Goal: Communication & Community: Answer question/provide support

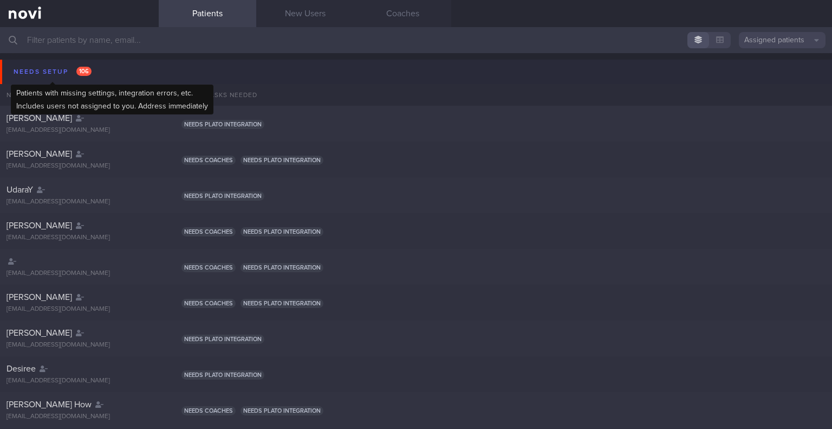
click at [59, 69] on div "Needs setup 106" at bounding box center [52, 71] width 83 height 15
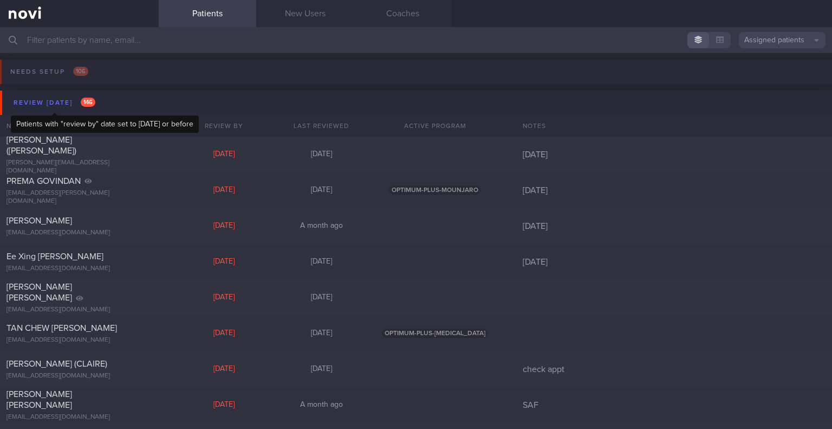
click at [47, 102] on div "Review today 146" at bounding box center [54, 102] width 87 height 15
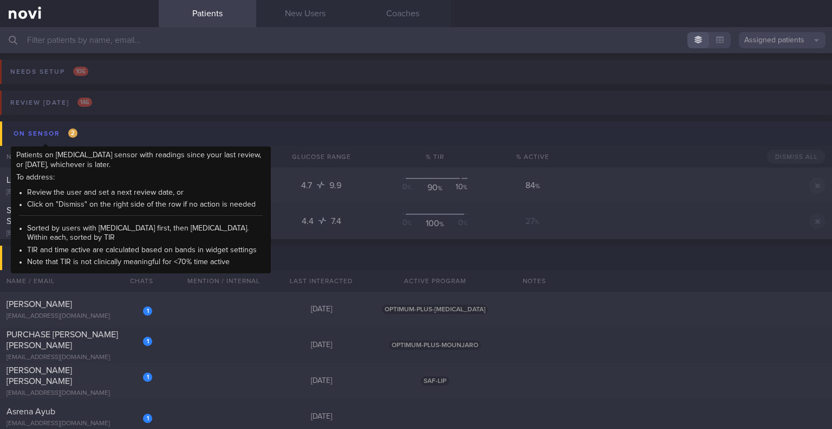
click at [44, 134] on div "On sensor 2" at bounding box center [45, 133] width 69 height 15
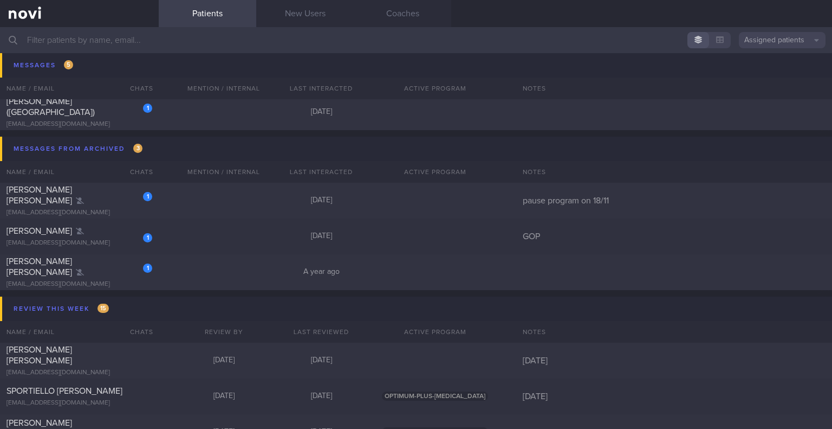
scroll to position [254, 0]
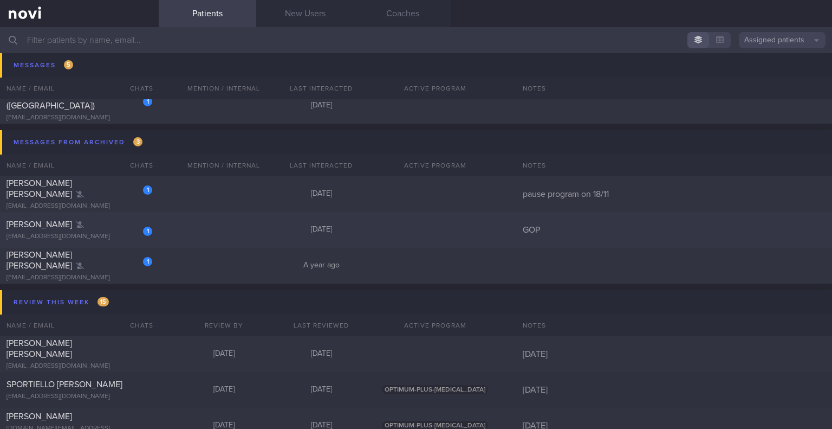
click at [225, 235] on div "1 Choi Jihea jiheasophiechoi@gmail.com 10 months ago GOP" at bounding box center [416, 230] width 832 height 36
select select "9"
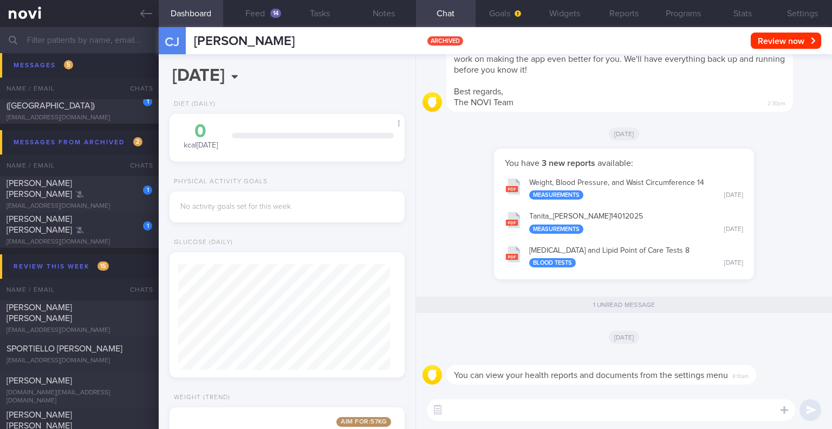
scroll to position [106, 212]
click at [602, 258] on button "HbA1c and Lipid Point of Care Tests 8 Blood Tests Tue, 14 Jan" at bounding box center [623, 256] width 249 height 34
click at [76, 196] on div "1 Yeo Shi Sheng, Ivan ivanyeo1@gmail.com" at bounding box center [79, 194] width 159 height 33
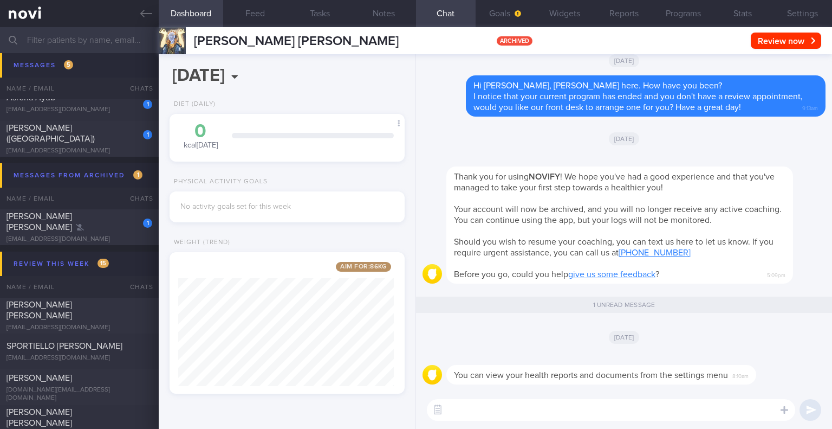
scroll to position [208, 0]
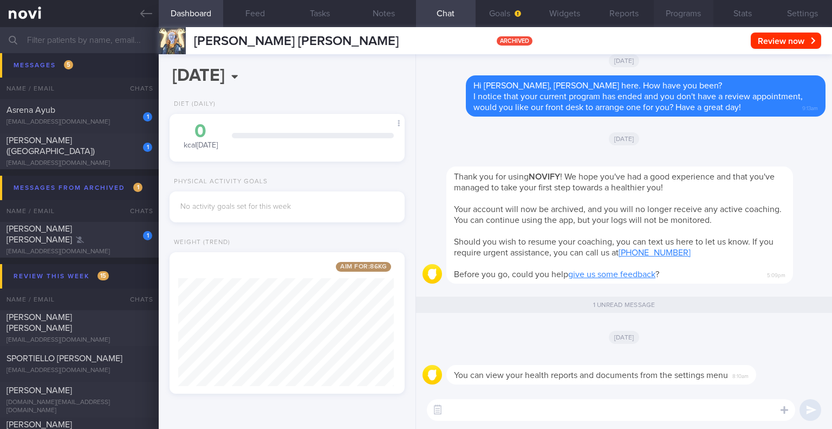
click at [684, 11] on button "Programs" at bounding box center [684, 13] width 60 height 27
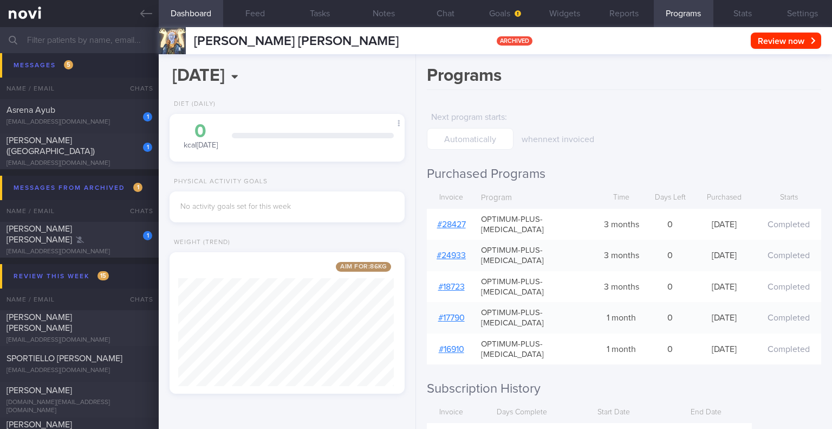
click at [450, 226] on link "# 28427" at bounding box center [451, 224] width 29 height 9
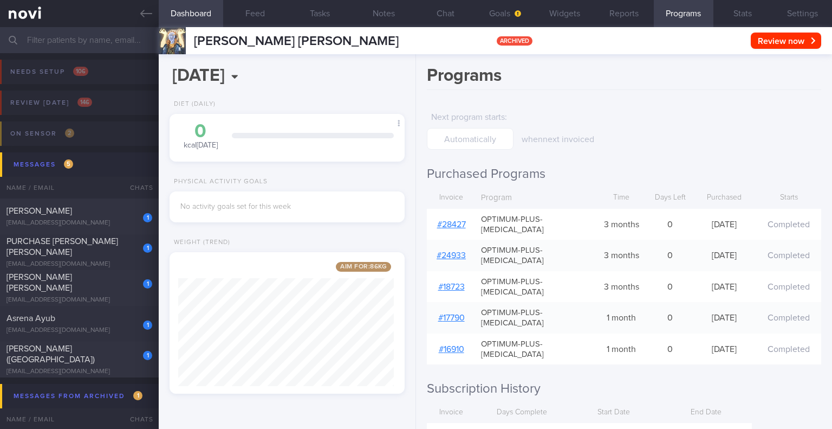
click at [653, 118] on div "when next invoiced" at bounding box center [610, 125] width 176 height 38
click at [524, 14] on button "Goals" at bounding box center [506, 13] width 60 height 27
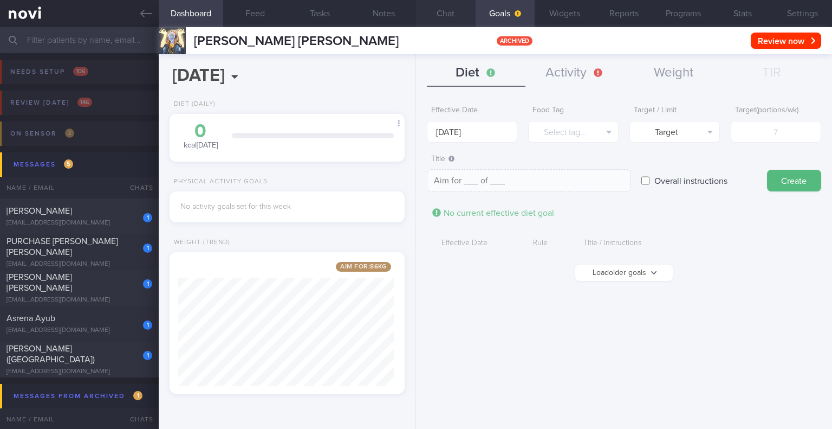
click at [441, 16] on button "Chat" at bounding box center [446, 13] width 60 height 27
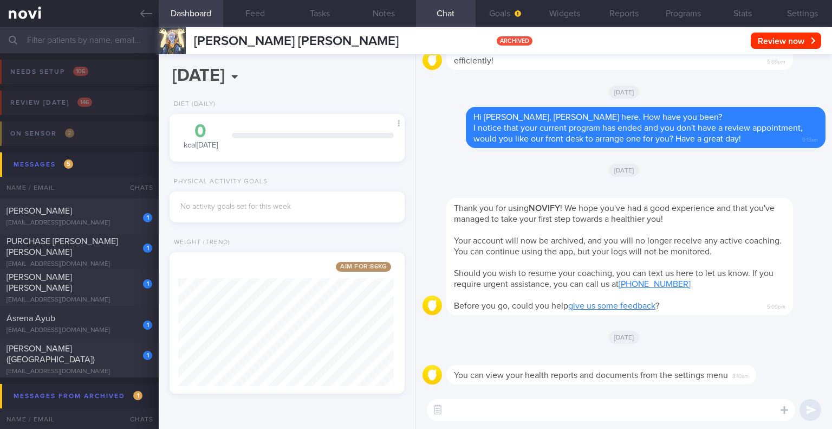
click at [769, 340] on div "[DATE]" at bounding box center [624, 336] width 403 height 30
click at [725, 188] on div at bounding box center [635, 191] width 379 height 13
click at [732, 352] on div at bounding box center [617, 358] width 342 height 13
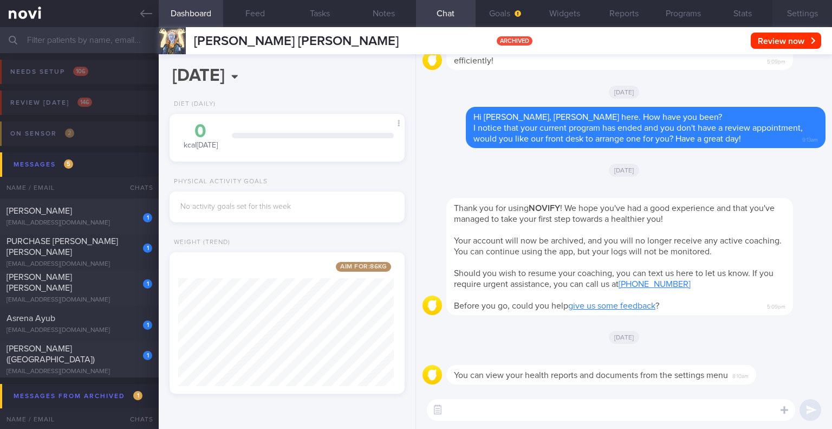
click at [783, 12] on button "Settings" at bounding box center [803, 13] width 60 height 27
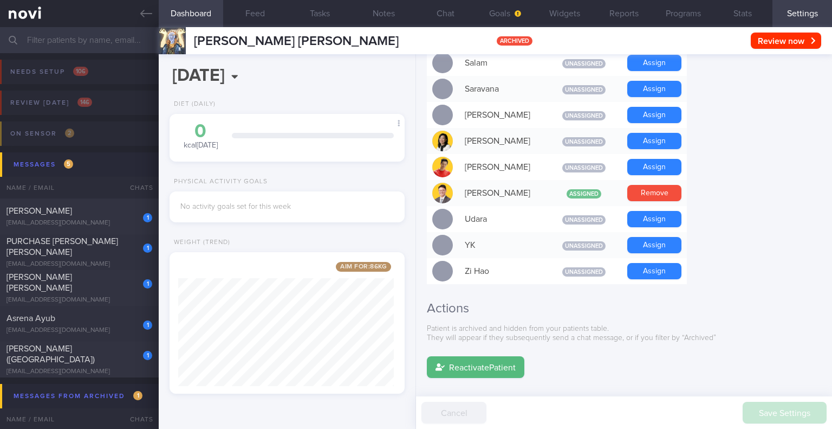
scroll to position [930, 0]
click at [491, 355] on button "Reactivate Patient" at bounding box center [476, 366] width 98 height 22
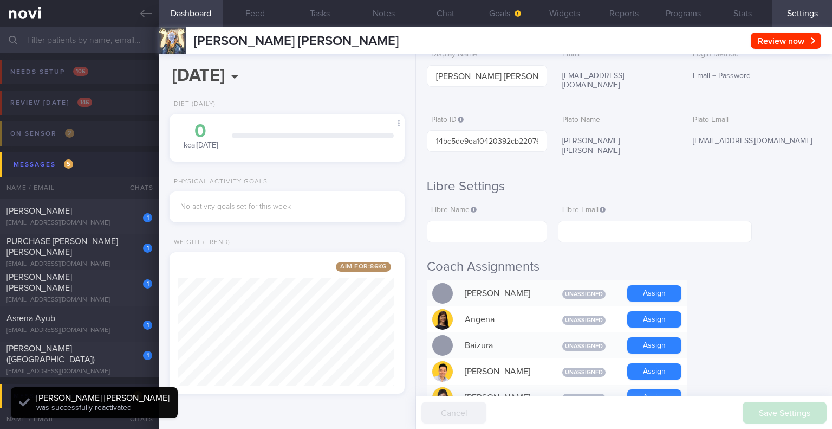
scroll to position [0, 0]
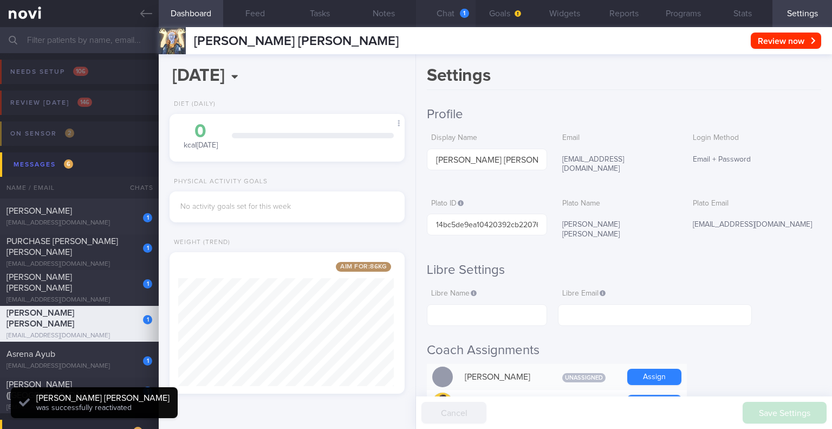
click at [446, 8] on button "Chat 1" at bounding box center [446, 13] width 60 height 27
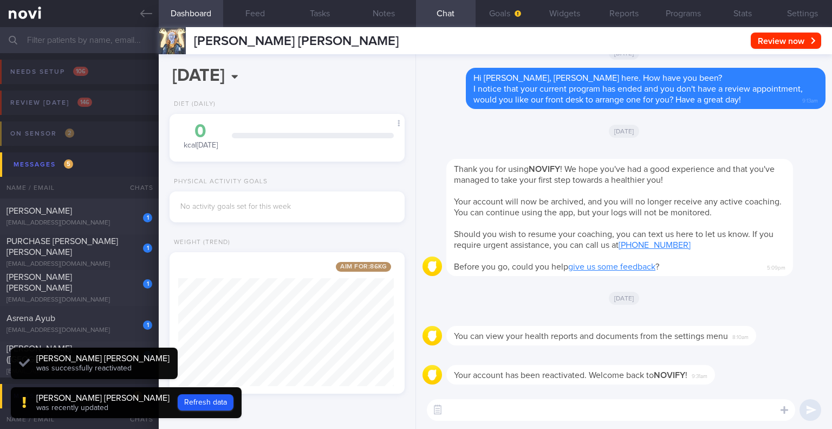
click at [743, 293] on div "[DATE]" at bounding box center [624, 297] width 403 height 30
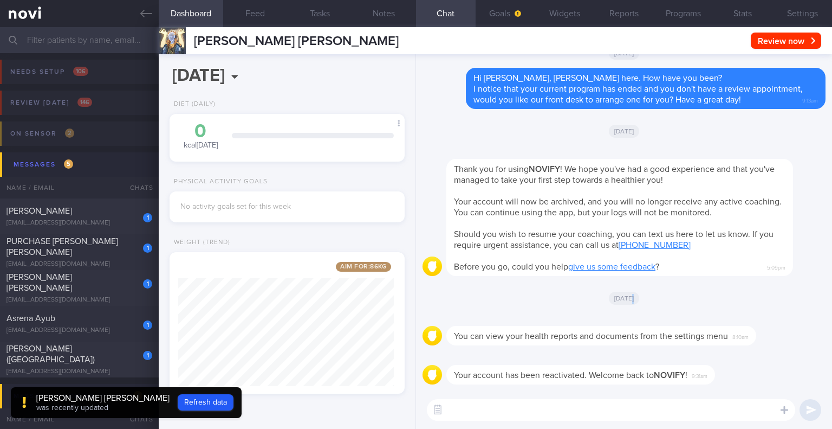
click at [743, 293] on div "[DATE]" at bounding box center [624, 297] width 403 height 30
click at [178, 400] on button "Refresh data" at bounding box center [206, 402] width 56 height 16
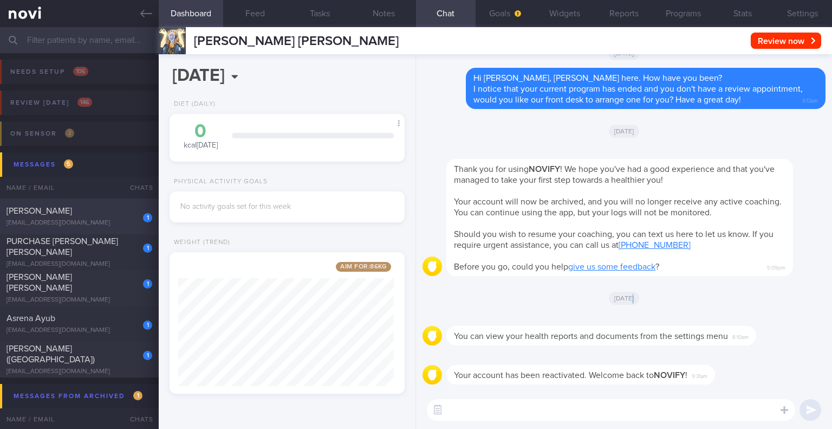
click at [90, 217] on div "1 DARREN LIM ZI JIE darrenlimzijie@hotmail.com" at bounding box center [79, 216] width 159 height 22
select select "8"
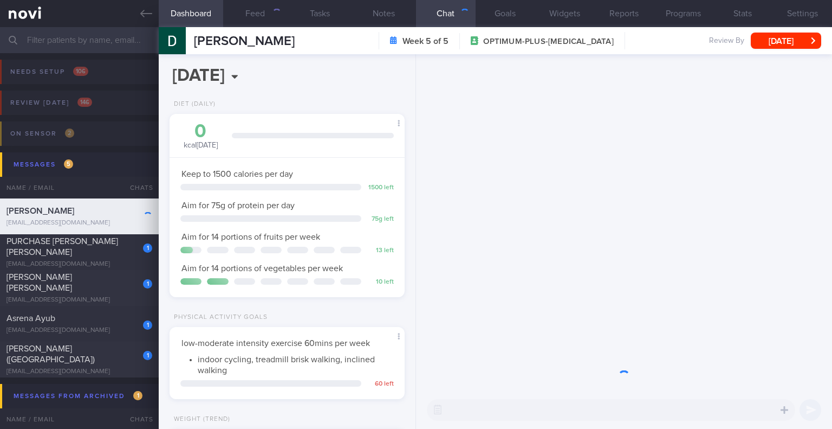
scroll to position [119, 207]
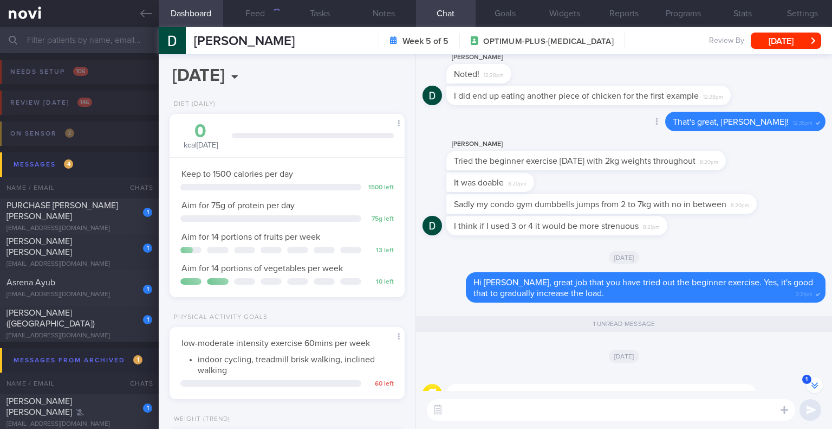
scroll to position [0, 0]
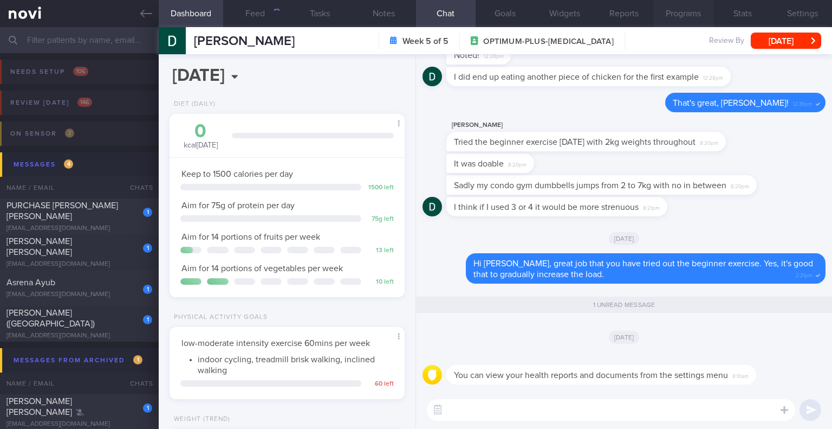
click at [676, 14] on button "Programs" at bounding box center [684, 13] width 60 height 27
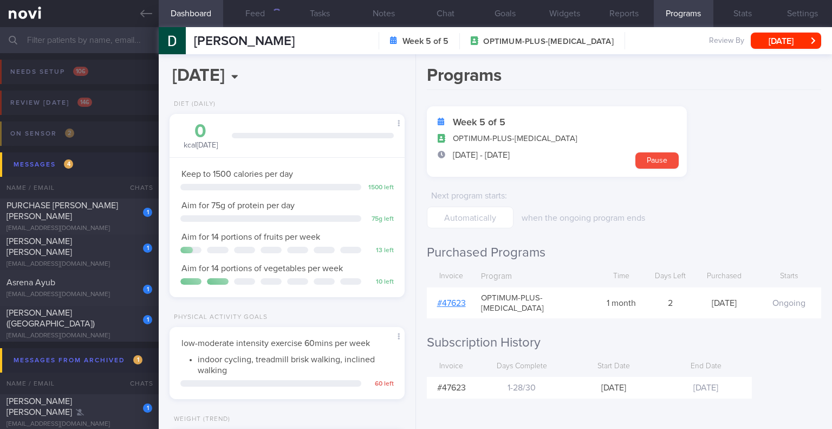
click at [446, 299] on link "# 47623" at bounding box center [451, 302] width 29 height 9
click at [270, 18] on button "Feed 1728" at bounding box center [255, 13] width 64 height 27
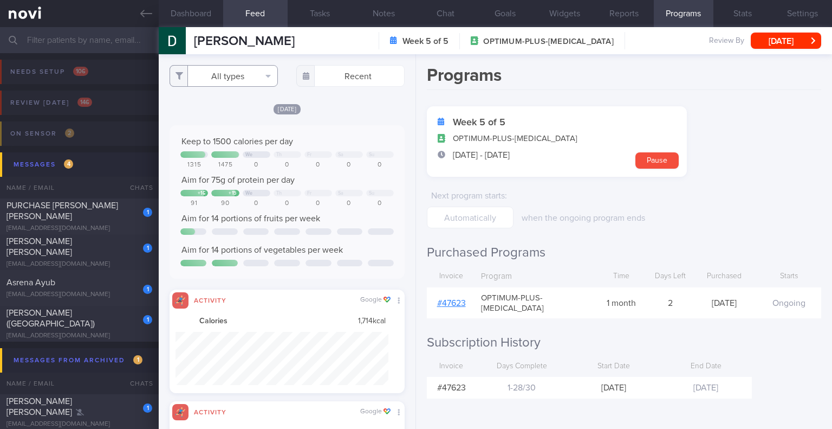
click at [222, 74] on button "All types" at bounding box center [224, 76] width 108 height 22
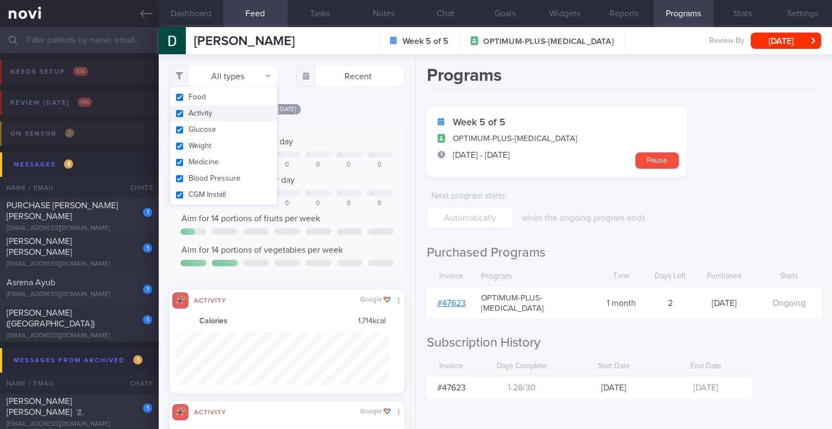
click at [205, 110] on button "Activity" at bounding box center [223, 113] width 107 height 16
checkbox input "false"
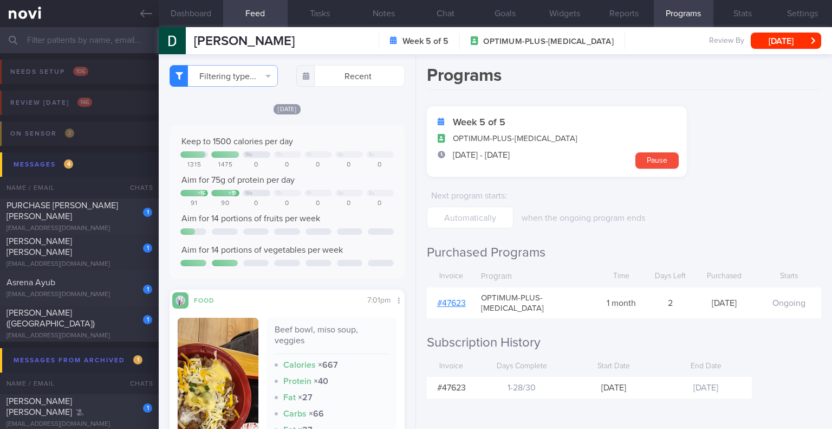
click at [332, 111] on div "[DATE]" at bounding box center [287, 108] width 235 height 11
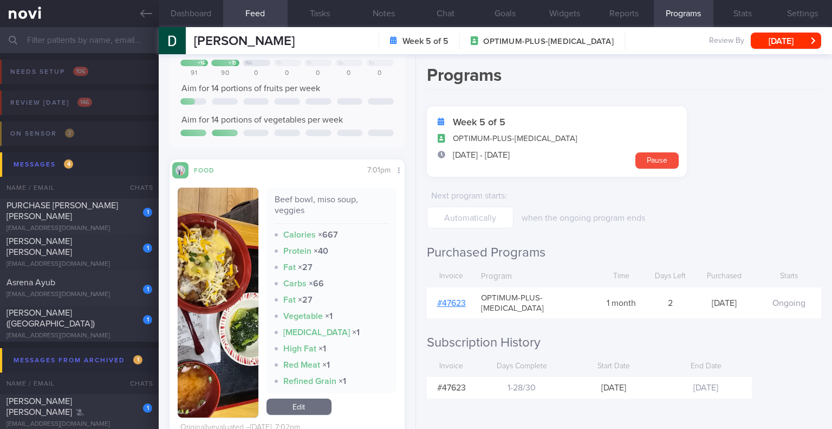
scroll to position [163, 0]
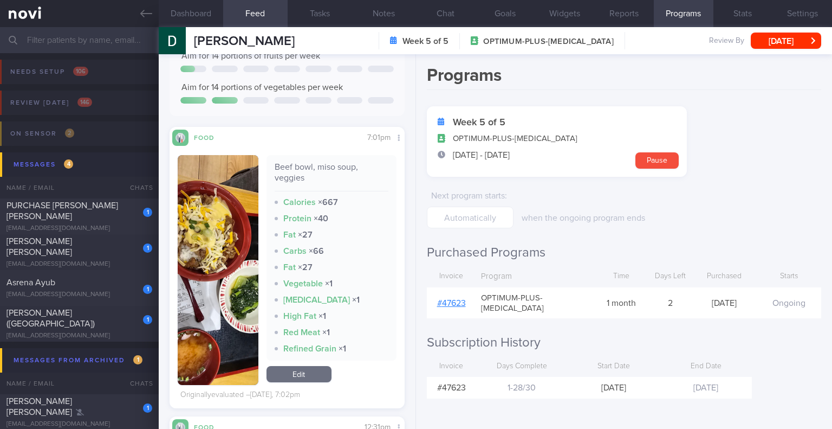
click at [239, 194] on img "button" at bounding box center [218, 270] width 80 height 230
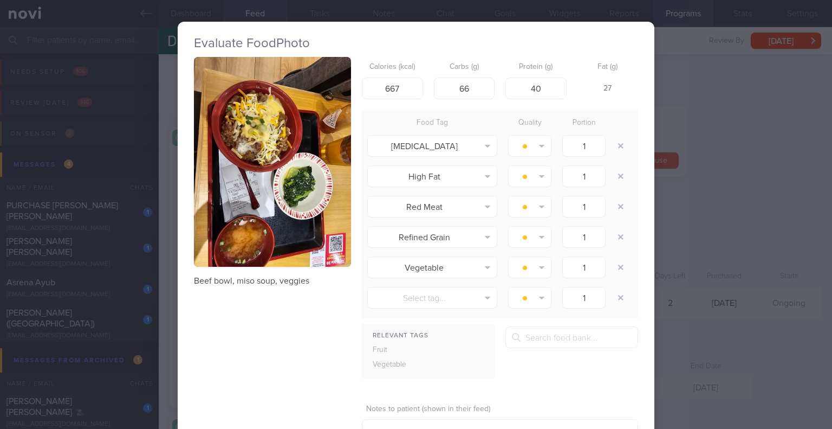
click at [267, 163] on button "button" at bounding box center [272, 162] width 157 height 210
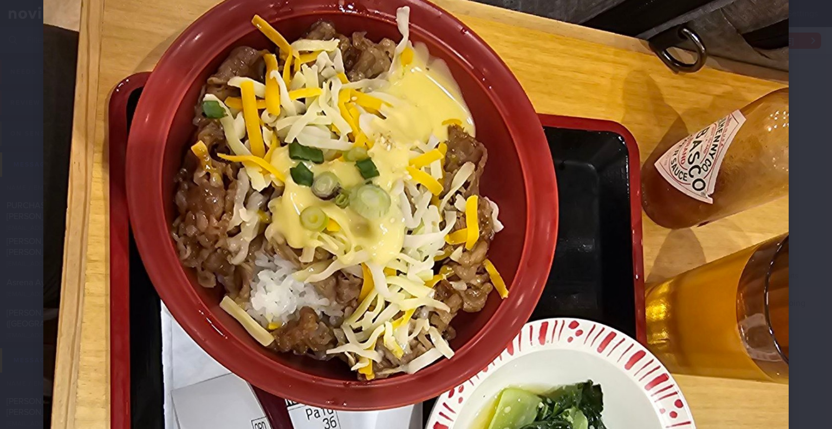
scroll to position [153, 0]
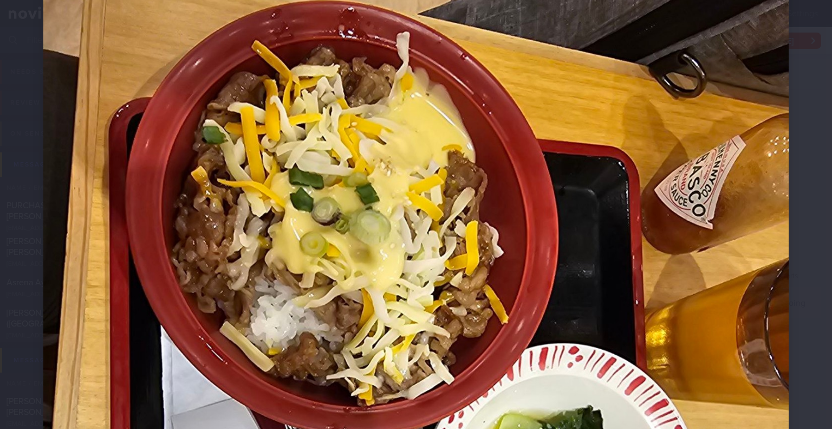
click at [801, 196] on div at bounding box center [416, 387] width 832 height 1081
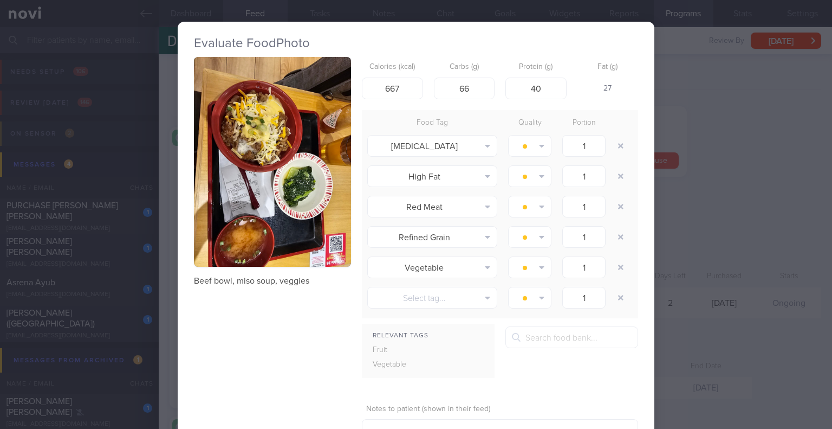
click at [673, 278] on div "Evaluate Food Photo Beef bowl, miso soup, veggies Calories (kcal) 667 Carbs (g)…" at bounding box center [416, 214] width 832 height 429
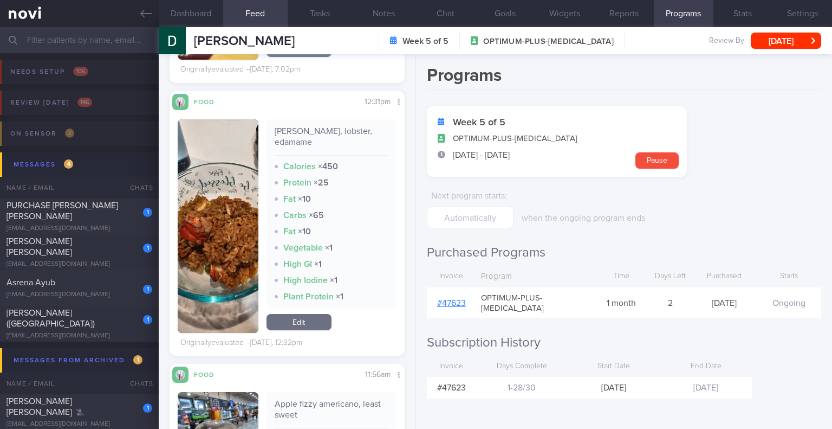
scroll to position [542, 0]
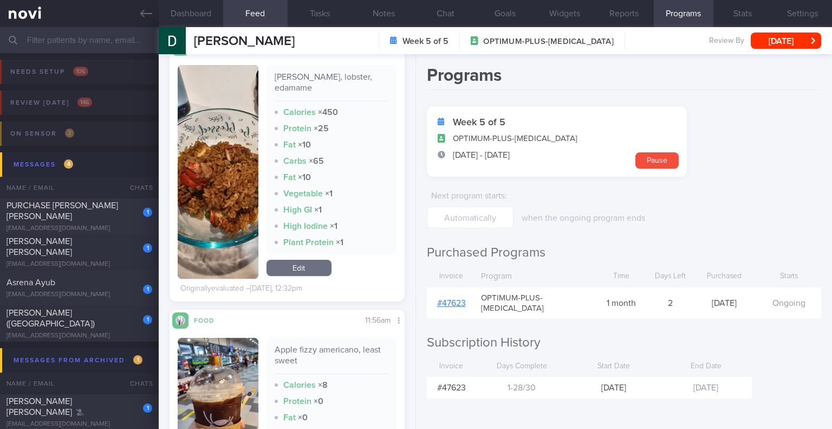
click at [212, 190] on button "button" at bounding box center [218, 171] width 80 height 213
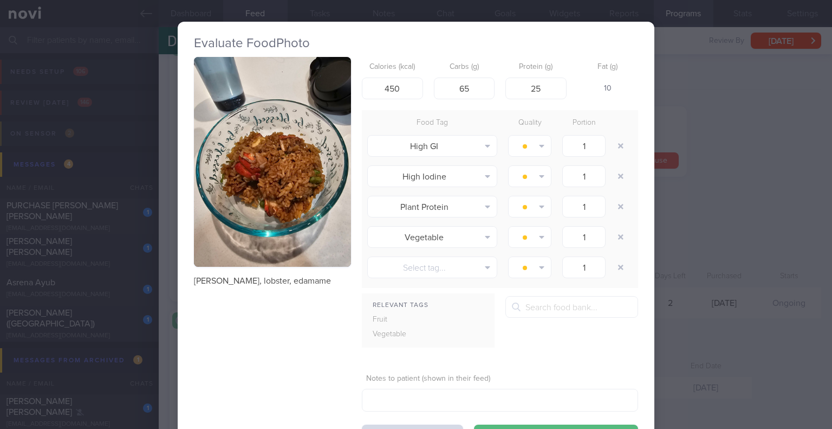
click at [254, 163] on button "button" at bounding box center [272, 162] width 157 height 210
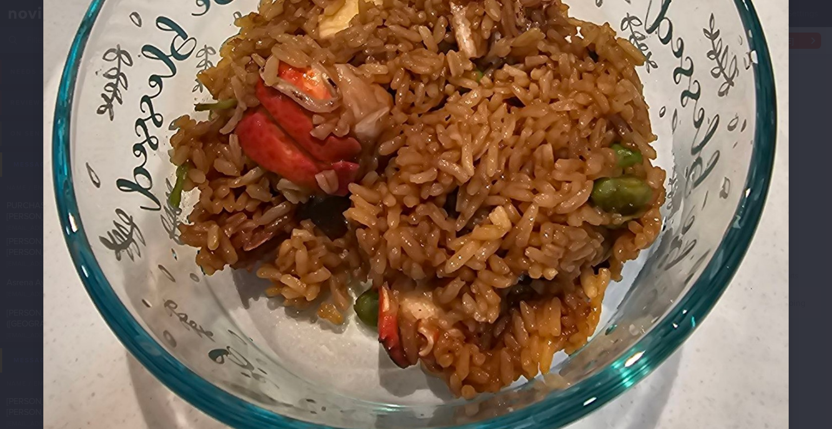
scroll to position [433, 0]
click at [784, 164] on div at bounding box center [416, 107] width 832 height 1081
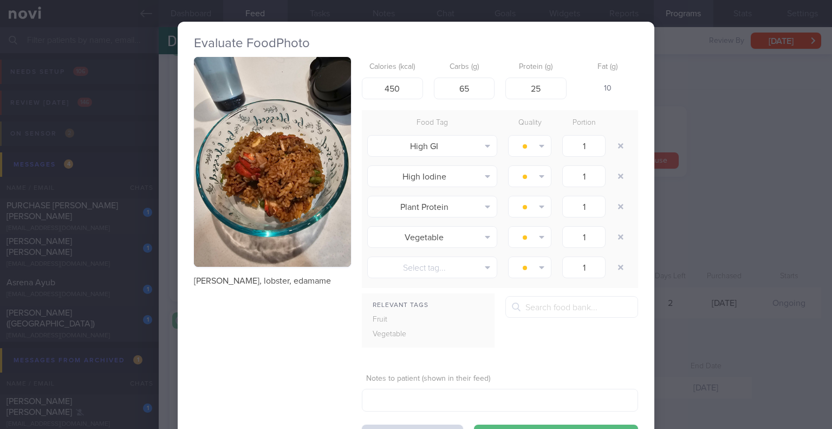
click at [686, 258] on div "Evaluate Food Photo Rice, lobster, edamame Calories (kcal) 450 Carbs (g) 65 Pro…" at bounding box center [416, 214] width 832 height 429
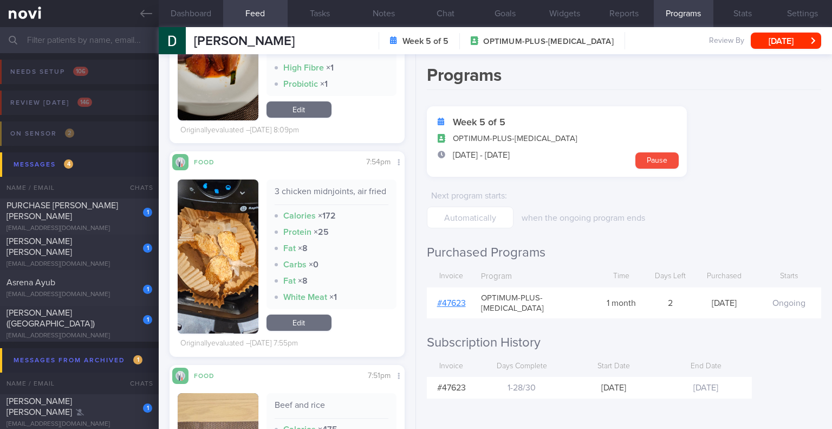
scroll to position [1408, 0]
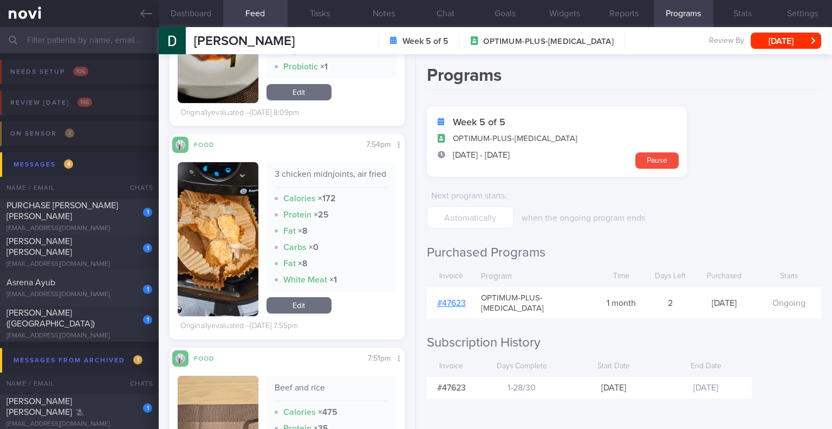
click at [221, 213] on button "button" at bounding box center [218, 239] width 80 height 154
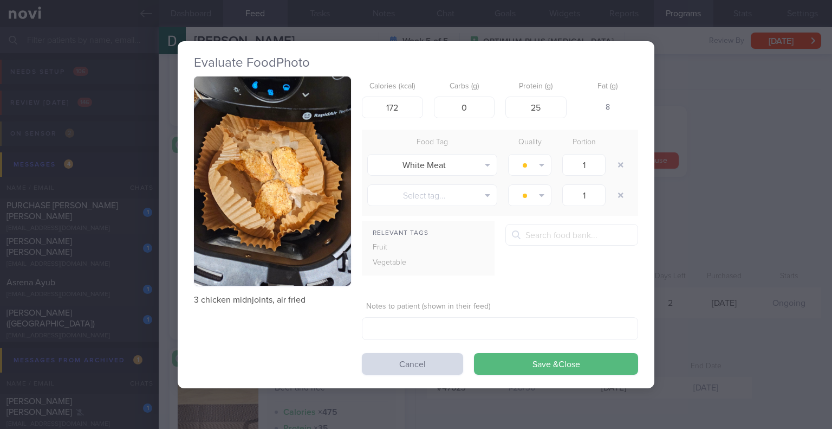
click at [247, 178] on button "button" at bounding box center [272, 181] width 157 height 210
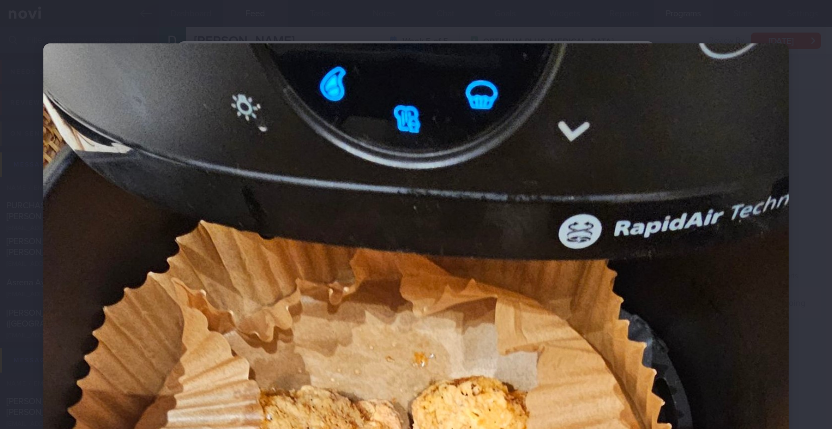
scroll to position [325, 0]
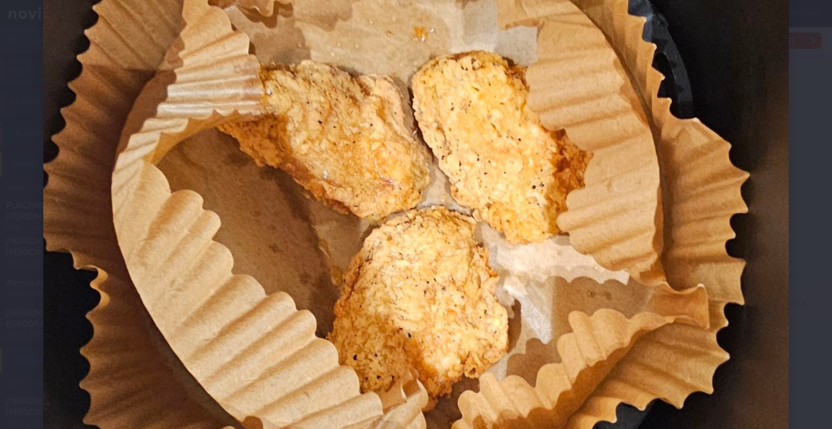
click at [790, 164] on div at bounding box center [416, 215] width 832 height 1081
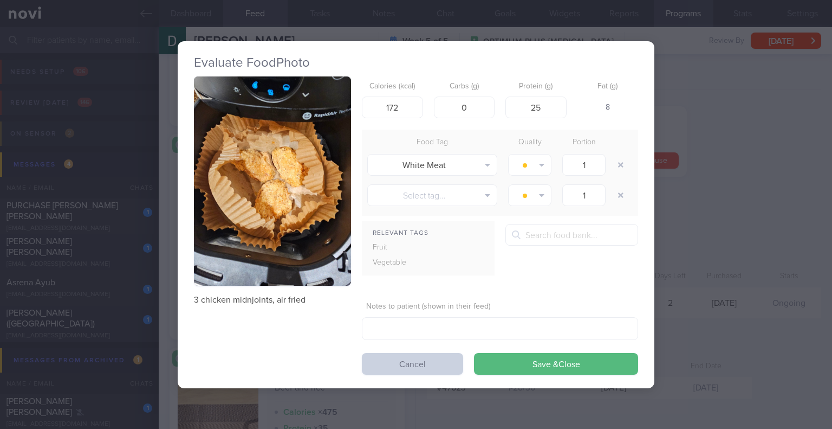
click at [427, 359] on button "Cancel" at bounding box center [412, 364] width 101 height 22
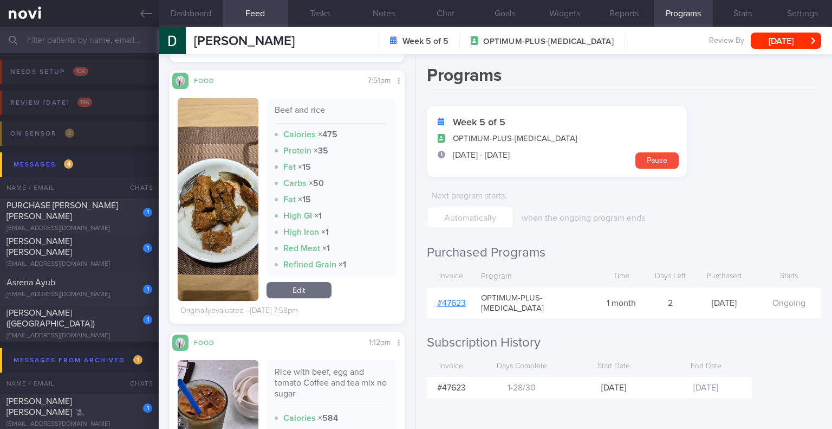
scroll to position [1679, 0]
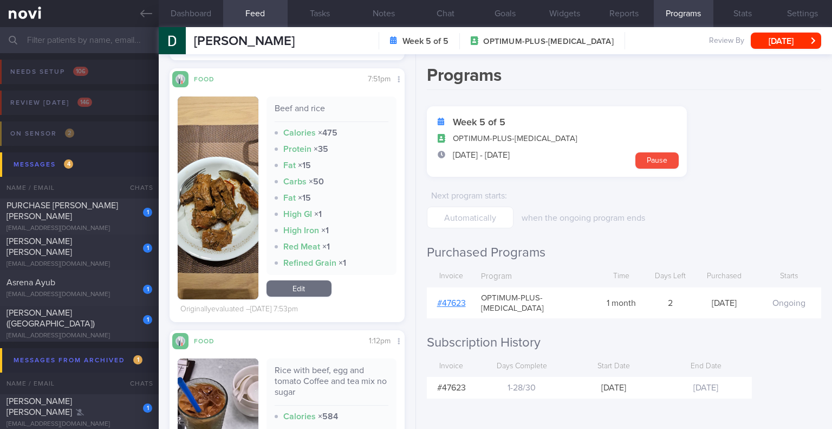
click at [236, 212] on button "button" at bounding box center [218, 197] width 80 height 203
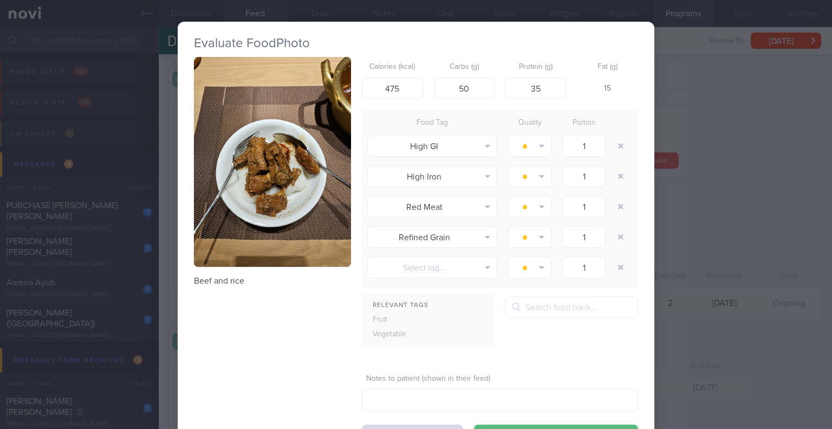
click at [314, 166] on button "button" at bounding box center [272, 162] width 157 height 210
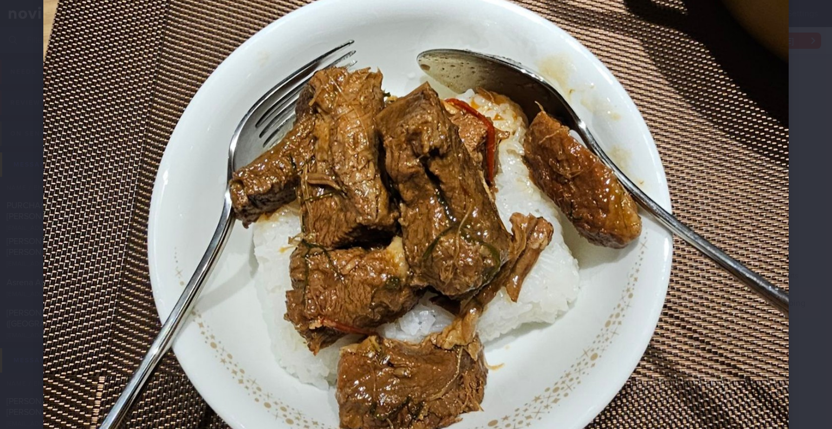
scroll to position [271, 0]
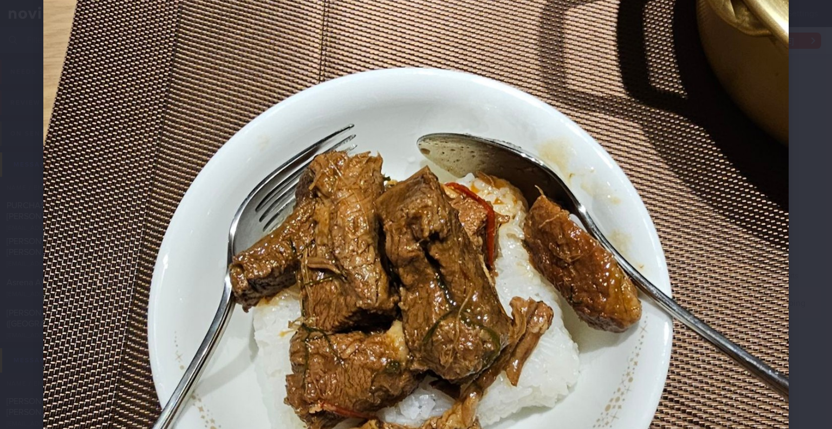
click at [800, 190] on div at bounding box center [416, 269] width 832 height 1081
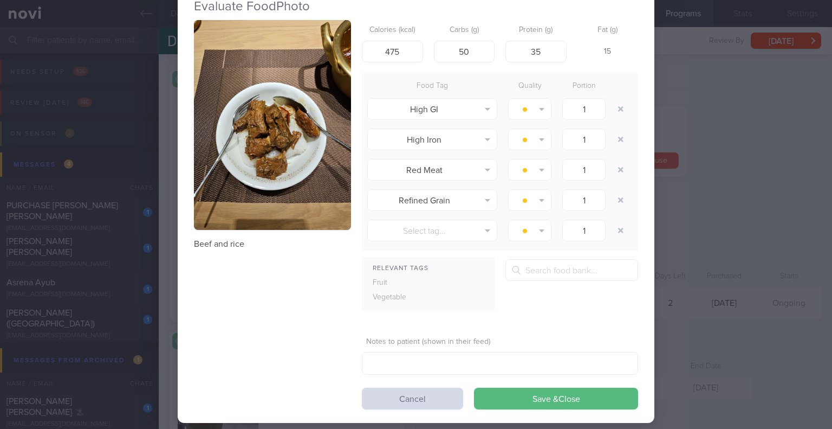
scroll to position [52, 0]
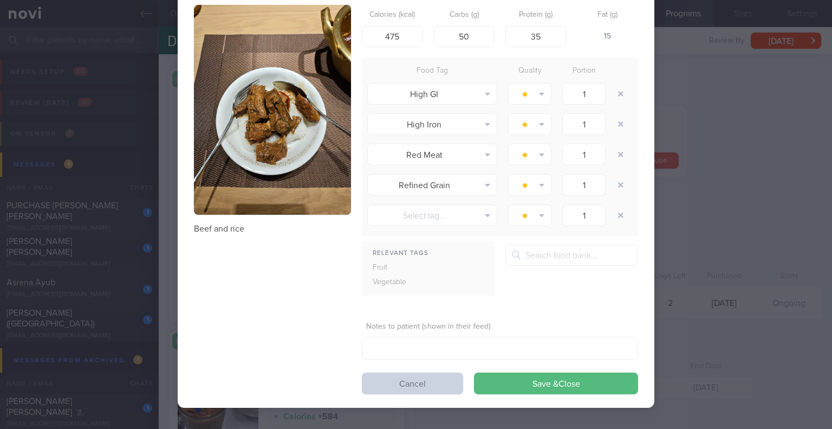
click at [409, 381] on button "Cancel" at bounding box center [412, 383] width 101 height 22
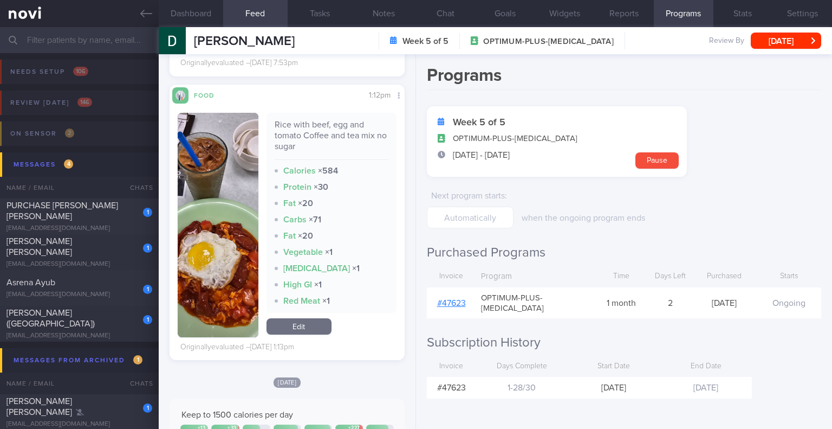
scroll to position [1896, 0]
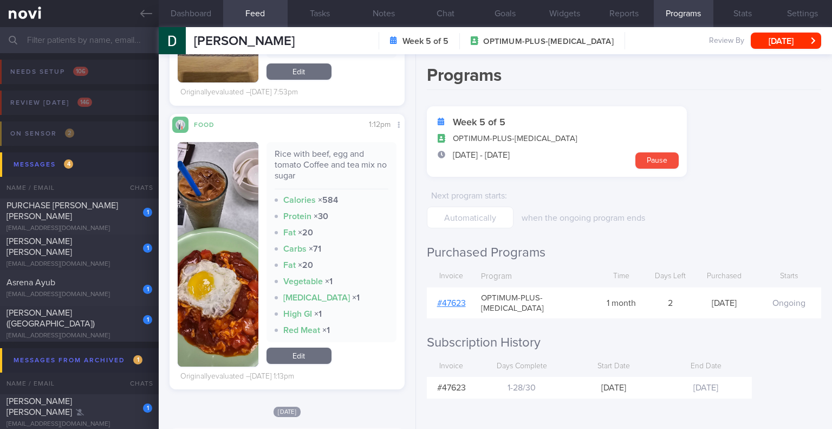
click at [231, 262] on button "button" at bounding box center [218, 254] width 80 height 224
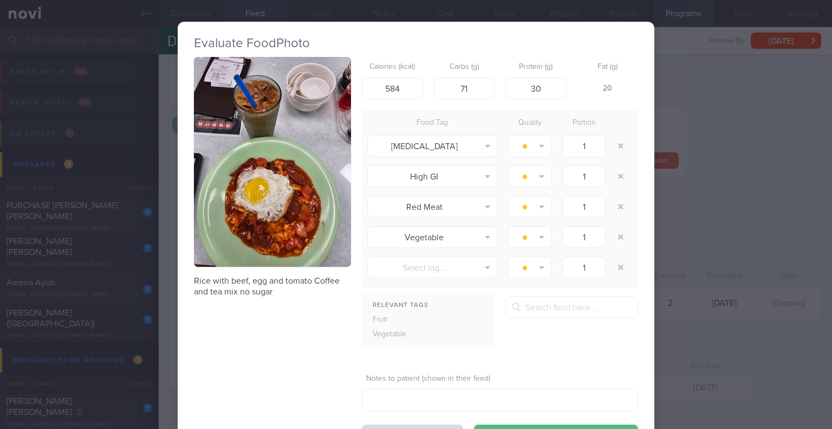
click at [316, 205] on button "button" at bounding box center [272, 162] width 157 height 210
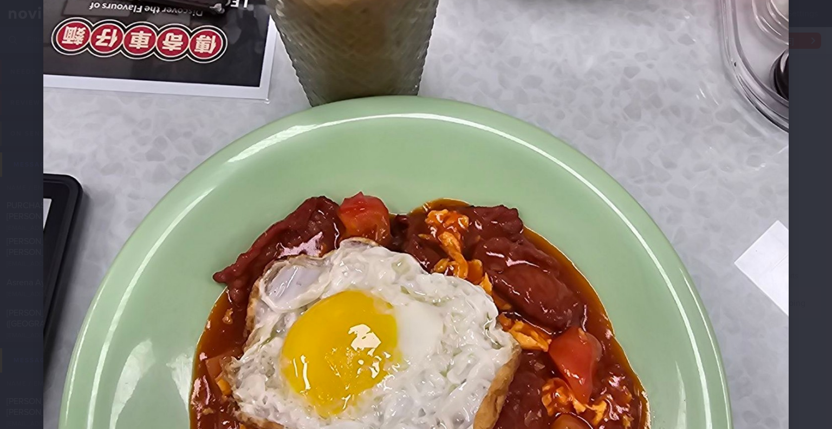
scroll to position [433, 0]
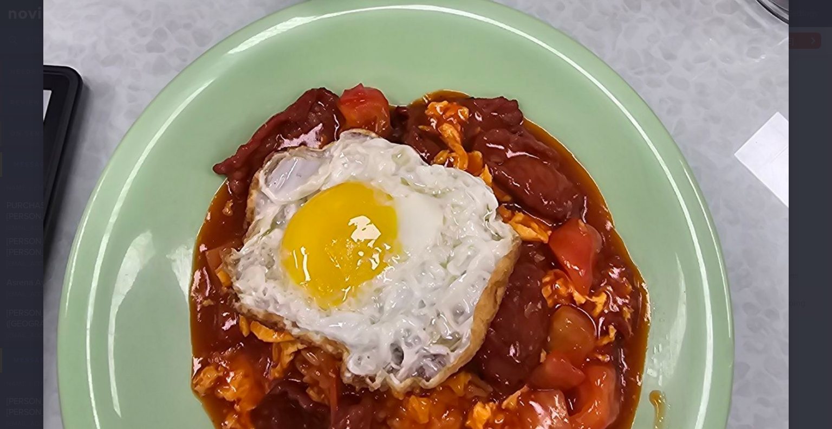
click at [803, 188] on div at bounding box center [416, 107] width 832 height 1081
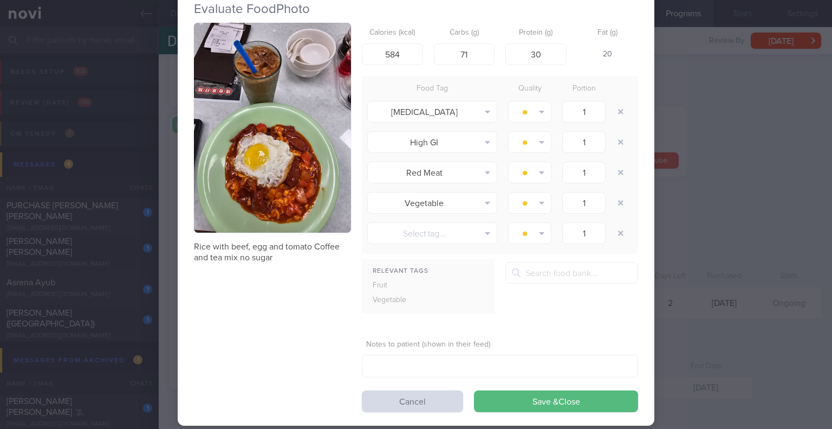
scroll to position [52, 0]
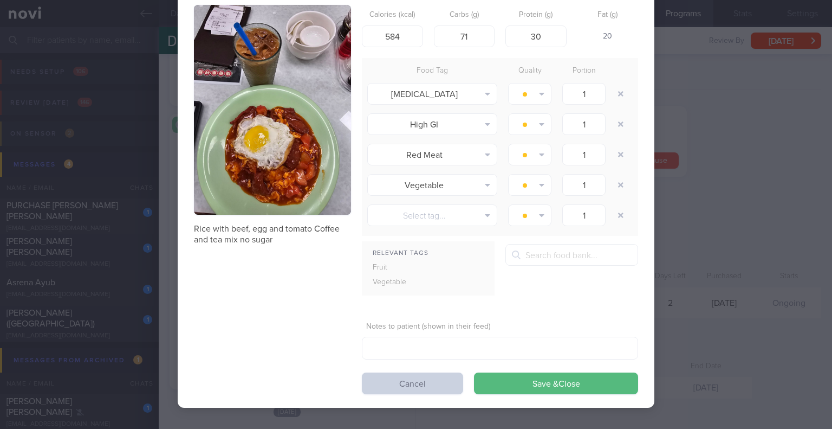
click at [412, 377] on button "Cancel" at bounding box center [412, 383] width 101 height 22
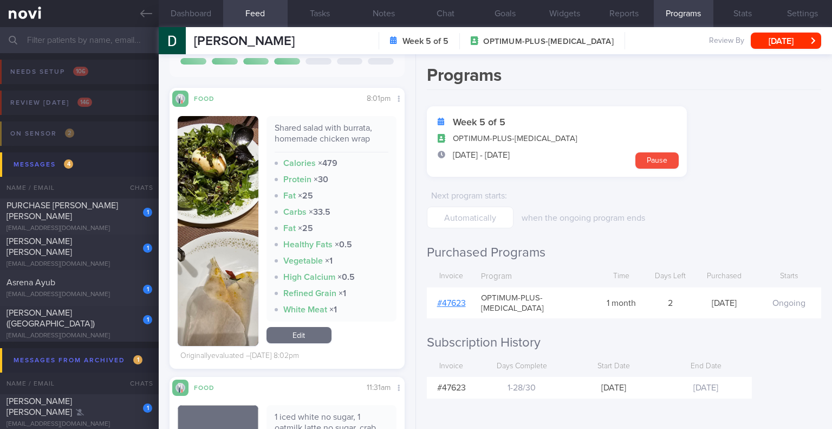
scroll to position [2384, 0]
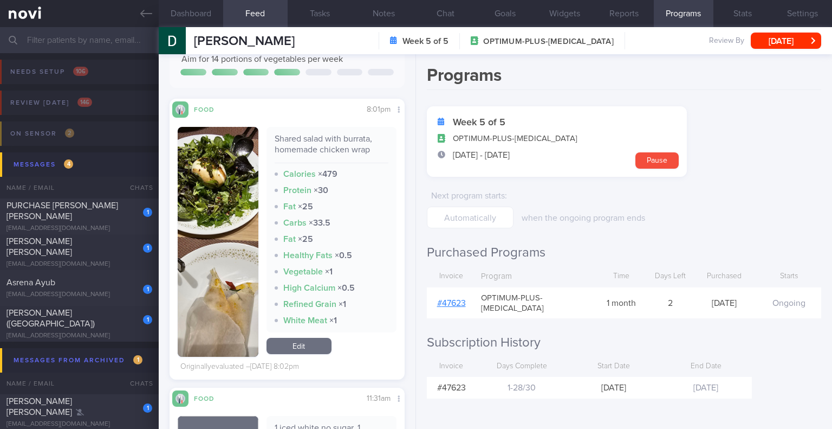
click at [217, 196] on button "button" at bounding box center [218, 242] width 80 height 230
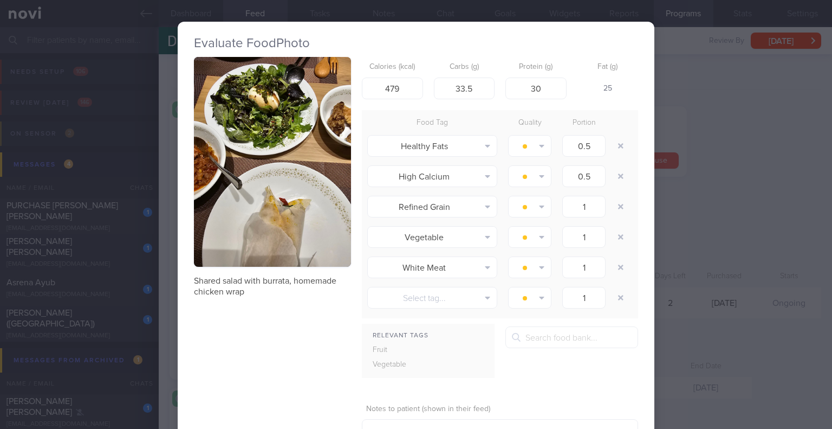
click at [264, 184] on button "button" at bounding box center [272, 162] width 157 height 210
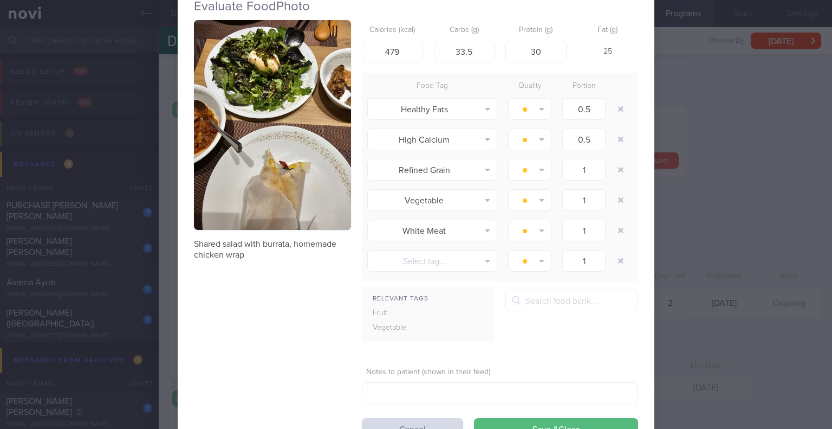
scroll to position [82, 0]
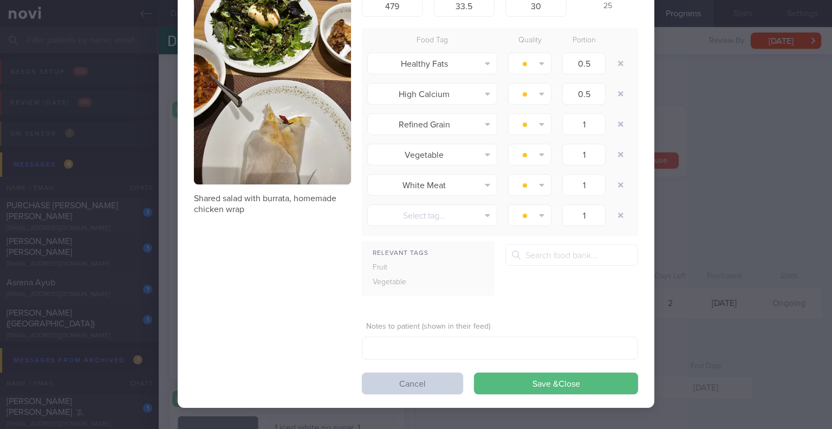
click at [437, 383] on button "Cancel" at bounding box center [412, 383] width 101 height 22
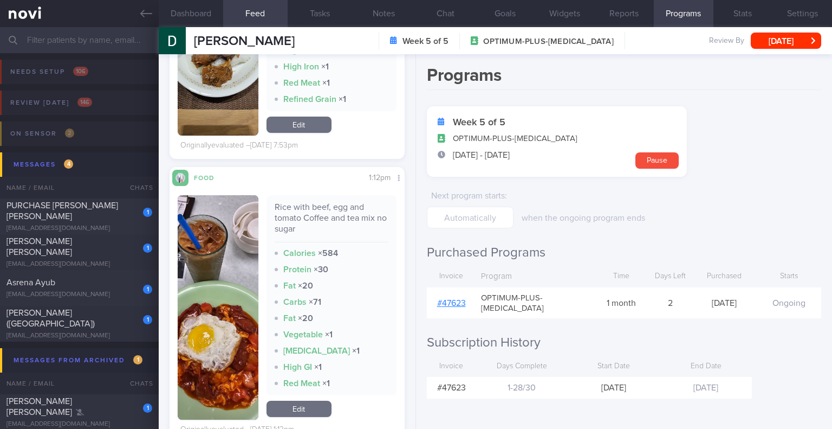
scroll to position [1788, 0]
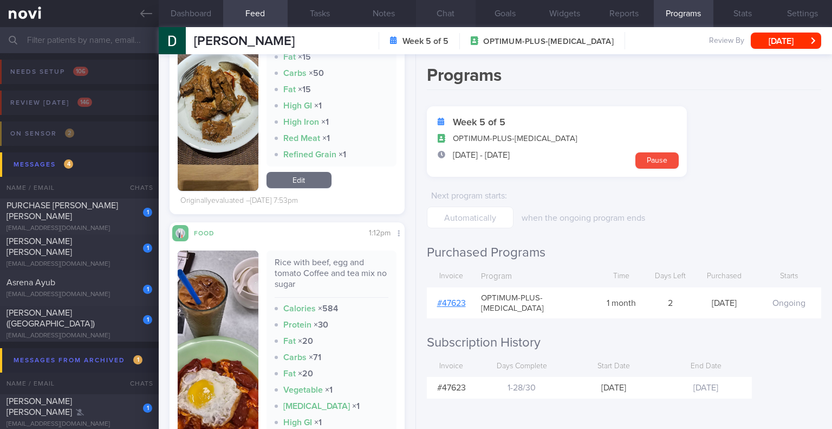
click at [455, 10] on button "Chat" at bounding box center [446, 13] width 60 height 27
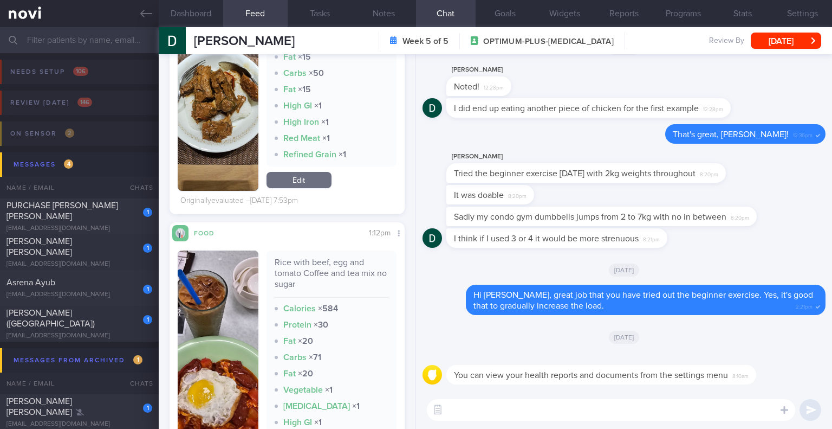
click at [501, 407] on textarea at bounding box center [611, 410] width 368 height 22
type textarea "Hi Darren, how are you this week?"
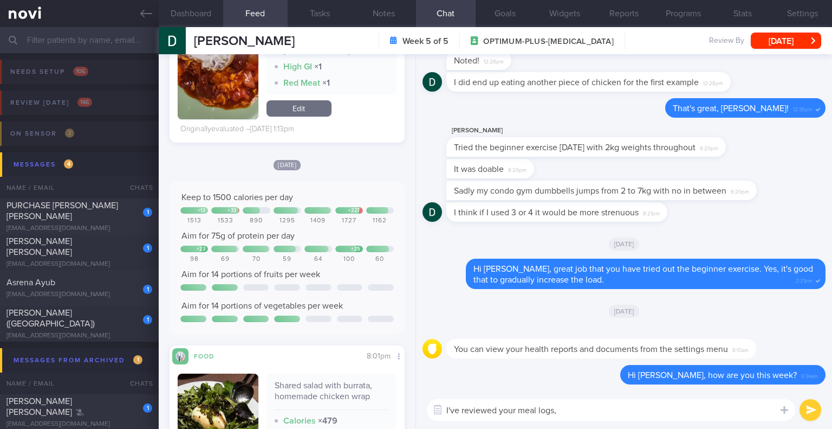
scroll to position [2167, 0]
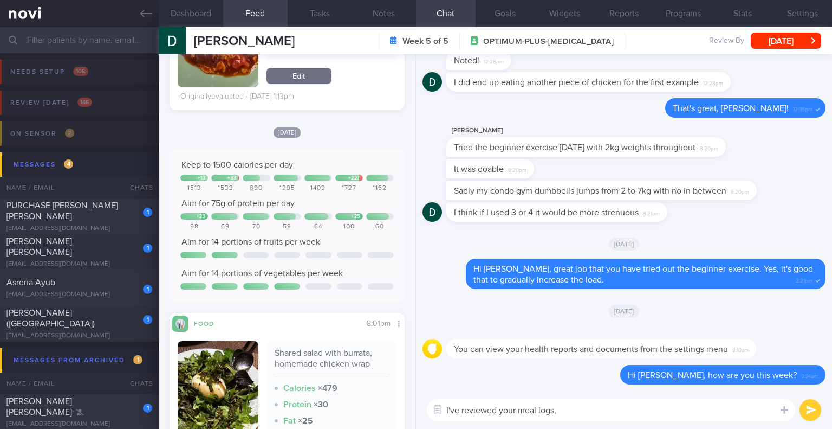
click at [559, 409] on textarea "I've reviewed your meal logs," at bounding box center [611, 410] width 368 height 22
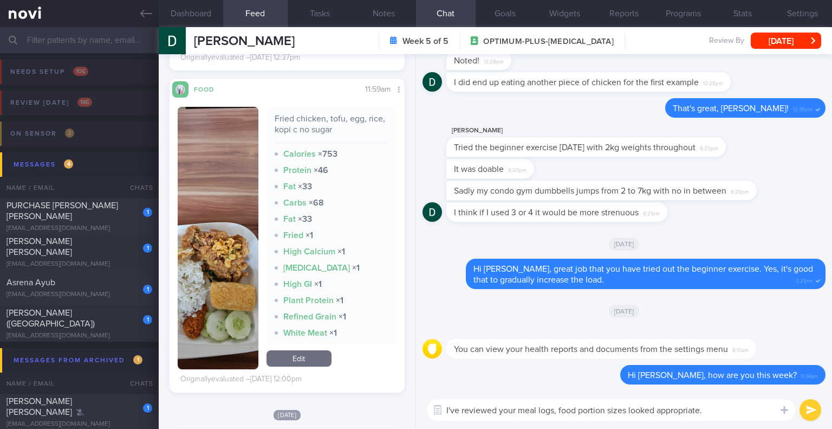
scroll to position [6176, 0]
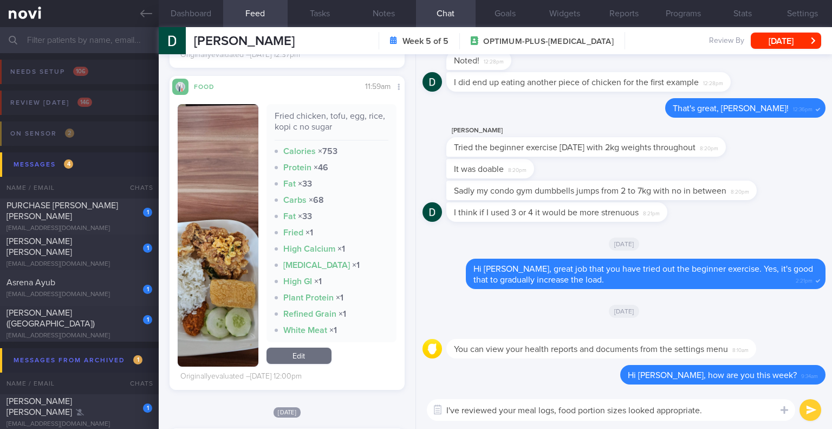
click at [723, 411] on textarea "I've reviewed your meal logs, food portion sizes looked appropriate." at bounding box center [611, 410] width 368 height 22
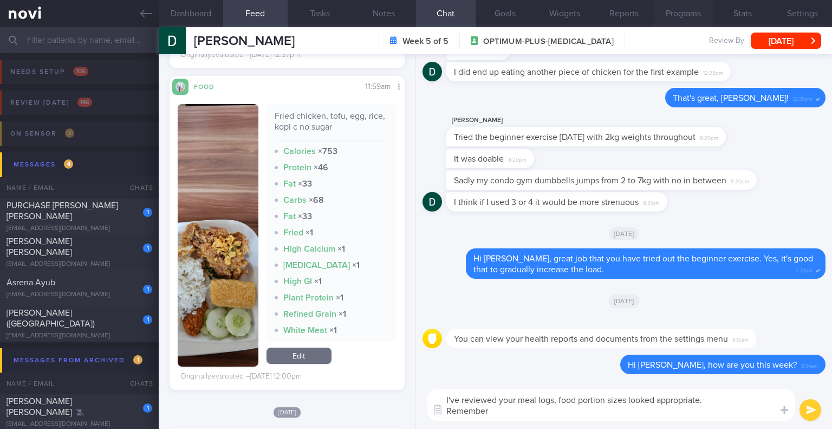
click at [676, 14] on button "Programs" at bounding box center [684, 13] width 60 height 27
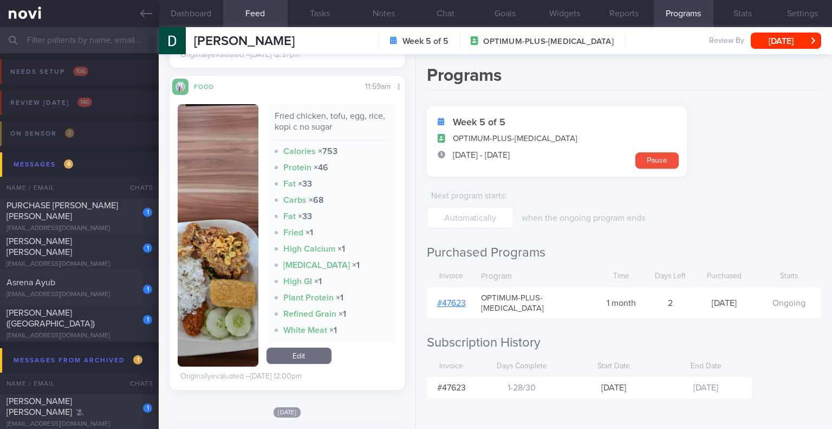
click at [457, 298] on link "# 47623" at bounding box center [451, 302] width 29 height 9
click at [445, 11] on button "Chat" at bounding box center [446, 13] width 60 height 27
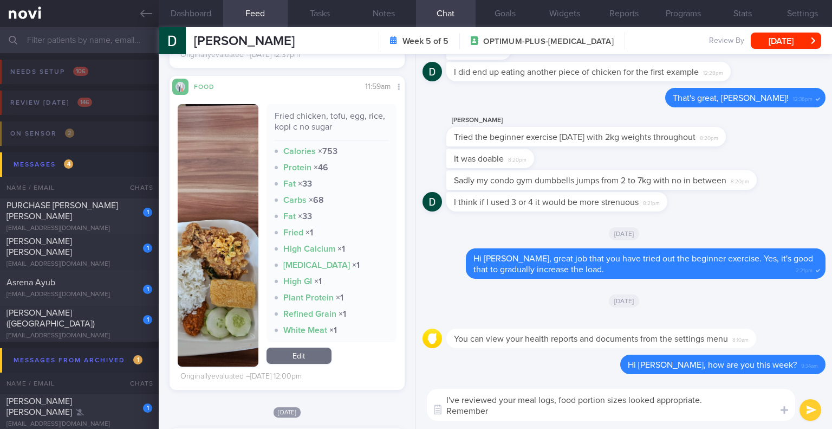
click at [692, 417] on textarea "I've reviewed your meal logs, food portion sizes looked appropriate. Remember" at bounding box center [611, 404] width 368 height 32
click at [575, 417] on textarea "I've reviewed your meal logs, food portion sizes looked appropriate. Remember" at bounding box center [611, 404] width 368 height 32
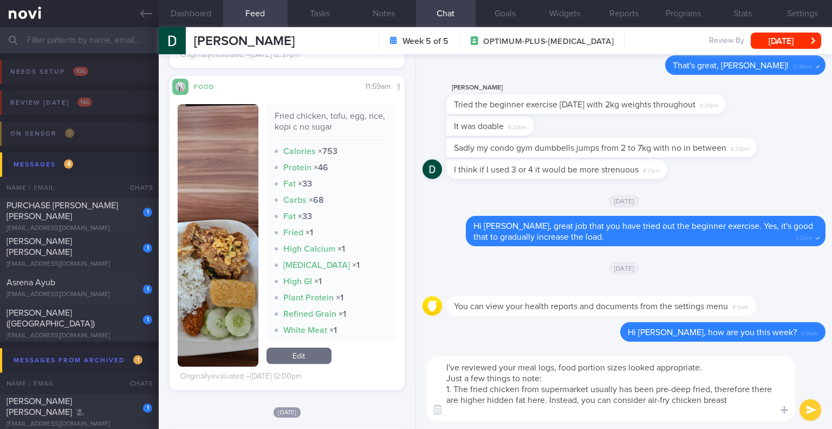
click at [642, 413] on textarea "I've reviewed your meal logs, food portion sizes looked appropriate. Just a few…" at bounding box center [611, 388] width 368 height 64
paste textarea "https://www.fairprice.com.sg/product/new-multi-chicken-breast-fillet-steamed-1k…"
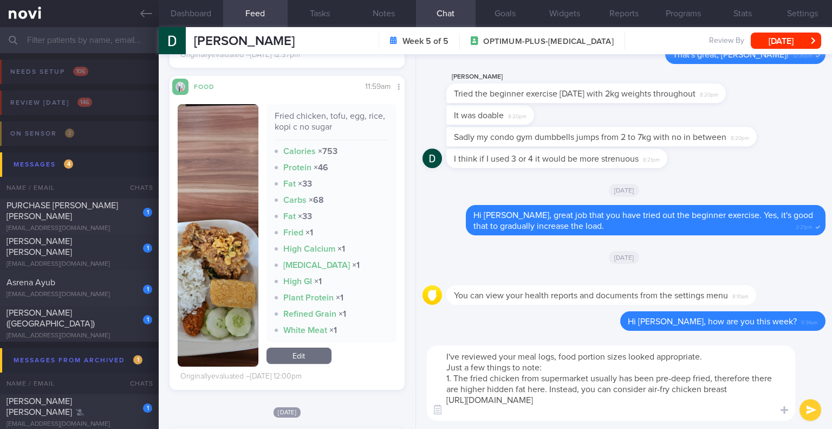
click at [550, 416] on textarea "I've reviewed your meal logs, food portion sizes looked appropriate. Just a few…" at bounding box center [611, 382] width 368 height 75
click at [743, 391] on textarea "I've reviewed your meal logs, food portion sizes looked appropriate. Just a few…" at bounding box center [611, 382] width 368 height 75
click at [589, 410] on textarea "I've reviewed your meal logs, food portion sizes looked appropriate. Just a few…" at bounding box center [611, 382] width 368 height 75
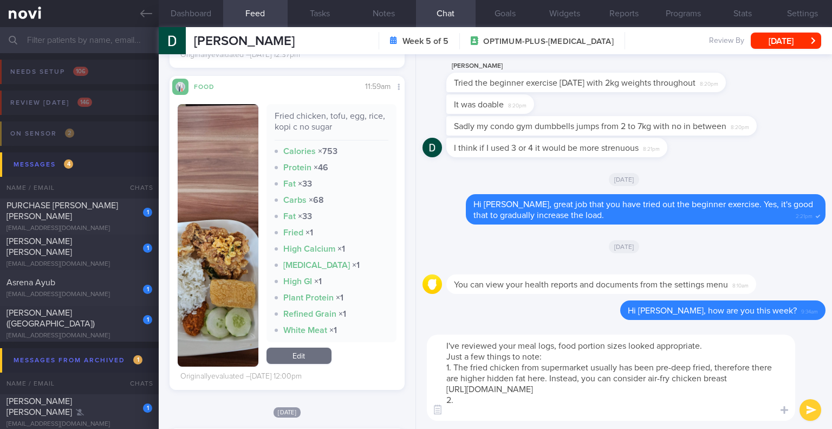
click at [563, 358] on textarea "I've reviewed your meal logs, food portion sizes looked appropriate. Just a few…" at bounding box center [611, 377] width 368 height 86
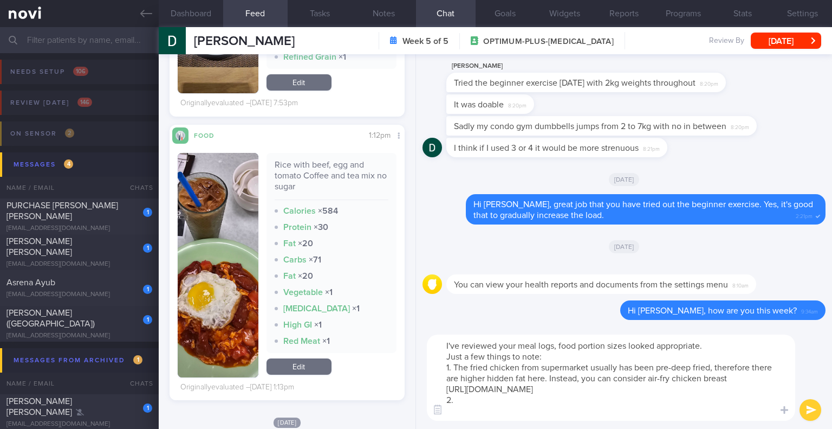
scroll to position [1842, 0]
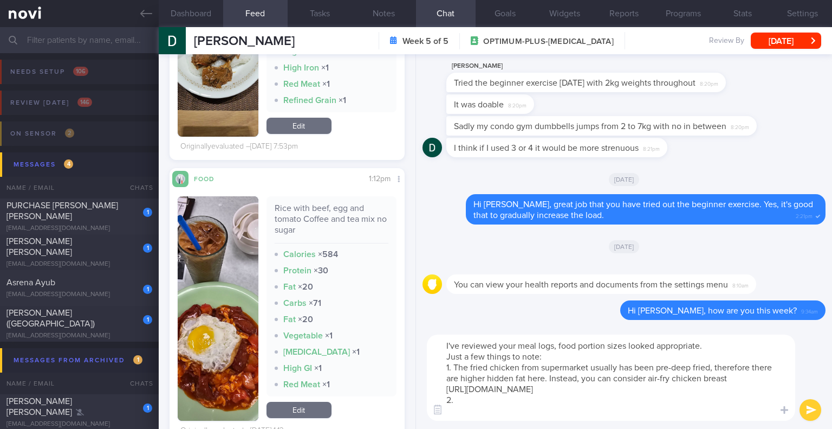
click at [479, 413] on textarea "I've reviewed your meal logs, food portion sizes looked appropriate. Just a few…" at bounding box center [611, 377] width 368 height 86
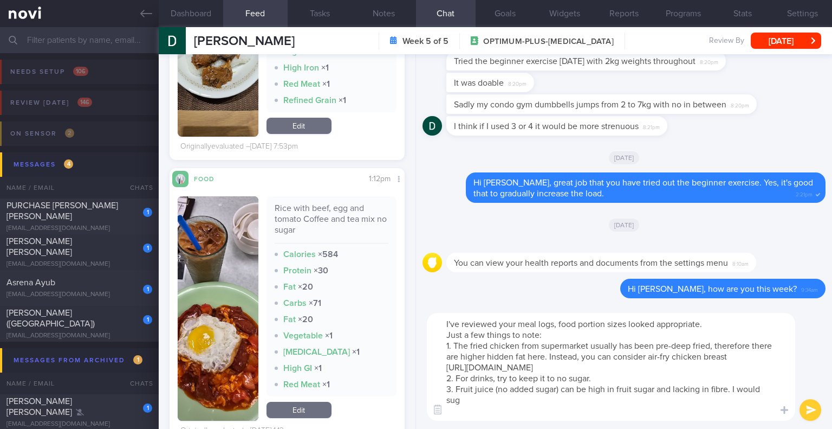
scroll to position [0, 0]
click at [698, 372] on textarea "I've reviewed your meal logs, food portion sizes looked appropriate. Just a few…" at bounding box center [611, 367] width 368 height 108
click at [707, 325] on textarea "I've reviewed your meal logs, food portion sizes looked appropriate. Just a few…" at bounding box center [611, 367] width 368 height 108
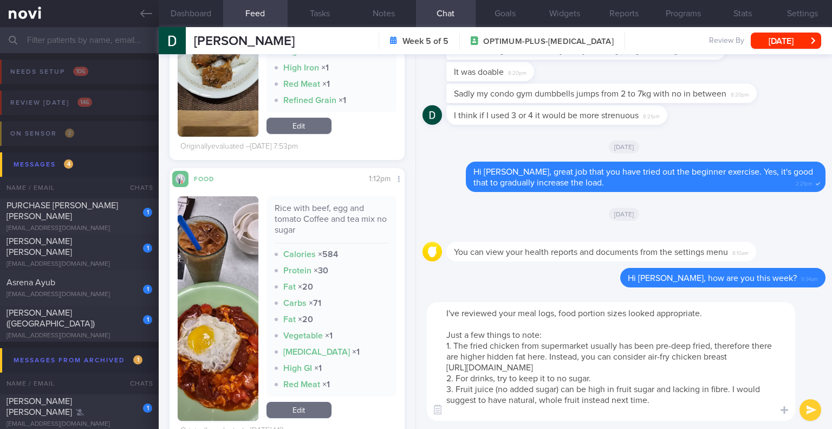
click at [566, 333] on textarea "I've reviewed your meal logs, food portion sizes looked appropriate. Just a few…" at bounding box center [611, 361] width 368 height 119
click at [550, 380] on textarea "I've reviewed your meal logs, food portion sizes looked appropriate. Just a few…" at bounding box center [611, 361] width 368 height 119
click at [573, 385] on textarea "I've reviewed your meal logs, food portion sizes looked appropriate. Just a few…" at bounding box center [611, 361] width 368 height 119
click at [601, 381] on textarea "I've reviewed your meal logs, food portion sizes looked appropriate. Just a few…" at bounding box center [611, 361] width 368 height 119
click at [618, 388] on textarea "I've reviewed your meal logs, food portion sizes looked appropriate. Just a few…" at bounding box center [611, 361] width 368 height 119
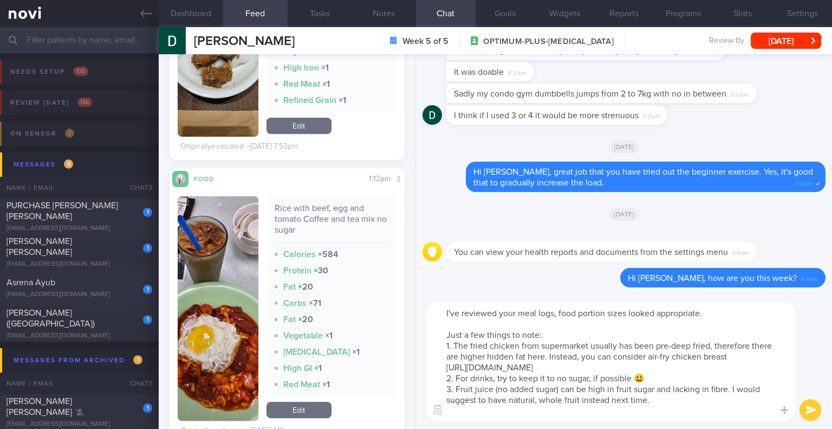
type textarea "I've reviewed your meal logs, food portion sizes looked appropriate. Just a few…"
click at [814, 411] on button "submit" at bounding box center [811, 410] width 22 height 22
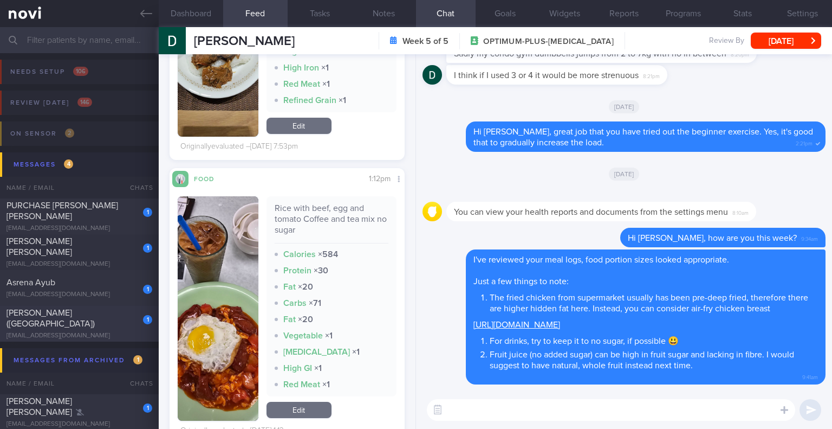
click at [83, 314] on div "[PERSON_NAME] ([GEOGRAPHIC_DATA])" at bounding box center [78, 318] width 143 height 22
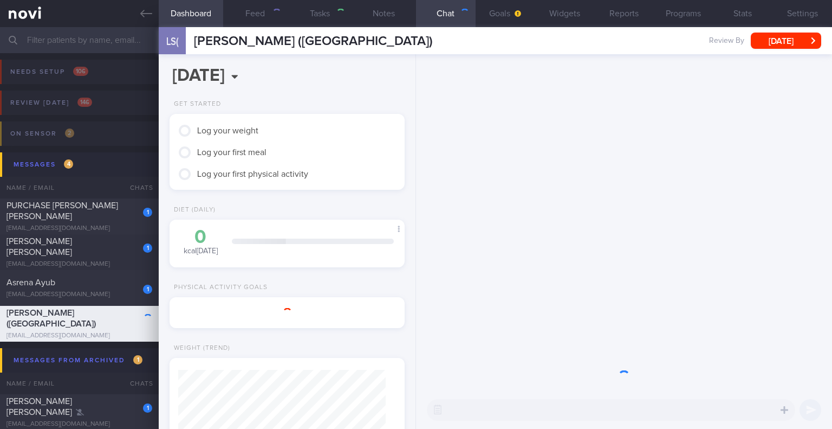
select select "9"
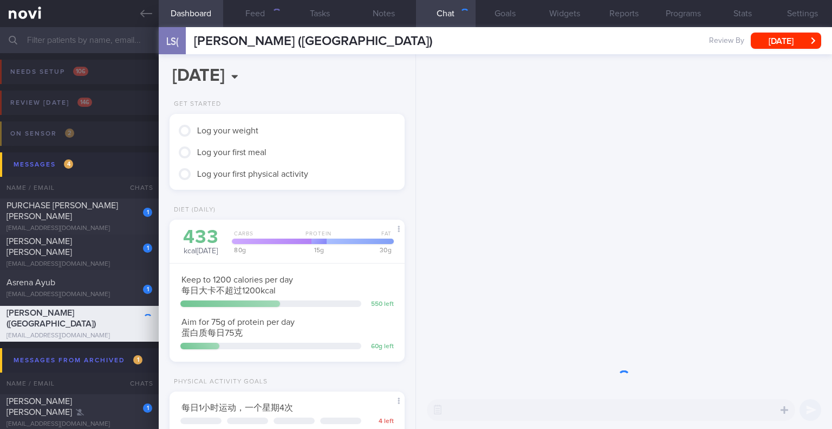
scroll to position [119, 207]
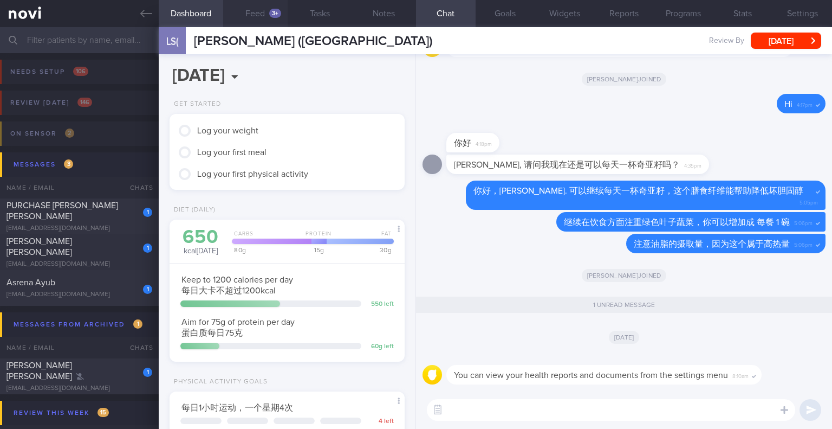
click at [270, 5] on button "Feed 3+" at bounding box center [255, 13] width 64 height 27
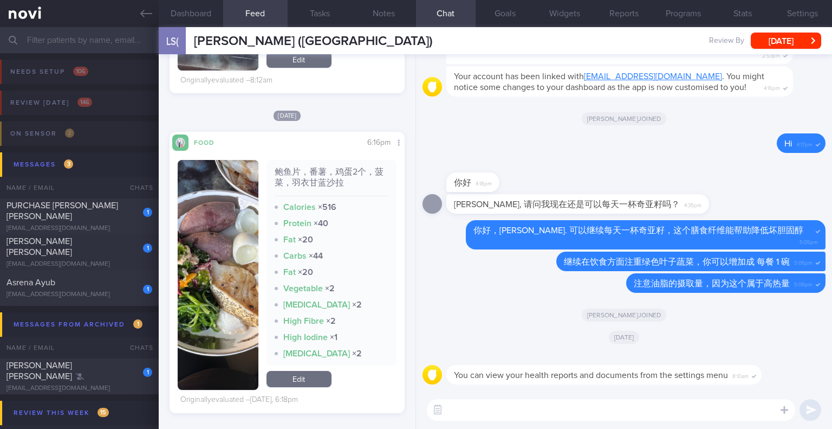
scroll to position [501, 0]
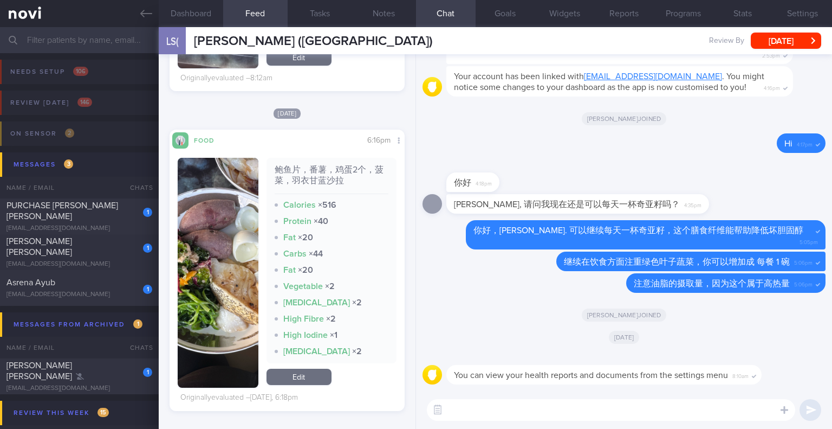
click at [203, 237] on button "button" at bounding box center [218, 273] width 80 height 230
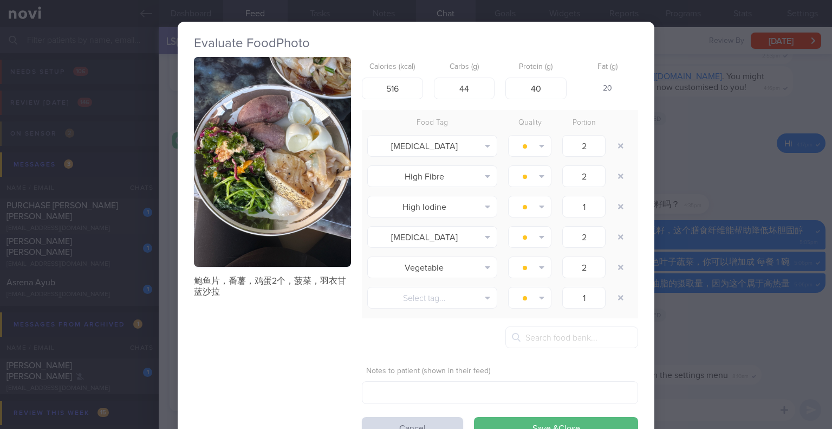
click at [254, 173] on button "button" at bounding box center [272, 162] width 157 height 210
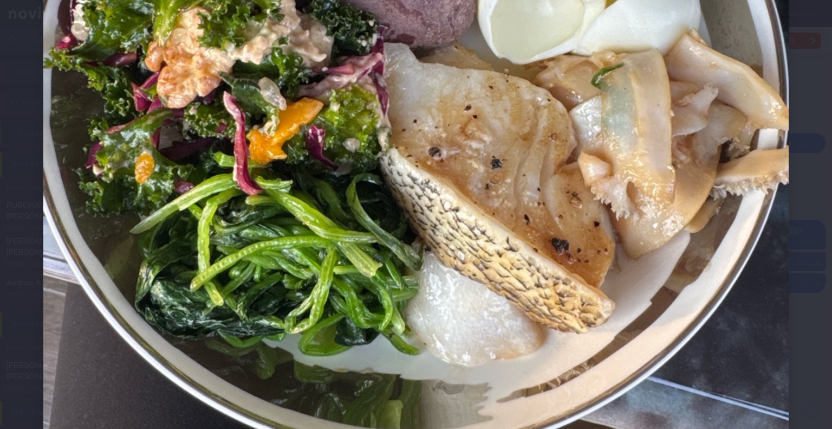
scroll to position [433, 0]
click at [787, 214] on div at bounding box center [416, 107] width 832 height 1081
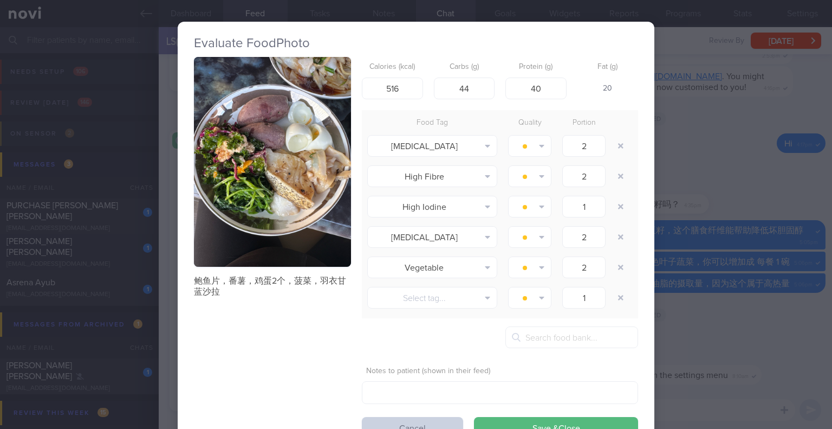
click at [392, 422] on button "Cancel" at bounding box center [412, 428] width 101 height 22
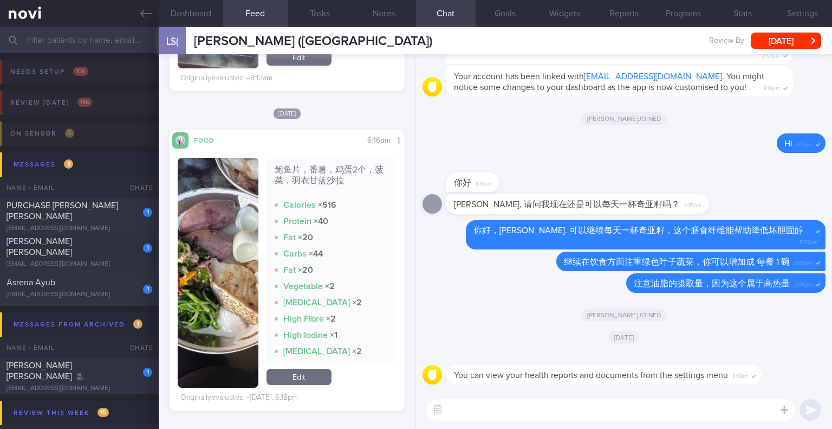
click at [518, 411] on textarea at bounding box center [611, 410] width 368 height 22
click at [620, 410] on textarea at bounding box center [611, 410] width 368 height 22
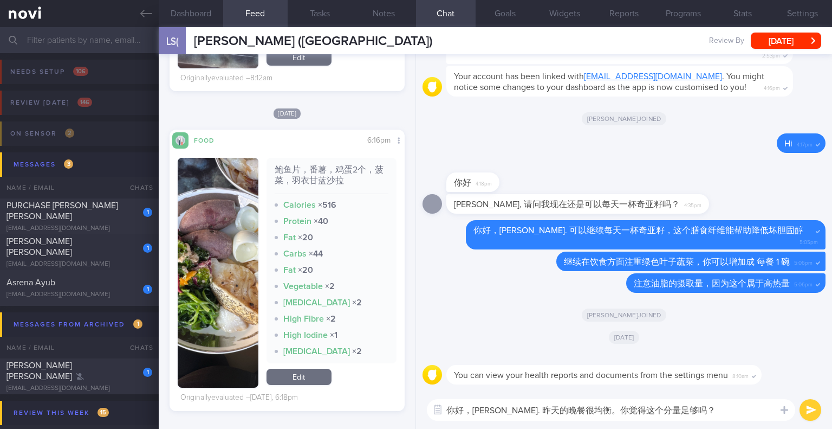
click at [580, 407] on textarea "你好，Kaylee. 昨天的晚餐很均衡。你觉得这个分量足够吗？" at bounding box center [611, 410] width 368 height 22
click at [721, 410] on textarea "你好，Kaylee. 昨天的晚餐很均衡，提供足够的蛋白质。你觉得这个分量足够吗？" at bounding box center [611, 410] width 368 height 22
type textarea "你好，Kaylee. 昨天的晚餐很均衡，提供足够的蛋白质。你觉得这个耐饱吗？"
click at [806, 412] on button "submit" at bounding box center [811, 410] width 22 height 22
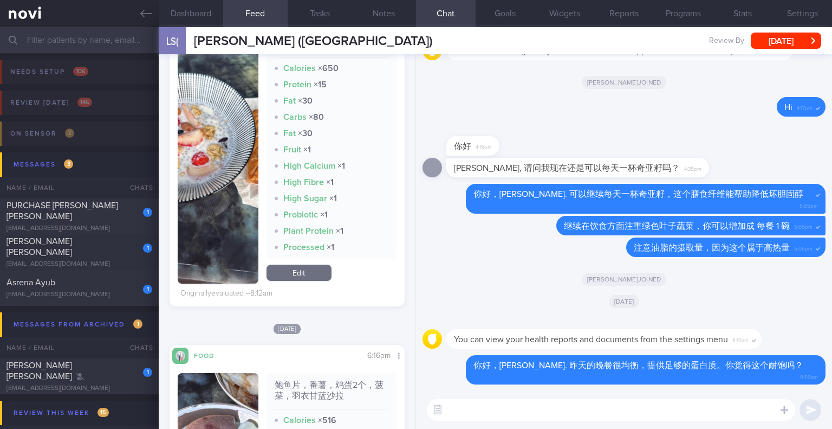
scroll to position [230, 0]
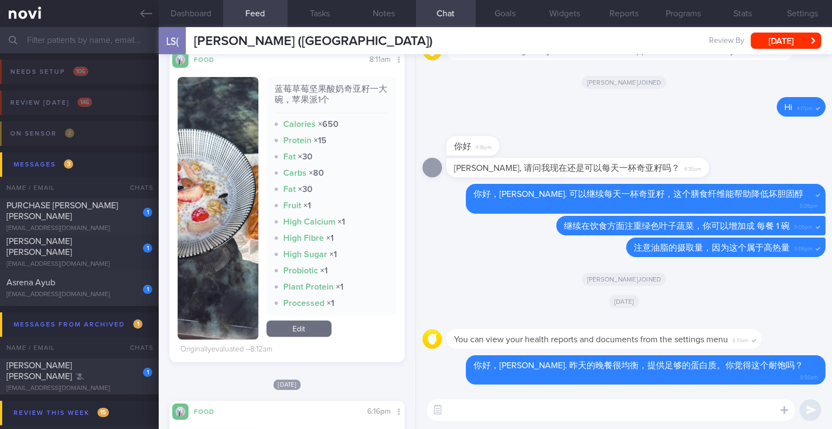
click at [231, 183] on button "button" at bounding box center [218, 208] width 80 height 262
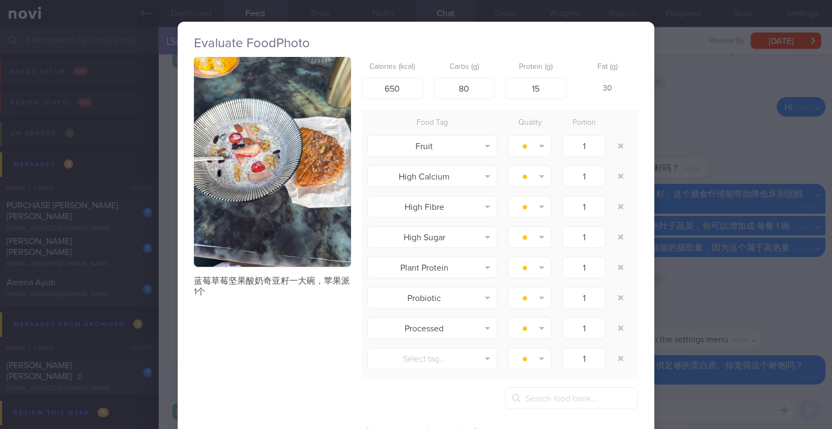
click at [284, 158] on button "button" at bounding box center [272, 162] width 157 height 210
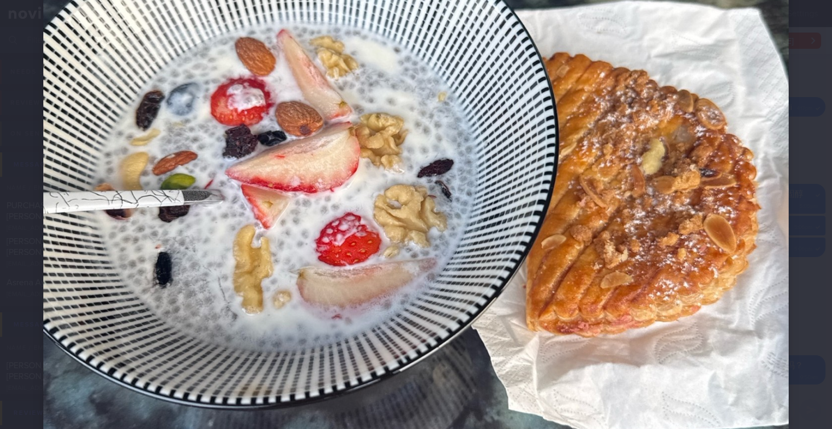
scroll to position [271, 0]
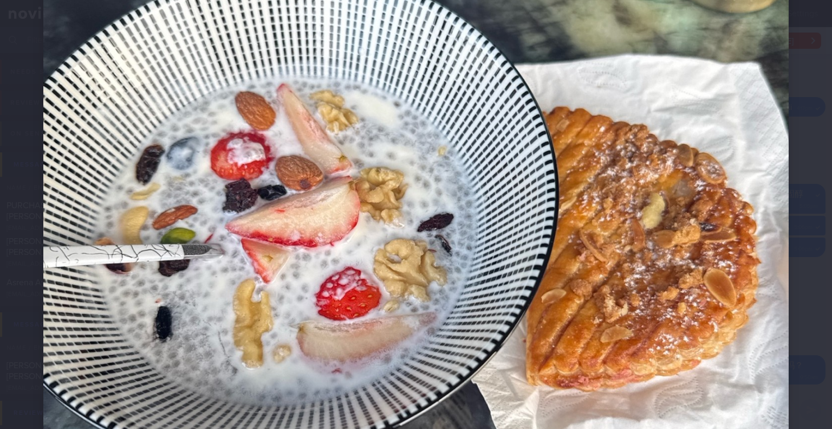
click at [815, 188] on div at bounding box center [416, 269] width 832 height 1081
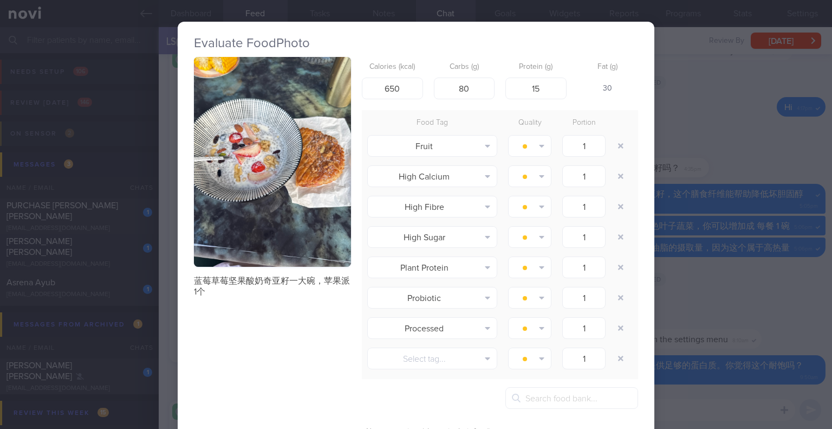
click at [728, 131] on div "Evaluate Food Photo 蓝莓草莓坚果酸奶奇亚籽一大碗，苹果派1个 Calories (kcal) 650 Carbs (g) 80 Prote…" at bounding box center [416, 214] width 832 height 429
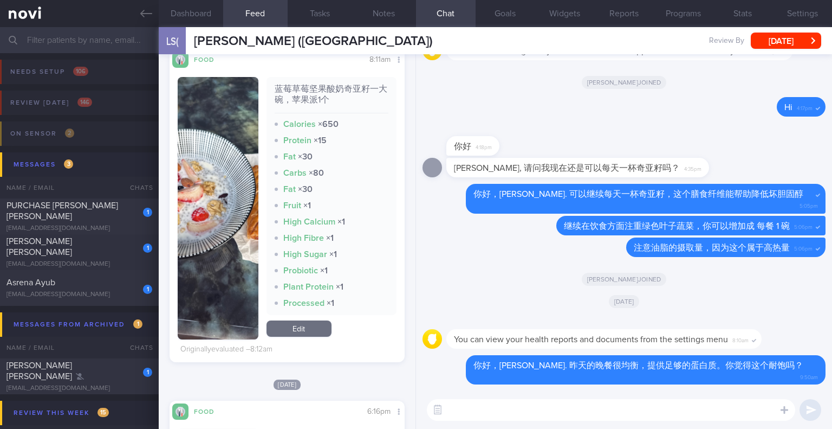
click at [474, 413] on textarea at bounding box center [611, 410] width 368 height 22
type textarea "苹"
click at [217, 195] on button "button" at bounding box center [218, 208] width 80 height 262
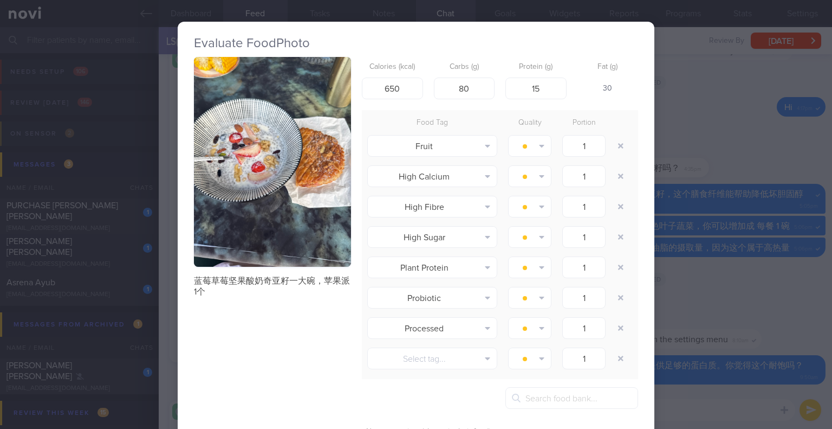
click at [243, 160] on button "button" at bounding box center [272, 162] width 157 height 210
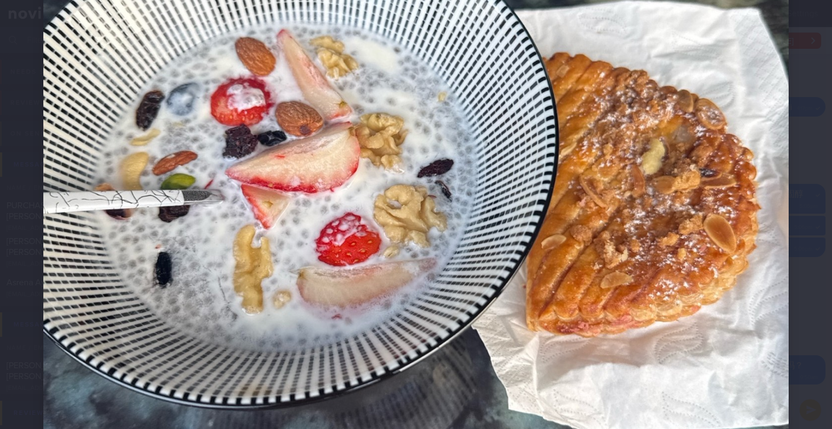
scroll to position [271, 0]
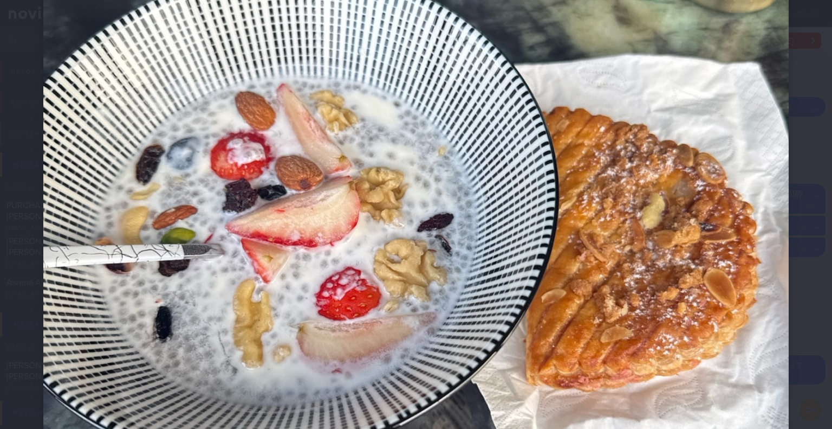
click at [786, 180] on div at bounding box center [416, 269] width 832 height 1081
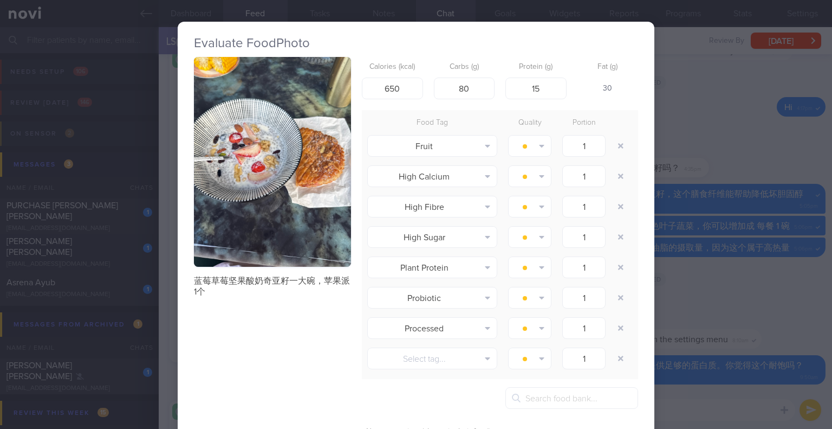
scroll to position [142, 0]
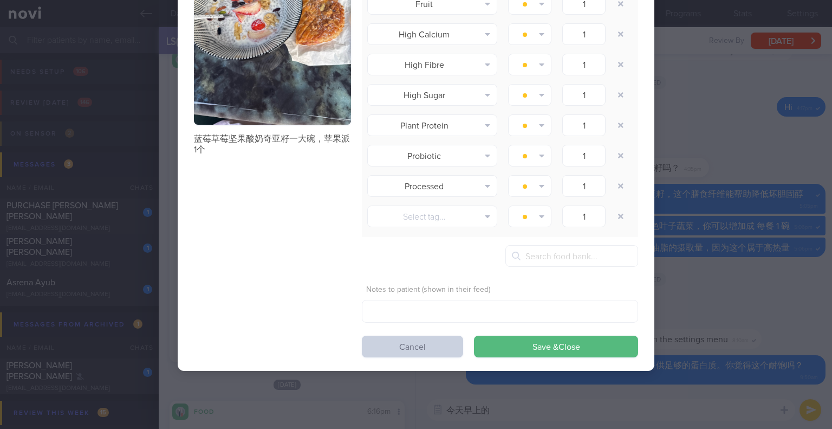
click at [434, 347] on button "Cancel" at bounding box center [412, 346] width 101 height 22
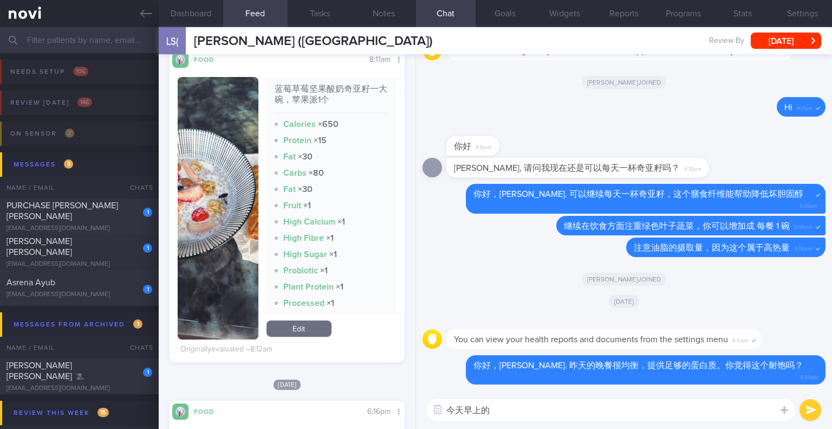
click at [505, 411] on textarea "今天早上的" at bounding box center [611, 410] width 368 height 22
drag, startPoint x: 272, startPoint y: 85, endPoint x: 290, endPoint y: 101, distance: 24.5
click at [290, 101] on div "蓝莓草莓坚果酸奶奇亚籽一大碗，苹果派1个" at bounding box center [332, 98] width 114 height 30
copy div "蓝莓草莓坚果酸奶奇亚籽一大碗"
click at [574, 401] on textarea "今天早上的" at bounding box center [611, 410] width 368 height 22
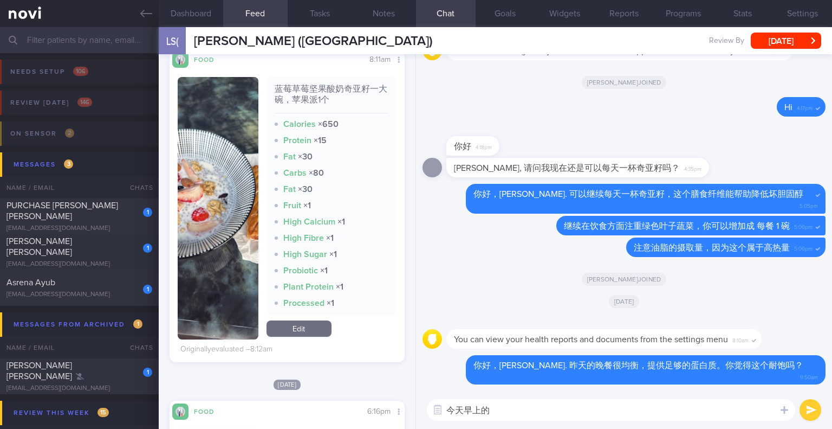
paste textarea "蓝莓草莓坚果酸奶奇亚籽一大碗"
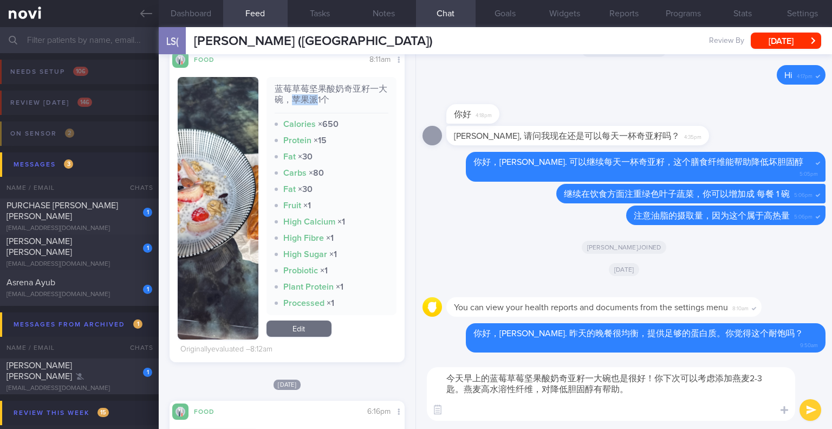
drag, startPoint x: 298, startPoint y: 97, endPoint x: 321, endPoint y: 97, distance: 22.8
click at [321, 97] on div "蓝莓草莓坚果酸奶奇亚籽一大碗，苹果派1个" at bounding box center [332, 98] width 114 height 30
copy div "苹果派"
click at [481, 414] on textarea "今天早上的蓝莓草莓坚果酸奶奇亚籽一大碗也是很好！你下次可以考虑添加燕麦2-3匙。燕麦高水溶性纤维，对降低胆固醇有帮助。" at bounding box center [611, 394] width 368 height 54
paste textarea "苹果派"
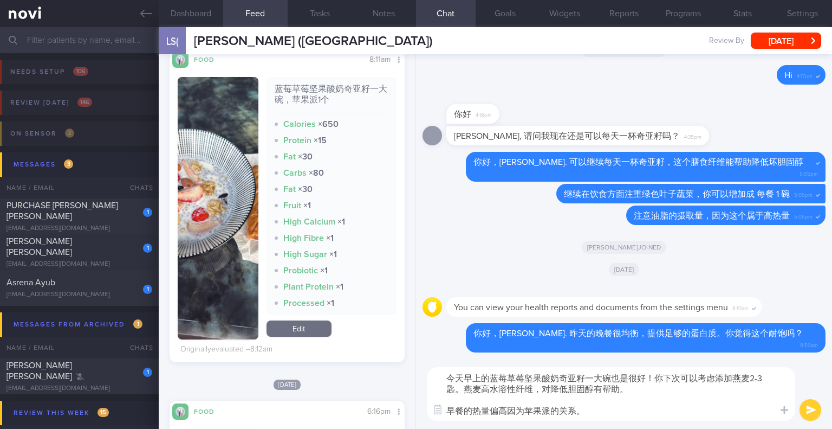
paste textarea "苹果派"
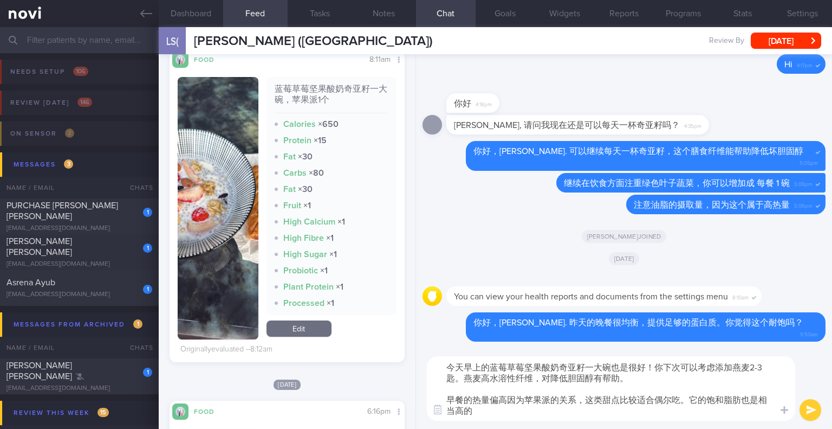
type textarea "今天早上的蓝莓草莓坚果酸奶奇亚籽一大碗也是很好！你下次可以考虑添加燕麦2-3匙。燕麦高水溶性纤维，对降低胆固醇有帮助。 早餐的热量偏高因为苹果派的关系，这类甜…"
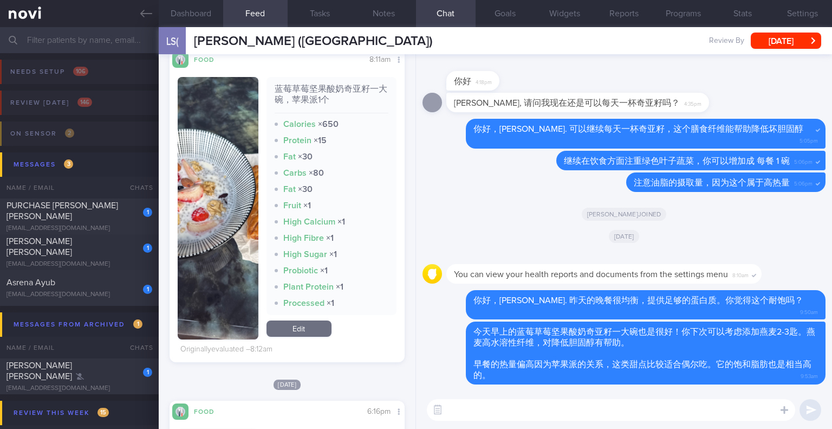
click at [232, 137] on img "button" at bounding box center [218, 208] width 80 height 262
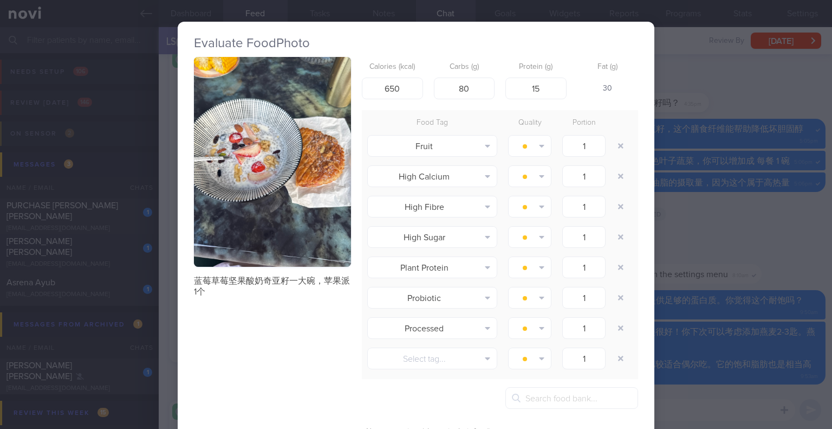
click at [223, 193] on button "button" at bounding box center [272, 162] width 157 height 210
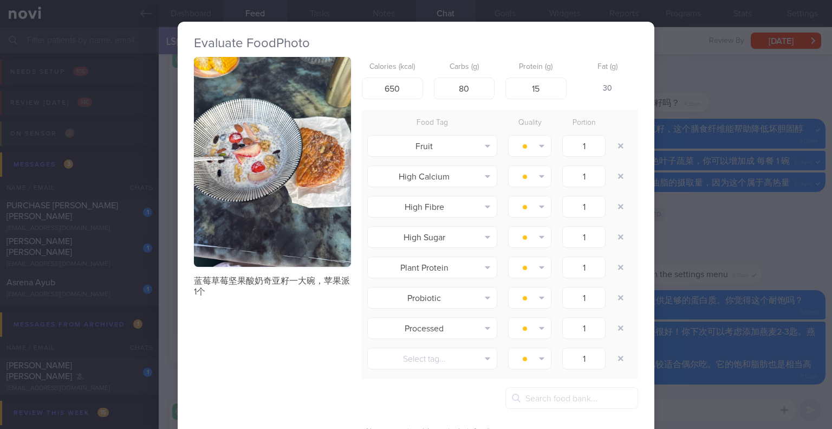
click at [706, 268] on div "Evaluate Food Photo 蓝莓草莓坚果酸奶奇亚籽一大碗，苹果派1个 Calories (kcal) 650 Carbs (g) 80 Prote…" at bounding box center [416, 214] width 832 height 429
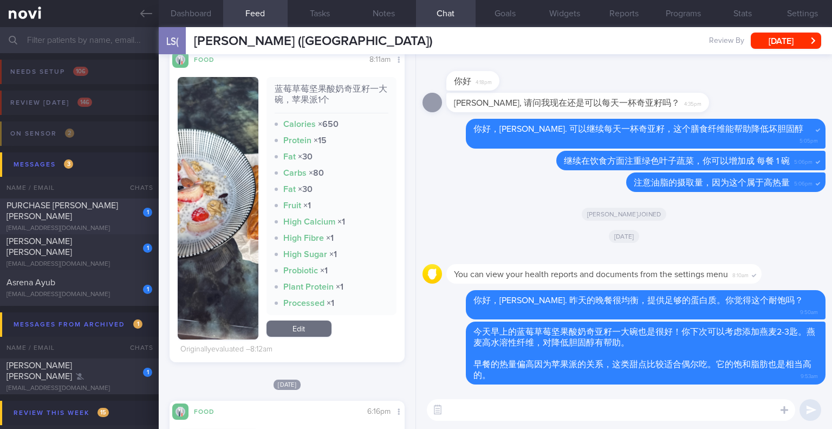
click at [78, 214] on span "PURCHASE [PERSON_NAME] [PERSON_NAME]" at bounding box center [63, 211] width 112 height 20
select select "8"
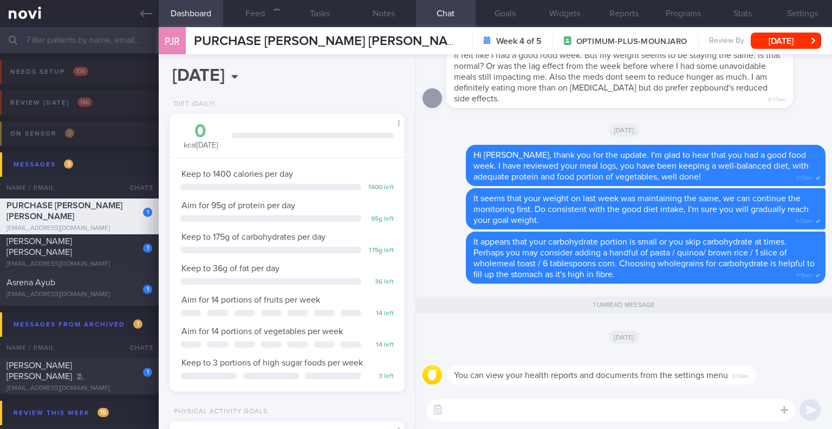
scroll to position [119, 207]
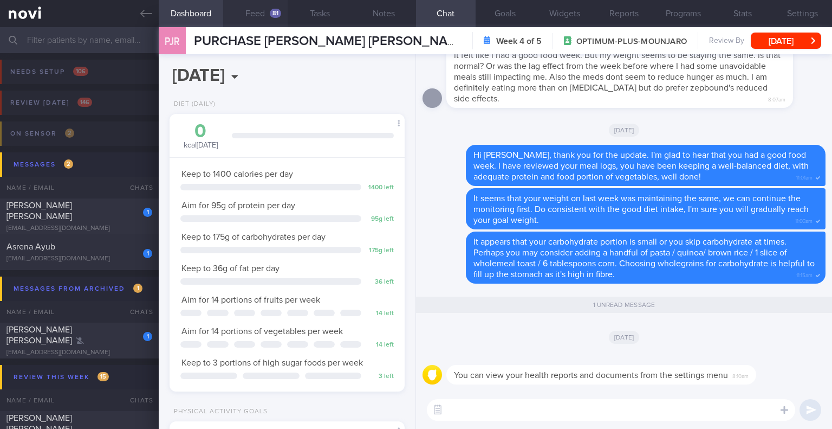
click at [245, 11] on button "Feed 81" at bounding box center [255, 13] width 64 height 27
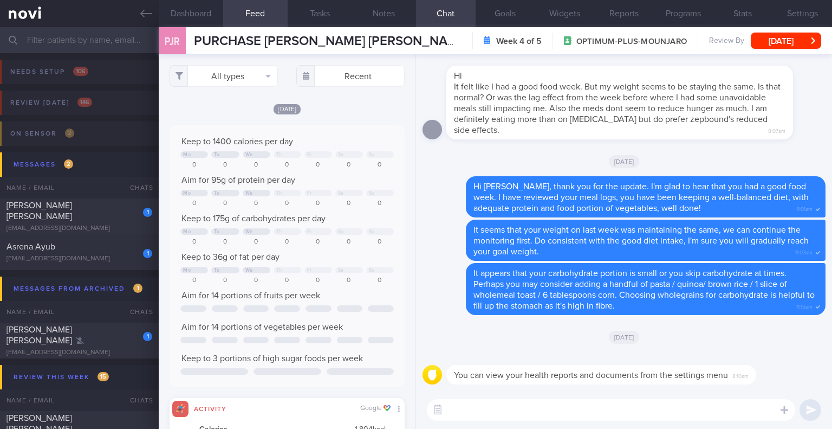
scroll to position [53, 212]
click at [246, 75] on button "All types" at bounding box center [224, 76] width 108 height 22
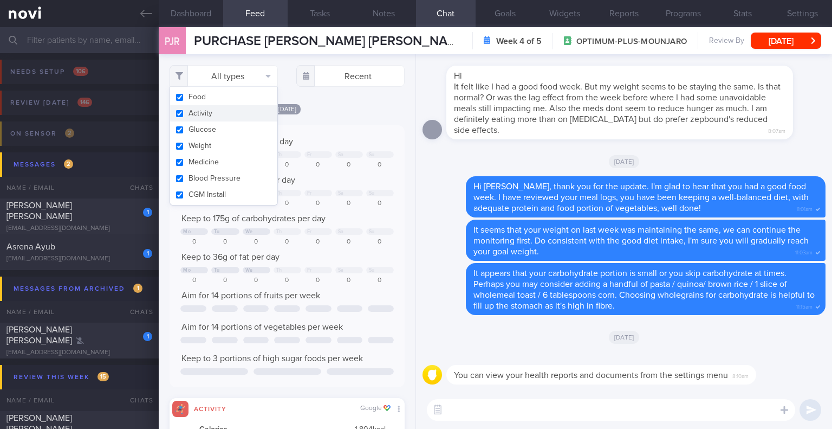
click at [239, 115] on button "Activity" at bounding box center [223, 113] width 107 height 16
checkbox input "false"
click at [353, 119] on div "Mon, 6 Oct Keep to 1400 calories per day Mo Tu We Th Fr Sa Su 0 0 0 0 0 0 0 Aim…" at bounding box center [287, 245] width 235 height 284
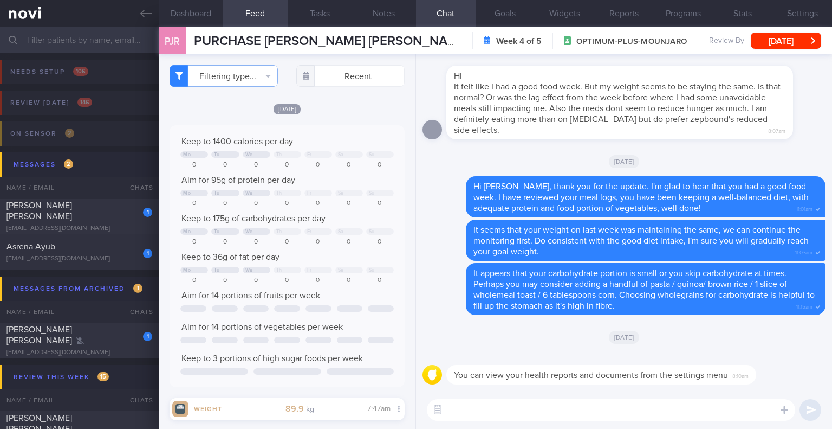
click at [500, 406] on textarea at bounding box center [611, 410] width 368 height 22
type textarea "H"
click at [674, 11] on button "Programs" at bounding box center [684, 13] width 60 height 27
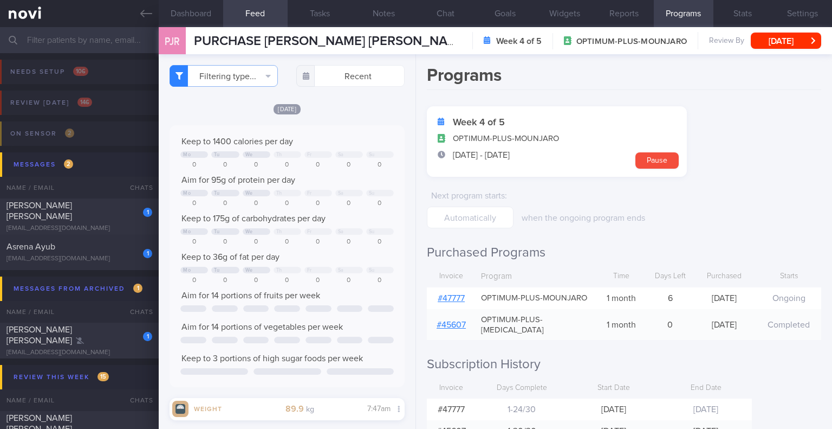
click at [445, 301] on link "# 47777" at bounding box center [451, 298] width 27 height 9
click at [437, 10] on button "Chat" at bounding box center [446, 13] width 60 height 27
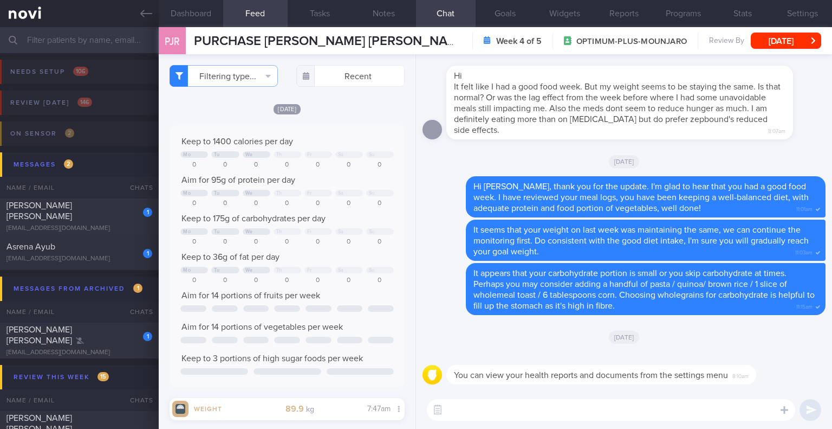
click at [583, 413] on textarea at bounding box center [611, 410] width 368 height 22
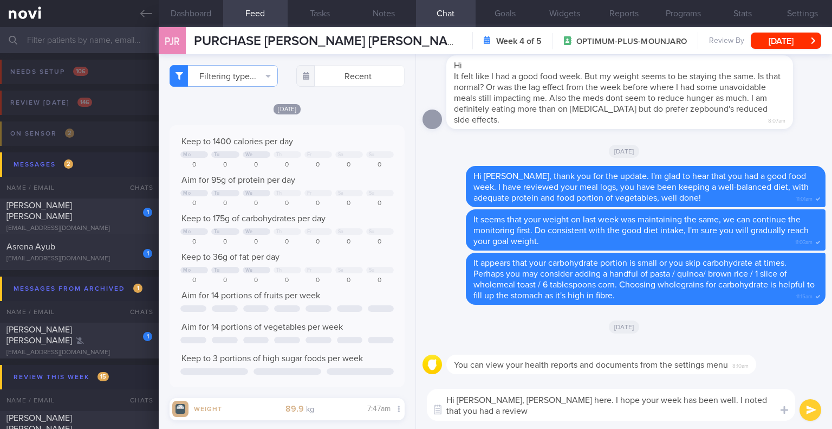
click at [625, 406] on textarea "Hi Jessica, Elizabeth here. I hope your week has been well. I noted that you ha…" at bounding box center [611, 404] width 368 height 32
click at [617, 415] on textarea "Hi Jessica, Elizabeth here. I hope your week has been well. I noted that you ha…" at bounding box center [611, 404] width 368 height 32
click at [570, 410] on textarea "Hi Jessica, Elizabeth here. I hope your week has been well. I noted that you ha…" at bounding box center [611, 404] width 368 height 32
click at [725, 413] on textarea "Hi Jessica, Elizabeth here. I hope your week has been well. I noted that you ha…" at bounding box center [611, 404] width 368 height 32
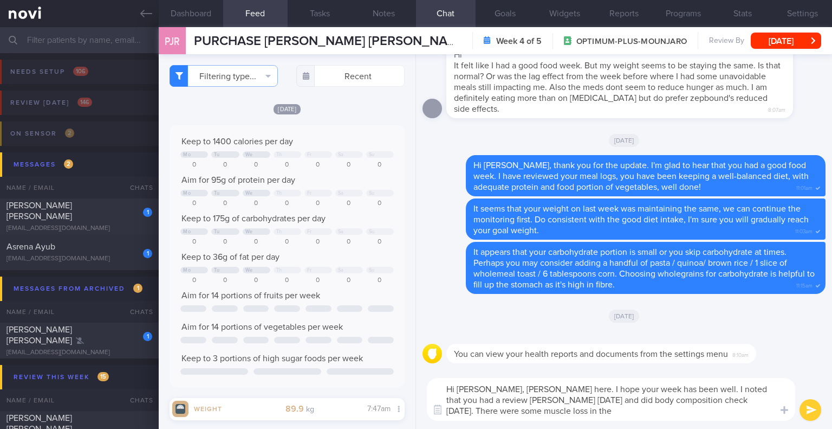
click at [546, 411] on textarea "Hi Jessica, Elizabeth here. I hope your week has been well. I noted that you ha…" at bounding box center [611, 399] width 368 height 43
drag, startPoint x: 711, startPoint y: 398, endPoint x: 741, endPoint y: 409, distance: 31.4
click at [741, 409] on textarea "Hi Jessica, Elizabeth here. I hope your week has been well. I noted that you ha…" at bounding box center [611, 399] width 368 height 43
click at [472, 405] on textarea "Hi Jessica, Elizabeth here. I hope your week has been well. I noted that you ha…" at bounding box center [611, 399] width 368 height 43
click at [581, 415] on textarea "Hi Jessica, Elizabeth here. I hope your week has been well. I noted that you ha…" at bounding box center [611, 399] width 368 height 43
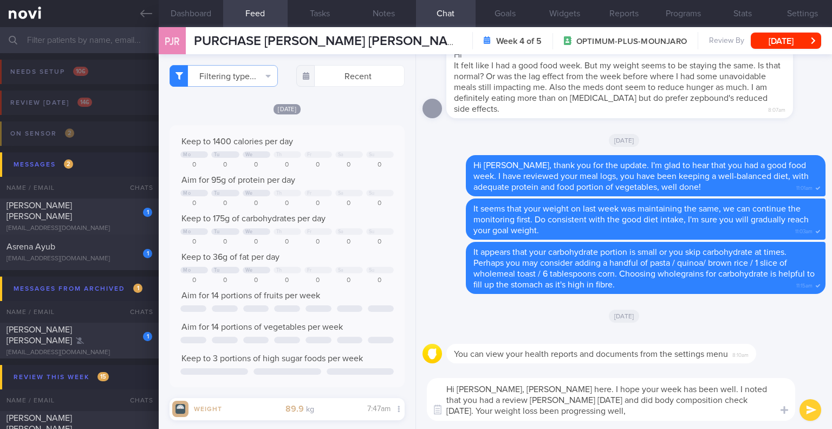
click at [581, 415] on textarea "Hi Jessica, Elizabeth here. I hope your week has been well. I noted that you ha…" at bounding box center [611, 399] width 368 height 43
click at [602, 416] on textarea "Hi Jessica, Elizabeth here. I hope your week has been well. I noted that you ha…" at bounding box center [611, 399] width 368 height 43
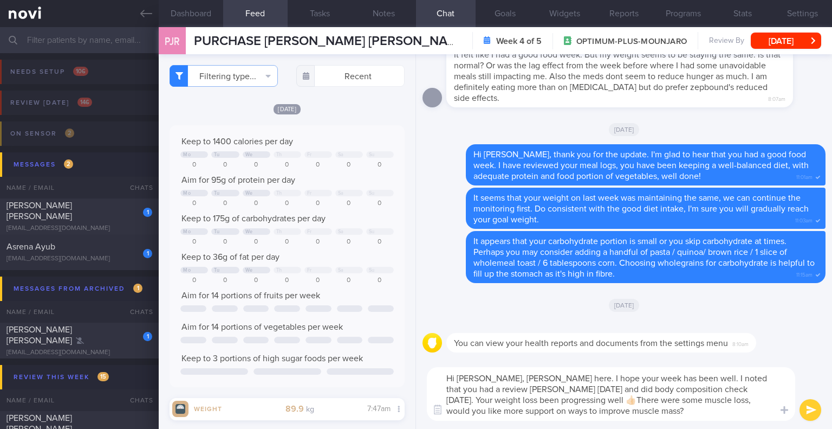
click at [572, 410] on textarea "Hi Jessica, Elizabeth here. I hope your week has been well. I noted that you ha…" at bounding box center [611, 394] width 368 height 54
drag, startPoint x: 572, startPoint y: 410, endPoint x: 490, endPoint y: 413, distance: 82.4
click at [490, 413] on textarea "Hi Jessica, Elizabeth here. I hope your week has been well. I noted that you ha…" at bounding box center [611, 394] width 368 height 54
click at [604, 411] on textarea "Hi Jessica, Elizabeth here. I hope your week has been well. I noted that you ha…" at bounding box center [611, 394] width 368 height 54
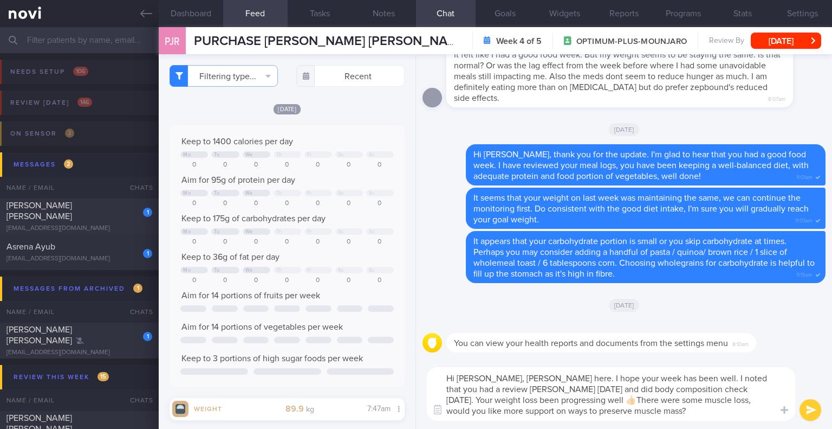
click at [604, 411] on textarea "Hi Jessica, Elizabeth here. I hope your week has been well. I noted that you ha…" at bounding box center [611, 394] width 368 height 54
drag, startPoint x: 541, startPoint y: 387, endPoint x: 505, endPoint y: 390, distance: 36.4
click at [505, 390] on textarea "Hi Jessica, Elizabeth here. I hope your week has been well. I noted that you ha…" at bounding box center [611, 394] width 368 height 54
drag, startPoint x: 627, startPoint y: 388, endPoint x: 521, endPoint y: 392, distance: 106.2
click at [521, 392] on textarea "Hi Jessica, Elizabeth here. I hope your week has been well. I noted that you ha…" at bounding box center [611, 394] width 368 height 54
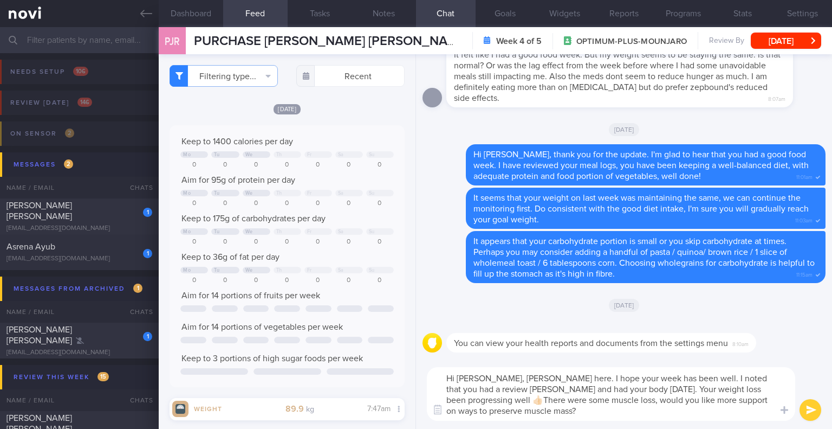
click at [475, 384] on textarea "Hi Jessica, Elizabeth here. I hope your week has been well. I noted that you ha…" at bounding box center [611, 394] width 368 height 54
click at [595, 388] on textarea "Hi Jessica, Elizabeth here. I hope your week has been well. I noted that you ha…" at bounding box center [611, 394] width 368 height 54
drag, startPoint x: 572, startPoint y: 390, endPoint x: 537, endPoint y: 390, distance: 34.7
click at [537, 390] on textarea "Hi Jessica, Elizabeth here. I hope your week has been well. I noted that you ha…" at bounding box center [611, 394] width 368 height 54
click at [648, 407] on textarea "Hi Jessica, Elizabeth here. I hope your week has been well. I noted that you ha…" at bounding box center [611, 394] width 368 height 54
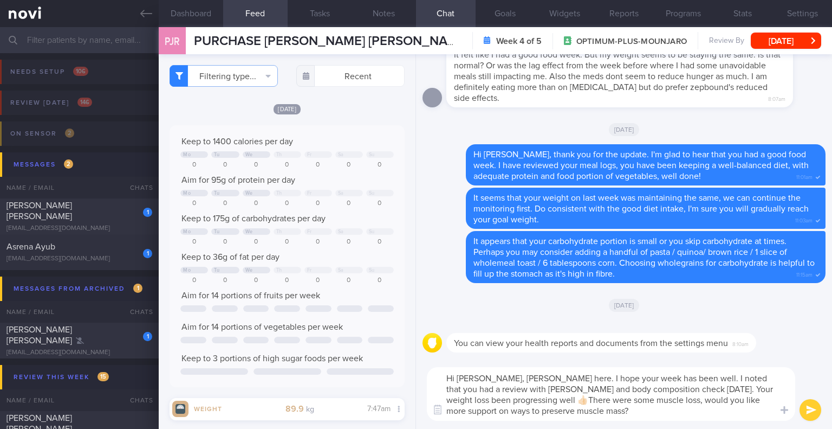
click at [648, 407] on textarea "Hi Jessica, Elizabeth here. I hope your week has been well. I noted that you ha…" at bounding box center [611, 394] width 368 height 54
click at [621, 408] on textarea "Hi Jessica, Elizabeth here. I hope your week has been well. I noted that you ha…" at bounding box center [611, 394] width 368 height 54
click at [574, 410] on textarea "Hi Jessica, Elizabeth here. I hope your week has been well. I noted that you ha…" at bounding box center [611, 394] width 368 height 54
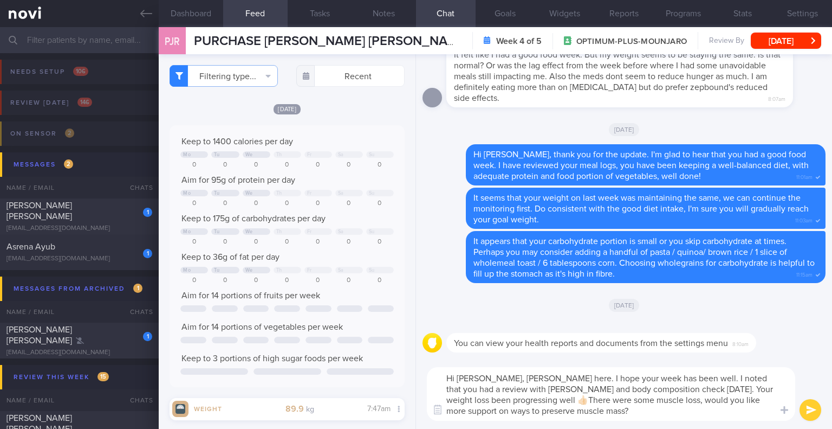
click at [574, 410] on textarea "Hi Jessica, Elizabeth here. I hope your week has been well. I noted that you ha…" at bounding box center [611, 394] width 368 height 54
click at [594, 411] on textarea "Hi Jessica, Elizabeth here. I hope your week has been well. I noted that you ha…" at bounding box center [611, 394] width 368 height 54
click at [638, 415] on textarea "Hi Jessica, Elizabeth here. I hope your week has been well. I noted that you ha…" at bounding box center [611, 394] width 368 height 54
click at [659, 414] on textarea "Hi Jessica, Elizabeth here. I hope your week has been well. I noted that you ha…" at bounding box center [611, 394] width 368 height 54
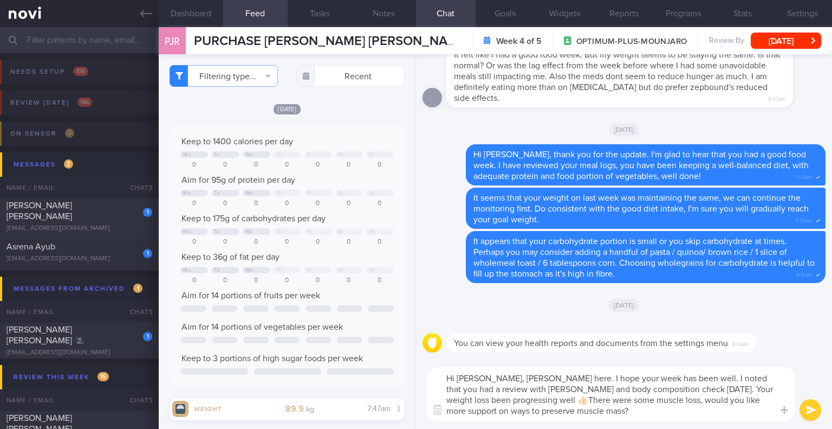
click at [659, 414] on textarea "Hi Jessica, Elizabeth here. I hope your week has been well. I noted that you ha…" at bounding box center [611, 394] width 368 height 54
type textarea "Hi Jessica, Elizabeth here. I hope your week has been well. I noted that you ha…"
click at [807, 411] on button "submit" at bounding box center [811, 410] width 22 height 22
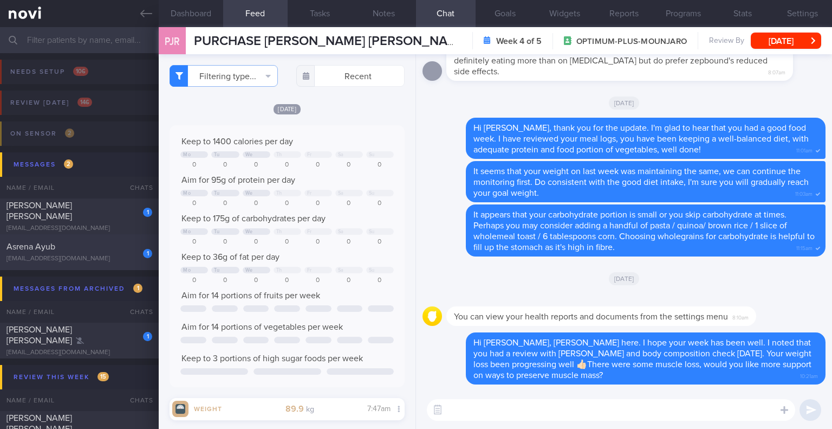
click at [69, 259] on div "asrena@gmail.com" at bounding box center [80, 259] width 146 height 8
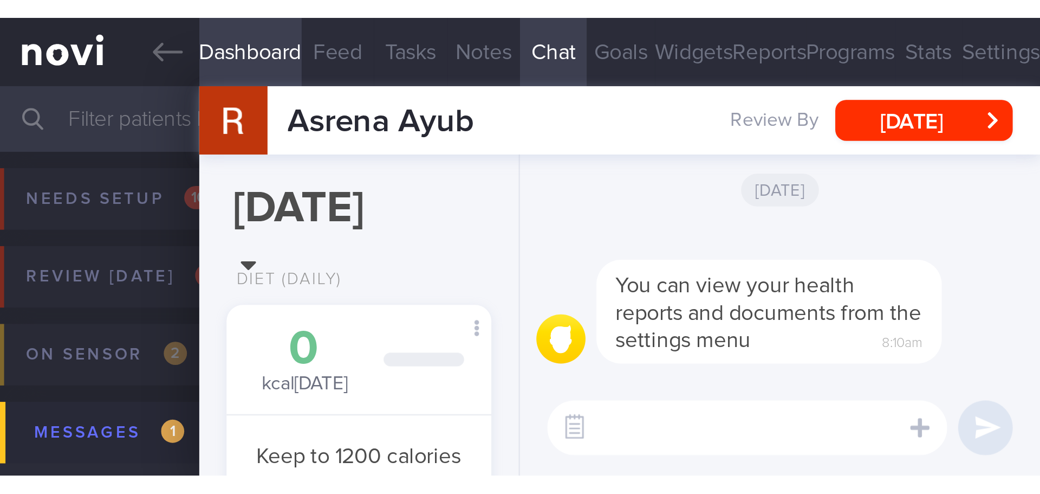
scroll to position [151, 272]
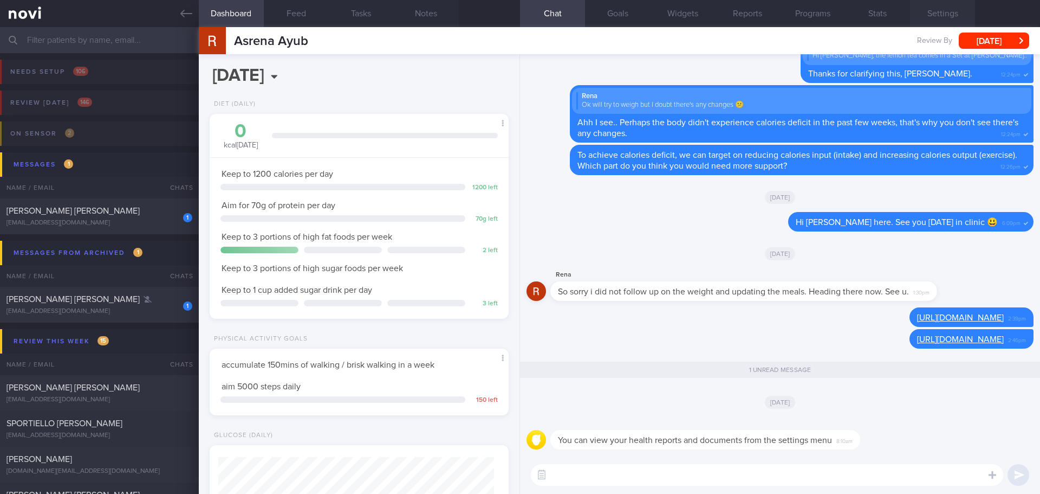
click at [832, 4] on button "Settings" at bounding box center [942, 13] width 65 height 27
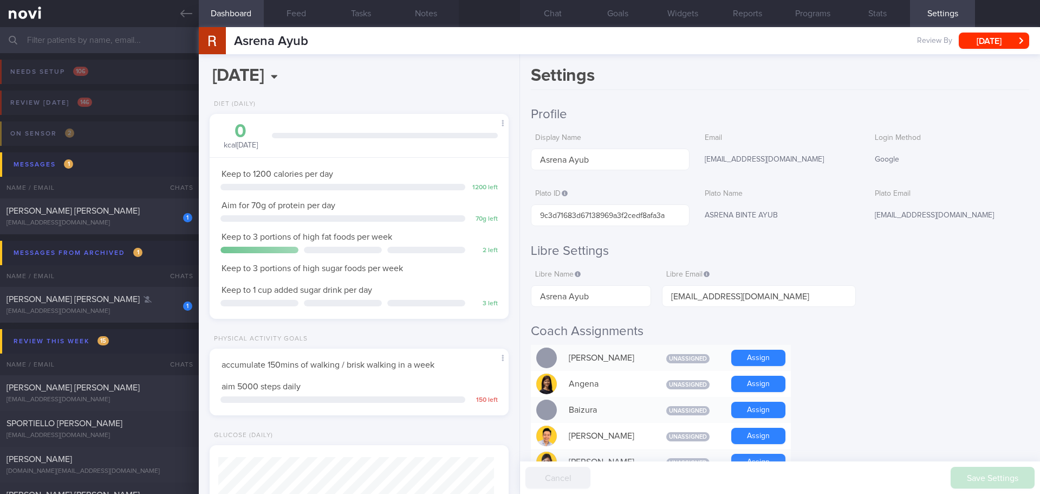
click at [572, 17] on button "Chat" at bounding box center [552, 13] width 65 height 27
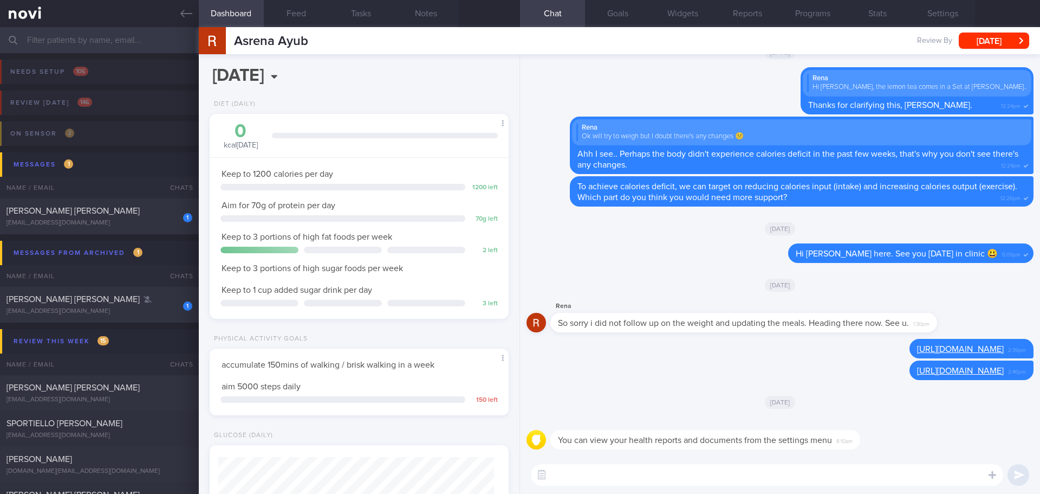
click at [671, 428] on textarea at bounding box center [767, 475] width 472 height 22
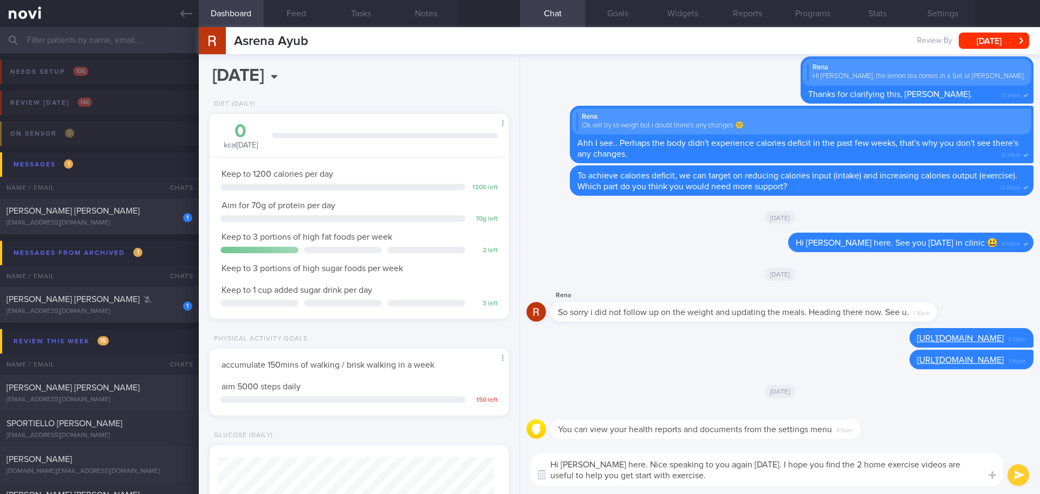
click at [767, 428] on textarea "Hi Asrena, Elizabeth here. Nice speaking to you again yesterday. I hope you fin…" at bounding box center [767, 469] width 472 height 33
click at [771, 428] on textarea "Hi Asrena, Elizabeth here. Nice speaking to you again yesterday. I hope you fin…" at bounding box center [767, 469] width 472 height 33
click at [772, 428] on textarea "Hi Asrena, Elizabeth here. Nice speaking to you again yesterday. I hope you fin…" at bounding box center [767, 469] width 472 height 33
click at [780, 428] on textarea "Hi Asrena, Elizabeth here. Nice speaking to you again yesterday. I hope you fin…" at bounding box center [767, 469] width 472 height 33
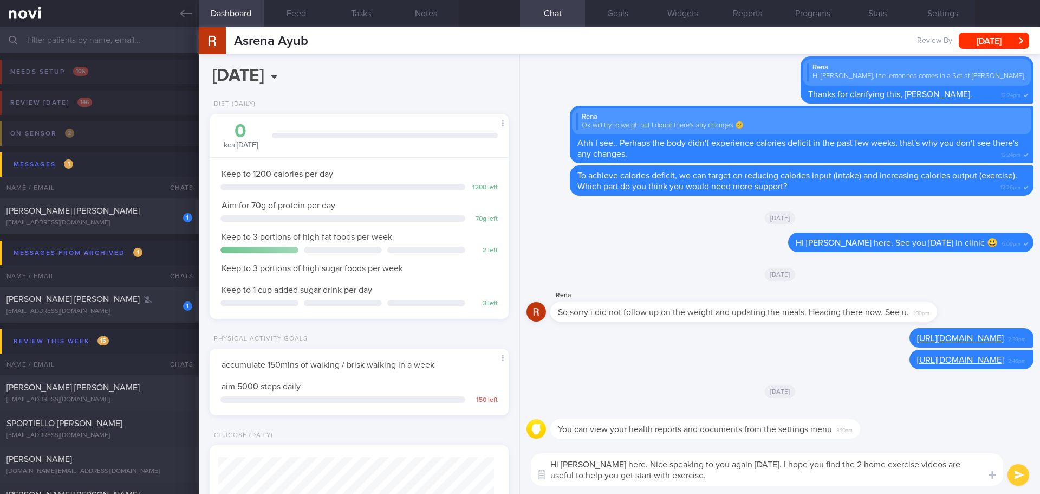
click at [651, 428] on textarea "Hi Asrena, Elizabeth here. Nice speaking to you again yesterday. I hope you fin…" at bounding box center [767, 469] width 472 height 33
click at [714, 428] on textarea "Hi Asrena, Elizabeth here. Nice speaking to you again yesterday. I hope you fin…" at bounding box center [767, 469] width 472 height 33
click at [737, 428] on textarea "Hi Asrena, Elizabeth here. Nice speaking to you again yesterday. I hope you fin…" at bounding box center [767, 469] width 472 height 33
type textarea "Hi Asrena, Elizabeth here. Nice speaking to you again yesterday. I hope you fin…"
click at [832, 428] on button "submit" at bounding box center [1019, 475] width 22 height 22
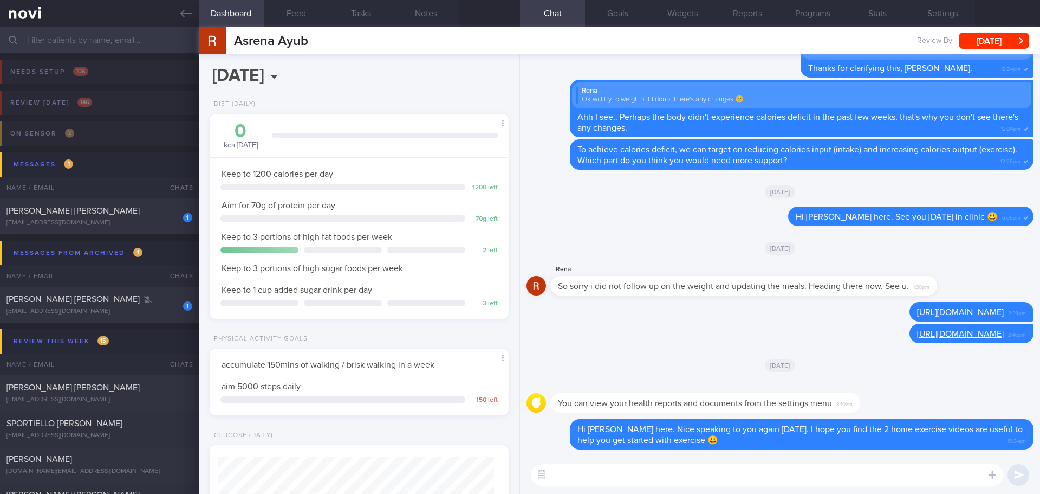
click at [571, 428] on textarea at bounding box center [767, 475] width 472 height 22
paste textarea "Your NoviHealth account will be archived shortly to mark the end of the program…"
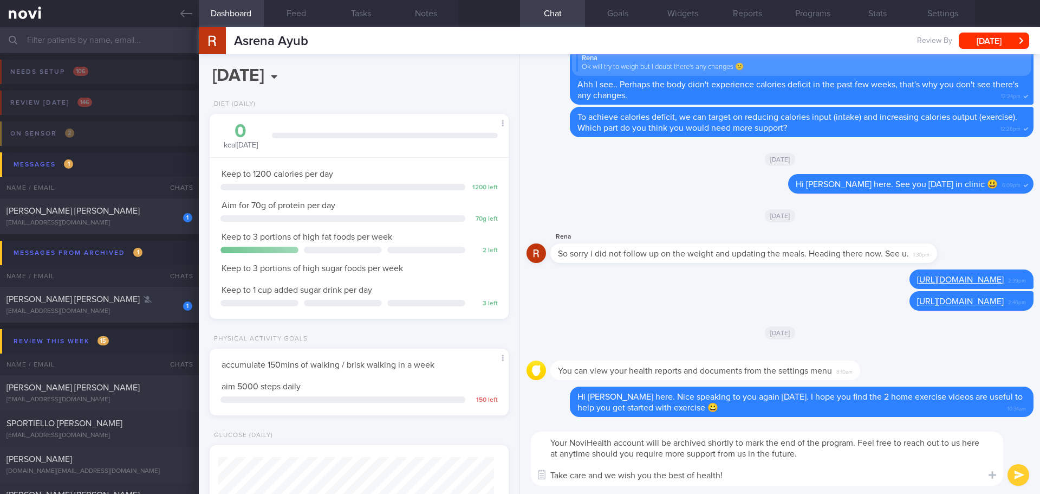
drag, startPoint x: 747, startPoint y: 478, endPoint x: 777, endPoint y: 476, distance: 30.4
click at [748, 428] on textarea "Your NoviHealth account will be archived shortly to mark the end of the program…" at bounding box center [767, 458] width 472 height 54
click at [777, 428] on textarea "Your NoviHealth account will be archived shortly to mark the end of the program…" at bounding box center [767, 458] width 472 height 54
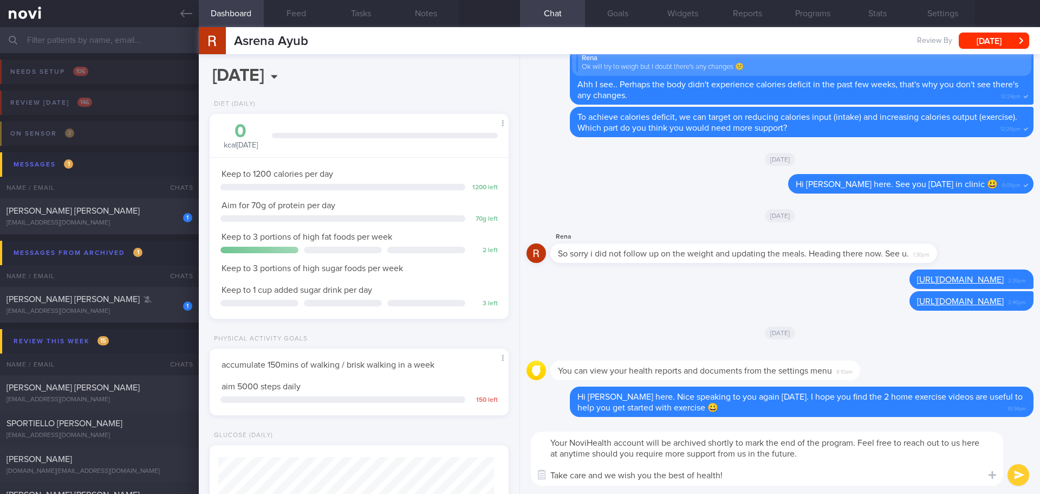
click at [777, 428] on textarea "Your NoviHealth account will be archived shortly to mark the end of the program…" at bounding box center [767, 458] width 472 height 54
type textarea "Your NoviHealth account will be archived shortly to mark the end of the program…"
click at [832, 428] on button "submit" at bounding box center [1019, 475] width 22 height 22
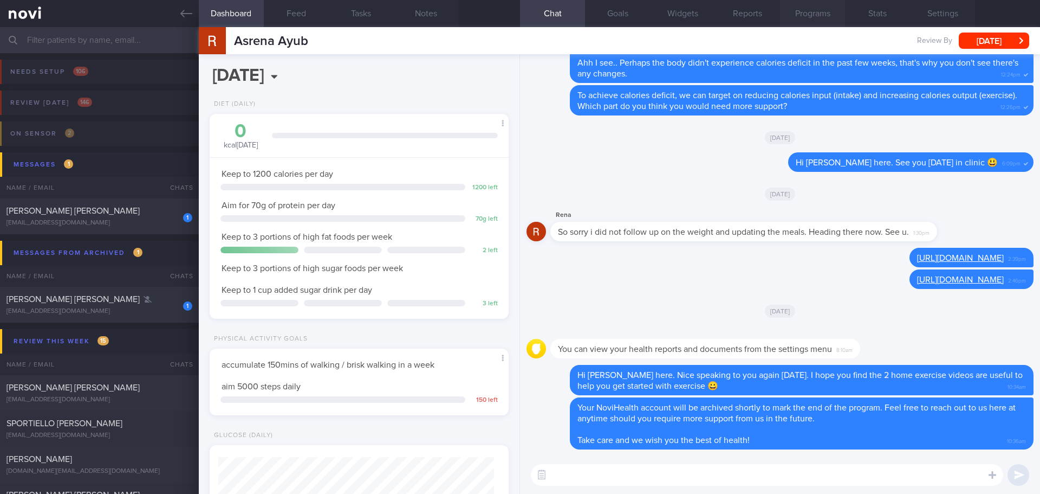
click at [823, 21] on button "Programs" at bounding box center [812, 13] width 65 height 27
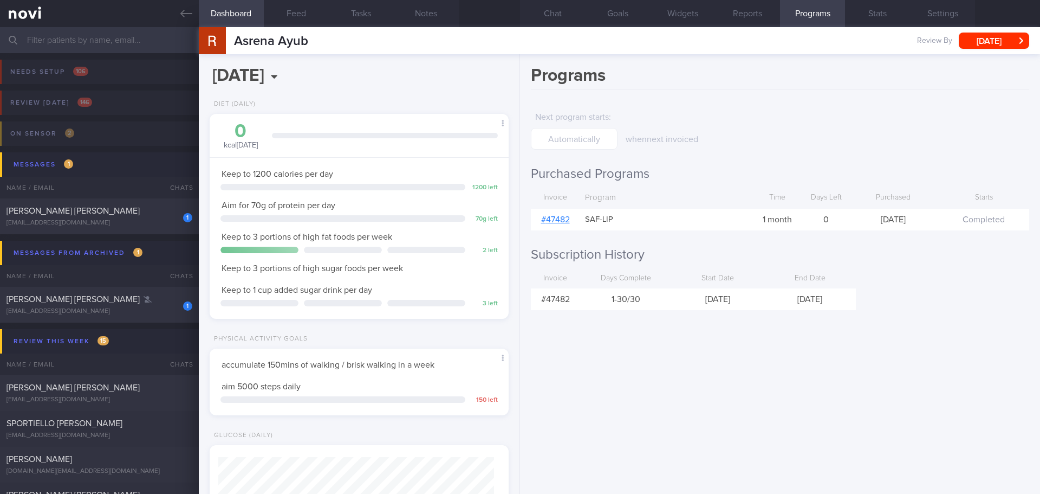
click at [569, 220] on link "# 47482" at bounding box center [555, 219] width 29 height 9
click at [718, 407] on div "Programs Next program starts : when next invoiced Purchased Programs Invoice Pr…" at bounding box center [780, 273] width 520 height 439
click at [718, 406] on div "Programs Next program starts : when next invoiced Purchased Programs Invoice Pr…" at bounding box center [780, 273] width 520 height 439
click at [536, 16] on button "Chat" at bounding box center [552, 13] width 65 height 27
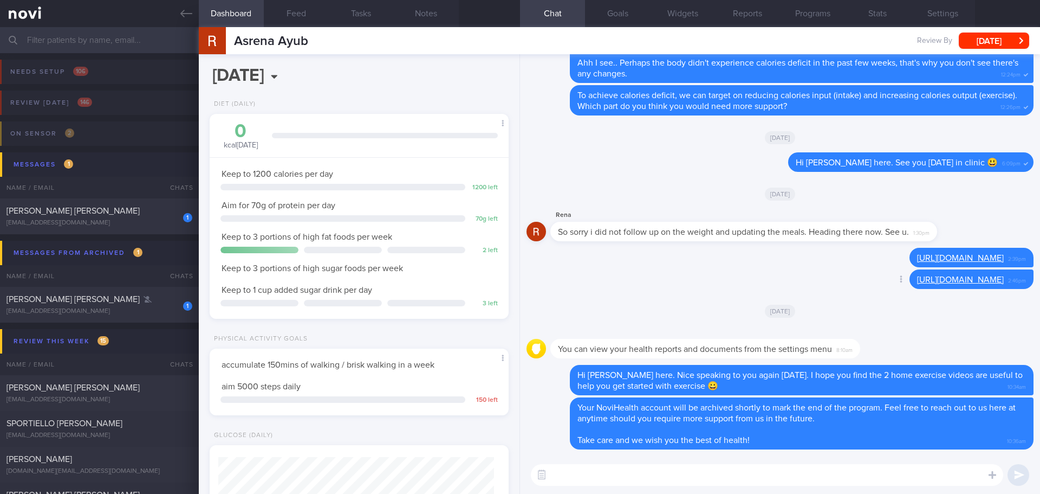
click at [720, 291] on div "Delete https://www.youtube.com/watch?v=AdqrTg_hpEQ 2:46pm" at bounding box center [780, 282] width 507 height 26
click at [832, 10] on button "Settings" at bounding box center [942, 13] width 65 height 27
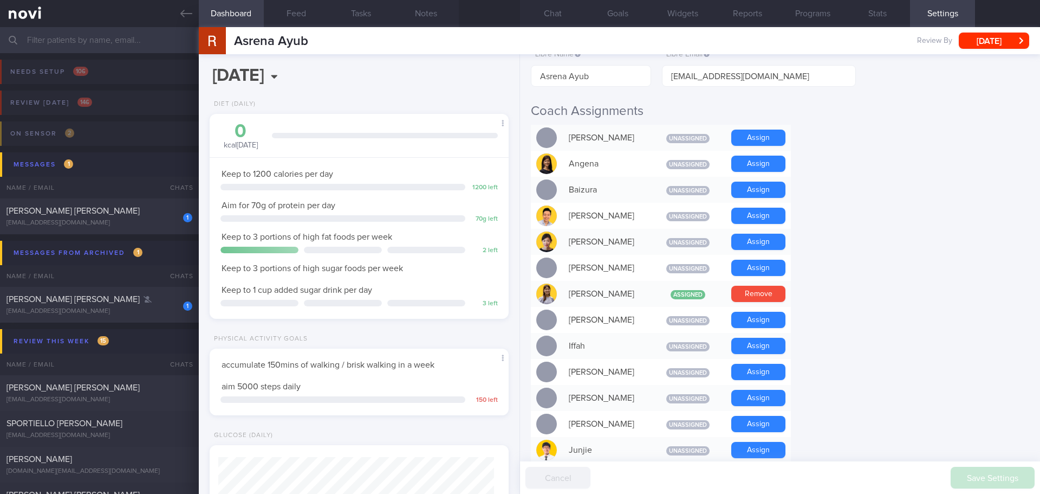
scroll to position [932, 0]
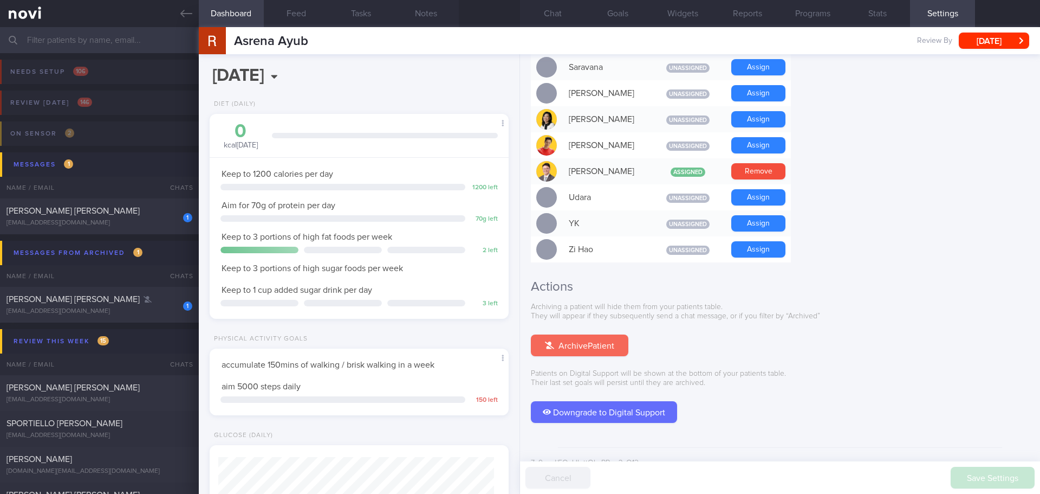
click at [587, 334] on button "Archive Patient" at bounding box center [580, 345] width 98 height 22
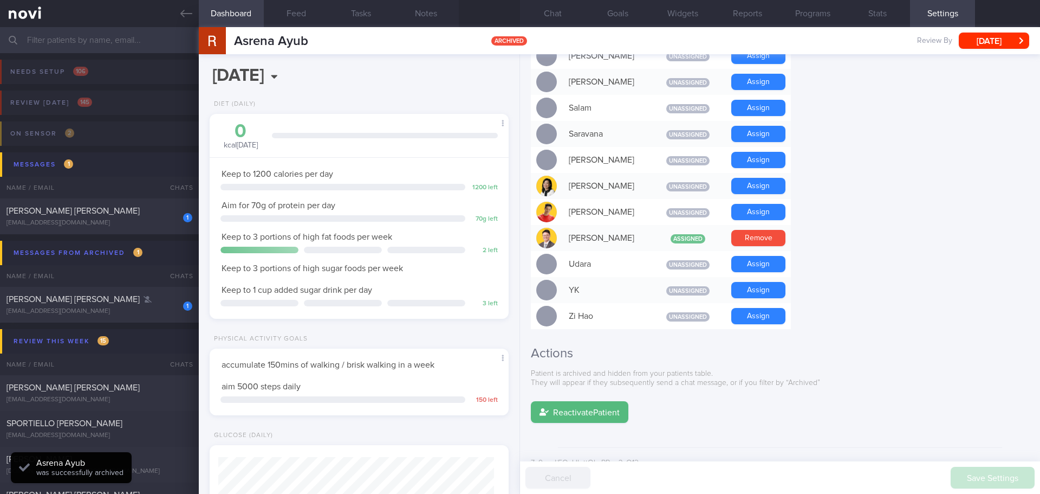
scroll to position [138, 276]
click at [145, 298] on div "ALMETA CHIA SU LING" at bounding box center [98, 299] width 183 height 11
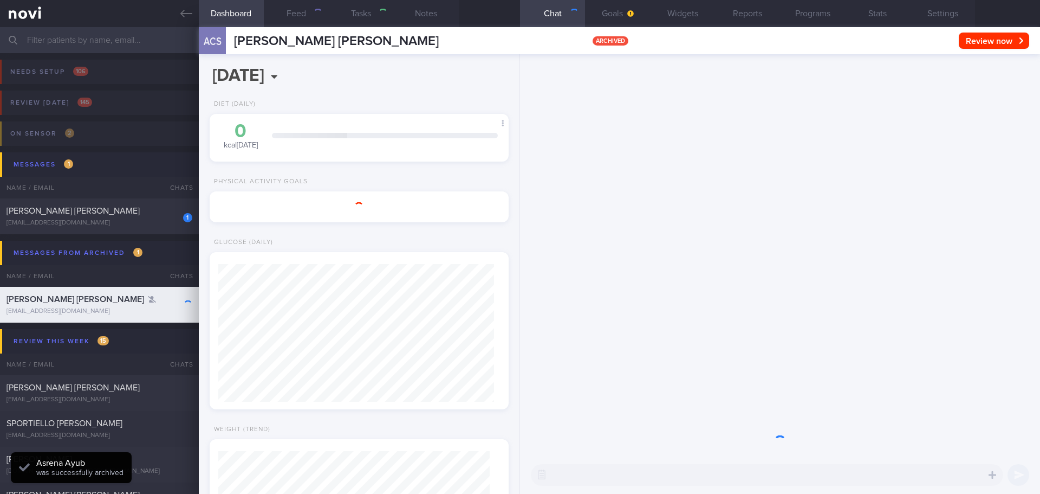
select select "9"
type input "pause program on 18/11"
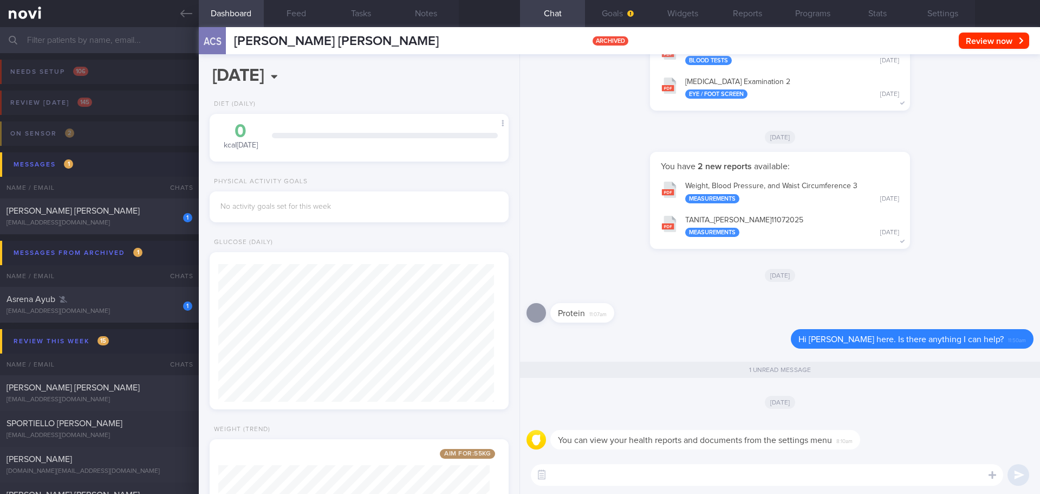
click at [680, 298] on div "Protein 11:07am" at bounding box center [780, 309] width 507 height 39
click at [820, 20] on button "Programs" at bounding box center [812, 13] width 65 height 27
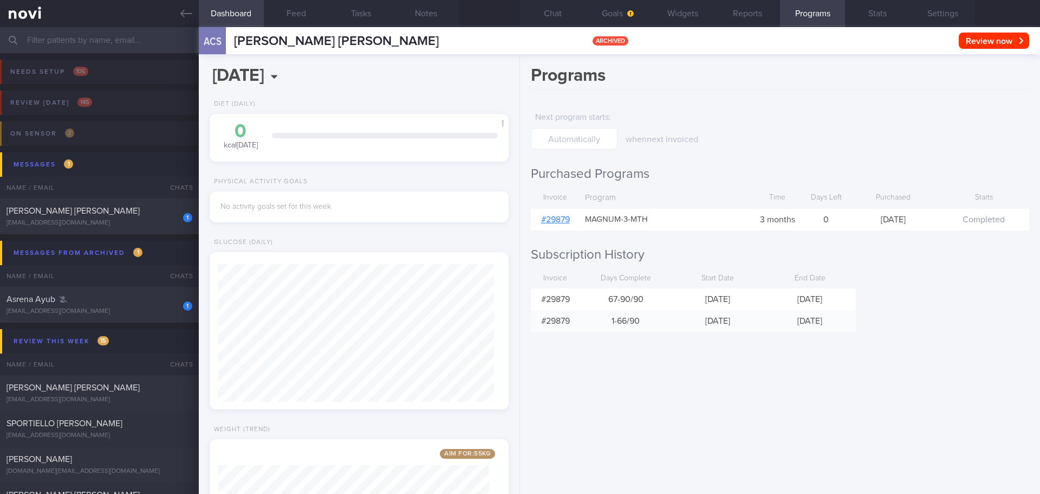
click at [565, 217] on link "# 29879" at bounding box center [555, 219] width 29 height 9
click at [108, 298] on div "Asrena Ayub" at bounding box center [98, 299] width 183 height 11
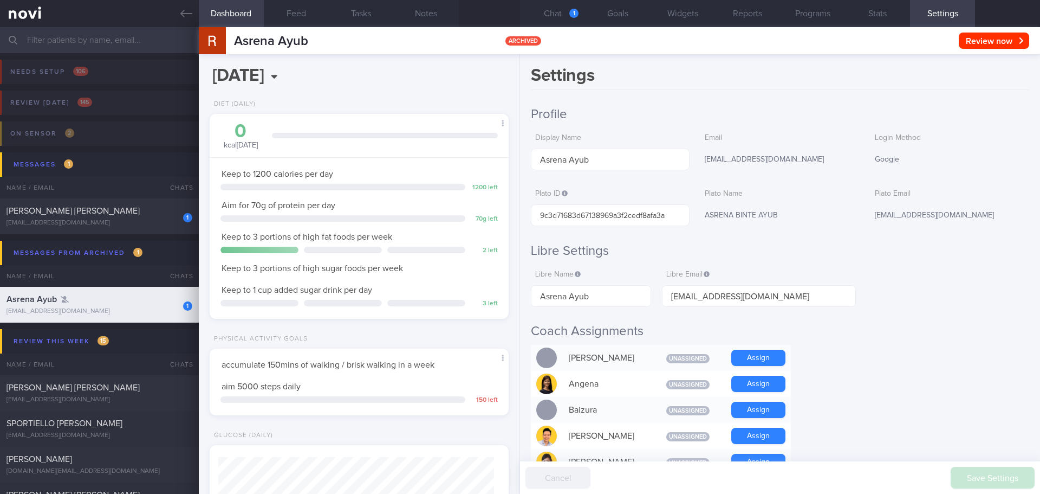
scroll to position [138, 276]
click at [832, 264] on div "Libre Email asrena@gmail.com" at bounding box center [759, 285] width 194 height 42
click at [569, 20] on button "Chat 1" at bounding box center [552, 13] width 65 height 27
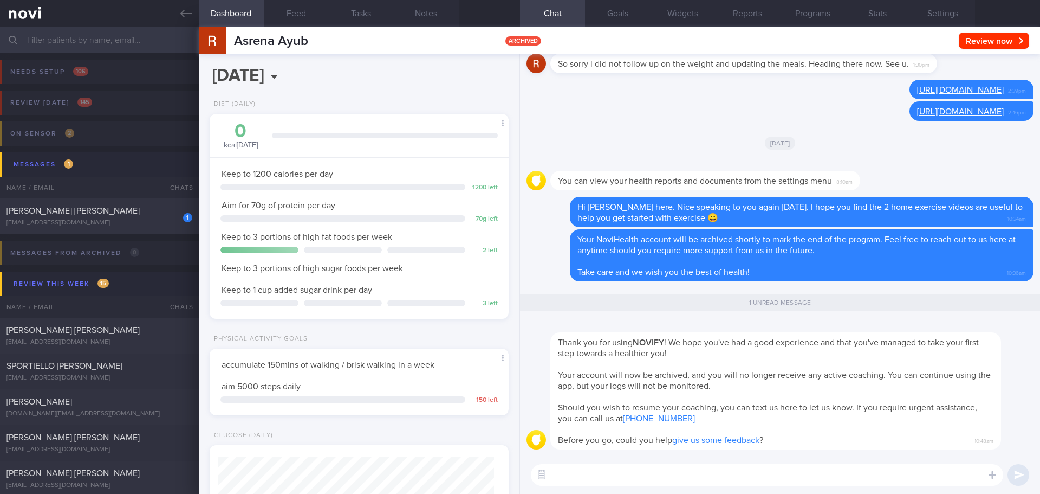
click at [157, 38] on input "text" at bounding box center [520, 40] width 1040 height 26
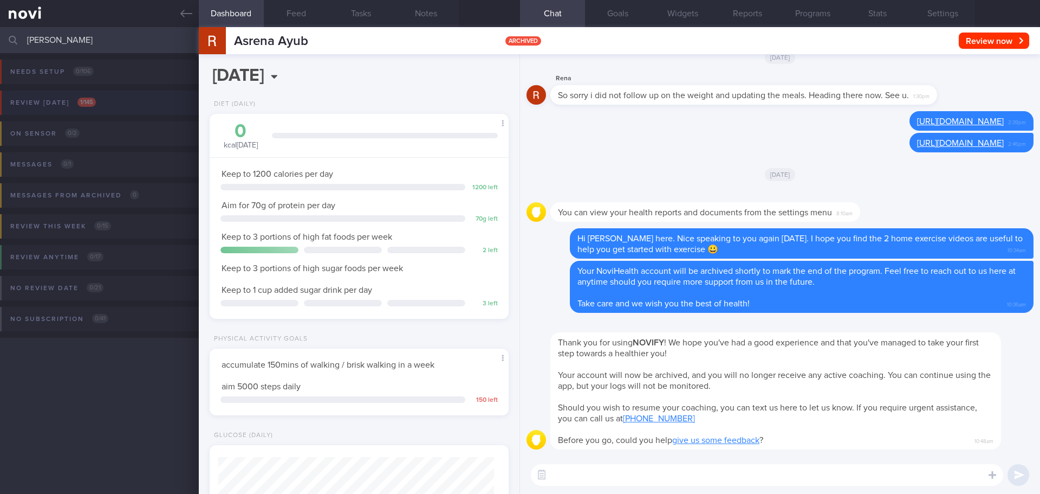
type input "julian"
click at [122, 94] on button "Review [DATE] 1 / 145" at bounding box center [518, 105] width 1043 height 31
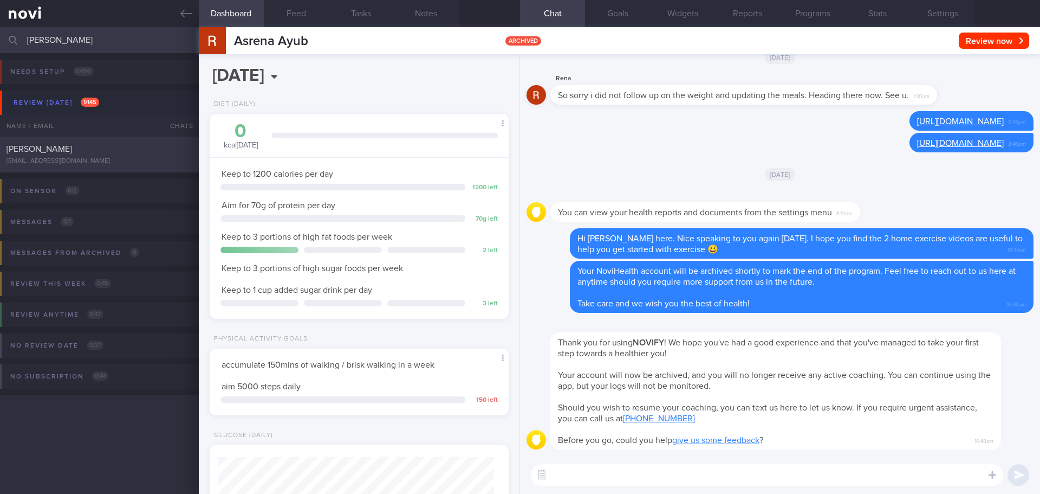
click at [95, 145] on div "[PERSON_NAME]" at bounding box center [98, 149] width 183 height 11
select select "8"
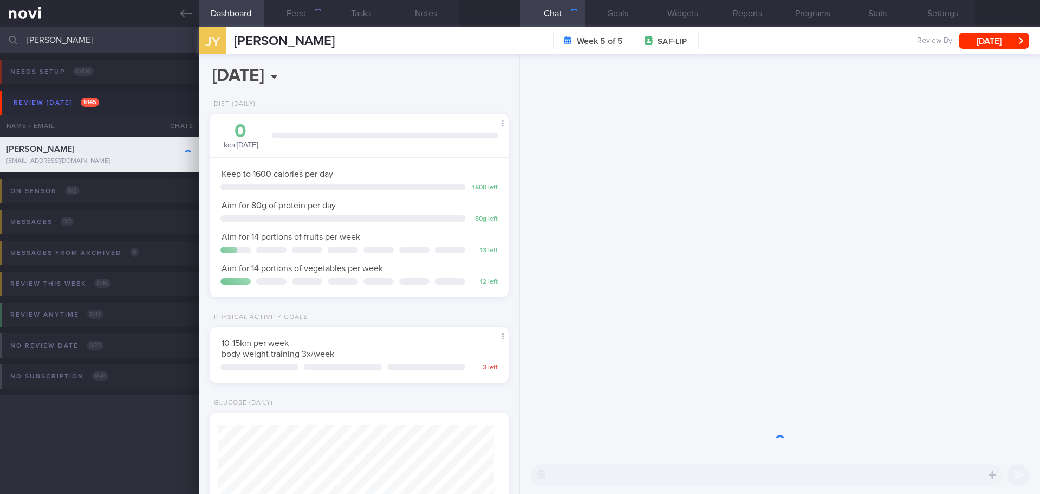
scroll to position [138, 276]
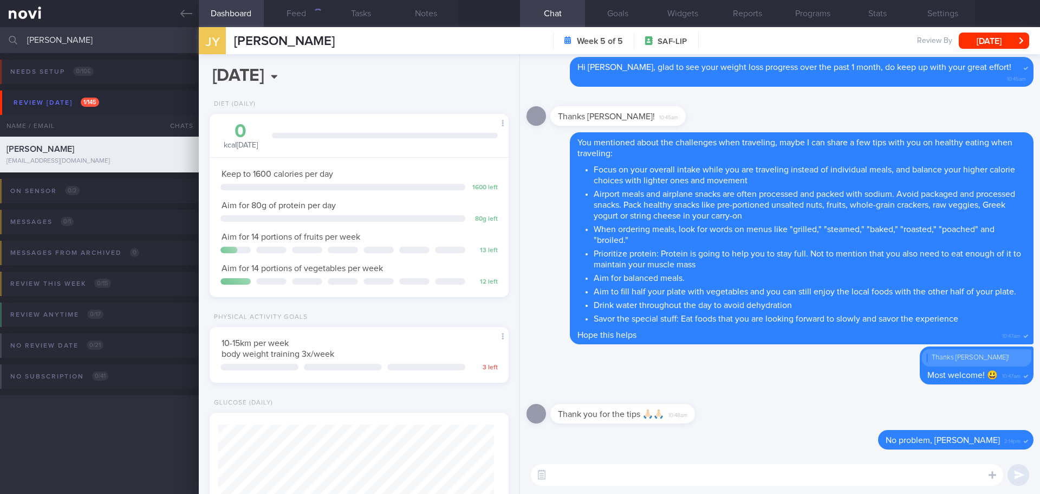
click at [658, 428] on textarea at bounding box center [767, 475] width 472 height 22
click at [567, 428] on textarea at bounding box center [767, 475] width 472 height 22
type textarea "Hi Julian"
click at [808, 12] on button "Programs" at bounding box center [812, 13] width 65 height 27
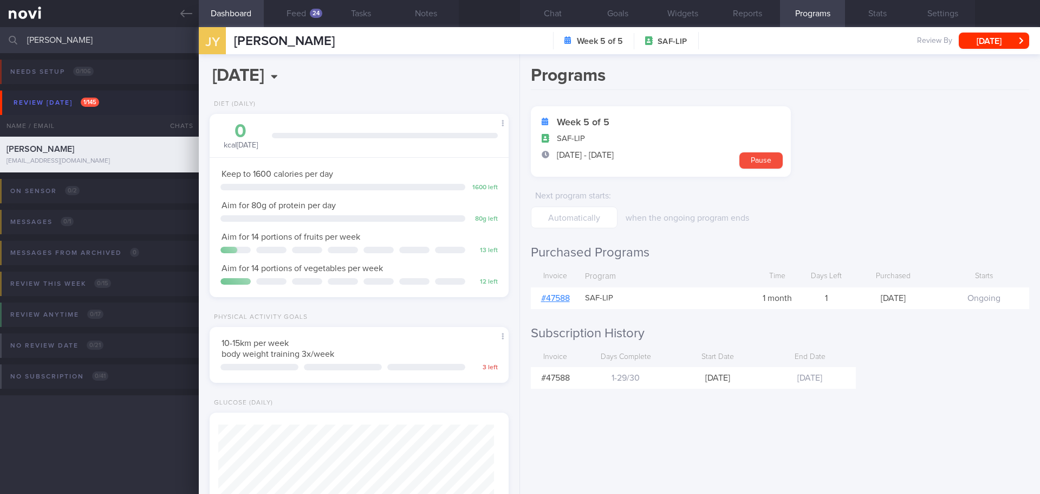
drag, startPoint x: 75, startPoint y: 42, endPoint x: 3, endPoint y: 42, distance: 71.5
click at [3, 42] on div "julian Assigned patients Assigned patients All active patients Archived patients" at bounding box center [520, 40] width 1040 height 26
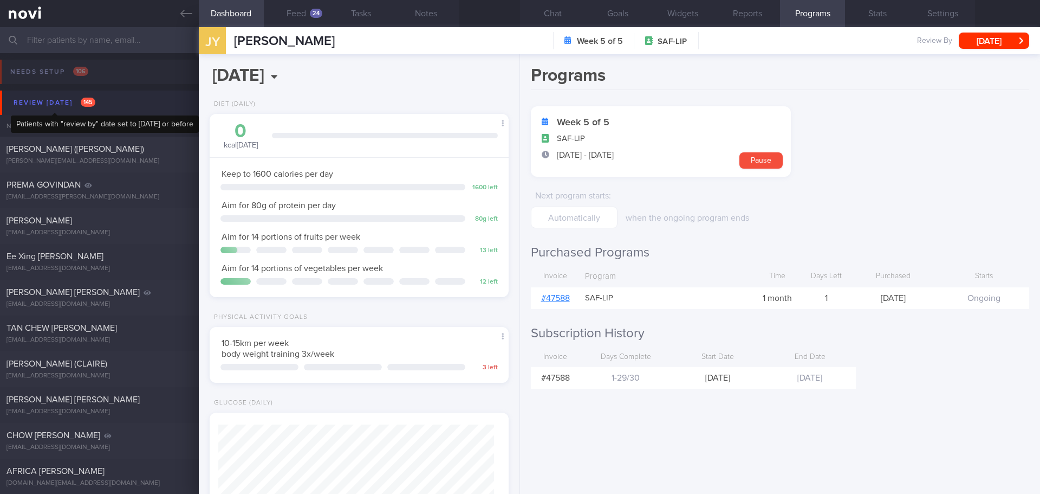
click at [70, 103] on div "Review [DATE] 145" at bounding box center [54, 102] width 87 height 15
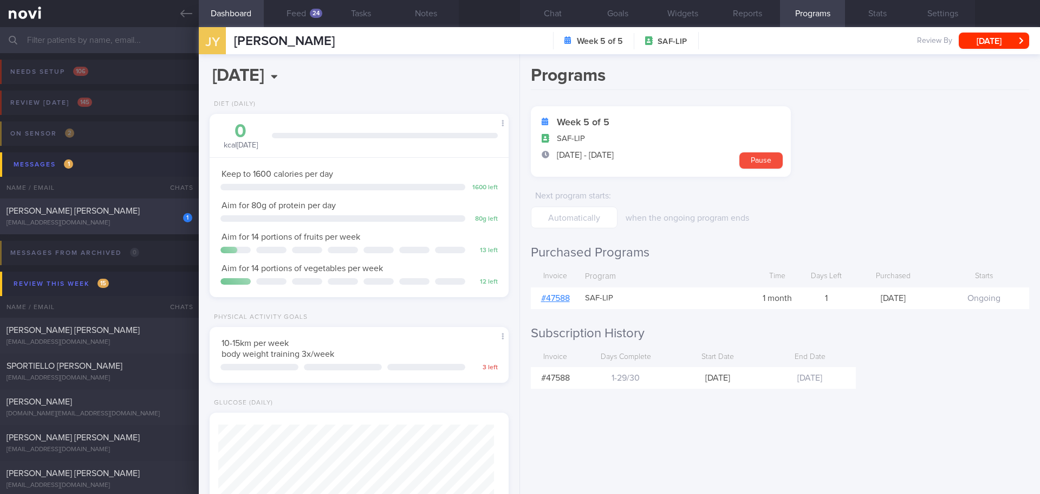
click at [103, 213] on div "[PERSON_NAME] [PERSON_NAME]" at bounding box center [98, 210] width 183 height 11
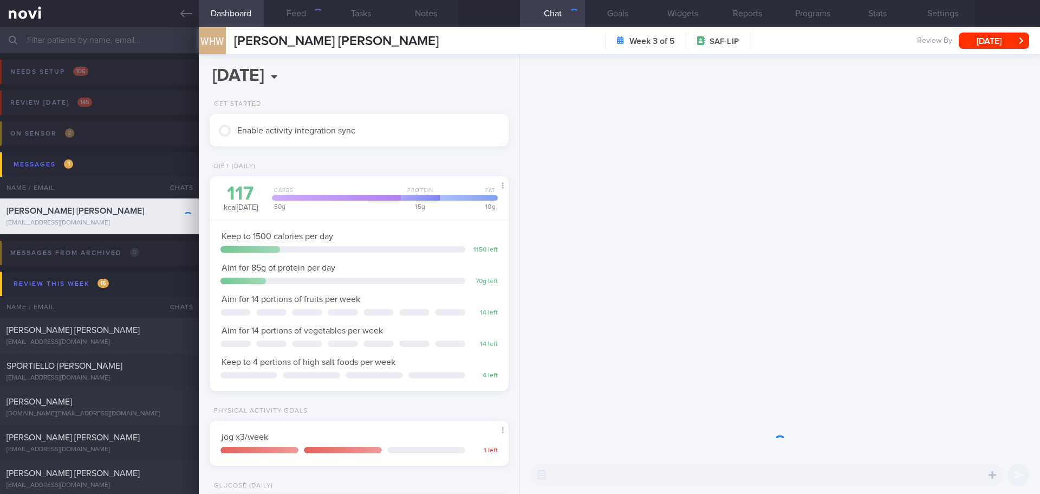
scroll to position [151, 272]
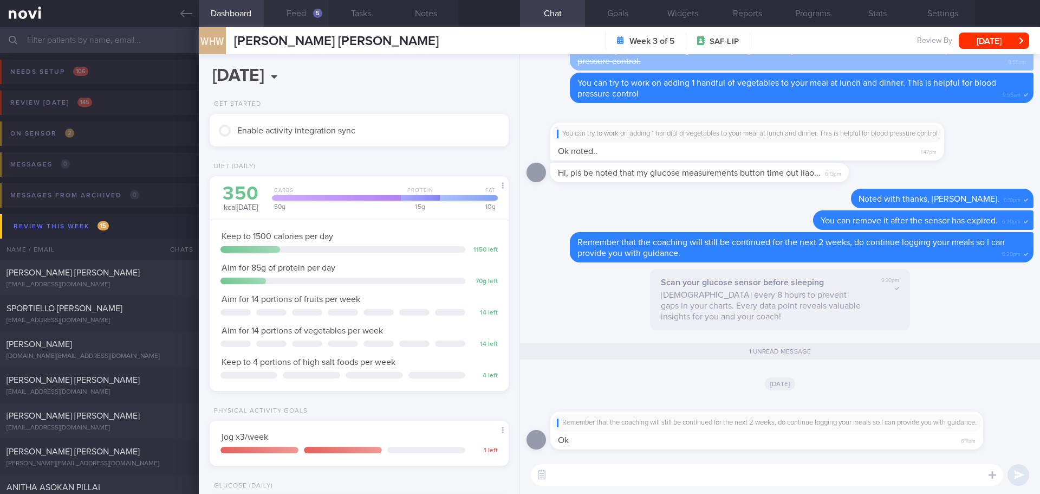
click at [303, 15] on button "Feed 5" at bounding box center [296, 13] width 65 height 27
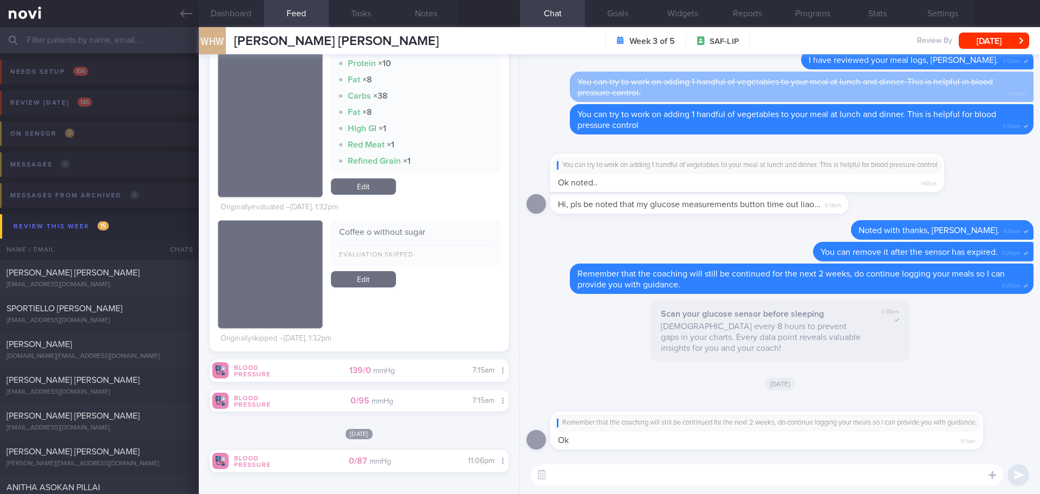
scroll to position [1100, 0]
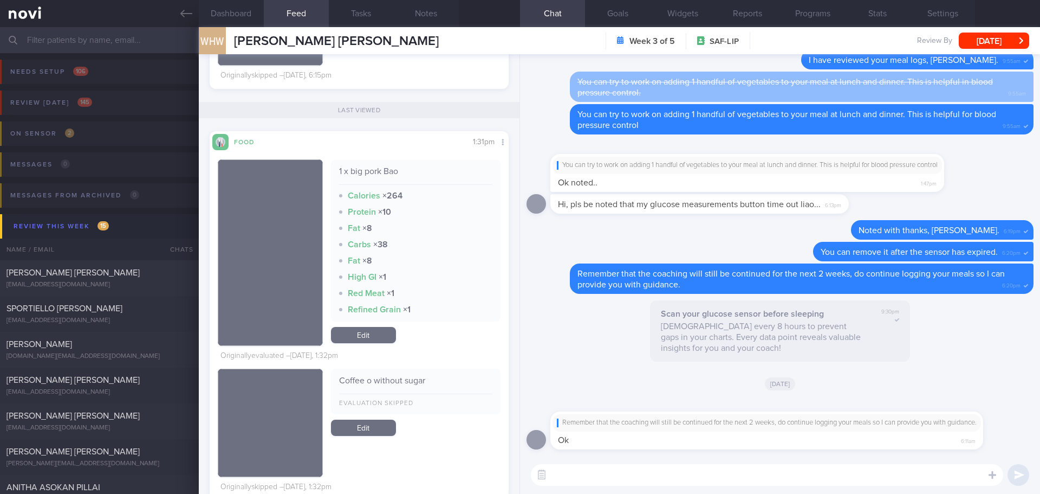
click at [579, 428] on textarea at bounding box center [767, 475] width 472 height 22
type textarea "Hi Mr Wong, pork bao can be quite high in sodium, it's good to keep to only onc…"
click at [386, 335] on link "Edit" at bounding box center [363, 335] width 65 height 16
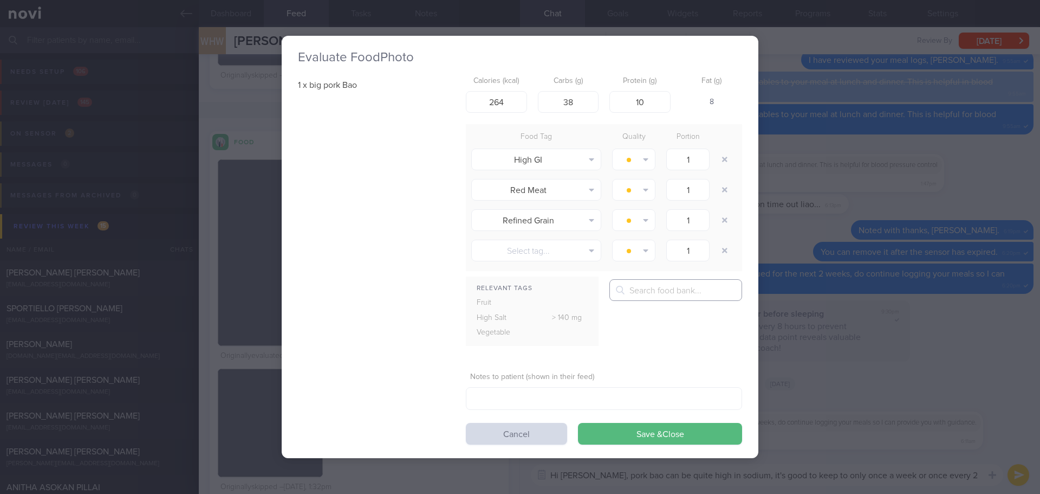
click at [653, 285] on input "text" at bounding box center [675, 290] width 133 height 22
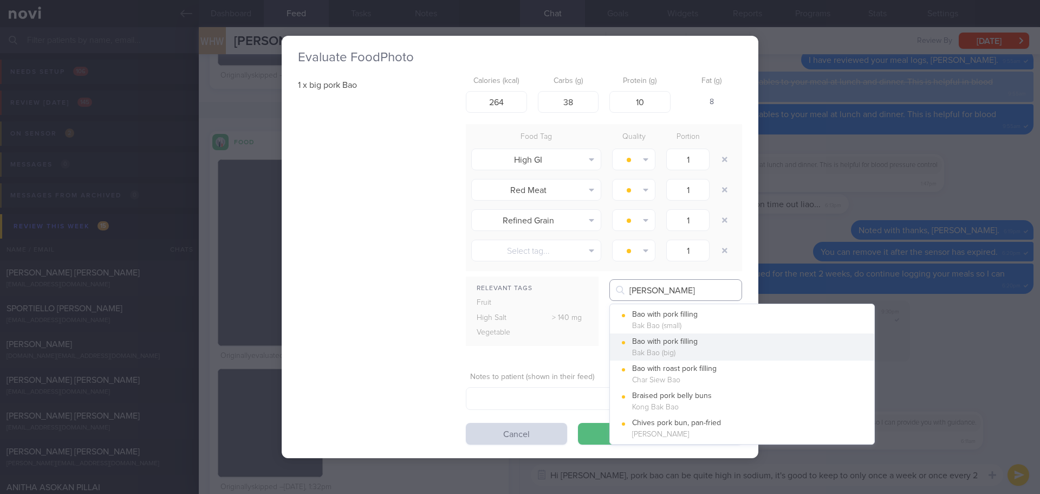
type input "pork bao"
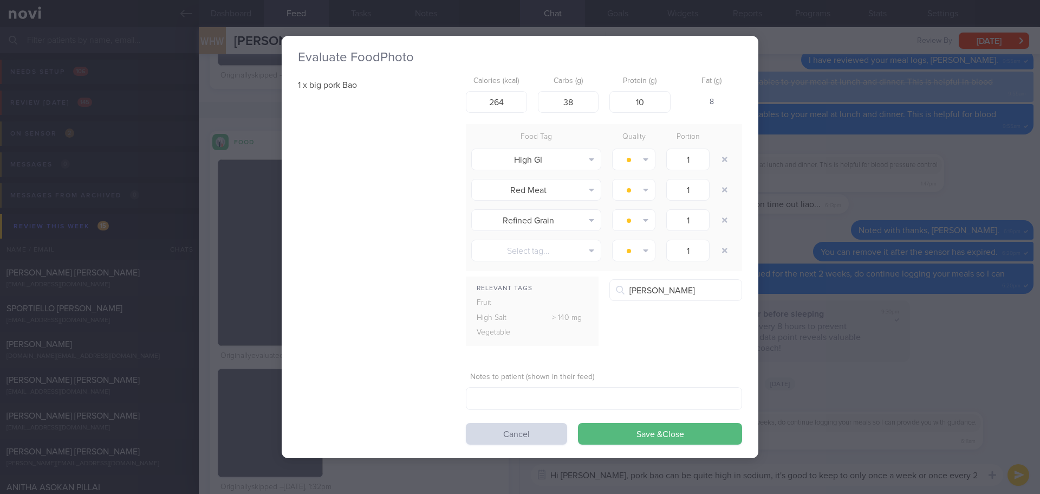
click at [688, 360] on button "Bao with pork filling Bak Bao (big)" at bounding box center [742, 346] width 264 height 27
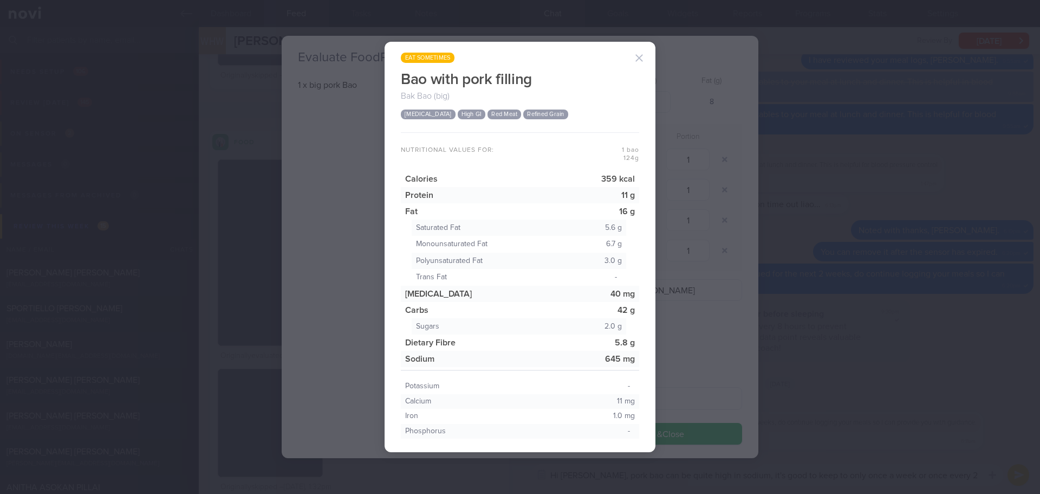
click at [635, 57] on button "button" at bounding box center [639, 58] width 22 height 22
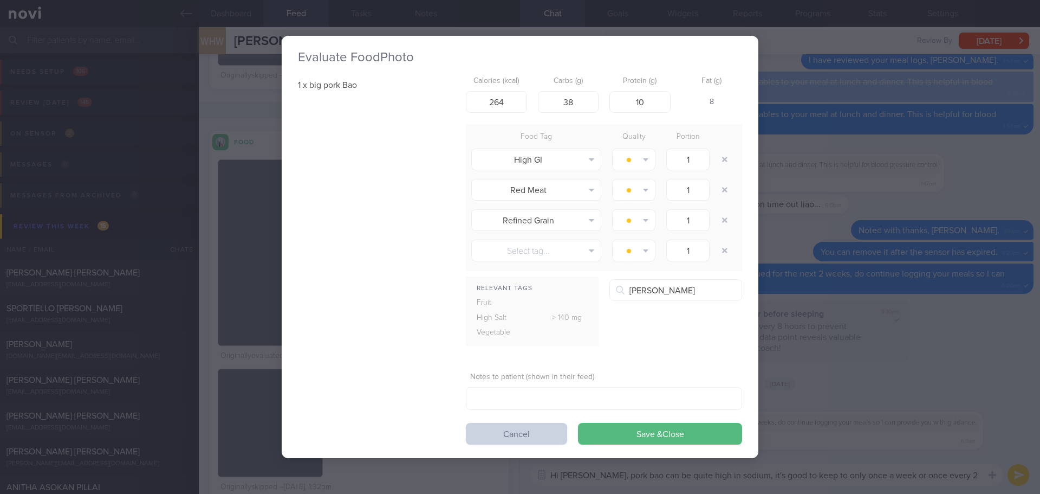
click at [543, 428] on button "Cancel" at bounding box center [516, 434] width 101 height 22
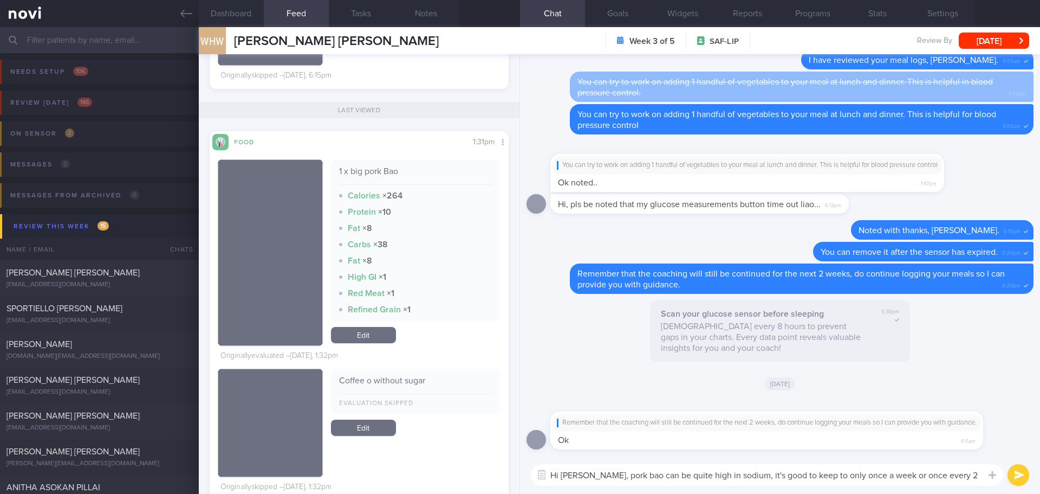
click at [832, 428] on textarea "Hi Mr Wong, pork bao can be quite high in sodium, it's good to keep to only onc…" at bounding box center [767, 475] width 472 height 22
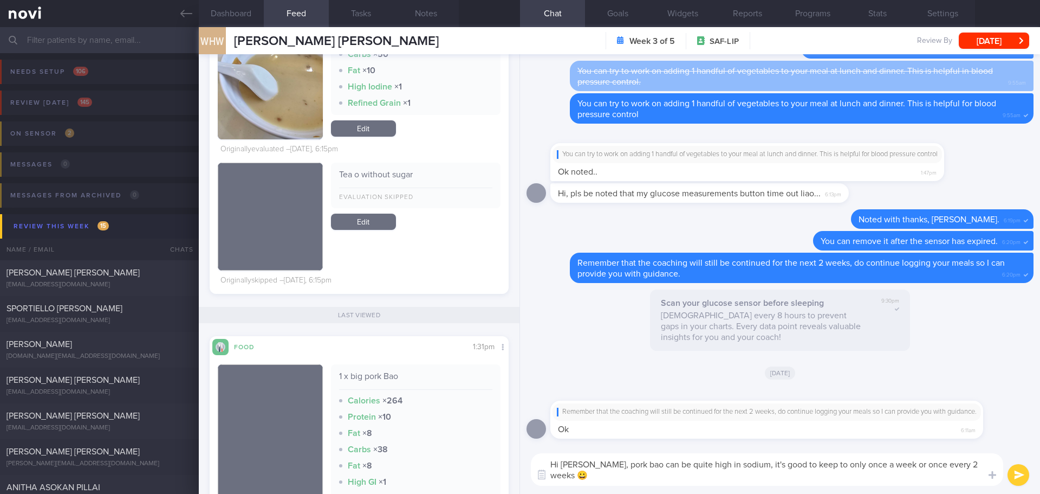
scroll to position [775, 0]
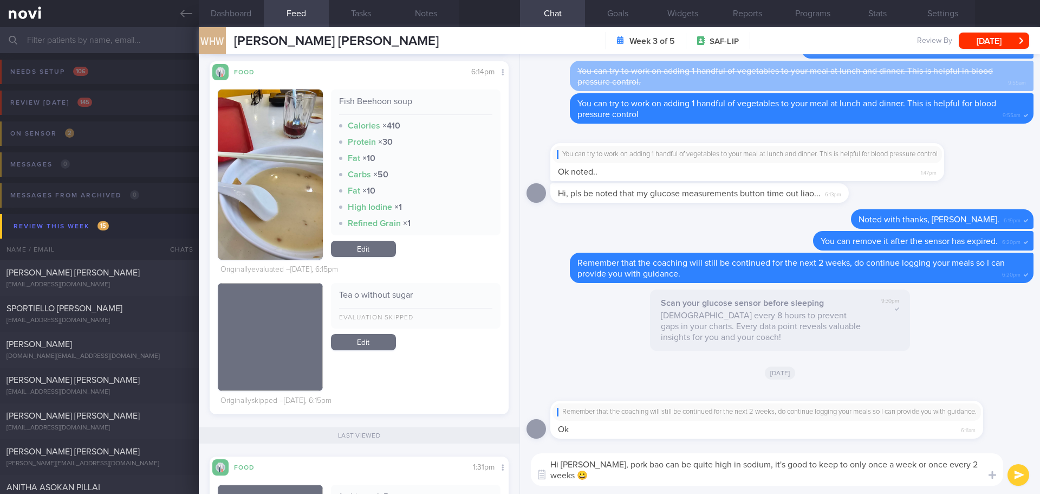
type textarea "Hi Mr Wong, pork bao can be quite high in sodium, it's good to keep to only onc…"
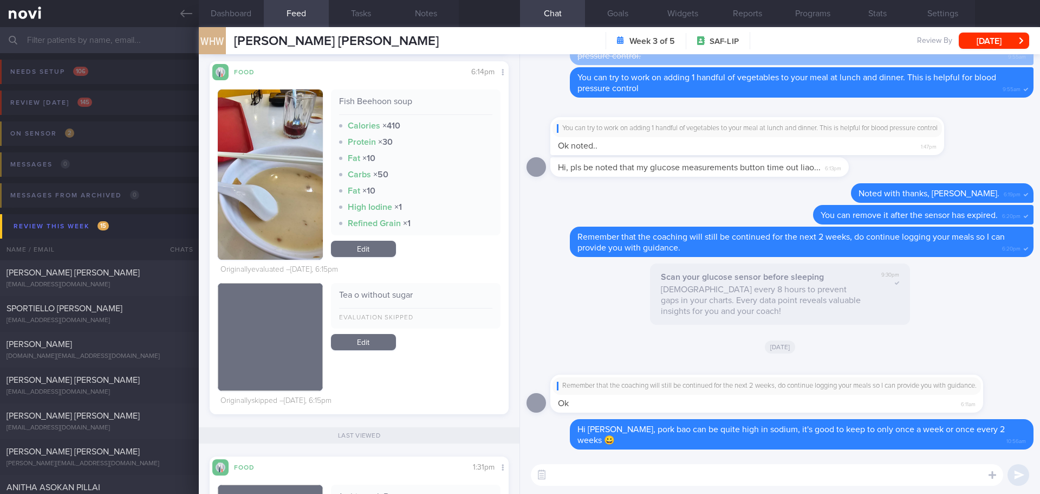
click at [819, 428] on textarea at bounding box center [767, 475] width 472 height 22
type textarea "Good job on always leave behind the soup!"
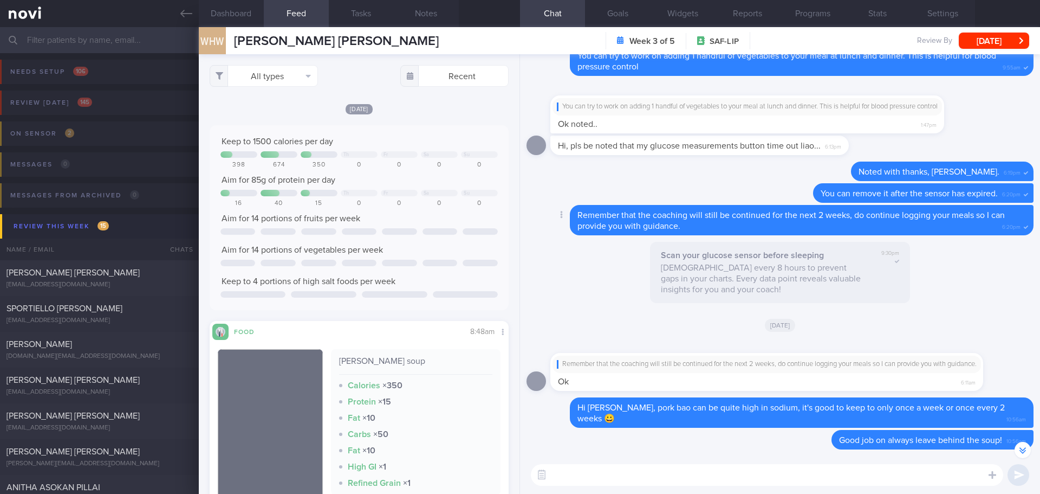
scroll to position [-163, 0]
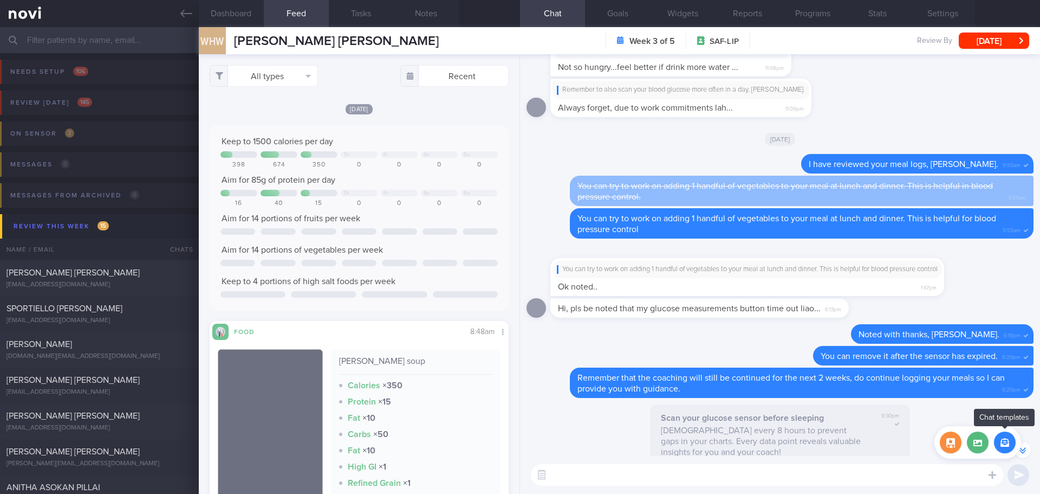
click at [832, 428] on button "button" at bounding box center [1005, 442] width 22 height 22
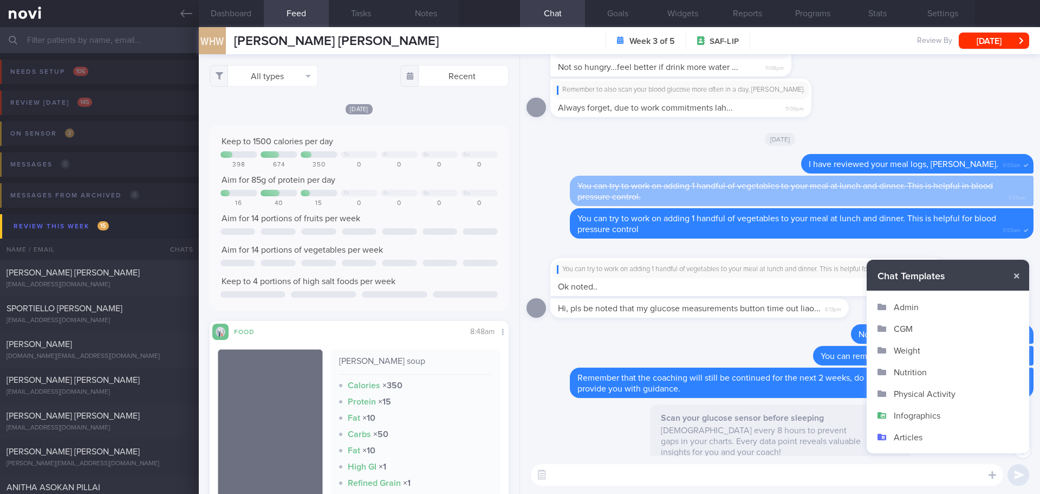
click at [832, 420] on button "Infographics" at bounding box center [948, 415] width 163 height 22
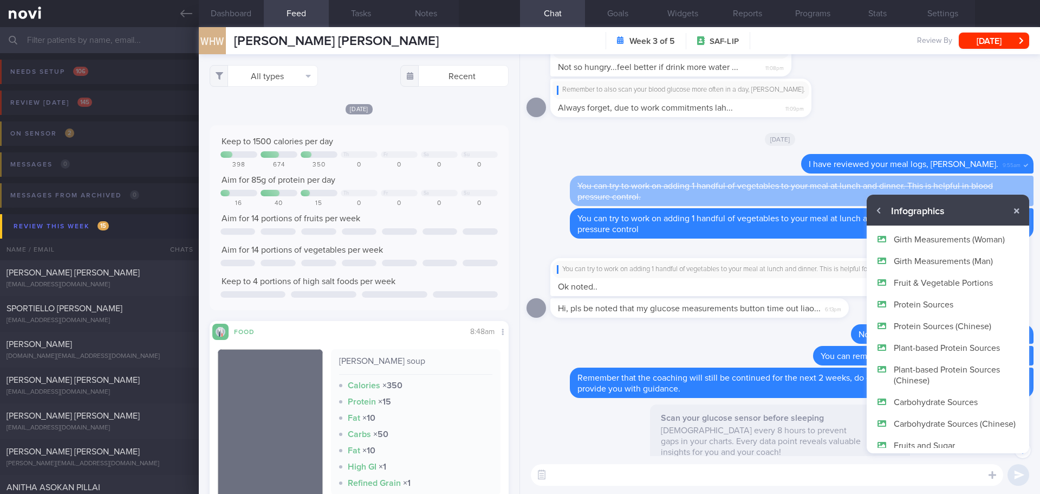
scroll to position [0, 0]
click at [832, 290] on button "Fruit & Vegetable Portions" at bounding box center [948, 285] width 163 height 22
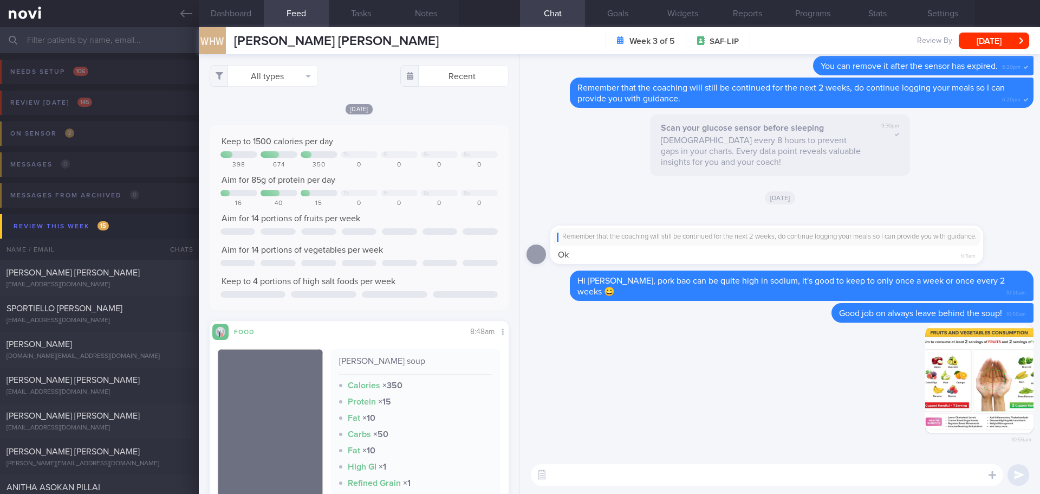
click at [832, 428] on textarea at bounding box center [767, 475] width 472 height 22
type textarea "Remember to include fruit & vegetables in diet"
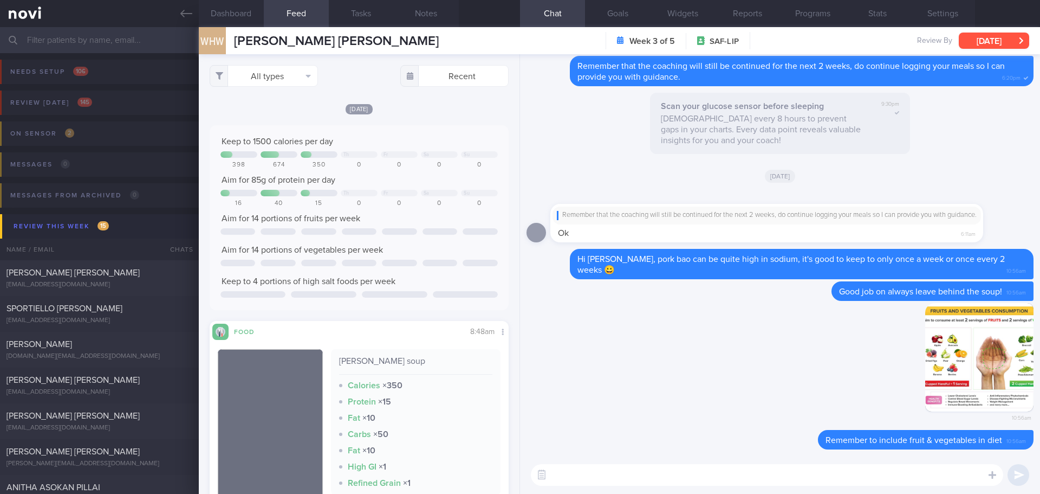
click at [832, 37] on button "[DATE]" at bounding box center [994, 41] width 70 height 16
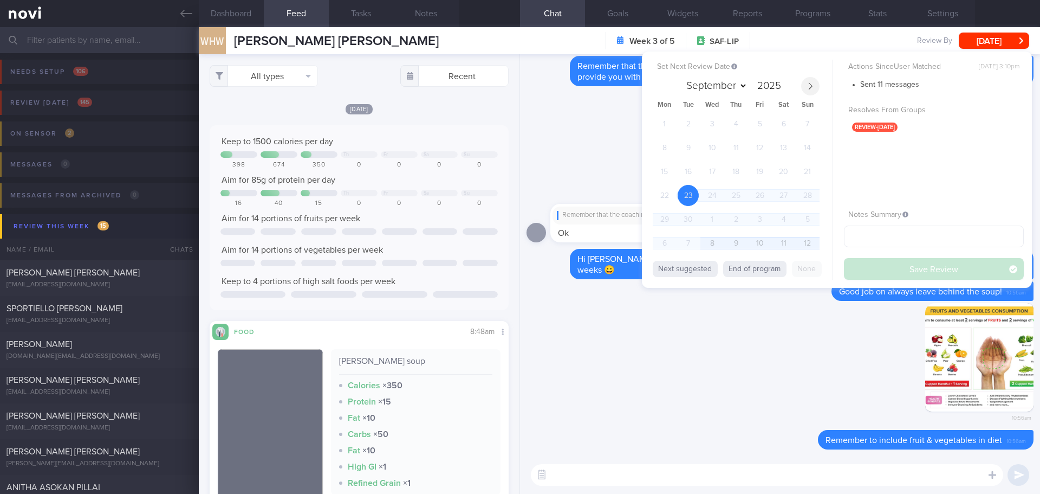
click at [809, 87] on icon at bounding box center [811, 86] width 8 height 8
select select "9"
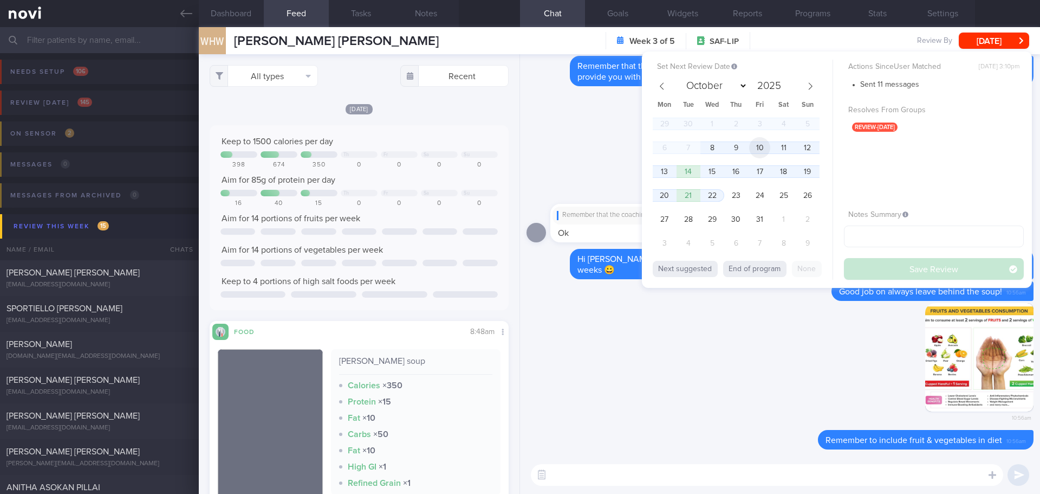
click at [763, 152] on span "10" at bounding box center [759, 147] width 21 height 21
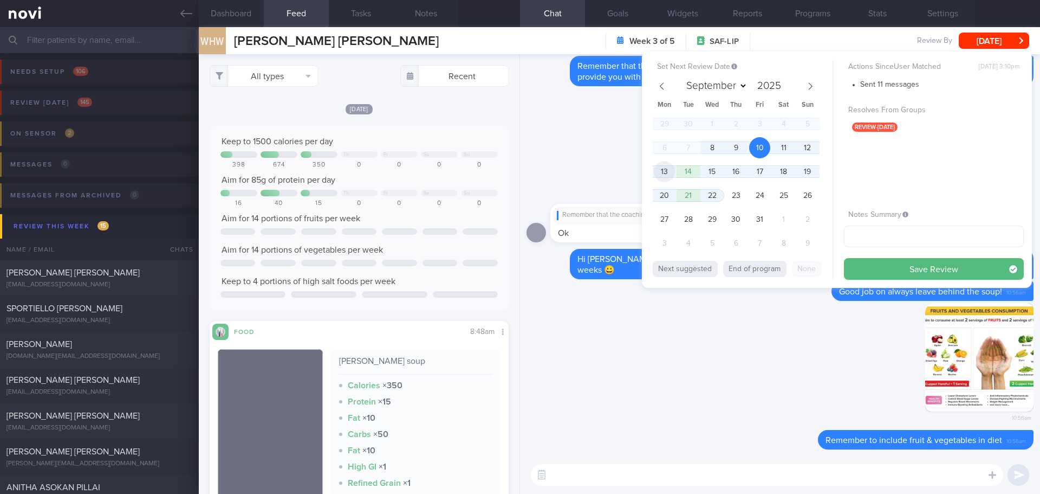
click at [661, 171] on span "13" at bounding box center [664, 171] width 21 height 21
click at [832, 277] on button "Save Review" at bounding box center [934, 269] width 180 height 22
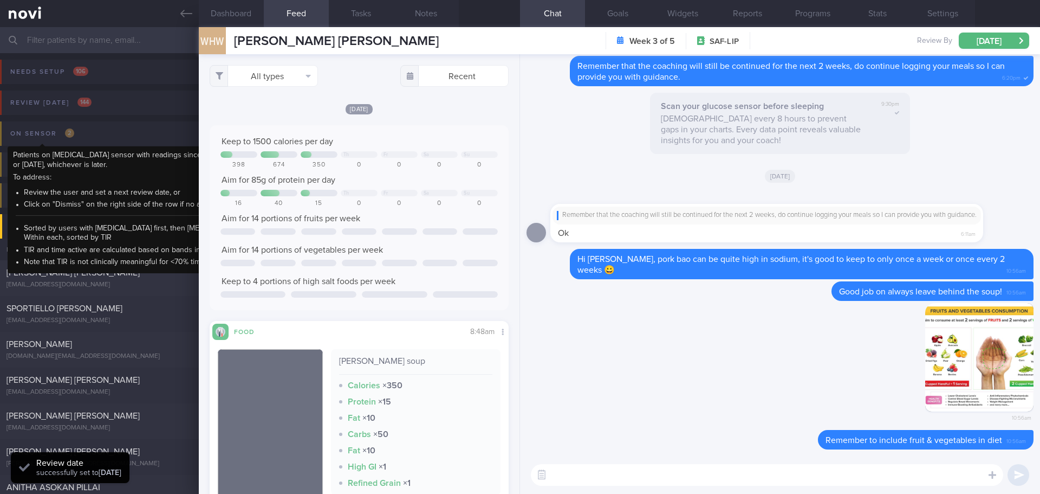
scroll to position [138, 276]
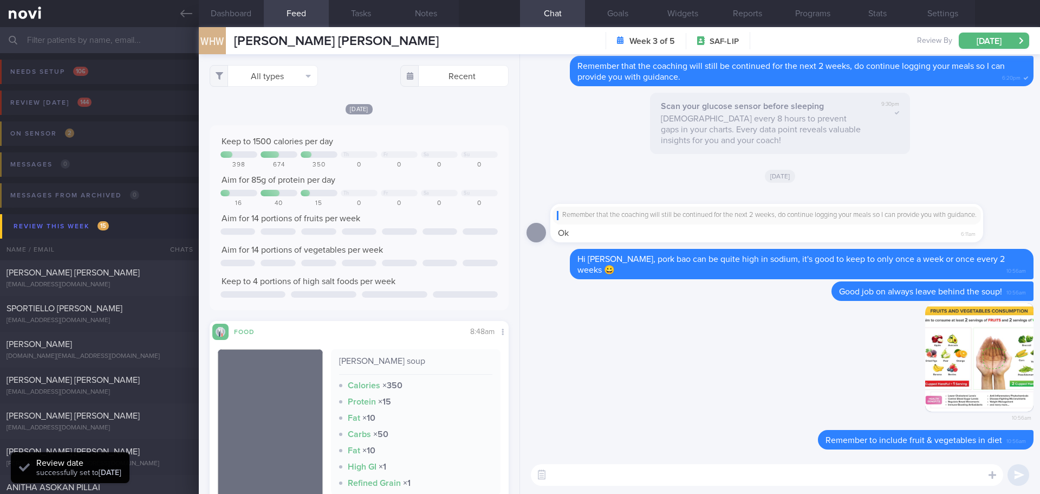
click at [72, 40] on input "text" at bounding box center [520, 40] width 1040 height 26
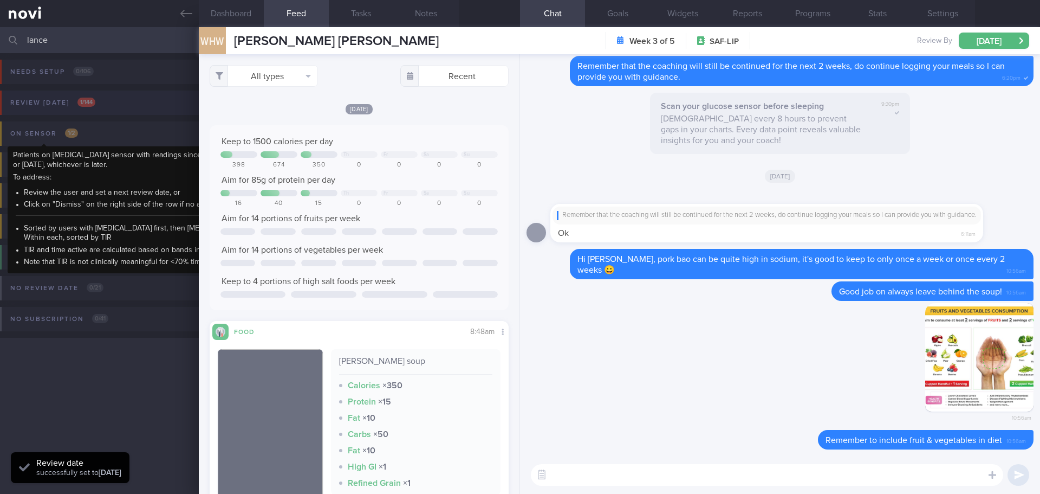
type input "lance"
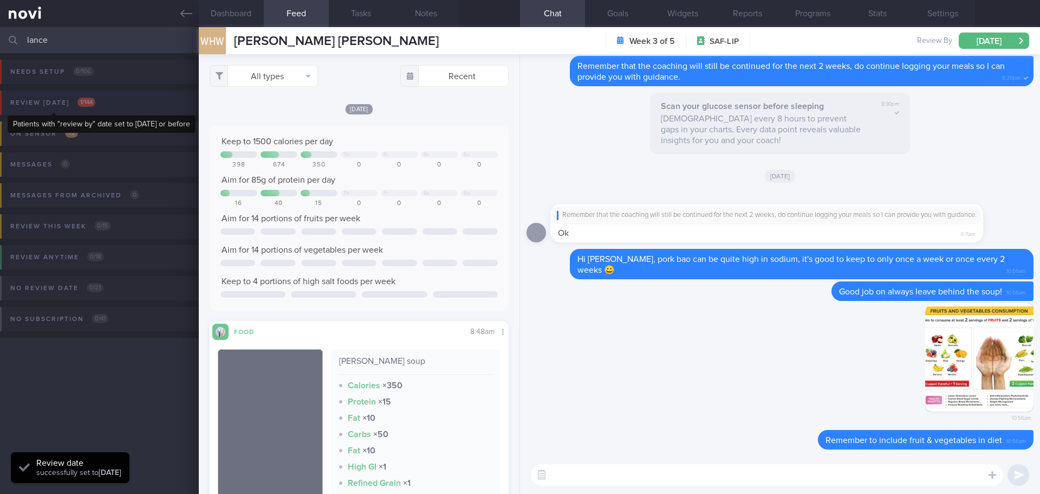
click at [74, 98] on div "Review today 1 / 144" at bounding box center [53, 102] width 90 height 15
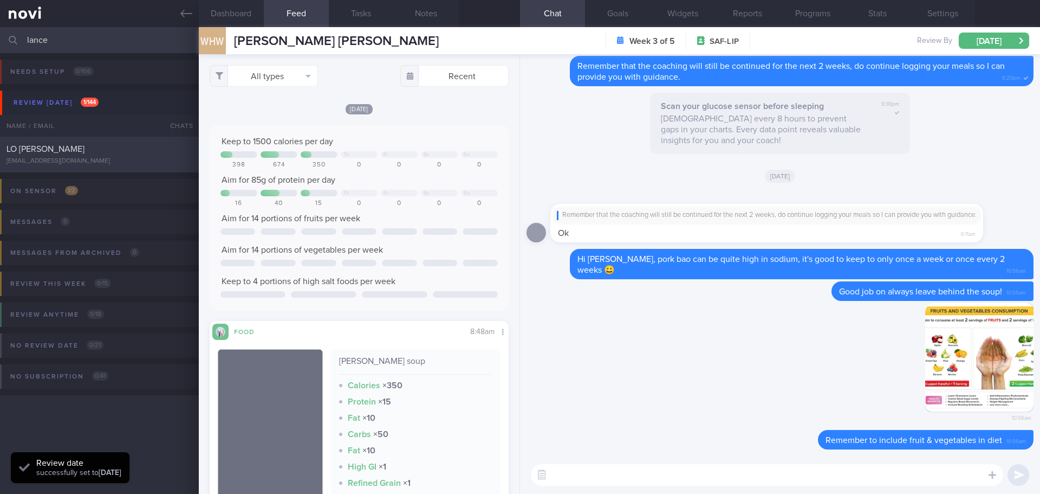
click at [146, 151] on div "LO [PERSON_NAME]" at bounding box center [98, 149] width 183 height 11
select select "8"
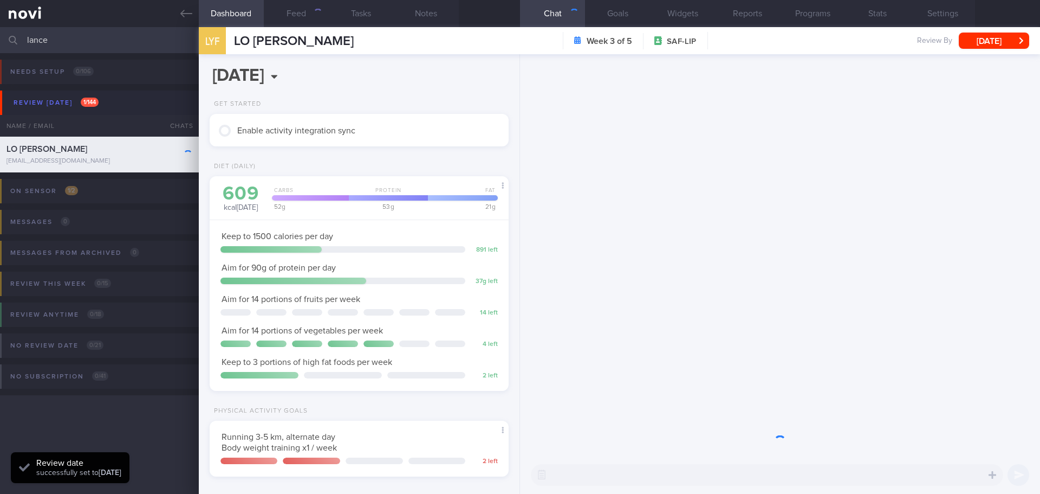
scroll to position [138, 276]
click at [309, 17] on button "Feed" at bounding box center [296, 13] width 65 height 27
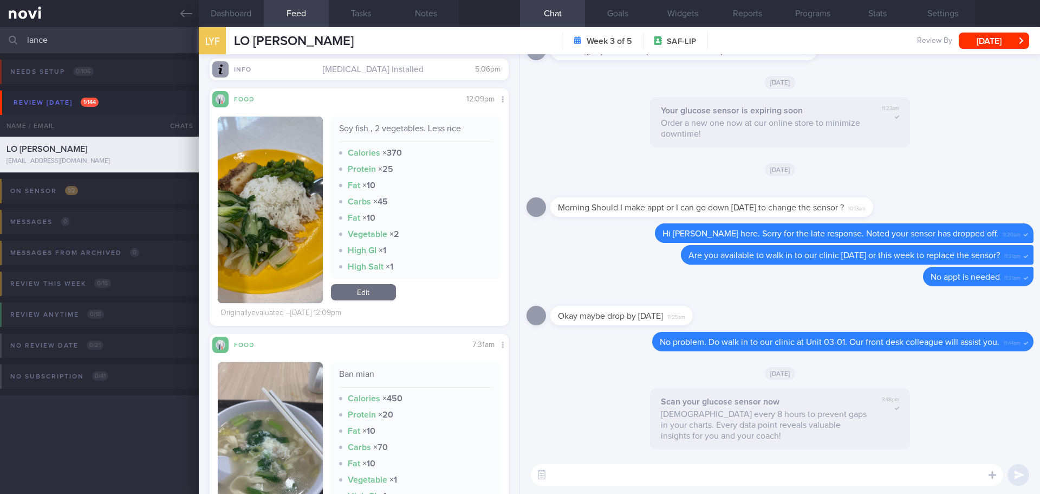
scroll to position [2113, 0]
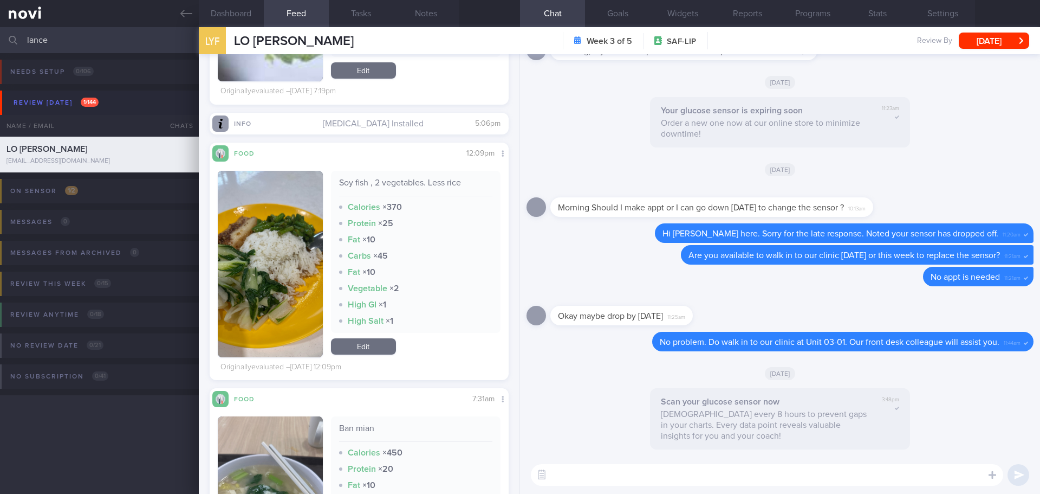
click at [259, 226] on button "button" at bounding box center [270, 264] width 105 height 186
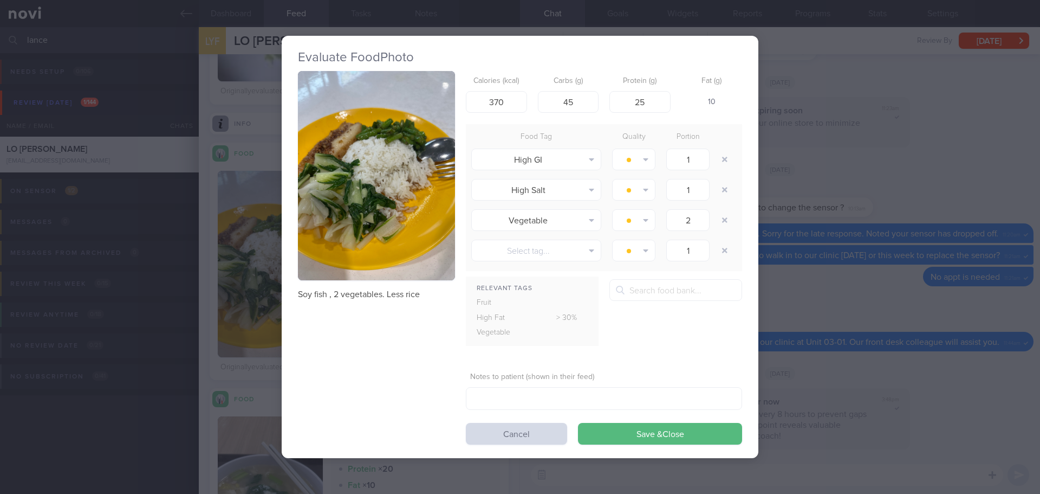
click at [365, 170] on button "button" at bounding box center [376, 176] width 157 height 210
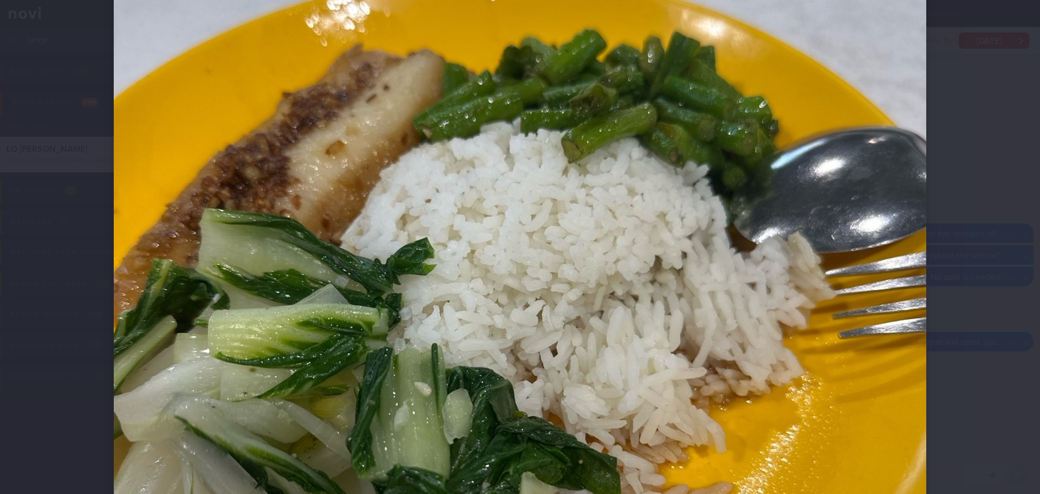
scroll to position [217, 0]
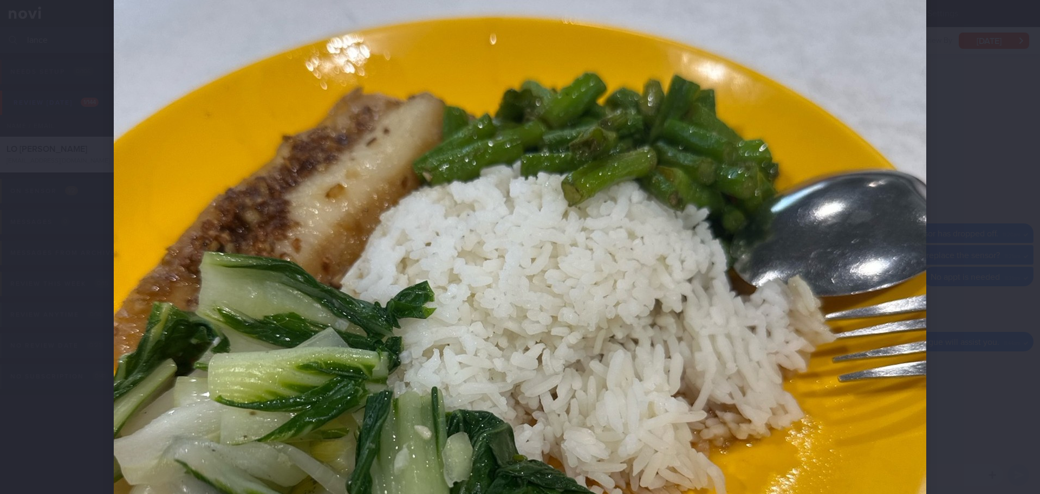
click at [832, 259] on div at bounding box center [519, 368] width 899 height 1170
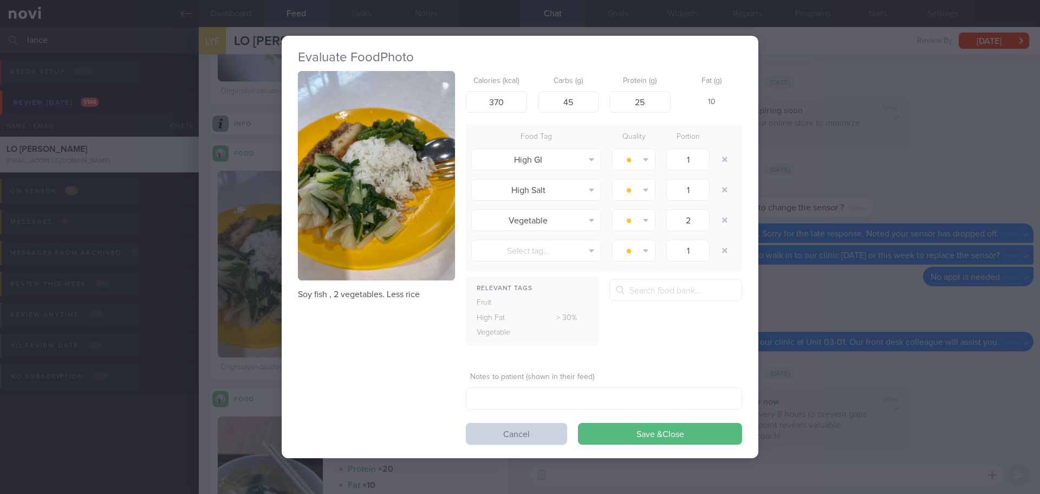
click at [552, 426] on button "Cancel" at bounding box center [516, 434] width 101 height 22
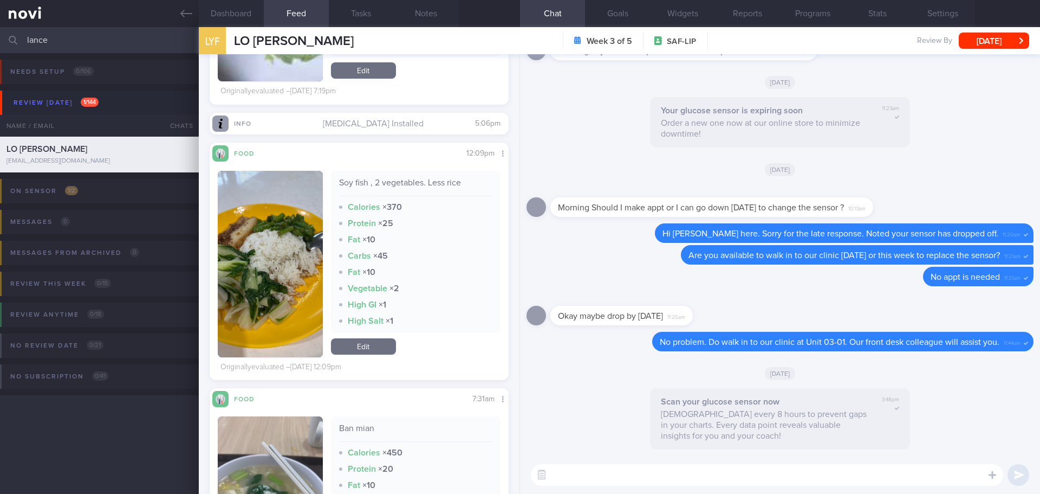
click at [590, 428] on textarea at bounding box center [767, 475] width 472 height 22
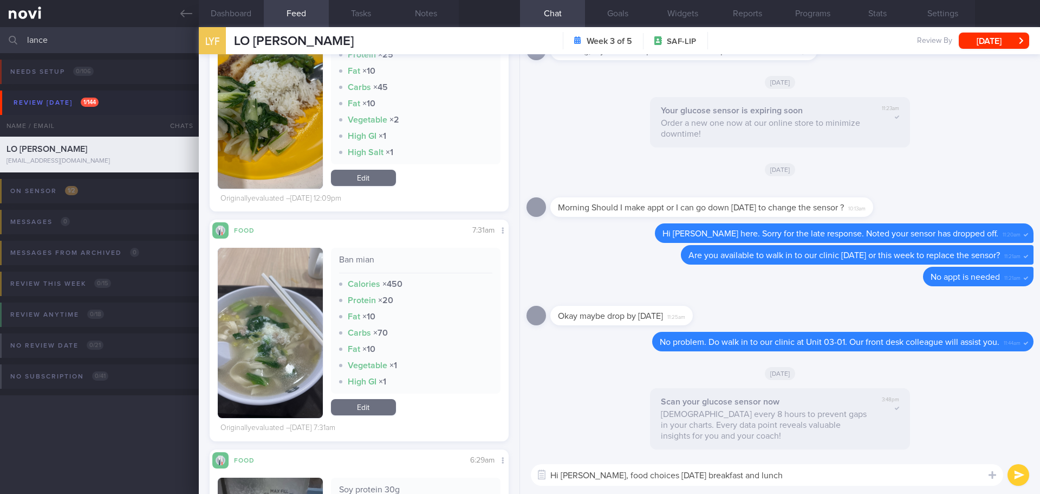
scroll to position [2275, 0]
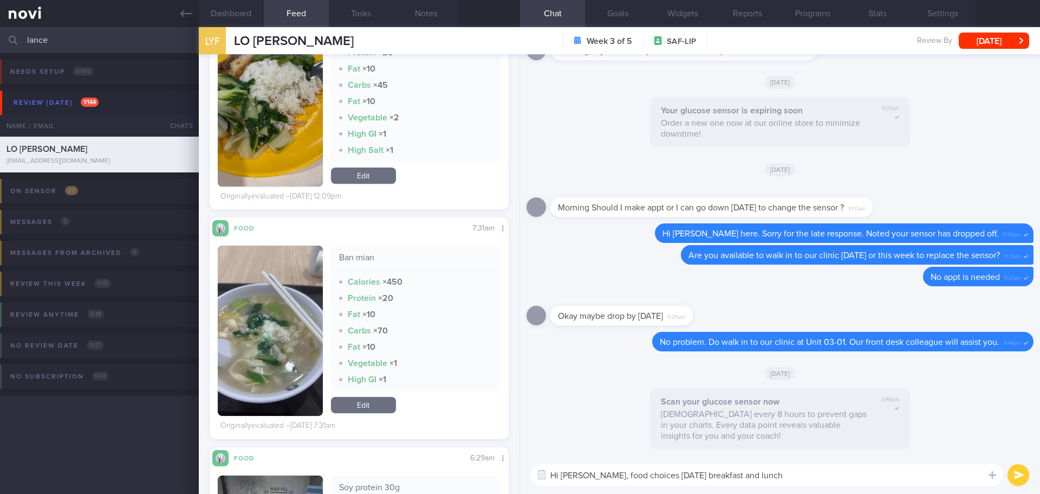
type textarea "Hi Lance, food choices on Monday breakfast and lunch"
click at [385, 405] on link "Edit" at bounding box center [363, 405] width 65 height 16
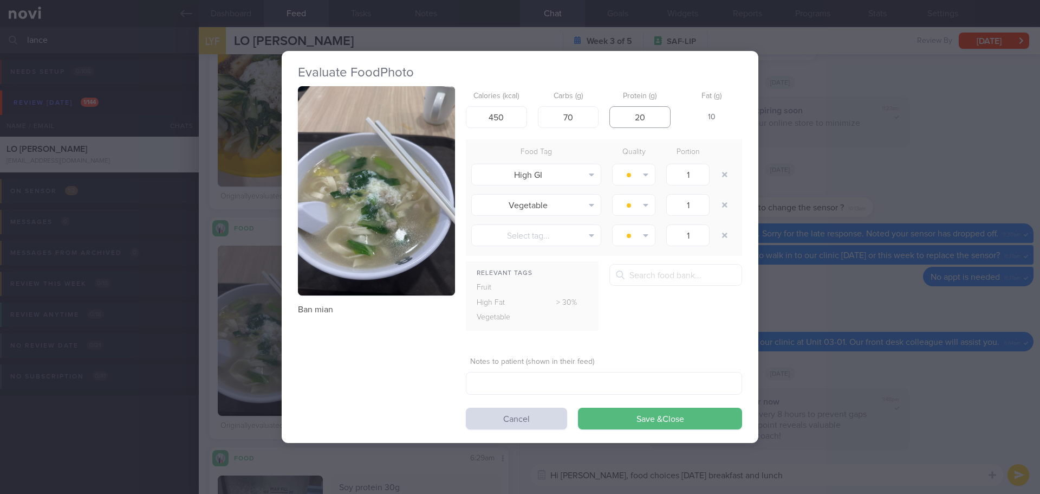
drag, startPoint x: 648, startPoint y: 116, endPoint x: 631, endPoint y: 121, distance: 18.5
click at [631, 121] on input "20" at bounding box center [639, 117] width 61 height 22
type input "15"
click at [638, 421] on button "Save & Close" at bounding box center [660, 418] width 164 height 22
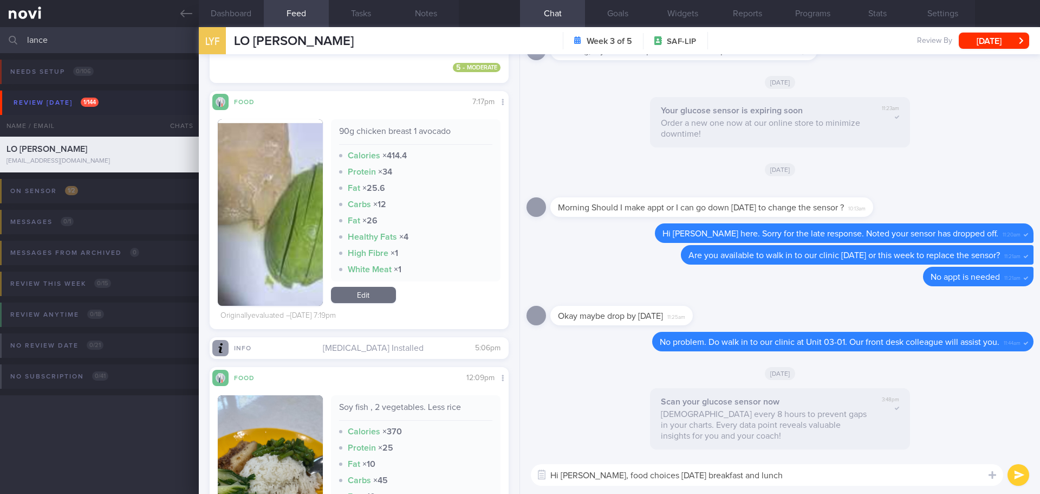
scroll to position [1896, 0]
drag, startPoint x: 380, startPoint y: 301, endPoint x: 387, endPoint y: 299, distance: 7.4
click at [380, 301] on link "Edit" at bounding box center [363, 295] width 65 height 16
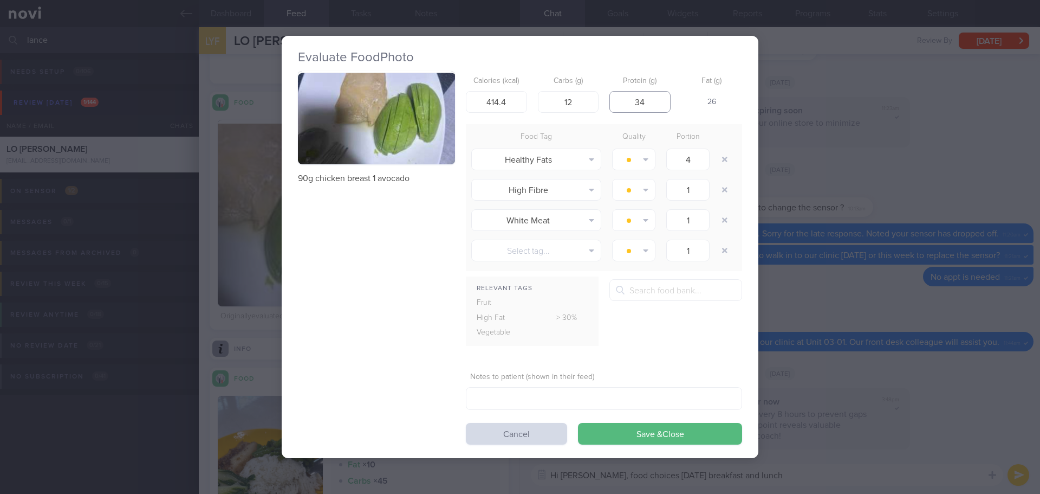
drag, startPoint x: 657, startPoint y: 100, endPoint x: 621, endPoint y: 100, distance: 35.8
click at [621, 100] on input "34" at bounding box center [639, 102] width 61 height 22
type input "20"
drag, startPoint x: 513, startPoint y: 104, endPoint x: 484, endPoint y: 103, distance: 28.7
click at [484, 103] on input "414.4" at bounding box center [496, 102] width 61 height 22
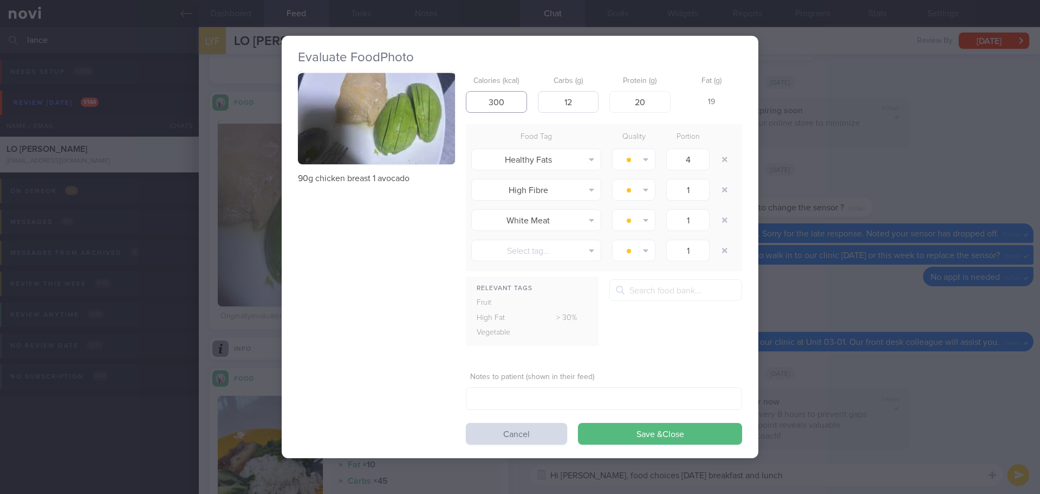
type input "300"
drag, startPoint x: 573, startPoint y: 103, endPoint x: 560, endPoint y: 104, distance: 13.0
click at [560, 104] on input "12" at bounding box center [568, 102] width 61 height 22
type input "5"
click at [631, 287] on input "text" at bounding box center [675, 290] width 133 height 22
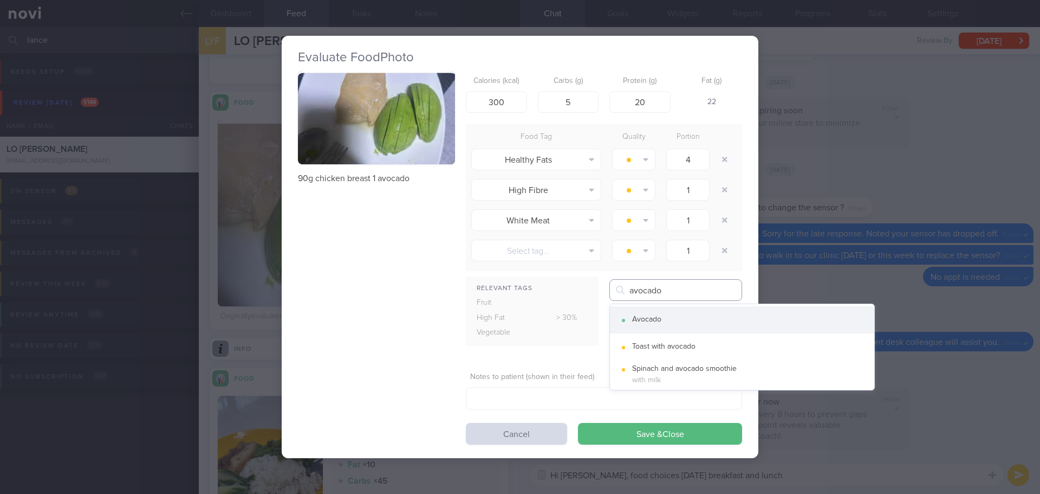
type input "avocado"
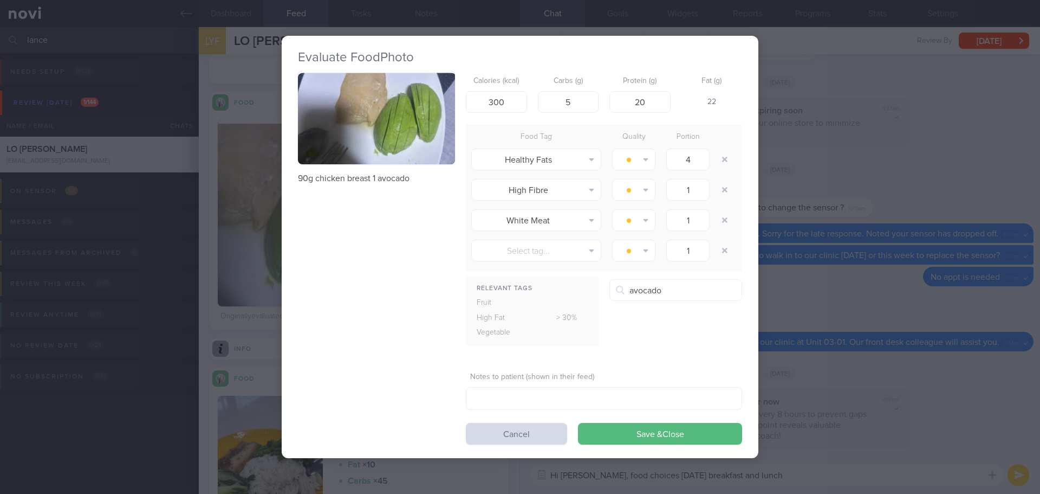
click at [672, 322] on button "Avocado" at bounding box center [742, 319] width 264 height 27
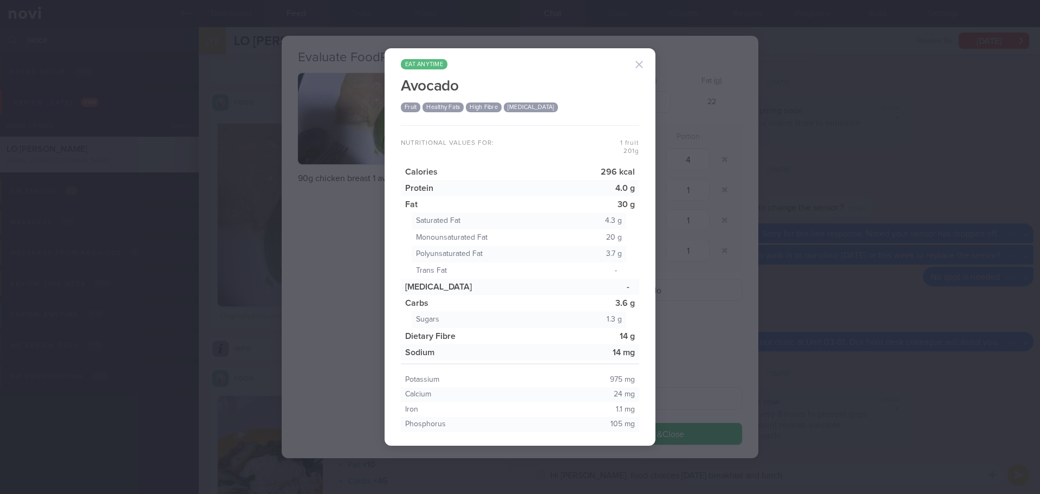
click at [642, 62] on button "button" at bounding box center [639, 65] width 22 height 22
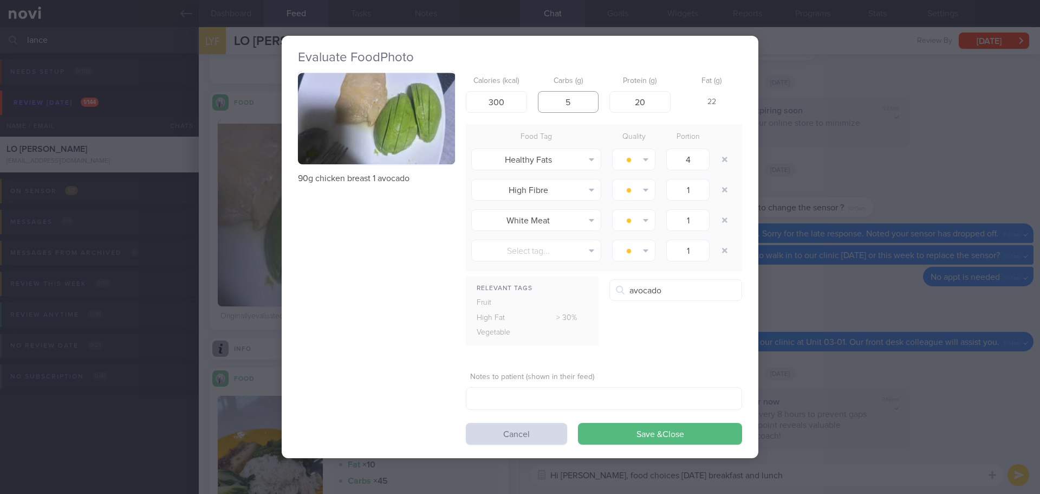
drag, startPoint x: 586, startPoint y: 101, endPoint x: 556, endPoint y: 105, distance: 30.0
click at [556, 105] on input "5" at bounding box center [568, 102] width 61 height 22
type input "2"
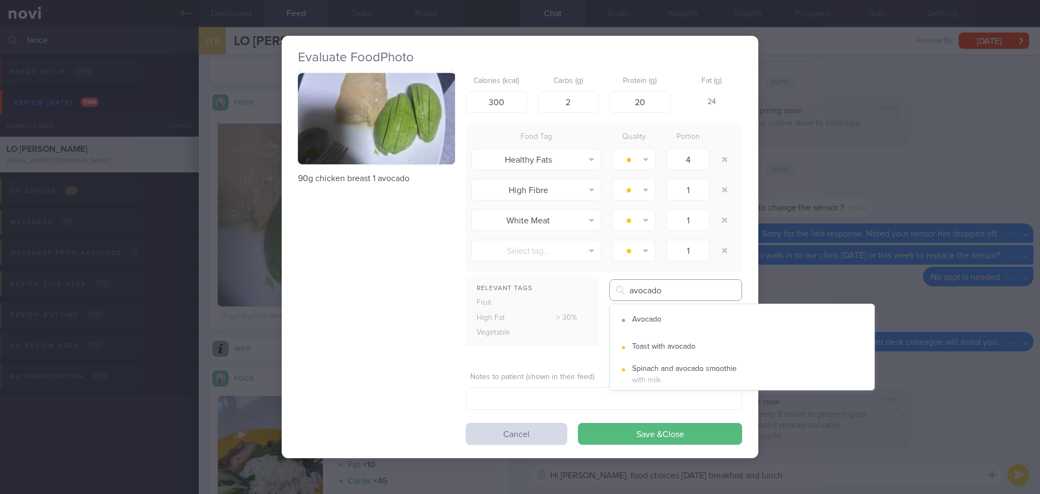
drag, startPoint x: 650, startPoint y: 290, endPoint x: 547, endPoint y: 310, distance: 105.4
click at [547, 310] on div "Relevant Tags Fruit High Fat > 30% Vegetable avocado Avocado" at bounding box center [604, 316] width 276 height 75
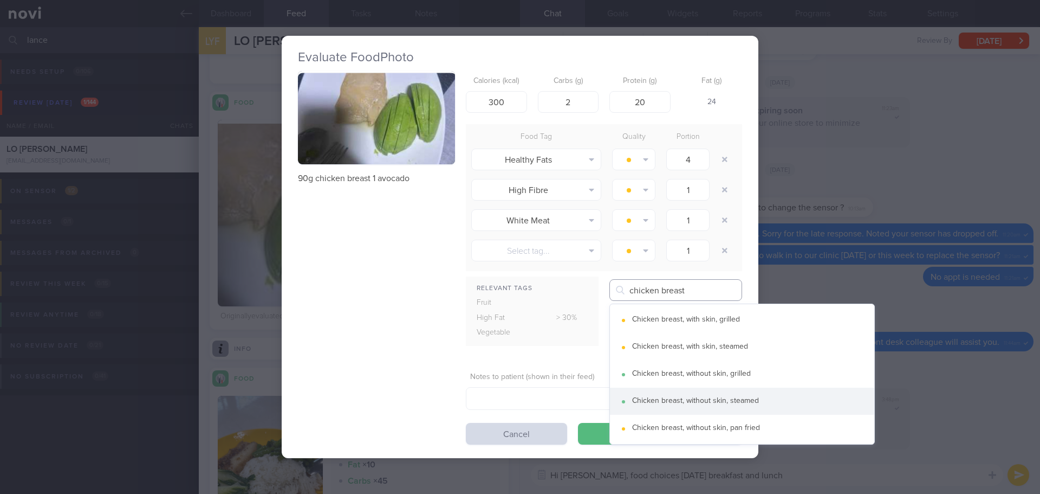
type input "chicken breast"
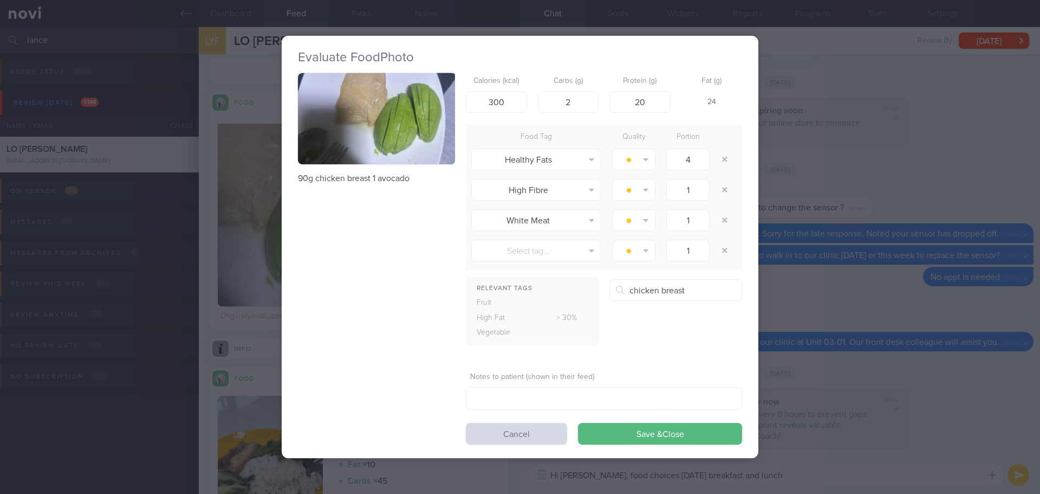
click at [694, 401] on button "Chicken breast, without skin, steamed" at bounding box center [742, 400] width 264 height 27
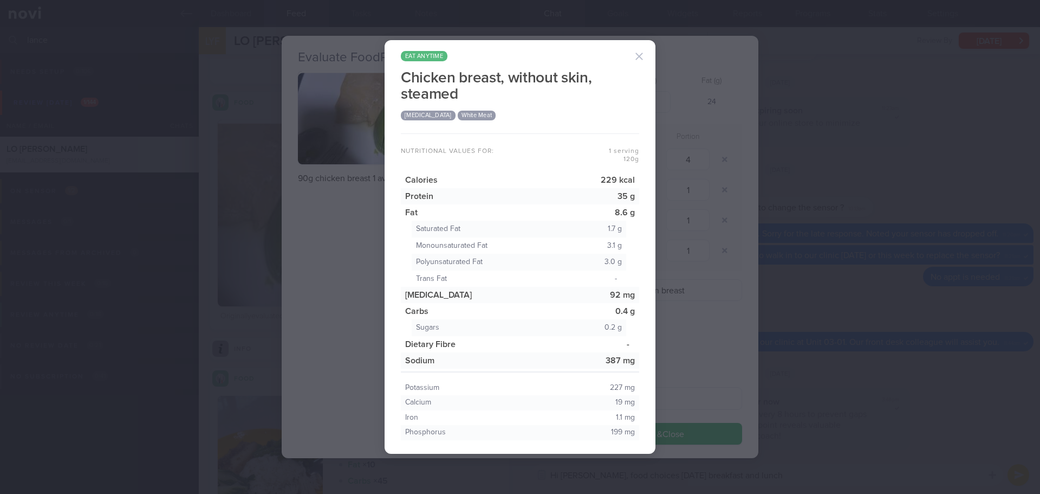
click at [635, 52] on button "button" at bounding box center [639, 57] width 22 height 22
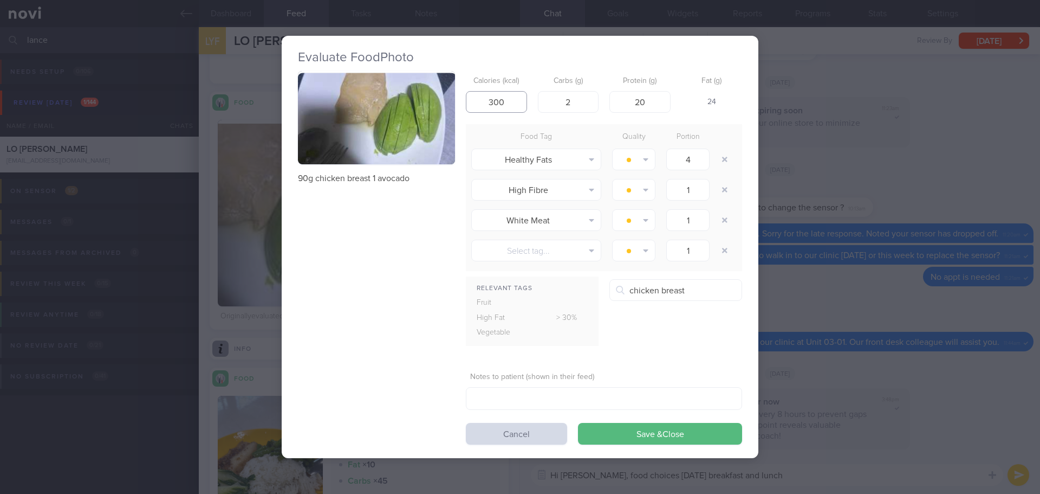
drag, startPoint x: 513, startPoint y: 99, endPoint x: 466, endPoint y: 102, distance: 46.7
click at [466, 102] on input "300" at bounding box center [496, 102] width 61 height 22
type input "270"
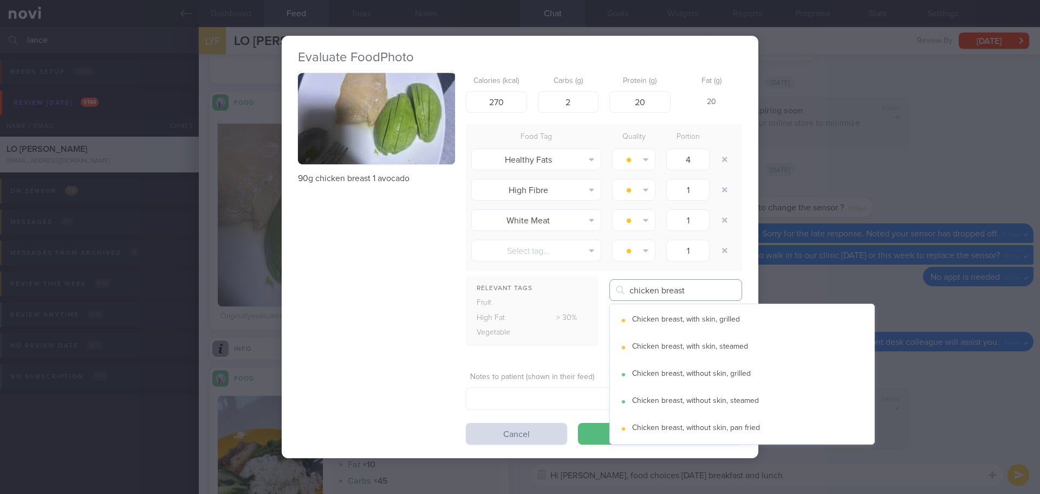
click at [655, 283] on input "chicken breast" at bounding box center [675, 290] width 133 height 22
drag, startPoint x: 694, startPoint y: 286, endPoint x: 578, endPoint y: 294, distance: 116.8
click at [578, 294] on div "Relevant Tags Fruit High Fat > 30% Vegetable chicken breast Chicken breast, wit…" at bounding box center [604, 316] width 276 height 75
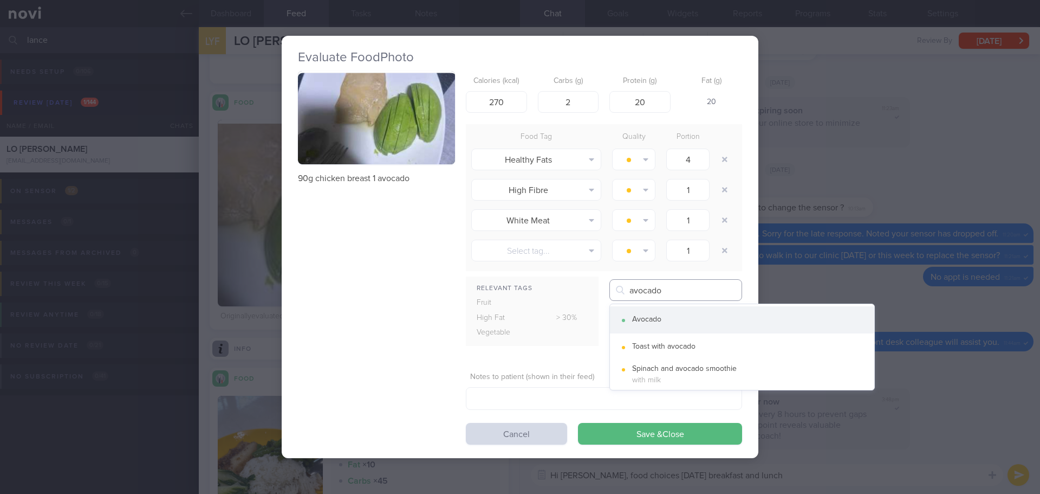
type input "avocado"
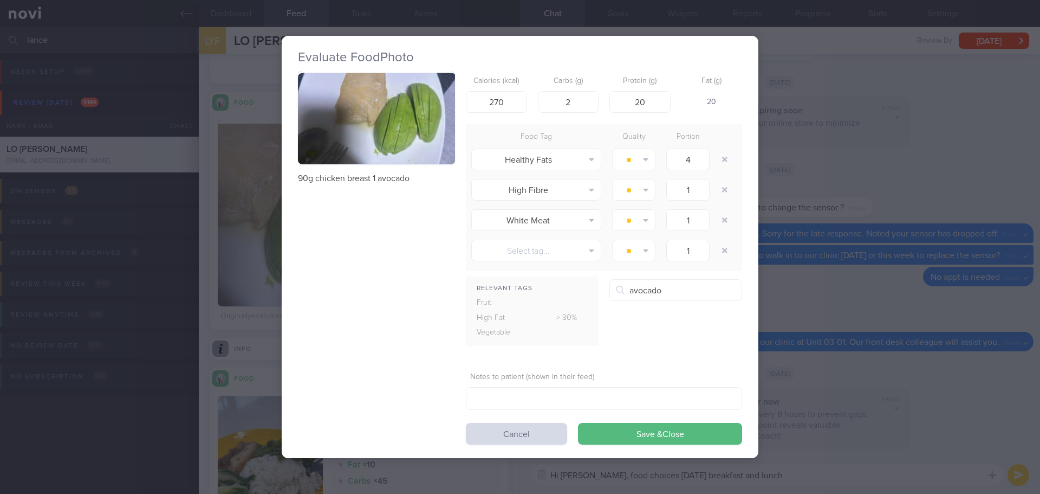
click at [658, 317] on button "Avocado" at bounding box center [742, 319] width 264 height 27
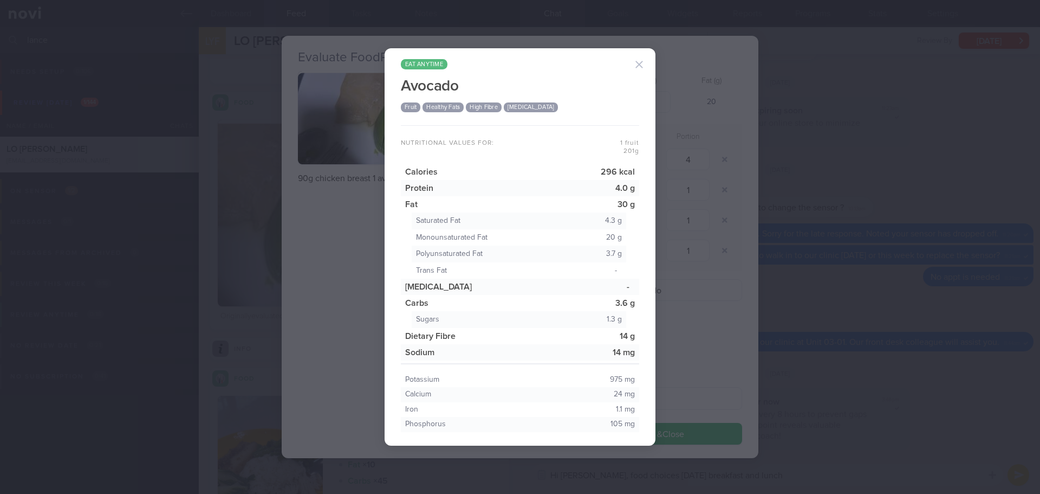
click at [642, 63] on button "button" at bounding box center [639, 65] width 22 height 22
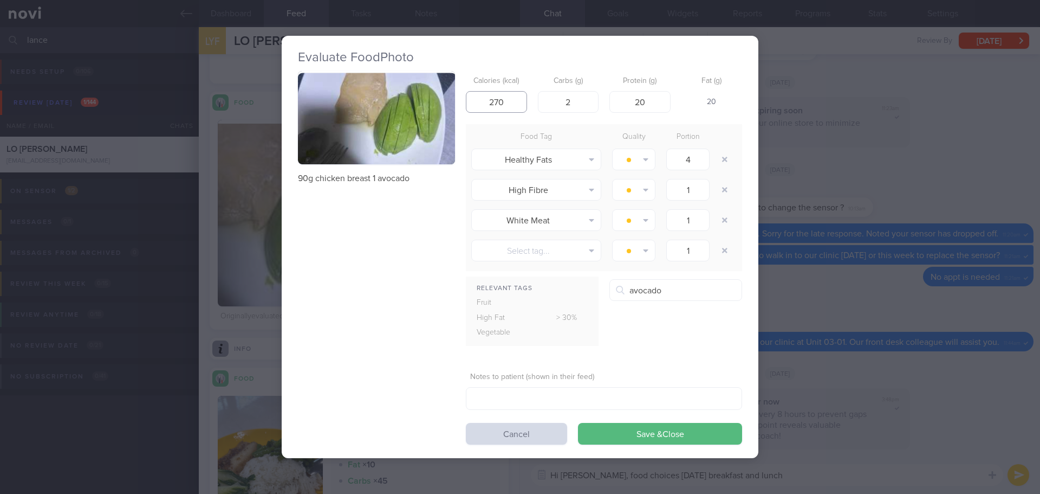
drag, startPoint x: 503, startPoint y: 96, endPoint x: 448, endPoint y: 106, distance: 56.1
click at [449, 106] on div "90g chicken breast 1 avocado Calories (kcal) 270 Carbs (g) 2 Protein (g) 20 Fat…" at bounding box center [520, 258] width 444 height 374
type input "410"
drag, startPoint x: 584, startPoint y: 99, endPoint x: 544, endPoint y: 108, distance: 40.5
click at [544, 108] on input "2" at bounding box center [568, 102] width 61 height 22
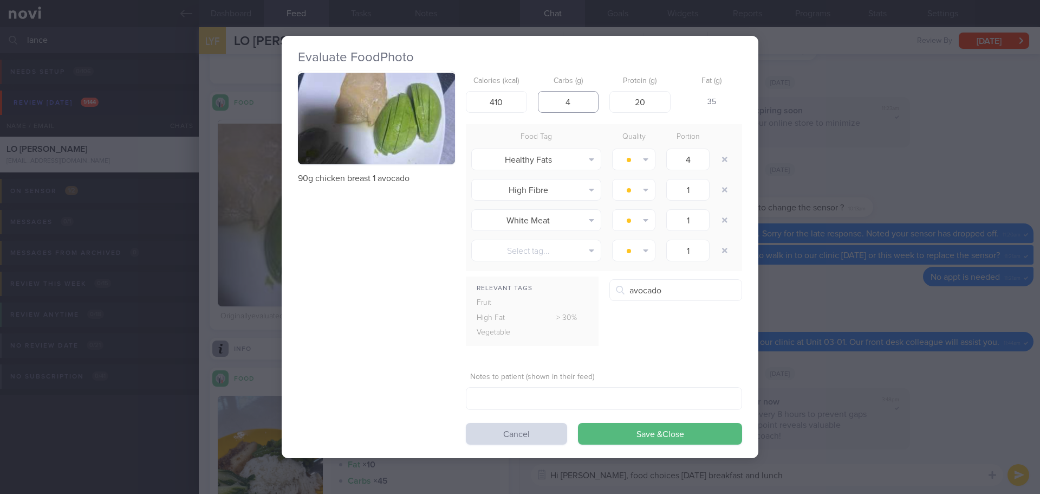
type input "4"
click at [689, 315] on div "Relevant Tags Fruit High Fat > 30% Vegetable avocado Avocado" at bounding box center [604, 316] width 276 height 75
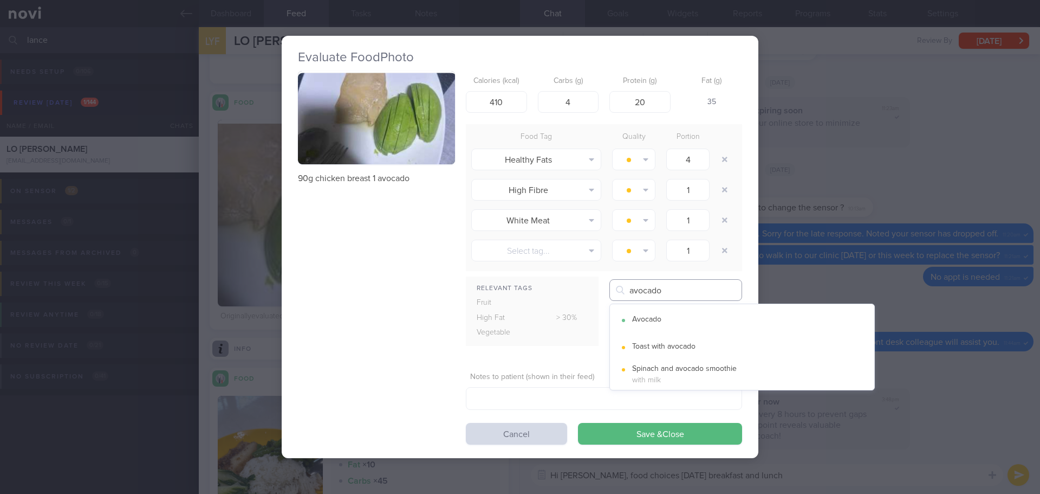
click at [681, 291] on input "avocado" at bounding box center [675, 290] width 133 height 22
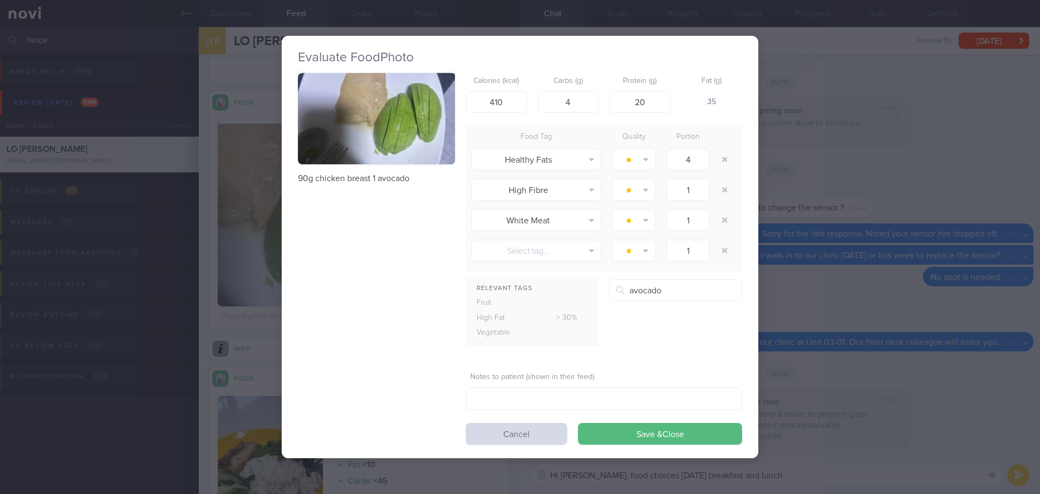
click at [679, 309] on button "Avocado" at bounding box center [742, 319] width 264 height 27
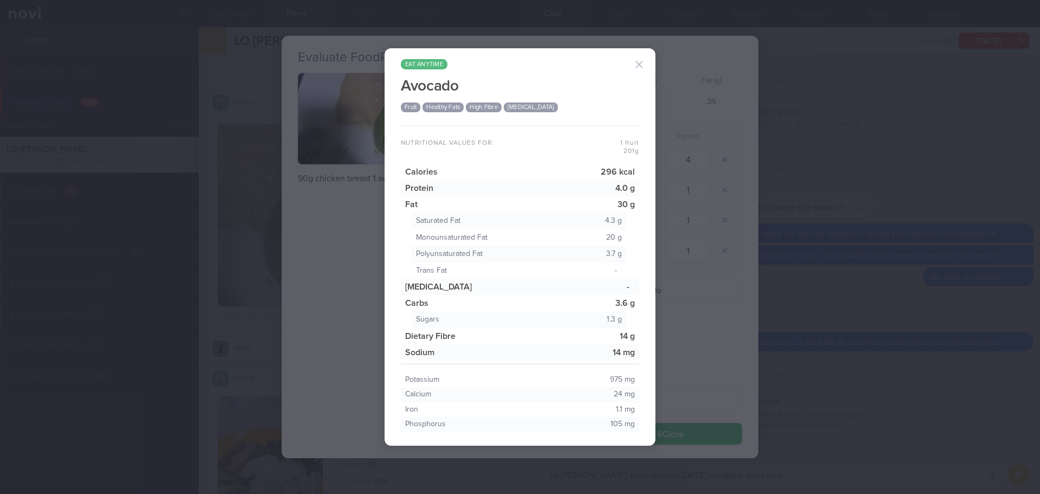
click at [640, 61] on button "button" at bounding box center [639, 65] width 22 height 22
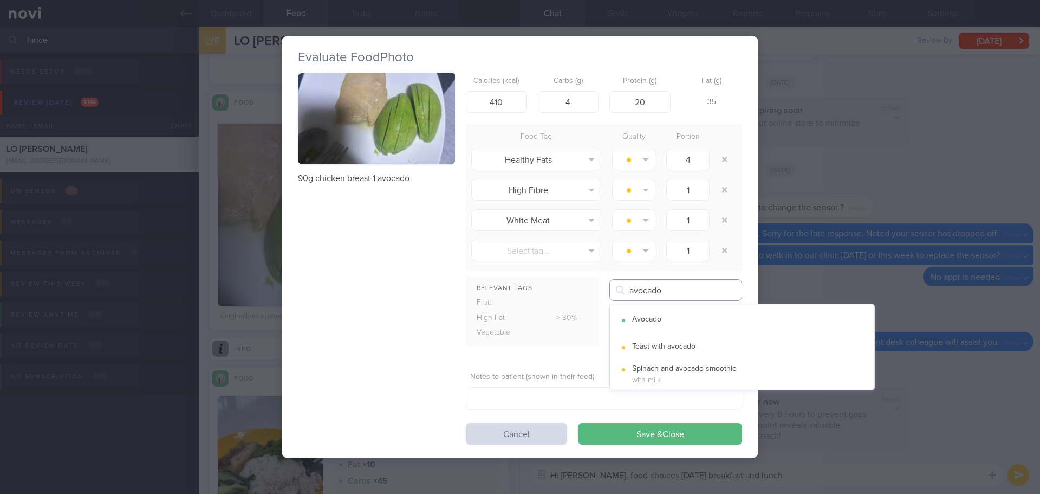
drag, startPoint x: 669, startPoint y: 289, endPoint x: 585, endPoint y: 295, distance: 84.7
click at [585, 295] on div "Relevant Tags Fruit High Fat > 30% Vegetable avocado Avocado" at bounding box center [604, 316] width 276 height 75
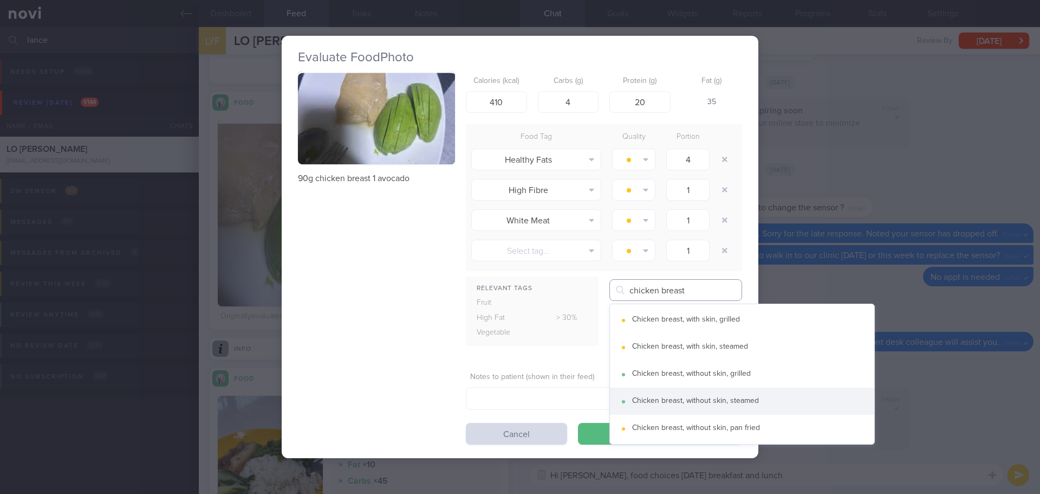
type input "chicken breast"
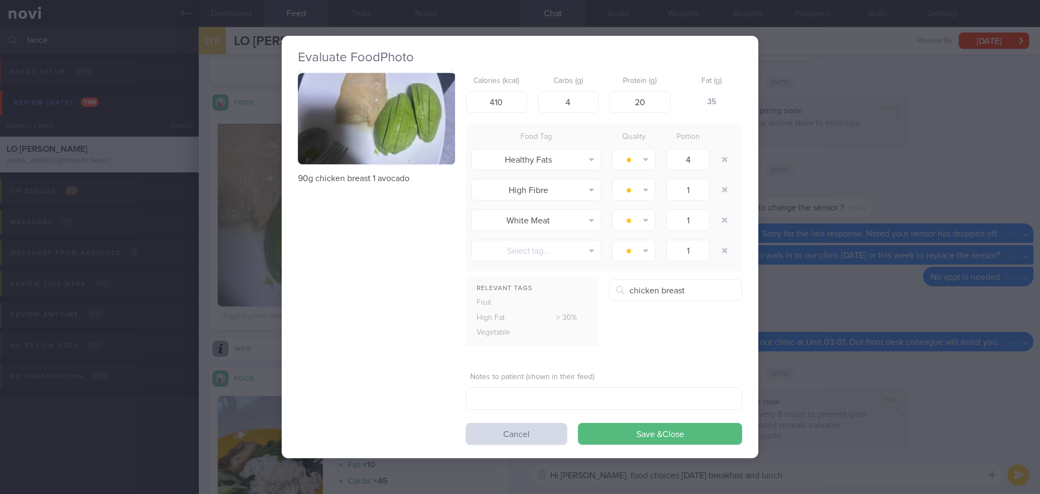
click at [685, 410] on button "Chicken breast, without skin, steamed" at bounding box center [742, 400] width 264 height 27
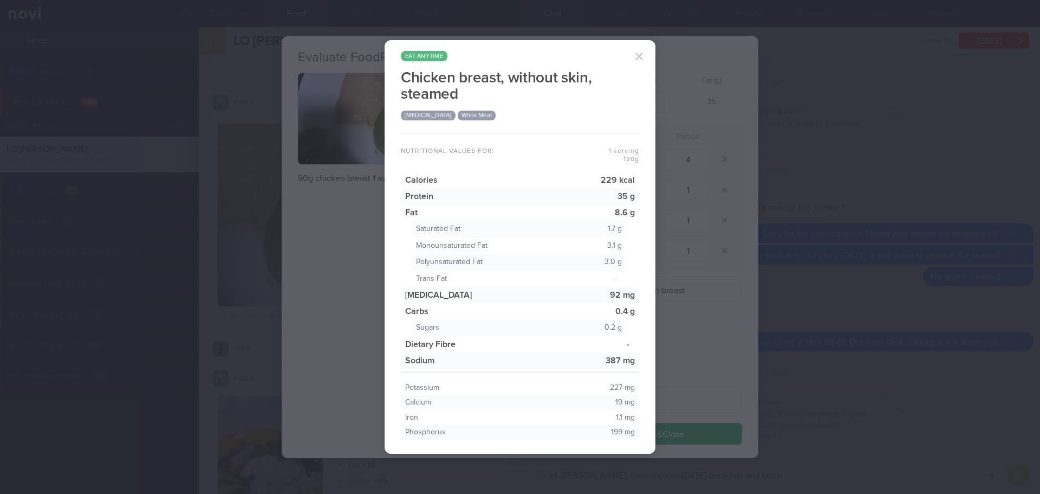
click at [636, 60] on button "button" at bounding box center [639, 57] width 22 height 22
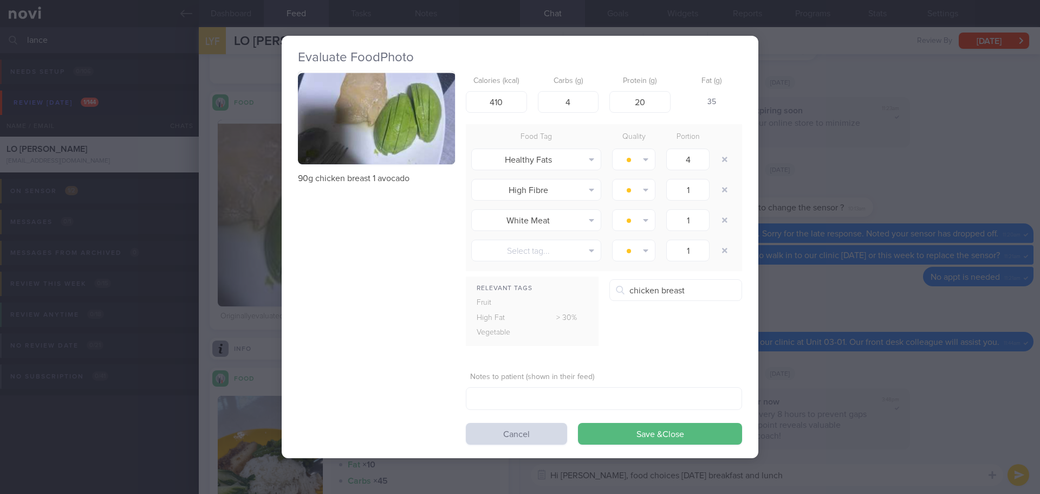
click at [710, 401] on button "Chicken breast, without skin, steamed" at bounding box center [742, 400] width 264 height 27
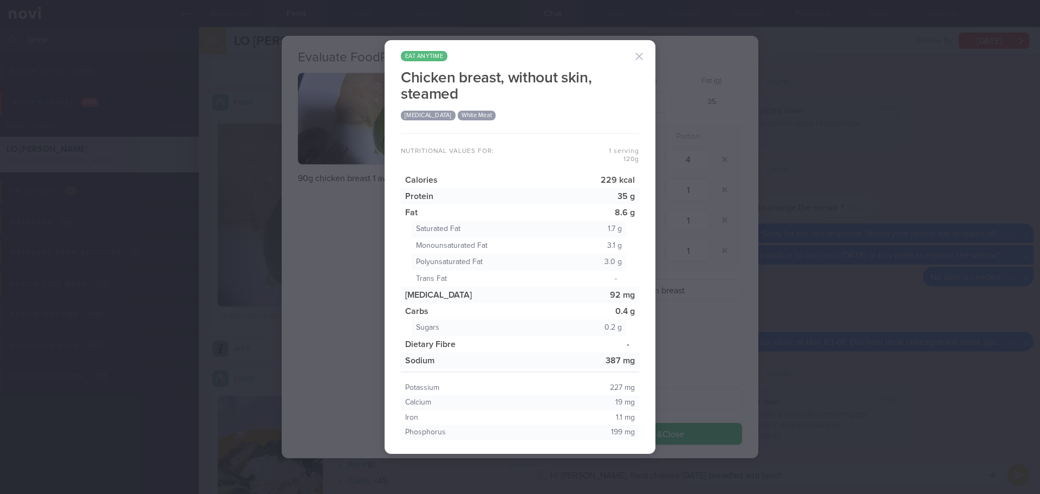
click at [638, 55] on button "button" at bounding box center [639, 57] width 22 height 22
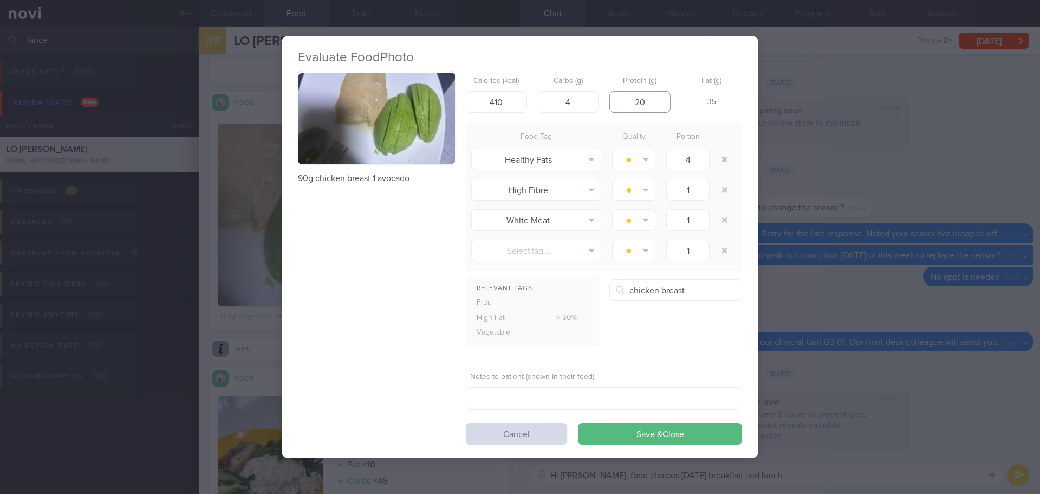
click at [651, 104] on input "20" at bounding box center [639, 102] width 61 height 22
type input "26"
click at [651, 428] on button "Save & Close" at bounding box center [660, 434] width 164 height 22
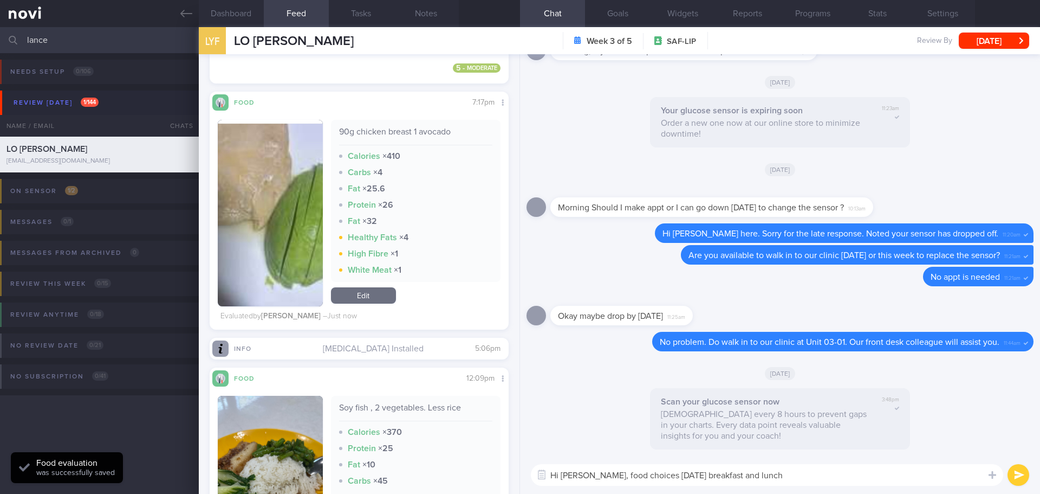
click at [793, 428] on textarea "Hi Lance, food choices on Monday breakfast and lunch" at bounding box center [767, 475] width 472 height 22
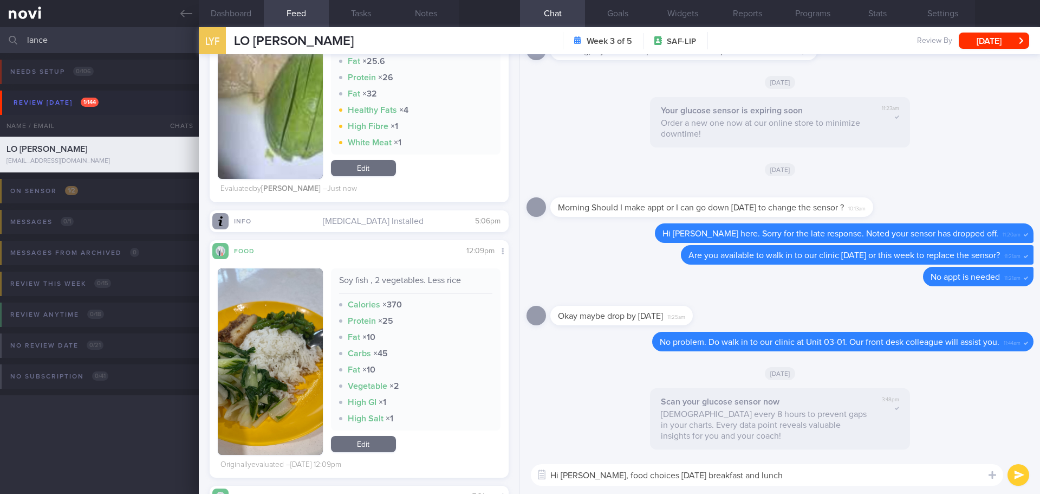
scroll to position [1950, 0]
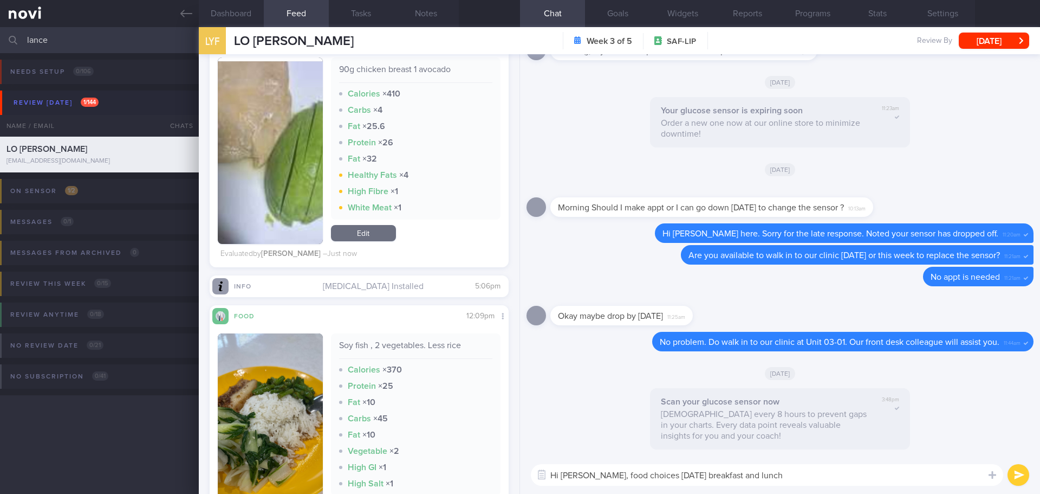
drag, startPoint x: 766, startPoint y: 474, endPoint x: 685, endPoint y: 476, distance: 80.7
click at [685, 428] on textarea "Hi Lance, food choices on Monday breakfast and lunch" at bounding box center [767, 475] width 472 height 22
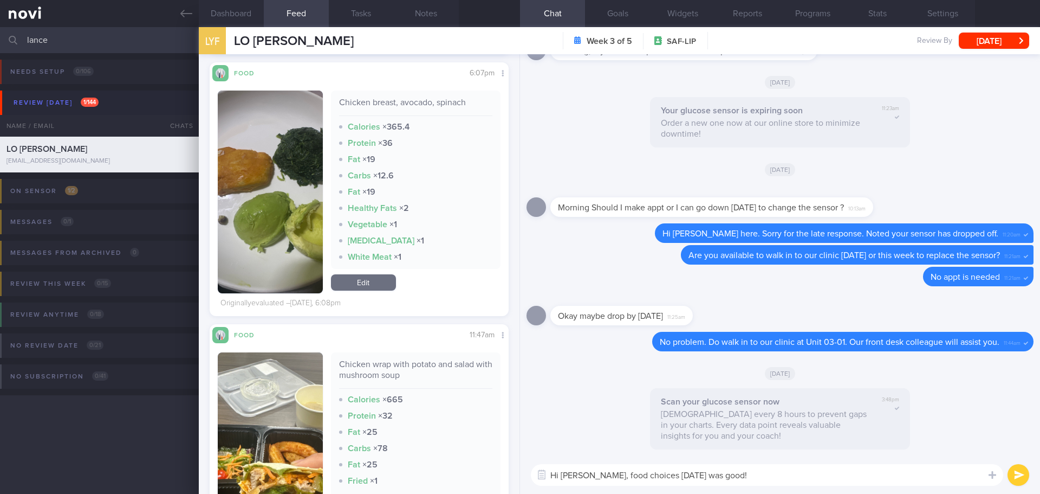
scroll to position [813, 0]
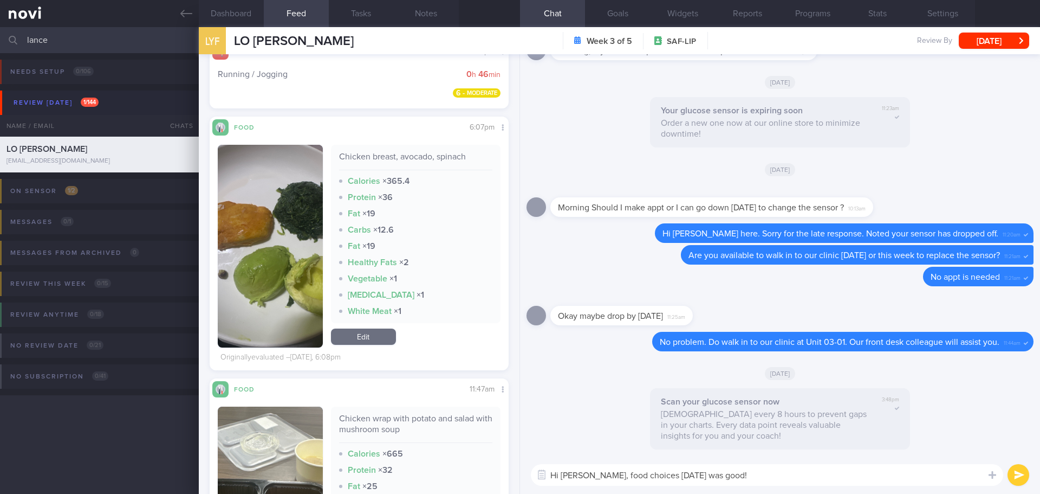
click at [255, 193] on button "button" at bounding box center [270, 246] width 105 height 203
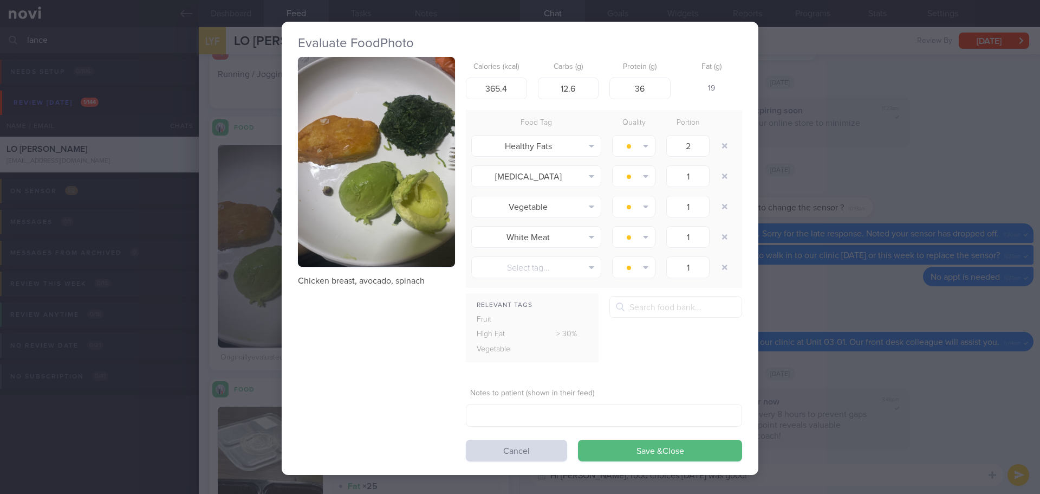
click at [360, 176] on button "button" at bounding box center [376, 162] width 157 height 210
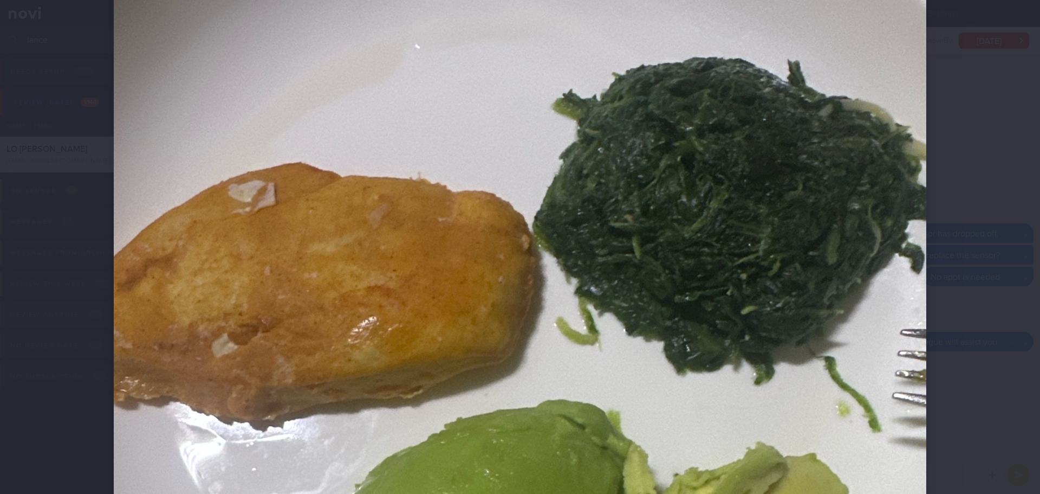
scroll to position [163, 0]
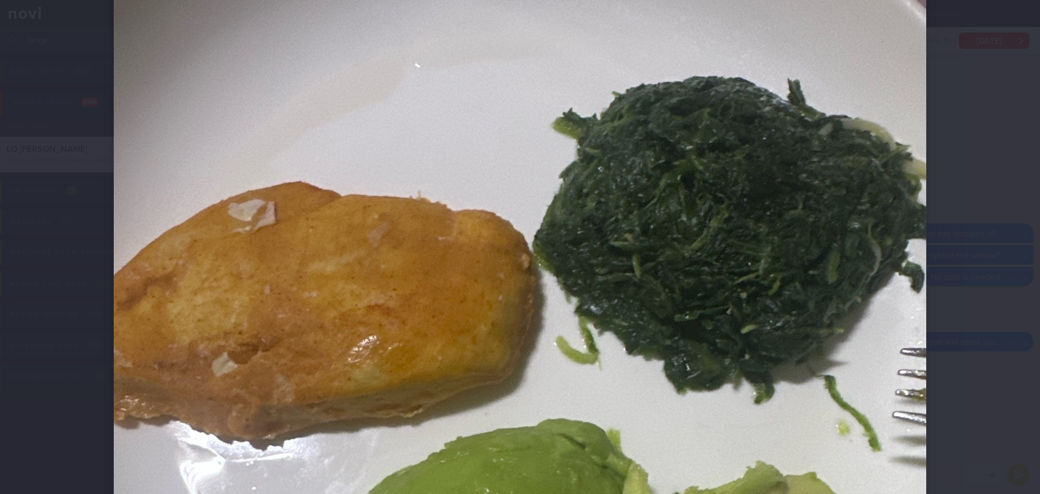
click at [832, 219] on div at bounding box center [519, 422] width 899 height 1170
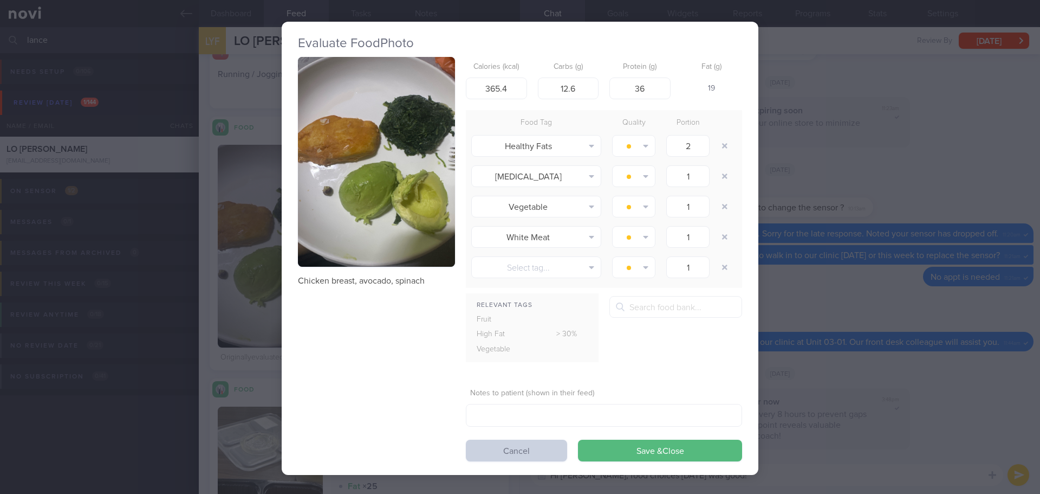
click at [541, 428] on button "Cancel" at bounding box center [516, 450] width 101 height 22
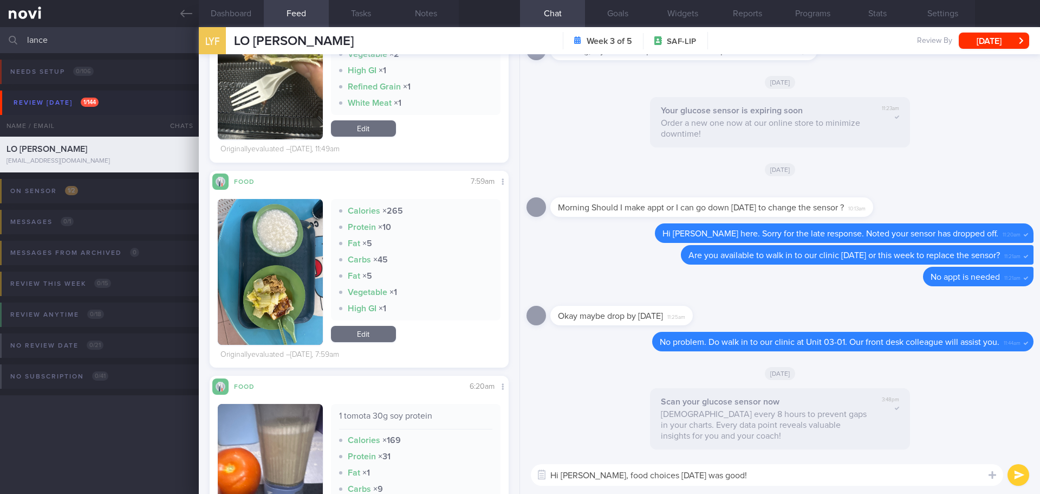
scroll to position [1300, 0]
click at [285, 249] on button "button" at bounding box center [270, 273] width 105 height 146
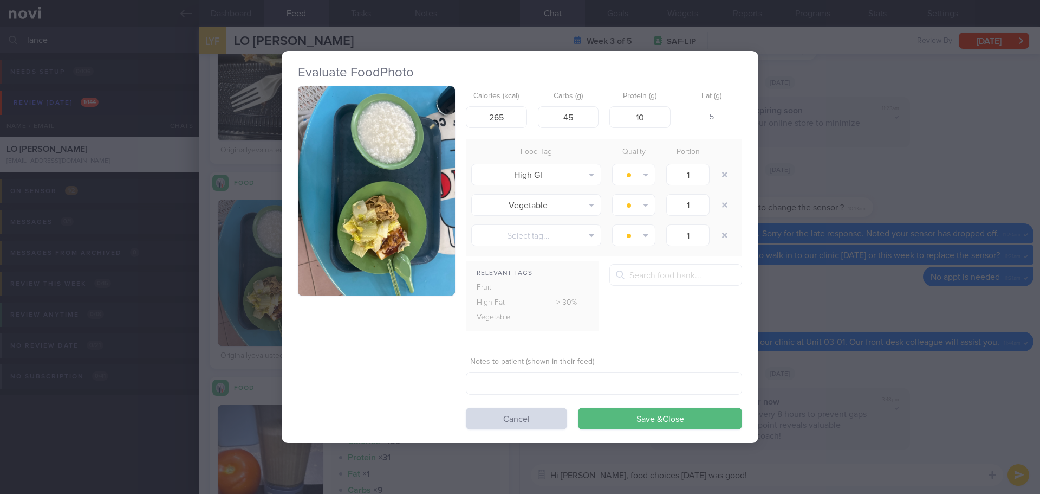
click at [319, 185] on button "button" at bounding box center [376, 191] width 157 height 210
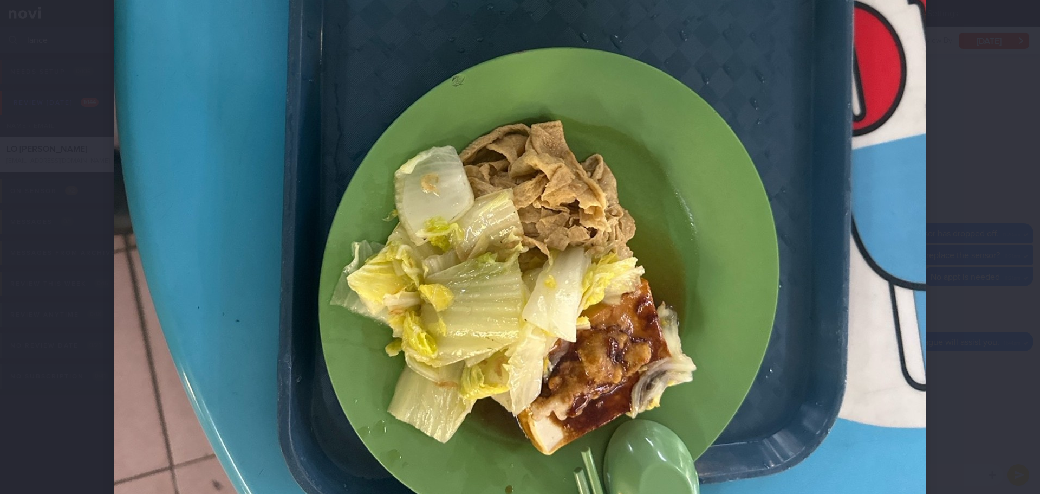
scroll to position [596, 0]
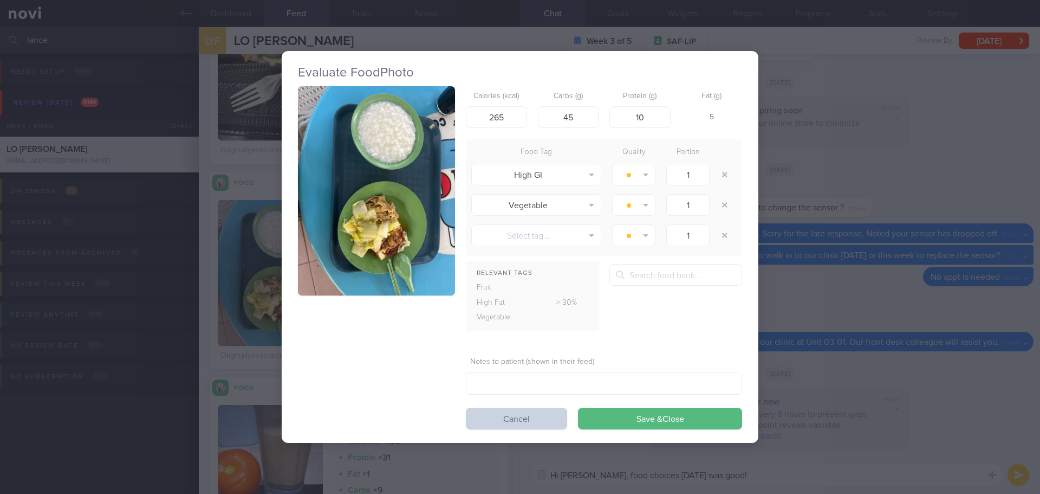
click at [541, 418] on button "Cancel" at bounding box center [516, 418] width 101 height 22
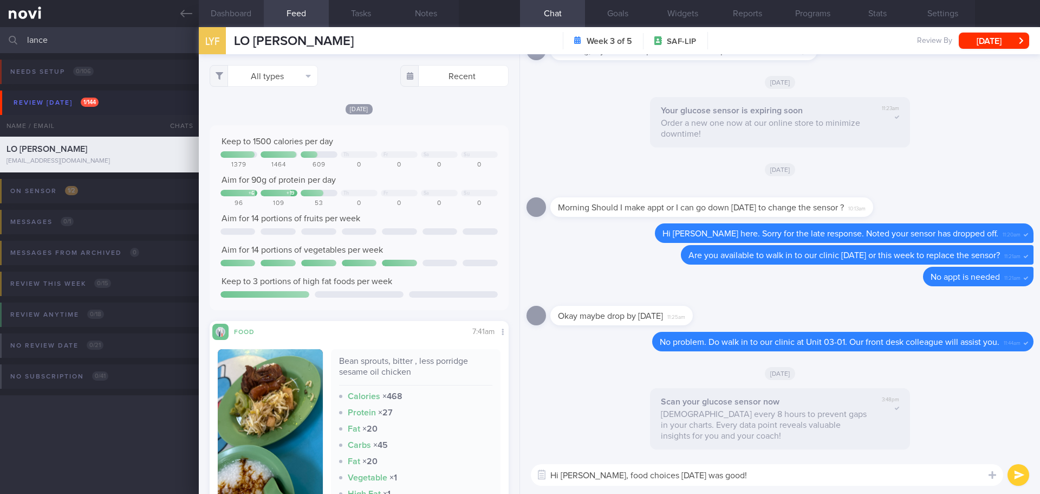
click at [239, 17] on button "Dashboard" at bounding box center [231, 13] width 65 height 27
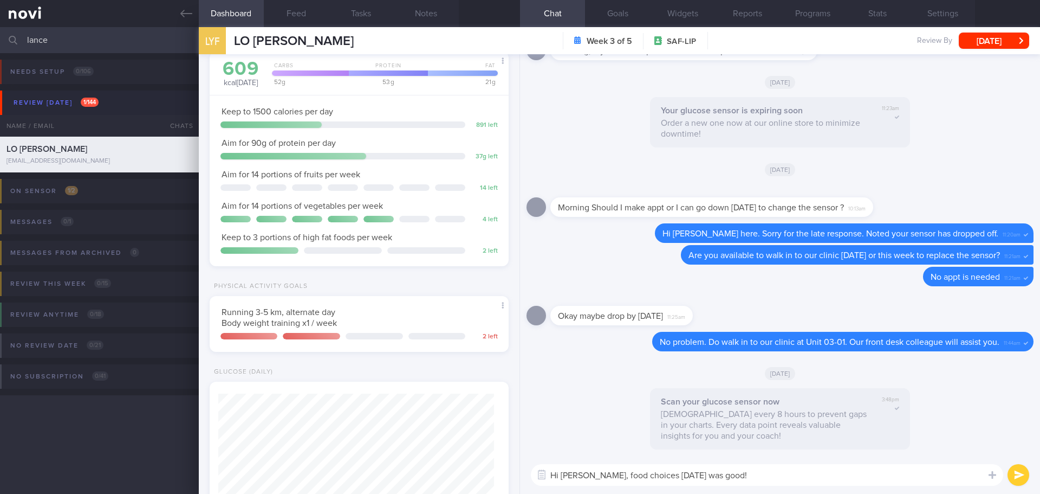
scroll to position [233, 0]
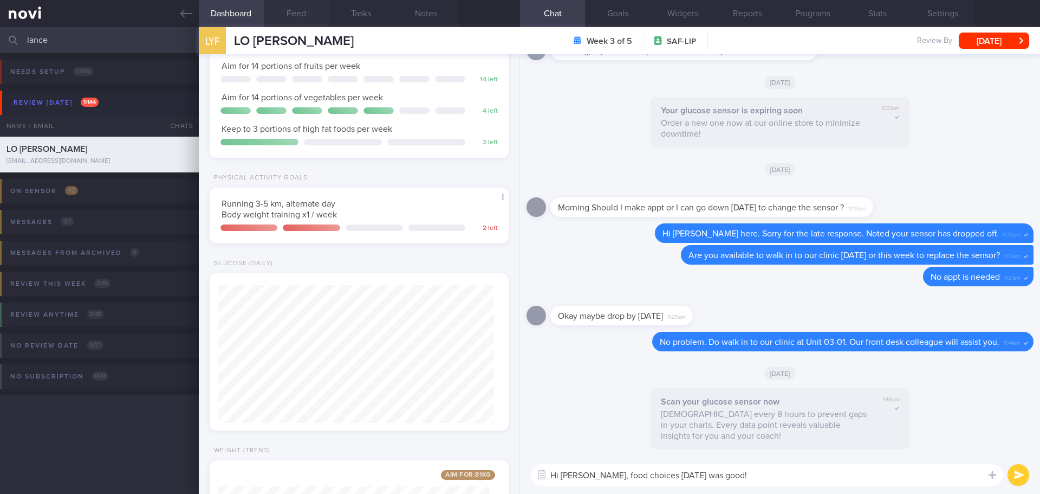
click at [294, 10] on button "Feed" at bounding box center [296, 13] width 65 height 27
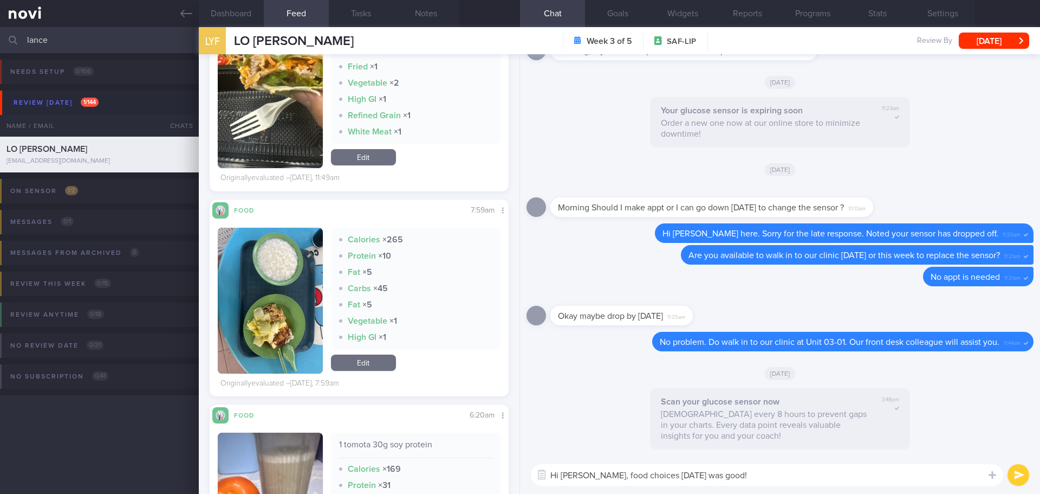
scroll to position [1300, 0]
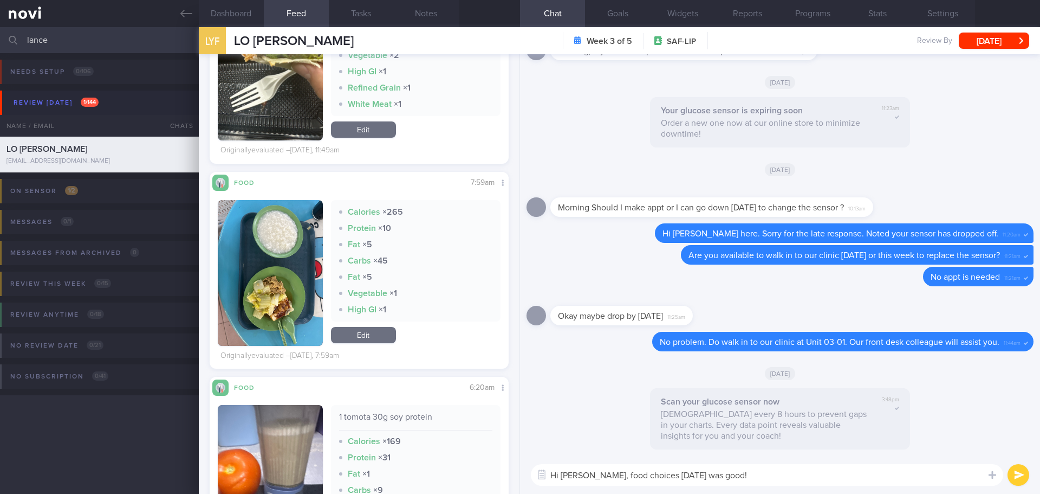
click at [680, 428] on textarea "Hi Lance, food choices on Monday was good!" at bounding box center [767, 475] width 472 height 22
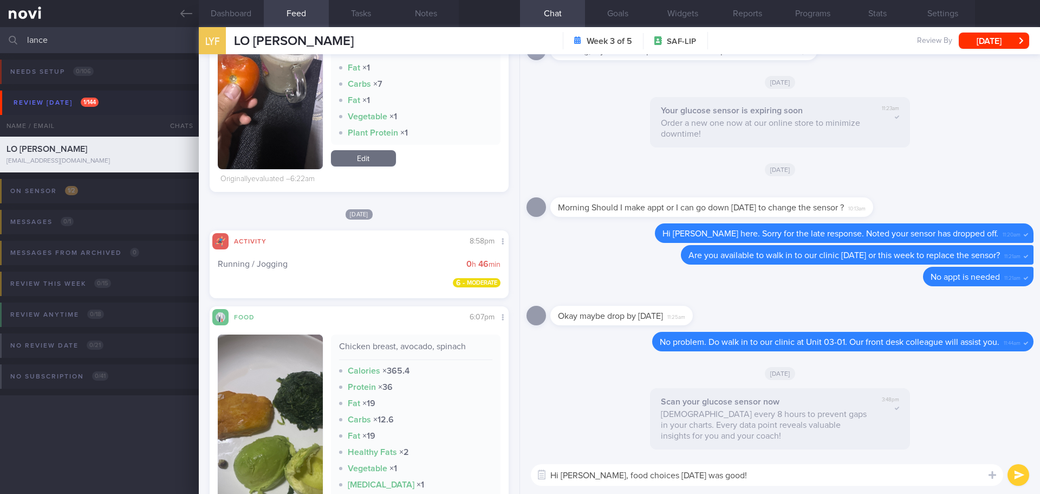
scroll to position [596, 0]
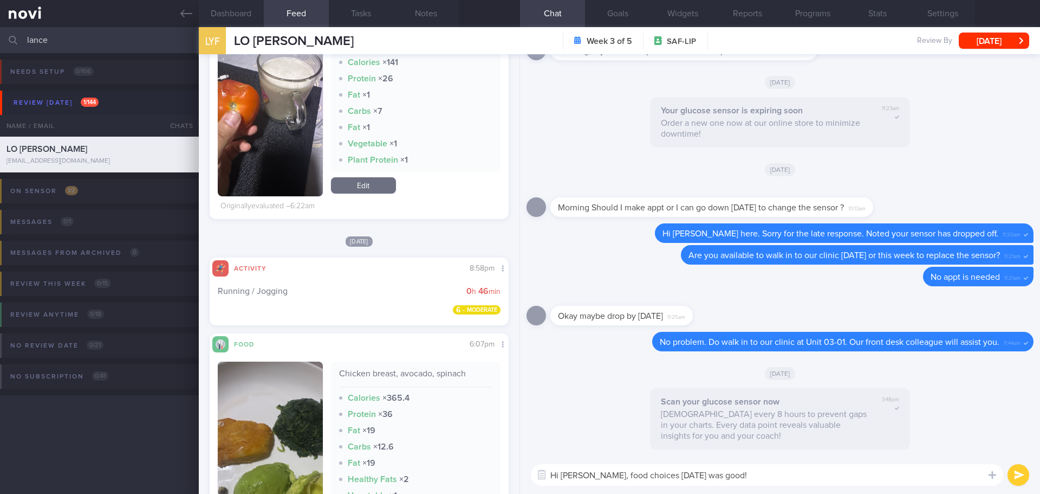
drag, startPoint x: 736, startPoint y: 471, endPoint x: 640, endPoint y: 476, distance: 96.0
click at [640, 428] on textarea "Hi Lance, food choices on Monday was good!" at bounding box center [767, 475] width 472 height 22
type textarea "Hi [PERSON_NAME], food choices over the past few days looked good!"
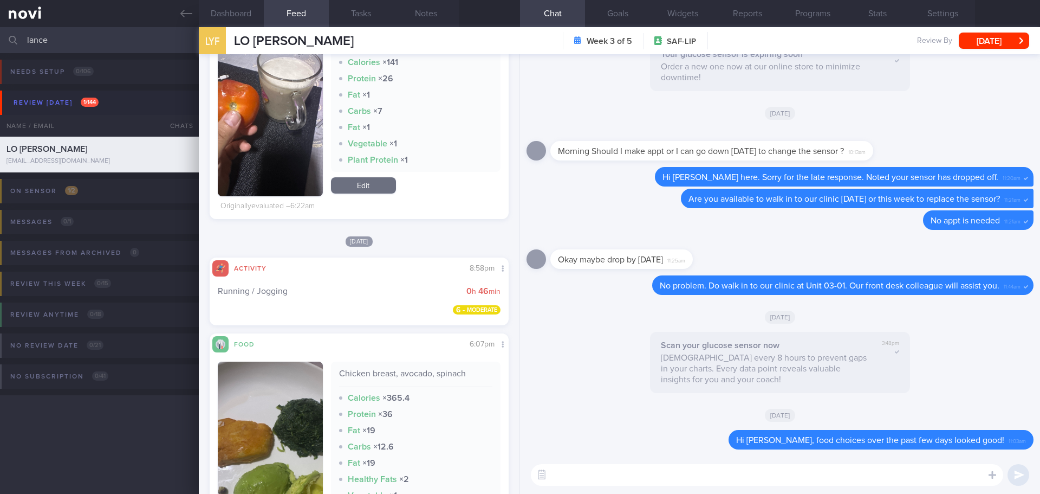
type textarea "I"
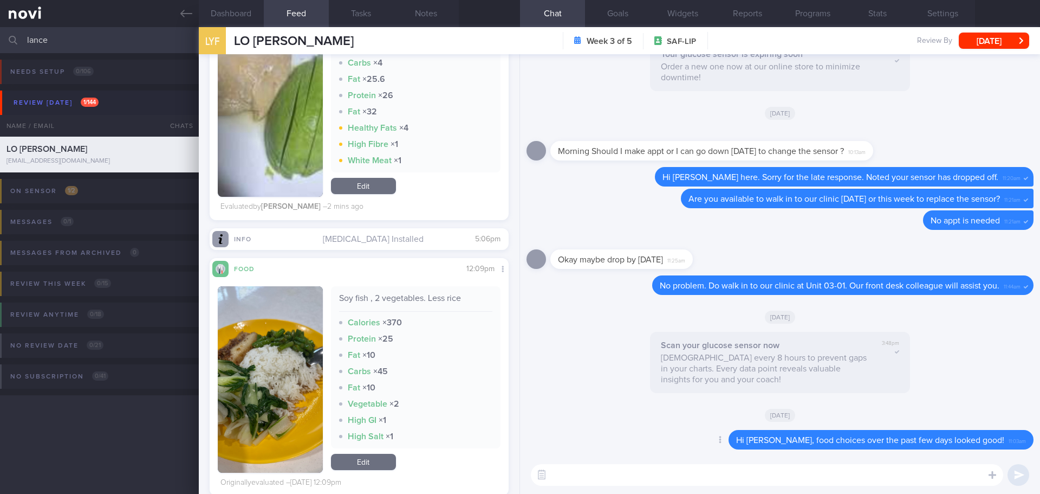
scroll to position [1950, 0]
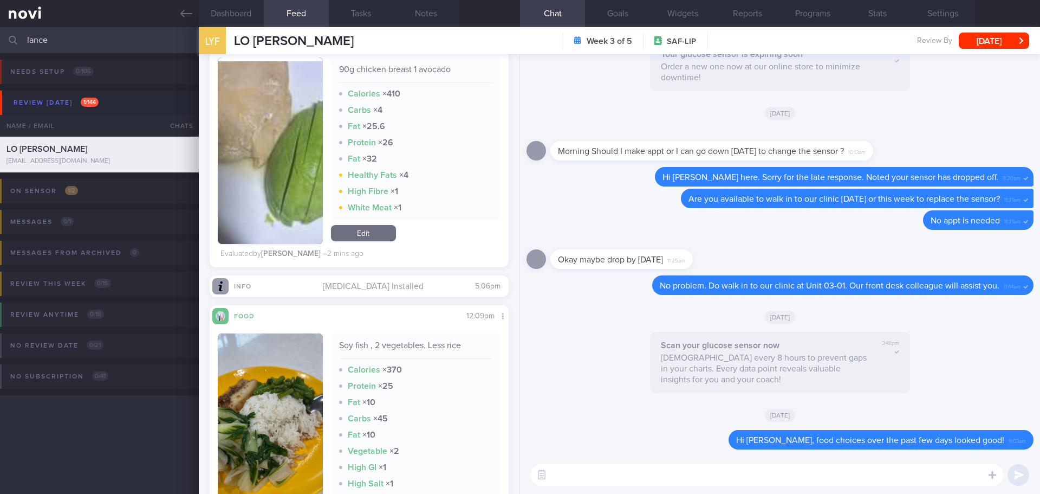
click at [620, 428] on textarea at bounding box center [767, 475] width 472 height 22
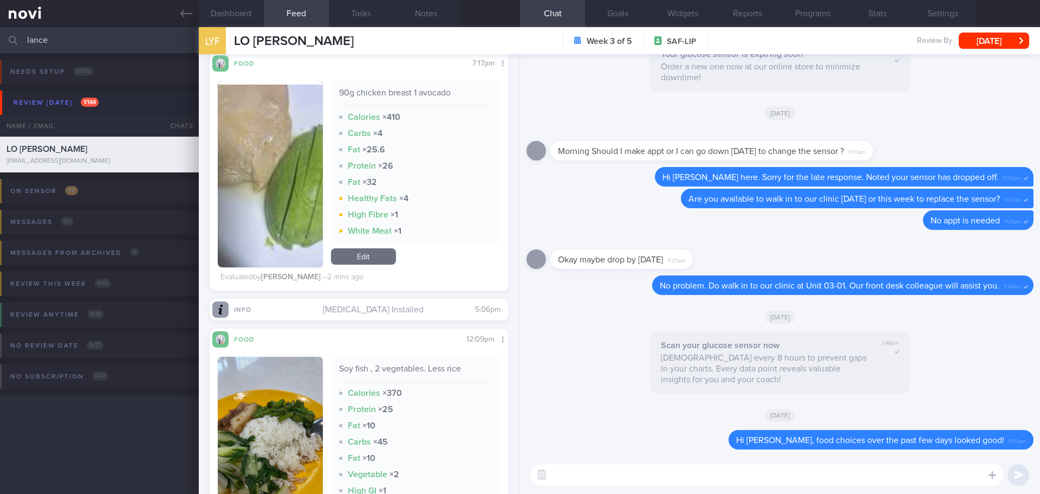
scroll to position [1842, 0]
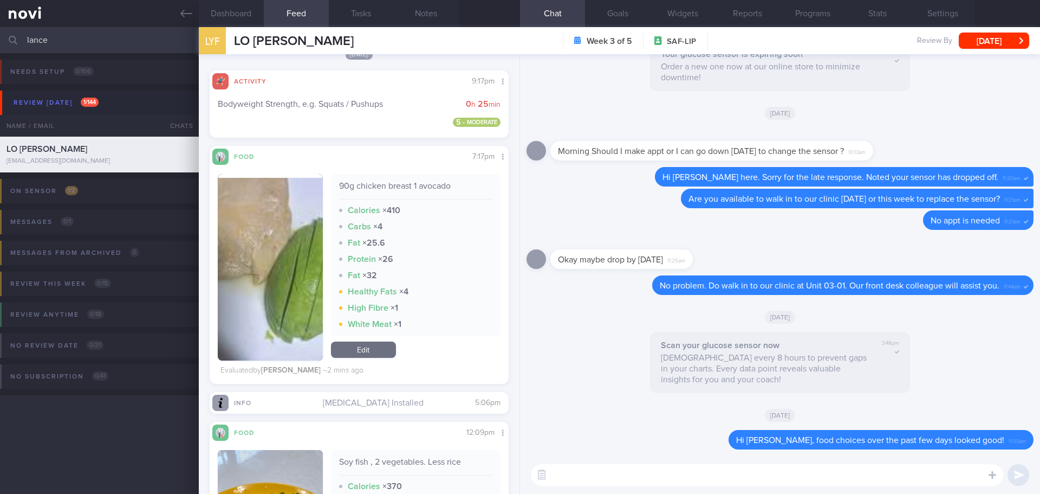
click at [570, 428] on textarea at bounding box center [767, 475] width 472 height 22
type textarea "F"
type textarea "As for dinner, do you find the portion is sufficient? Glad to see that you incl…"
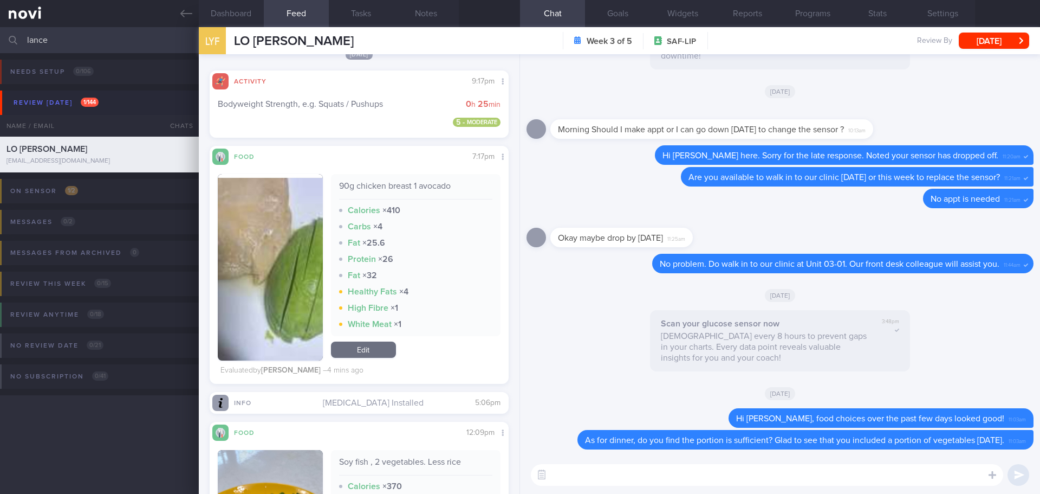
drag, startPoint x: 80, startPoint y: 47, endPoint x: -31, endPoint y: 43, distance: 110.6
click at [0, 43] on html "You are offline! Some functionality will be unavailable Patients New Users Coac…" at bounding box center [520, 247] width 1040 height 494
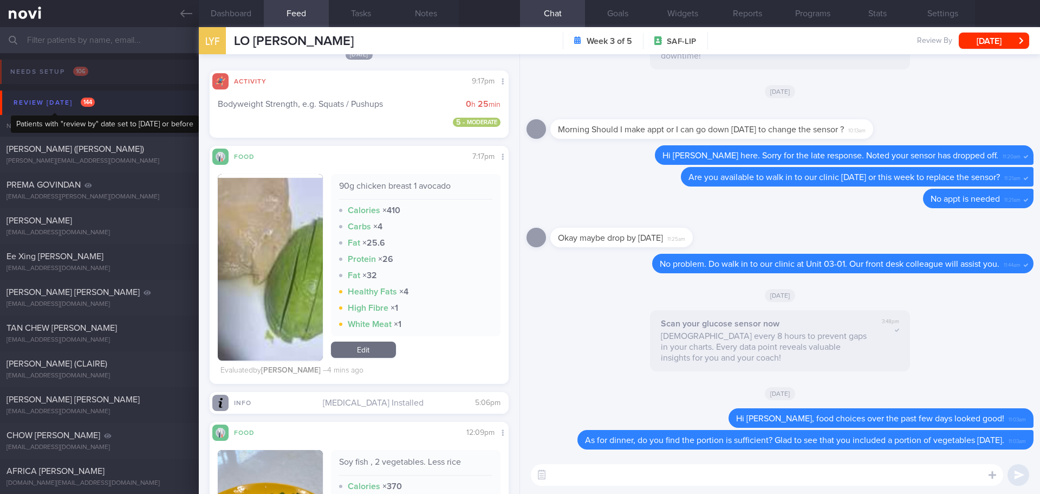
click at [46, 100] on div "Review today 144" at bounding box center [54, 102] width 87 height 15
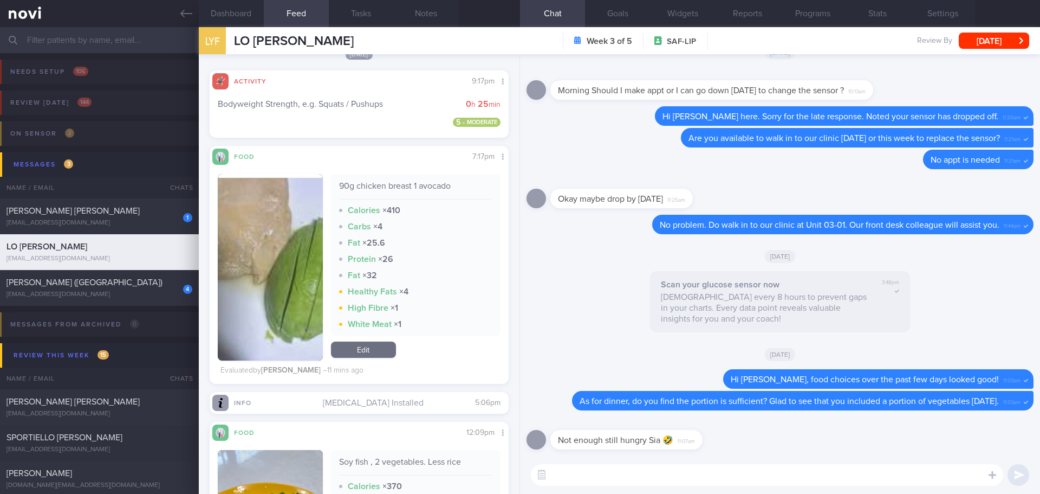
click at [783, 428] on div "Not enough still hungry Sia 🤣 11:07am" at bounding box center [780, 436] width 507 height 39
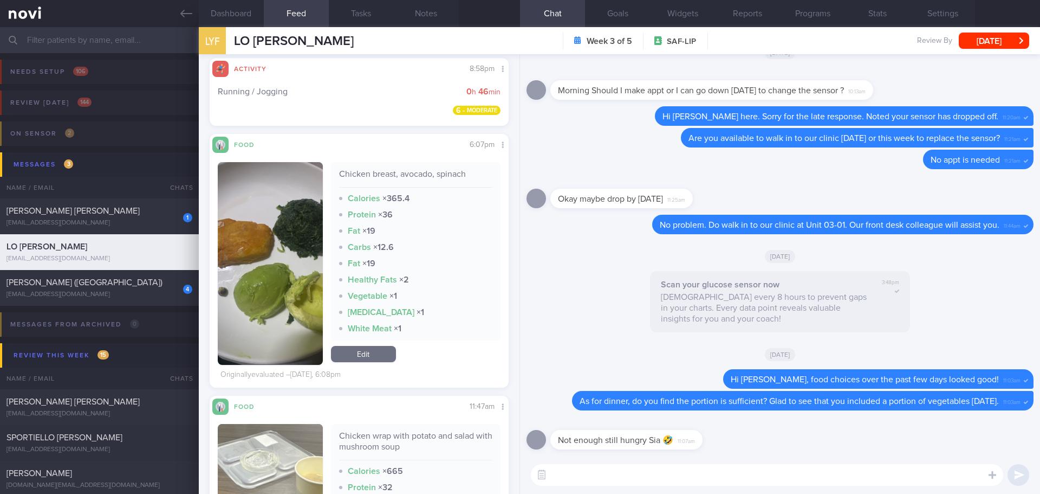
scroll to position [758, 0]
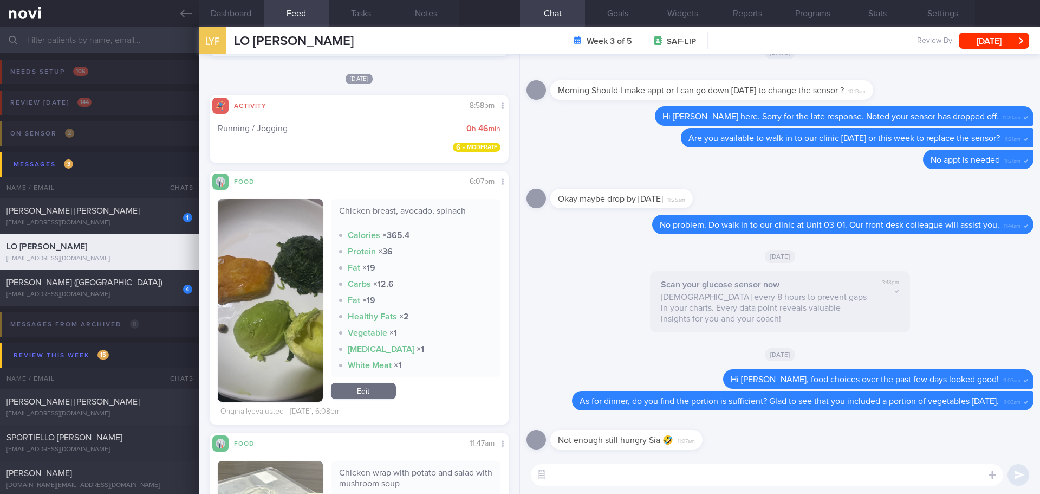
click at [635, 428] on textarea at bounding box center [767, 475] width 472 height 22
type textarea "I"
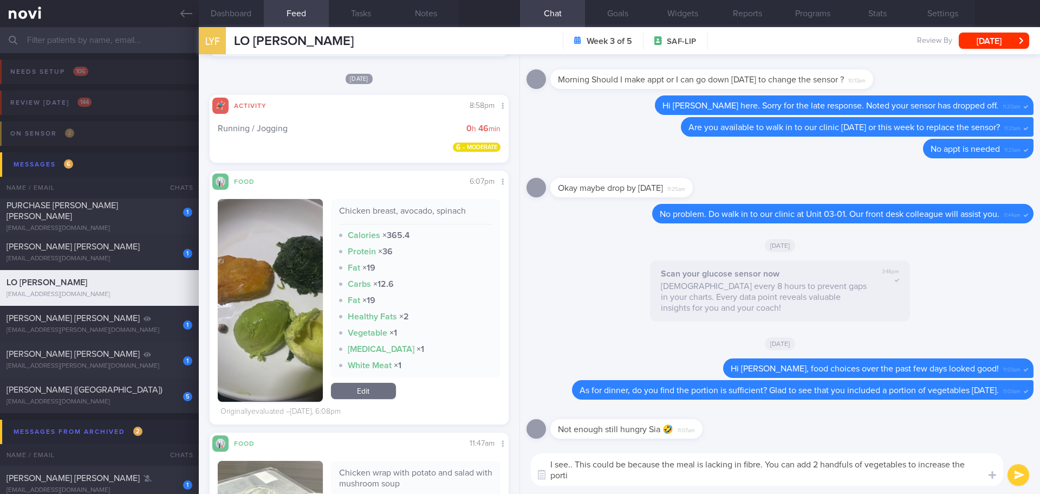
scroll to position [0, 0]
type textarea "I see.. This could be because the meal is lacking in fibre. You can add 2 handf…"
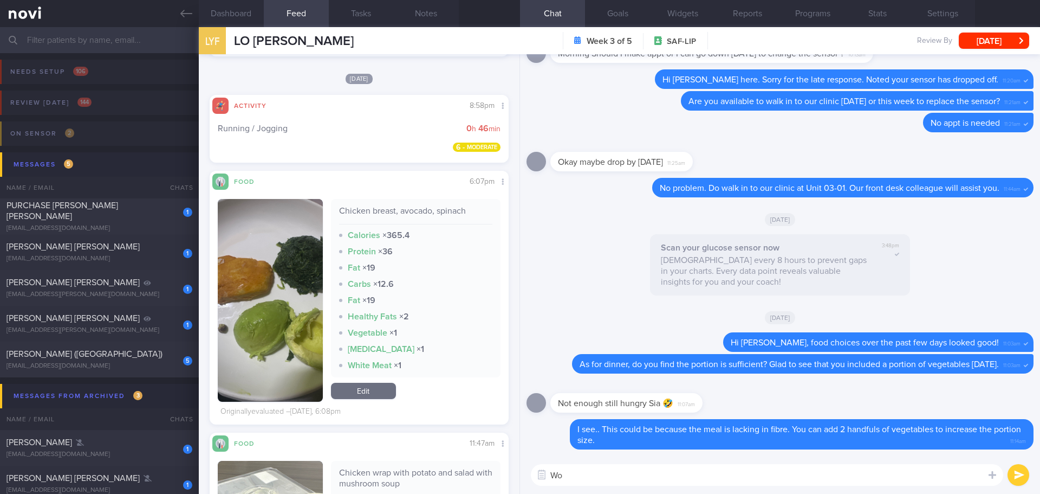
type textarea "W"
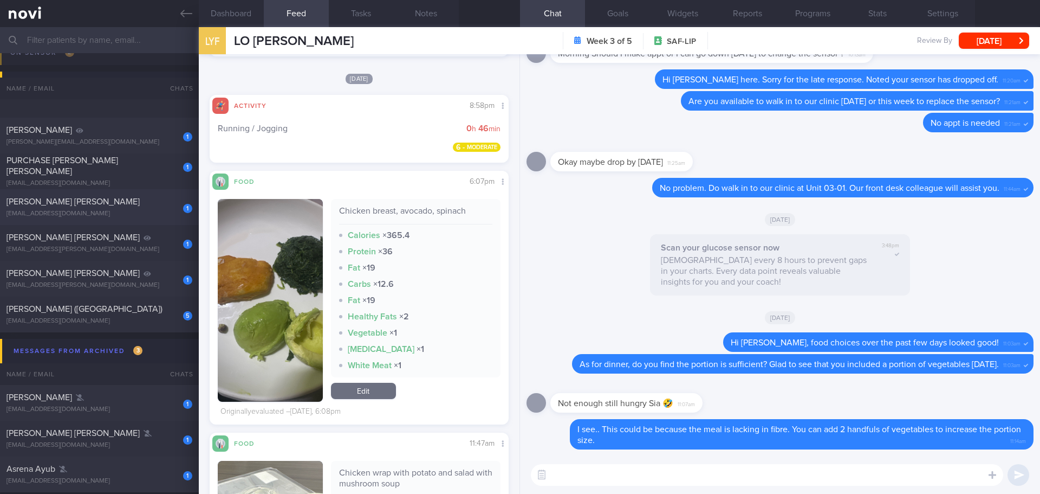
scroll to position [163, 0]
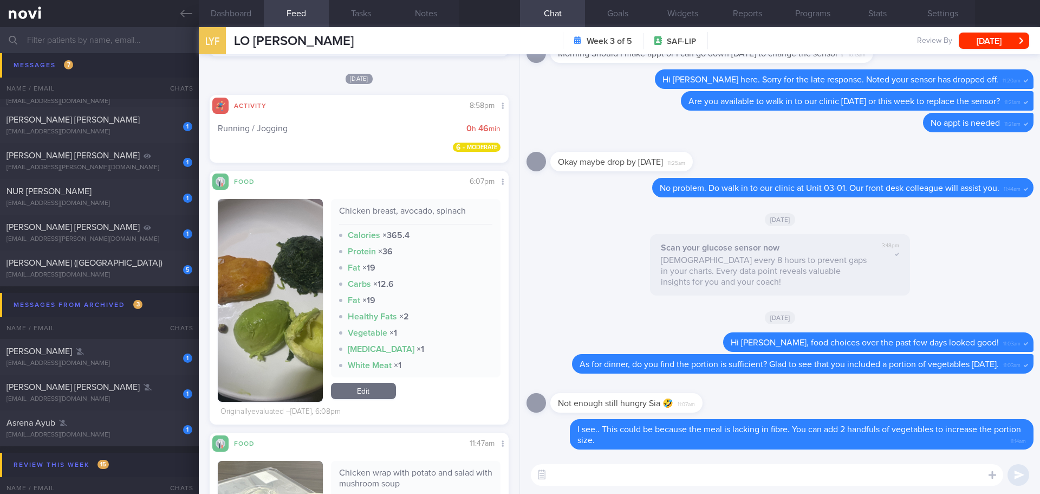
click at [602, 428] on textarea at bounding box center [767, 475] width 472 height 22
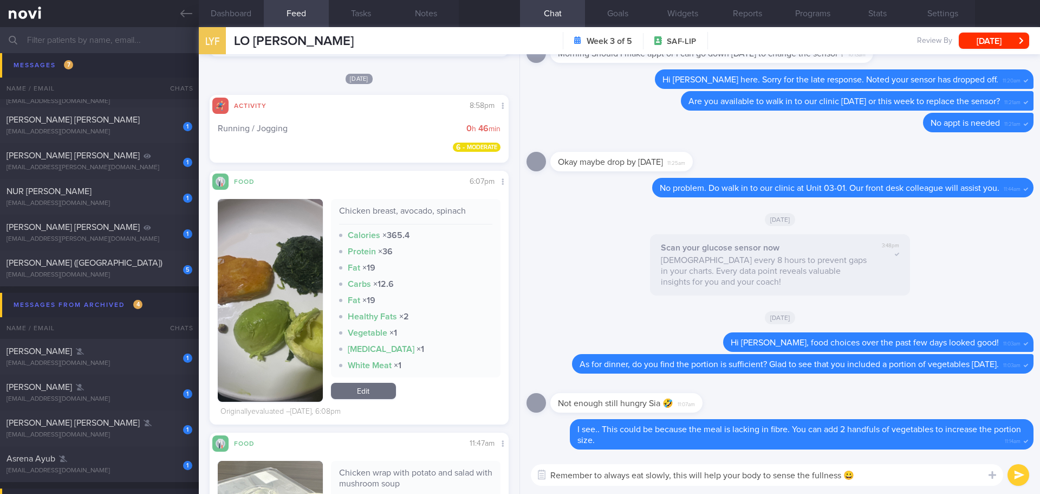
click at [832, 428] on div "Remember to always eat slowly, this will help your body to sense the fullness 😀…" at bounding box center [780, 475] width 520 height 38
drag, startPoint x: 631, startPoint y: 474, endPoint x: 606, endPoint y: 473, distance: 24.9
click at [606, 428] on textarea "Remember to always eat slowly, this will help your body to sense the fullness 😀" at bounding box center [767, 475] width 472 height 22
click at [832, 428] on textarea "Remember to eat slowly, this will help your body to sense the fullness 😀" at bounding box center [767, 475] width 472 height 22
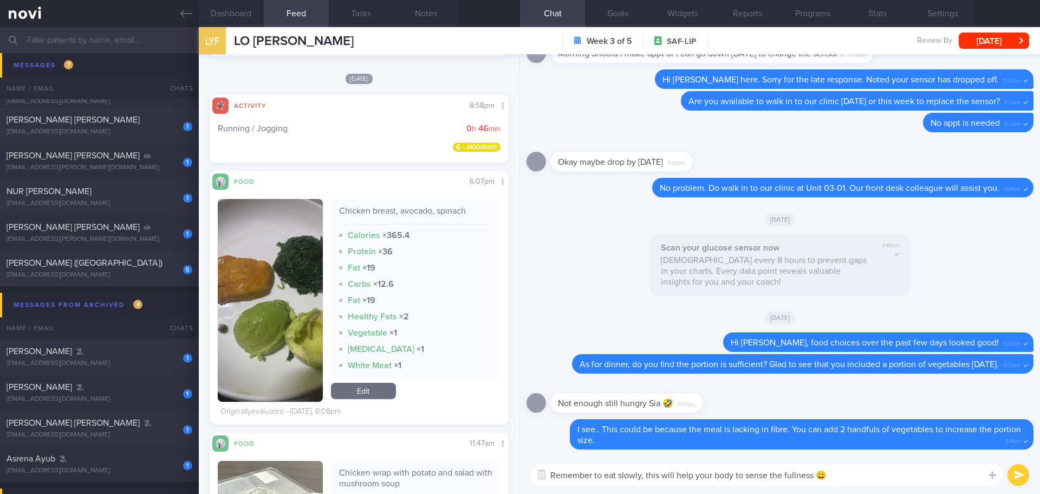
drag, startPoint x: 898, startPoint y: 476, endPoint x: 936, endPoint y: 477, distance: 37.9
click at [832, 428] on textarea "Remember to eat slowly, this will help your body to sense the fullness 😀" at bounding box center [767, 475] width 472 height 22
type textarea "Remember to eat slowly, this will help your body to sense the fullness 😀"
click at [832, 428] on button "submit" at bounding box center [1019, 475] width 22 height 22
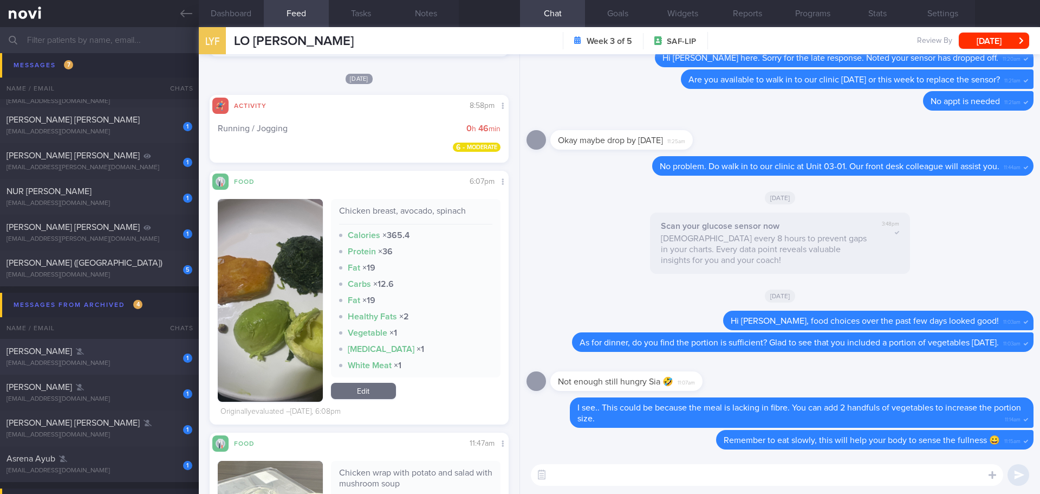
click at [79, 349] on div "Teoh Chia Wen" at bounding box center [98, 351] width 183 height 11
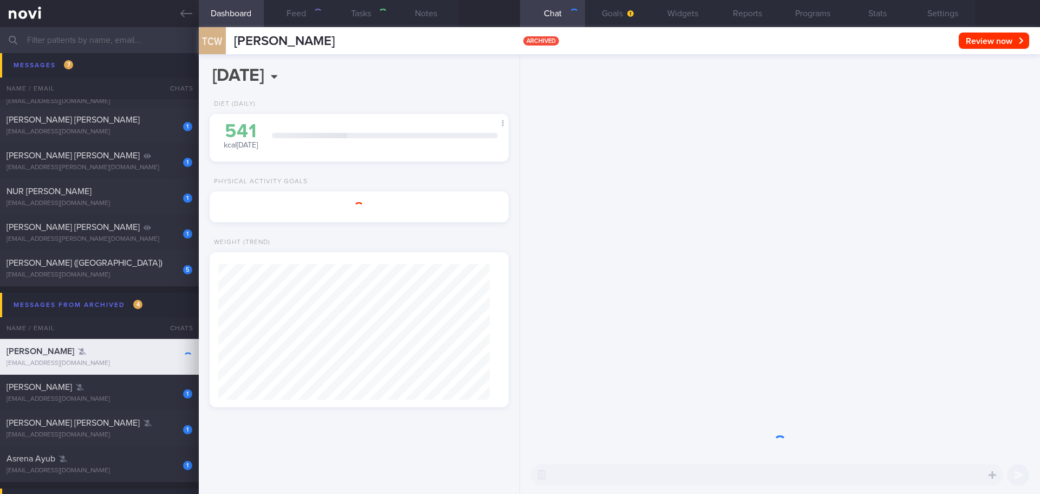
select select "9"
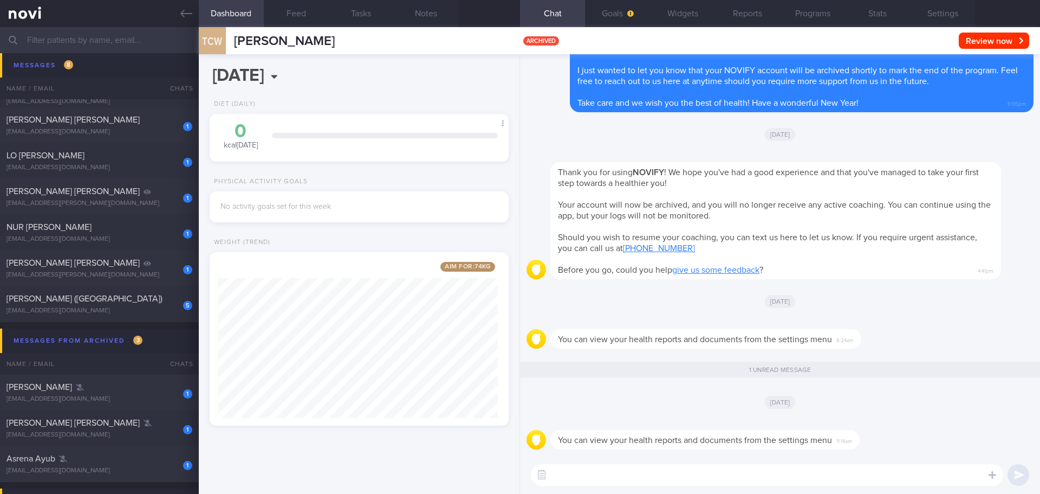
click at [686, 411] on div "[DATE]" at bounding box center [780, 401] width 507 height 30
click at [832, 428] on div "You can view your health reports and documents from the settings menu 11:14am" at bounding box center [780, 436] width 507 height 39
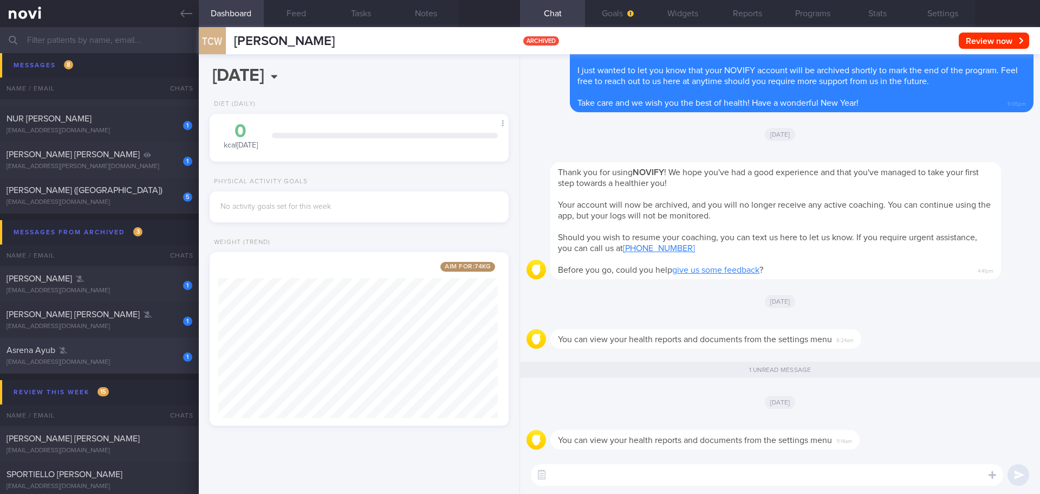
click at [104, 352] on div "Asrena Ayub" at bounding box center [98, 350] width 183 height 11
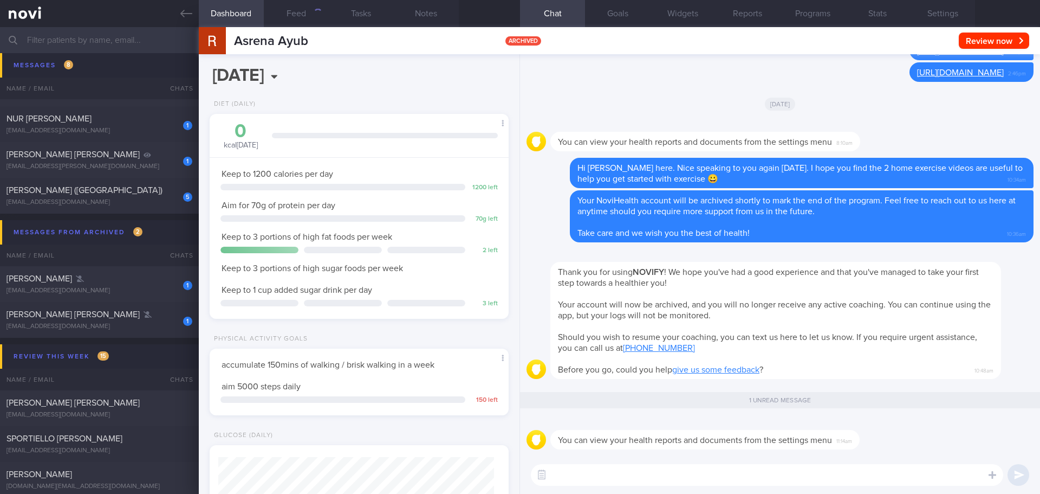
scroll to position [138, 276]
click at [108, 311] on div "ALMETA CHIA SU LING" at bounding box center [98, 314] width 183 height 11
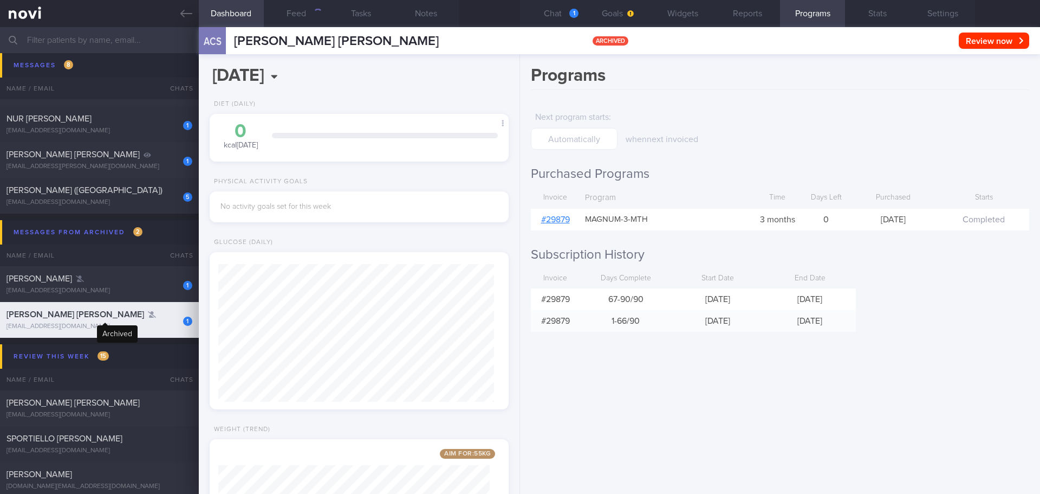
scroll to position [138, 276]
click at [545, 15] on button "Chat 1" at bounding box center [552, 13] width 65 height 27
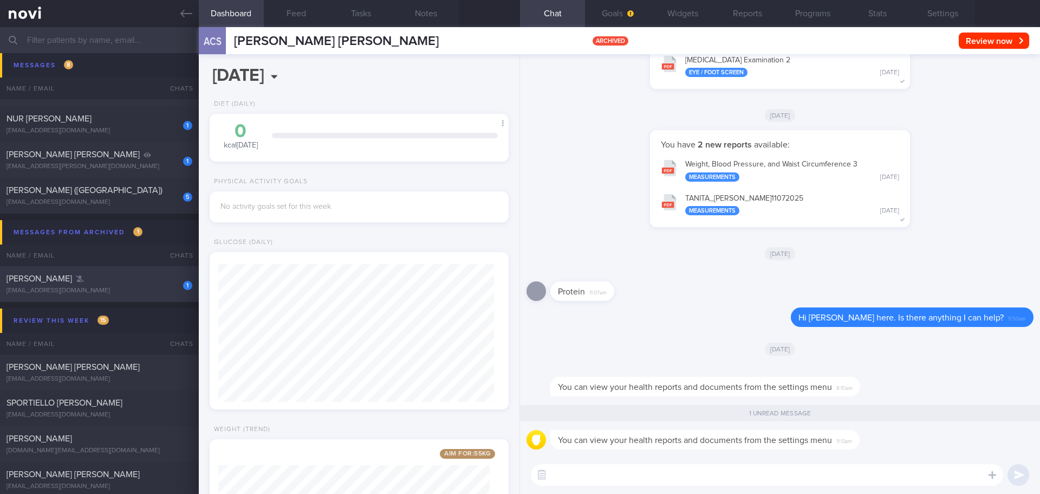
click at [169, 283] on div "1" at bounding box center [180, 281] width 24 height 17
type input "GOP"
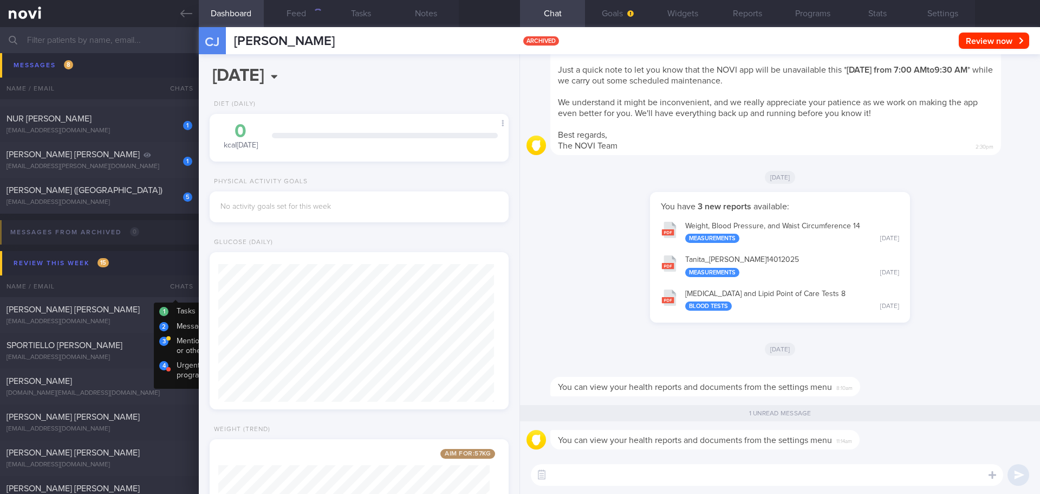
scroll to position [138, 276]
click at [158, 188] on div "[PERSON_NAME] ([GEOGRAPHIC_DATA])" at bounding box center [98, 190] width 183 height 11
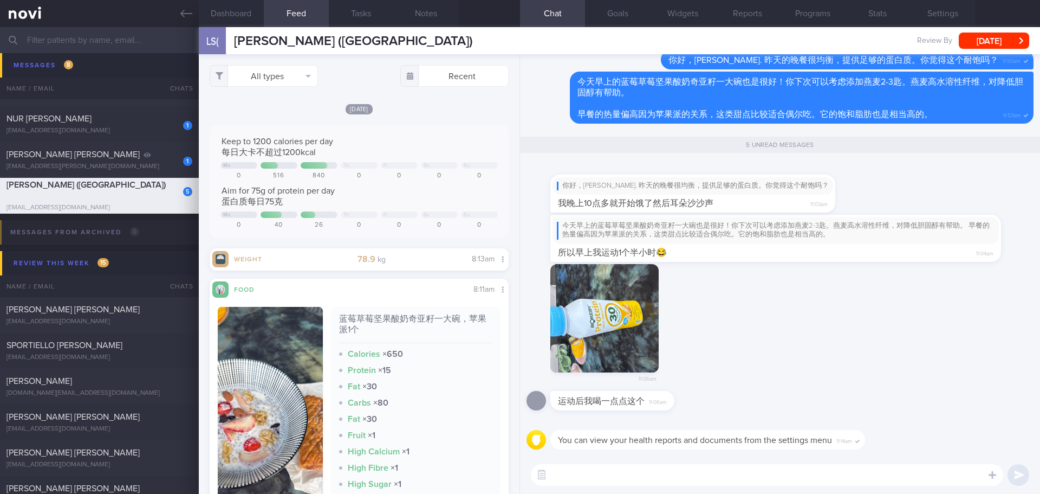
click at [756, 312] on div "11:06am" at bounding box center [780, 327] width 507 height 127
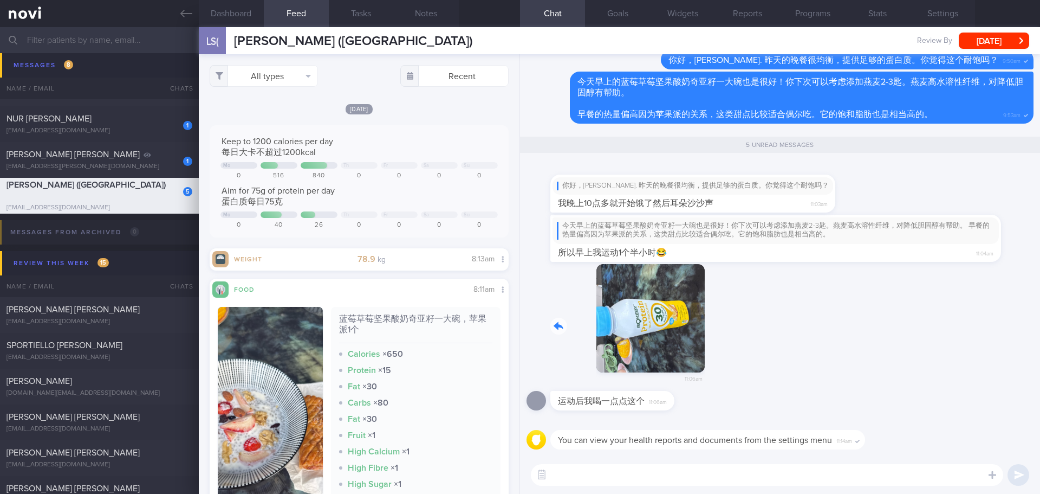
drag, startPoint x: 614, startPoint y: 334, endPoint x: 715, endPoint y: 334, distance: 100.8
click at [715, 334] on div "11:06am" at bounding box center [780, 327] width 507 height 127
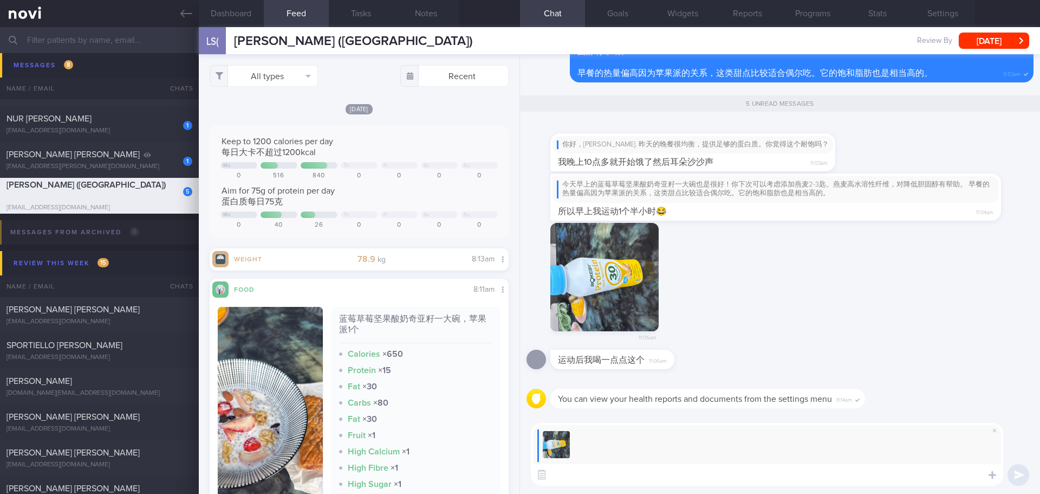
click at [682, 428] on textarea at bounding box center [767, 475] width 472 height 22
click at [706, 428] on textarea at bounding box center [767, 475] width 472 height 22
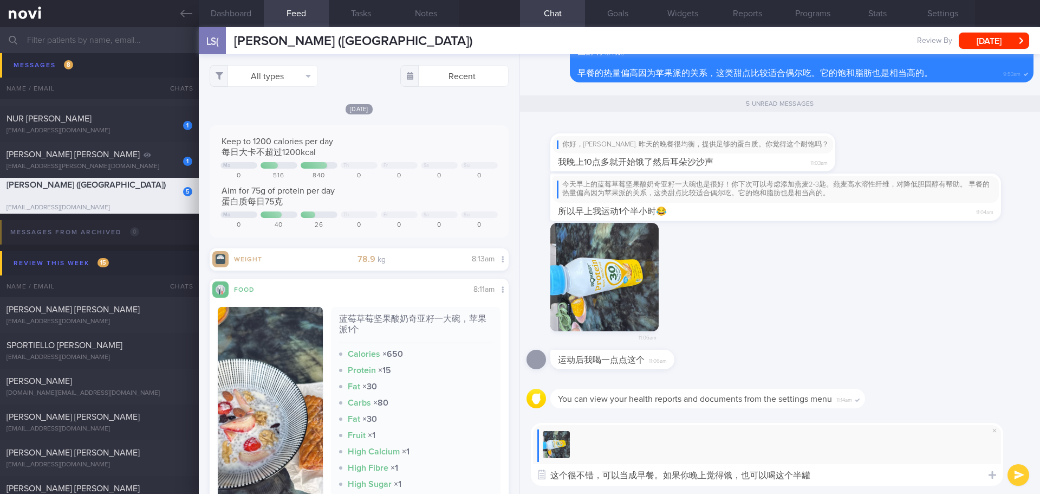
type textarea "这个很不错，可以当成早餐。如果你晚上觉得饿，也可以喝这个半罐。"
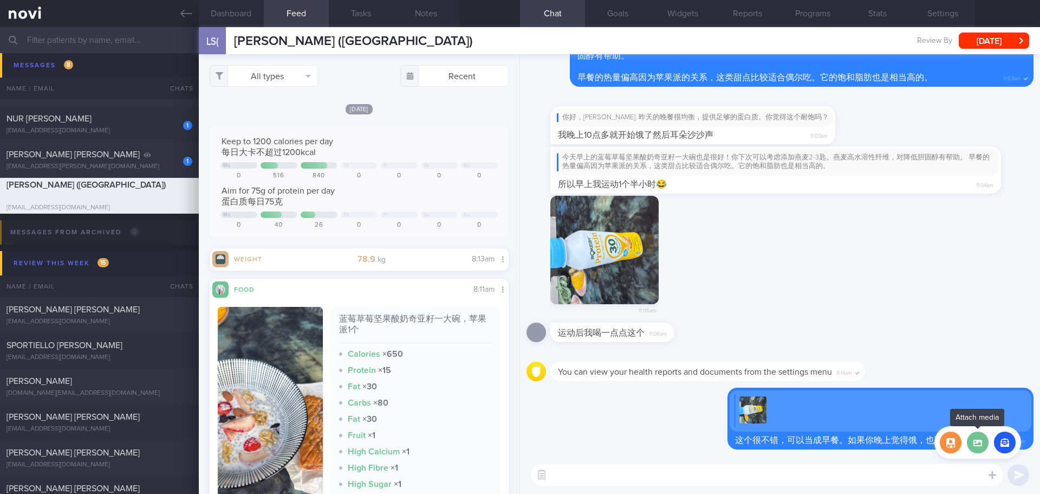
click at [832, 428] on label at bounding box center [978, 442] width 22 height 22
click at [0, 0] on input "file" at bounding box center [0, 0] width 0 height 0
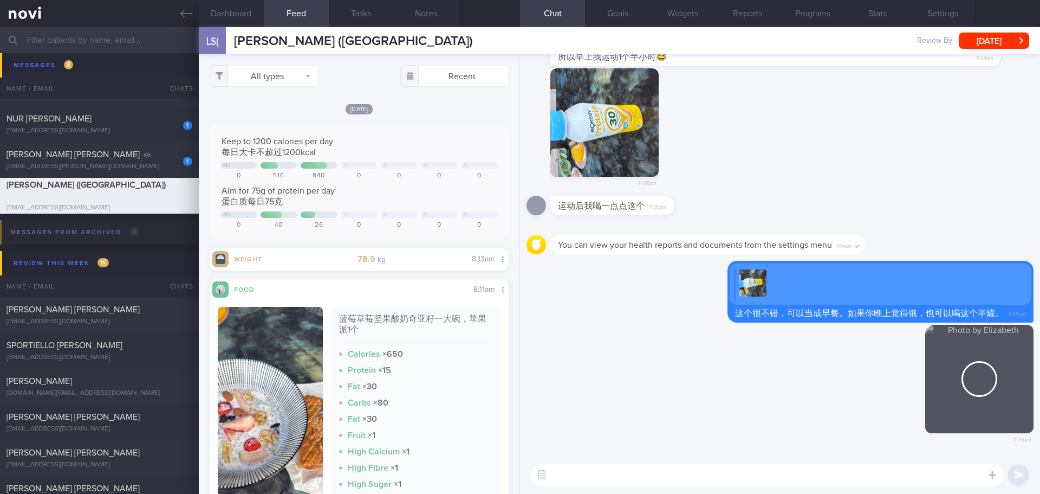
click at [832, 428] on textarea at bounding box center [767, 475] width 472 height 22
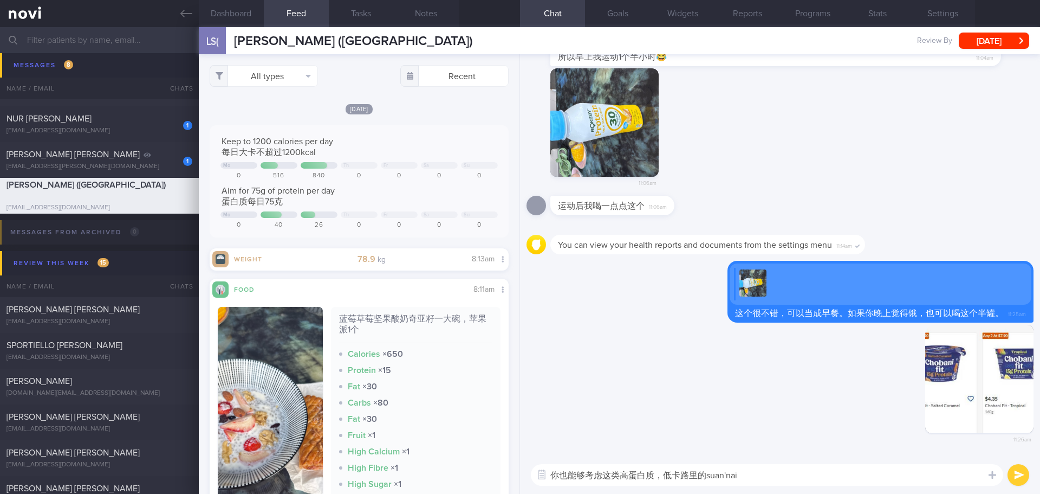
type textarea "你也能够考虑这类高蛋白质，低卡路里的酸奶"
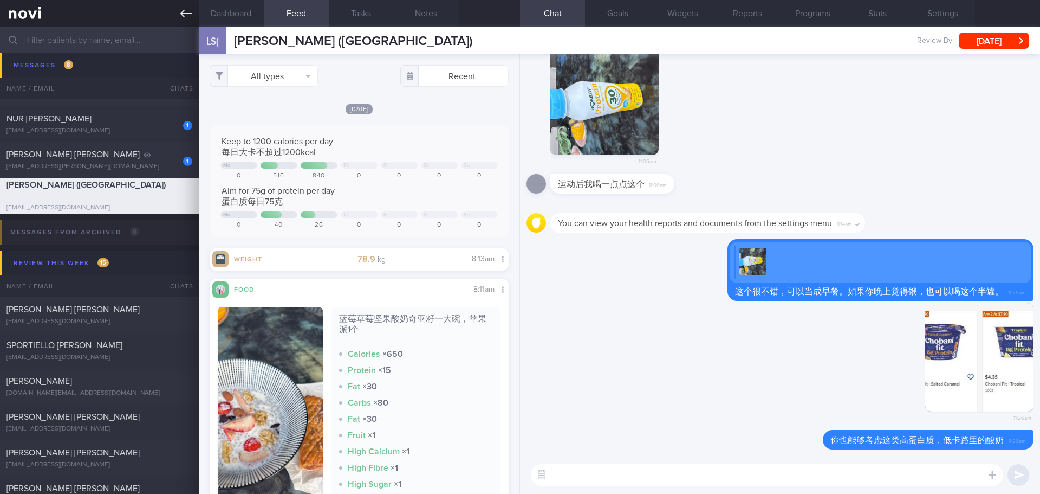
click at [192, 16] on link at bounding box center [99, 13] width 199 height 27
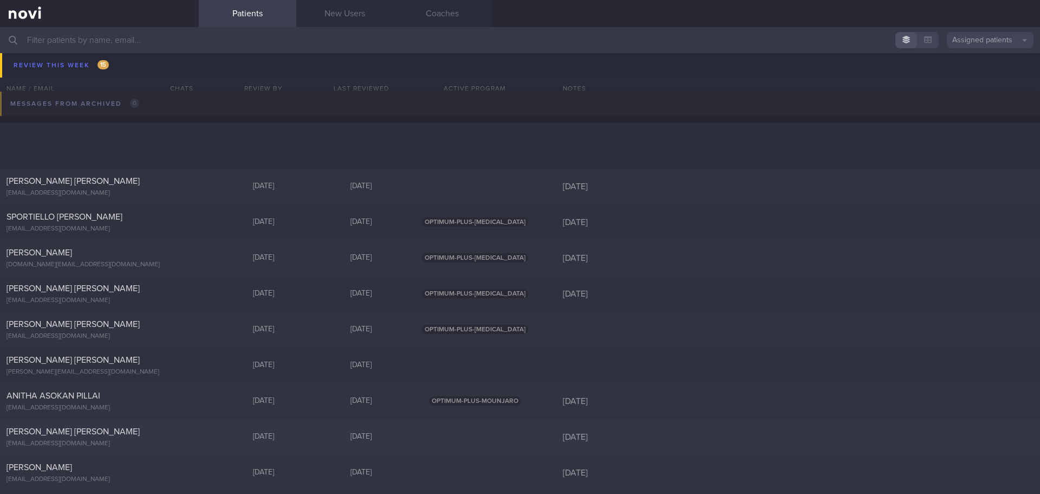
scroll to position [596, 0]
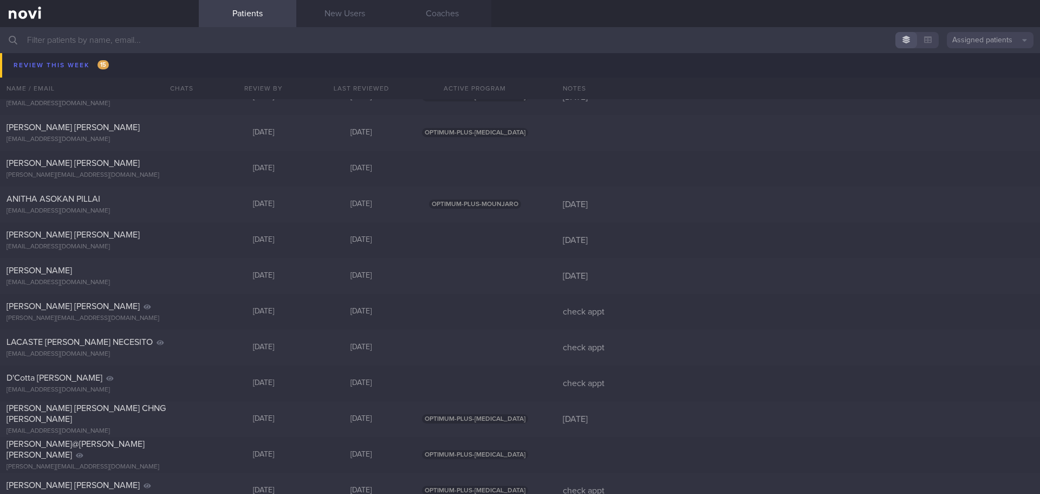
click at [832, 34] on button "Assigned patients" at bounding box center [990, 40] width 87 height 16
click at [832, 88] on button "Archived patients" at bounding box center [990, 91] width 87 height 16
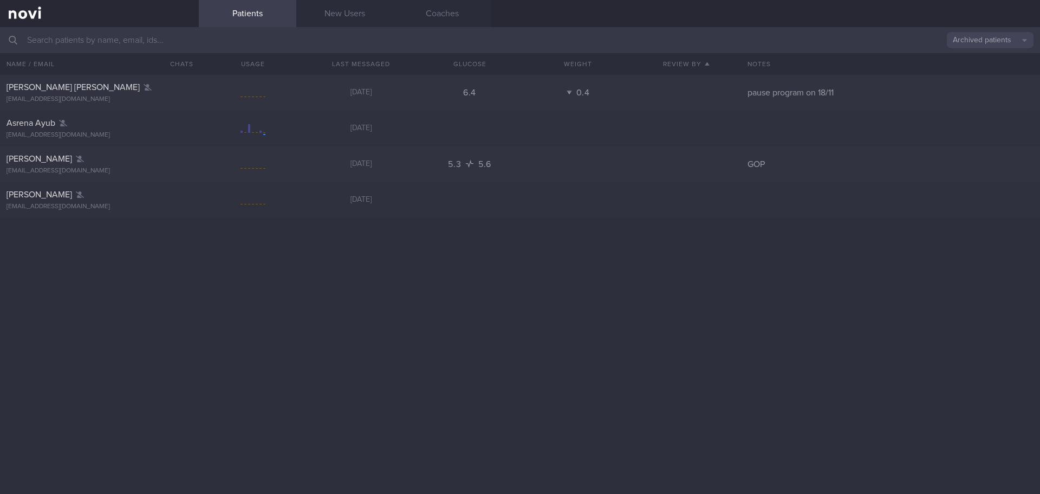
click at [174, 46] on input "text" at bounding box center [520, 40] width 1040 height 26
click at [86, 294] on div "ALMETA CHIA SU LING almetac88@gmail.com 19 days ago 6.4 0.4 pause program on 18…" at bounding box center [520, 284] width 1040 height 419
click at [83, 90] on span "ALMETA CHIA SU LING" at bounding box center [73, 87] width 133 height 9
select select "9"
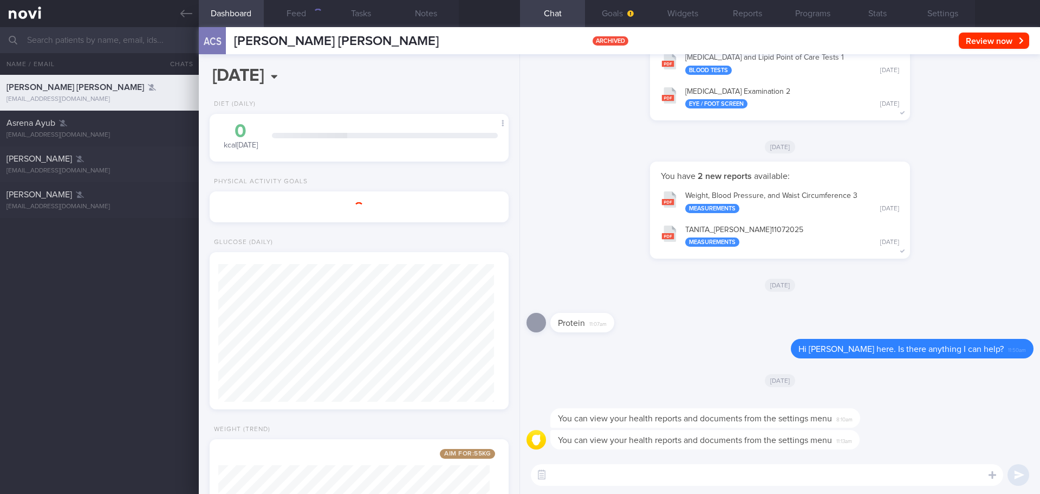
scroll to position [135, 272]
click at [832, 167] on div "You have 2 new reports available: Weight, Blood Pressure, and Waist Circumferen…" at bounding box center [780, 215] width 507 height 108
click at [796, 15] on button "Programs" at bounding box center [812, 13] width 65 height 27
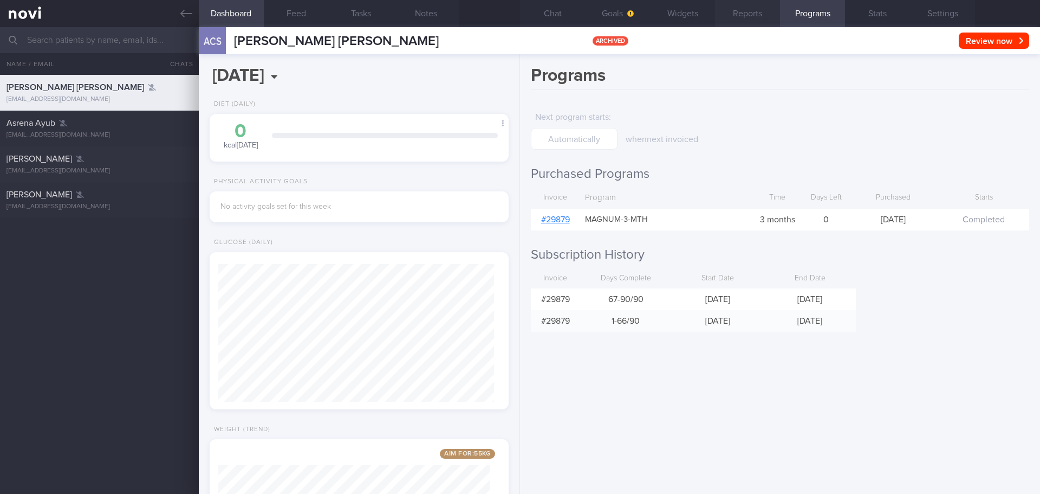
click at [762, 15] on button "Reports" at bounding box center [747, 13] width 65 height 27
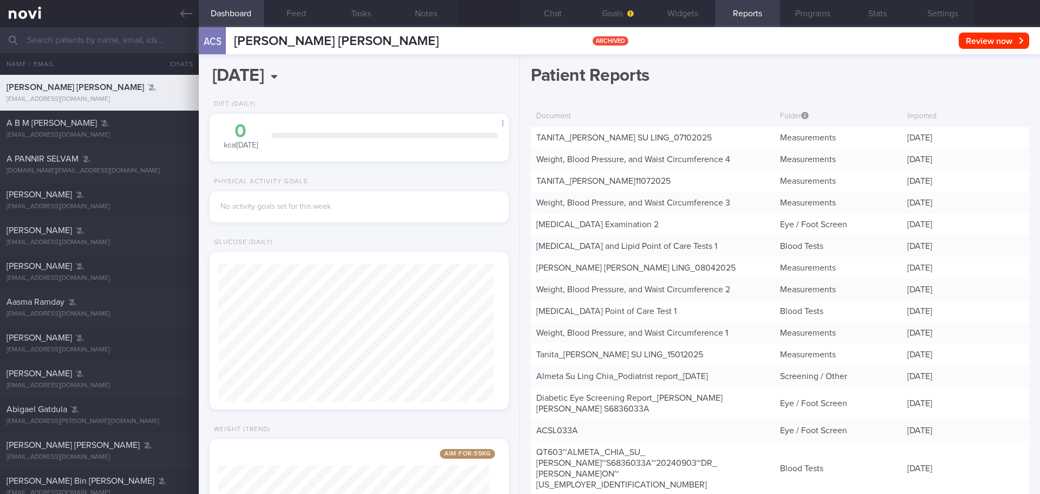
scroll to position [138, 276]
click at [550, 9] on button "Chat" at bounding box center [552, 13] width 65 height 27
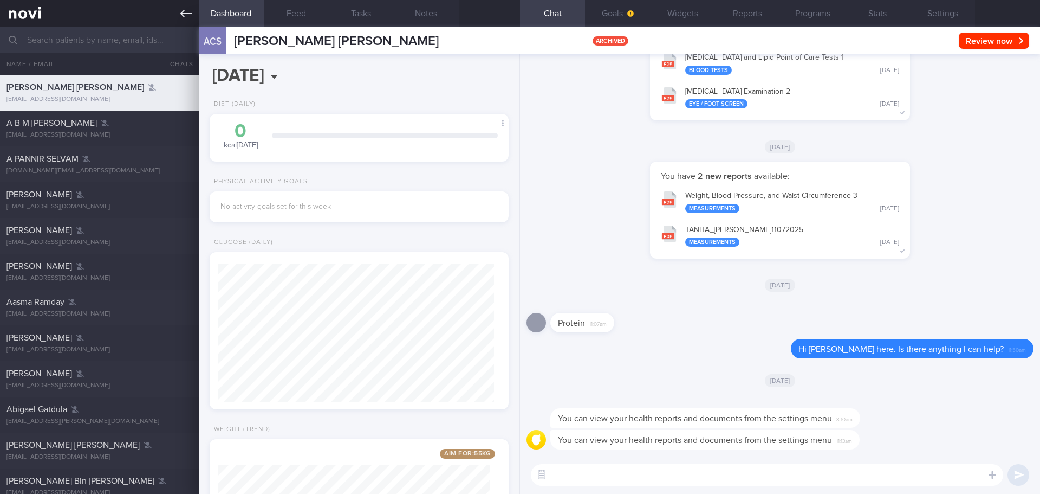
drag, startPoint x: 186, startPoint y: 16, endPoint x: 195, endPoint y: 21, distance: 9.9
click at [186, 16] on icon at bounding box center [186, 14] width 12 height 12
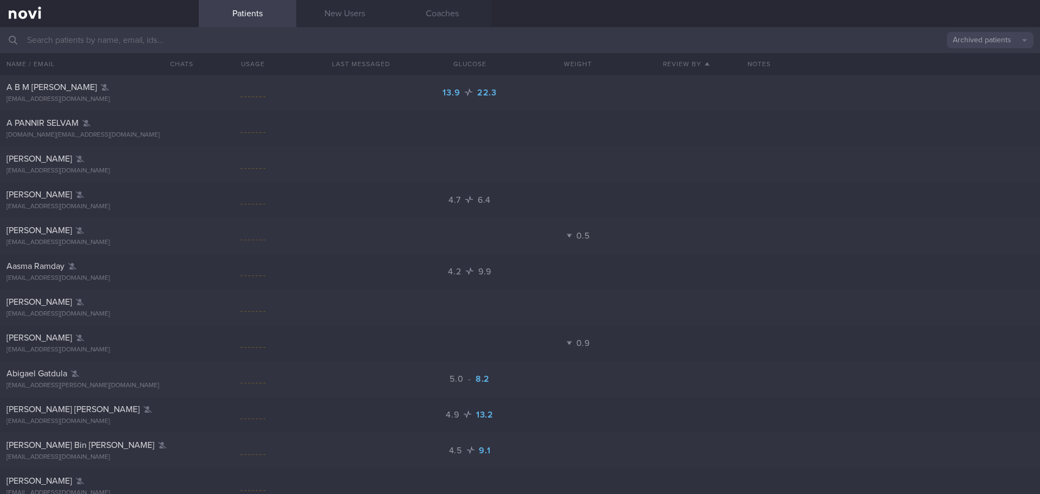
click at [94, 33] on input "text" at bounding box center [520, 40] width 1040 height 26
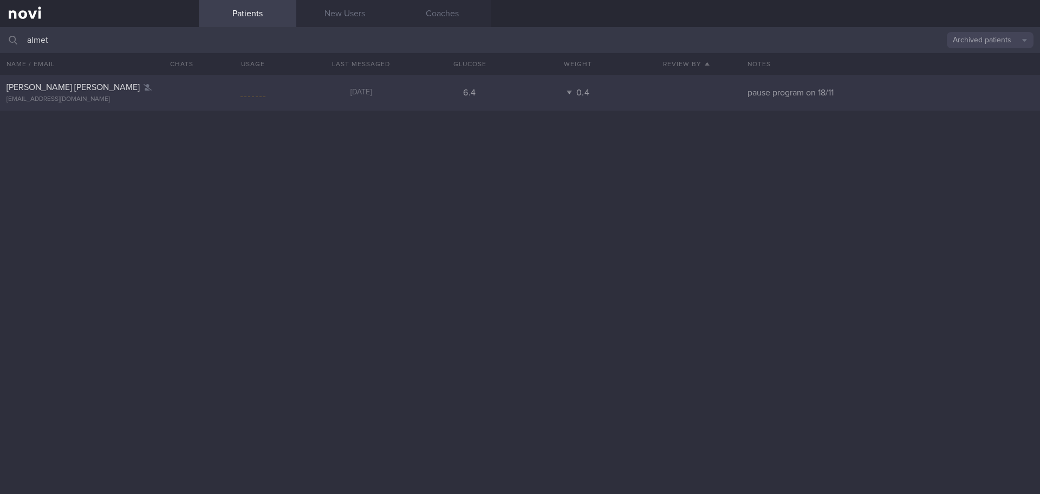
type input "almet"
click at [107, 82] on div "ALMETA CHIA SU LING" at bounding box center [98, 87] width 183 height 11
select select "9"
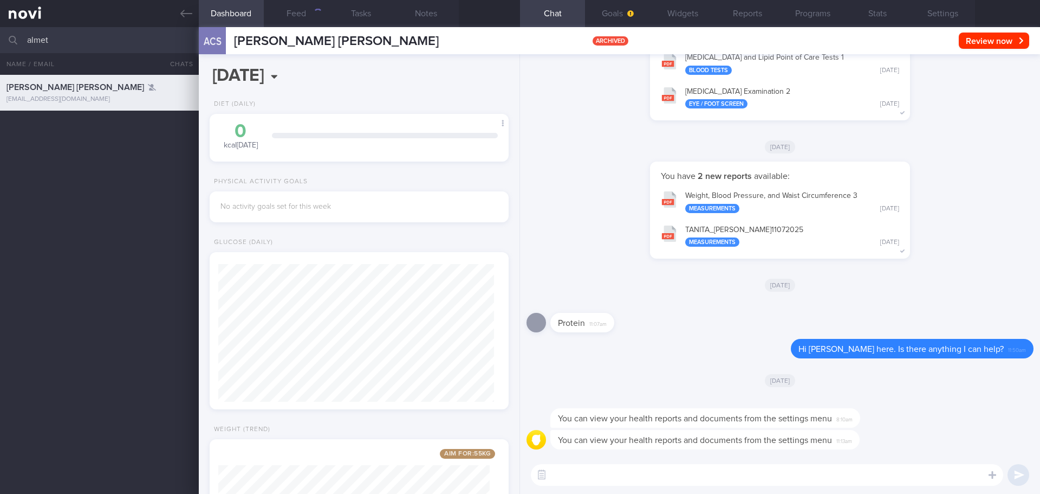
scroll to position [135, 272]
click at [832, 20] on button "Settings" at bounding box center [942, 13] width 65 height 27
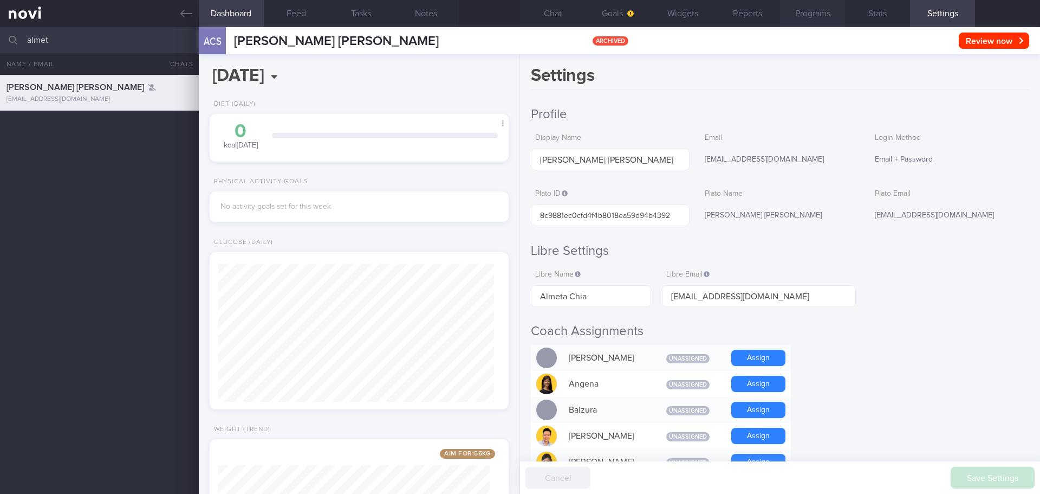
click at [804, 15] on button "Programs" at bounding box center [812, 13] width 65 height 27
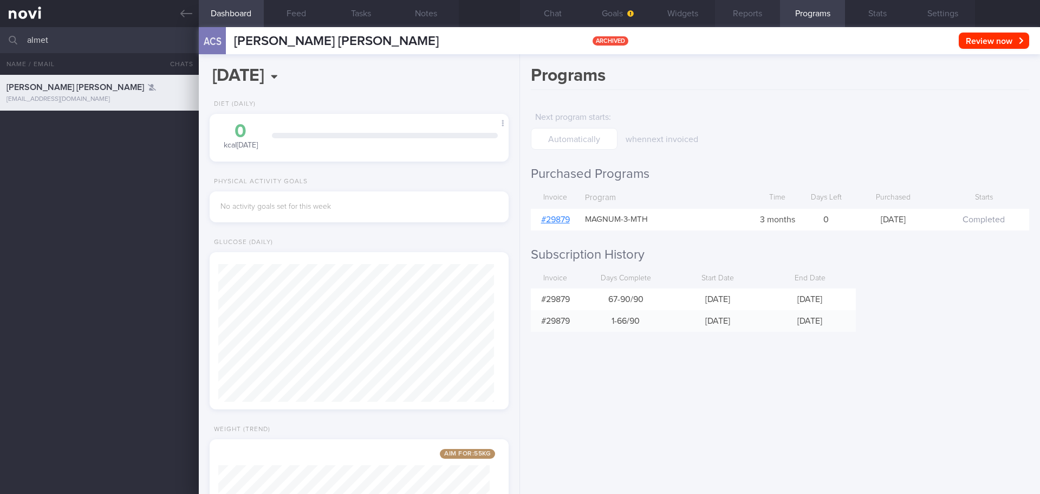
click at [758, 11] on button "Reports" at bounding box center [747, 13] width 65 height 27
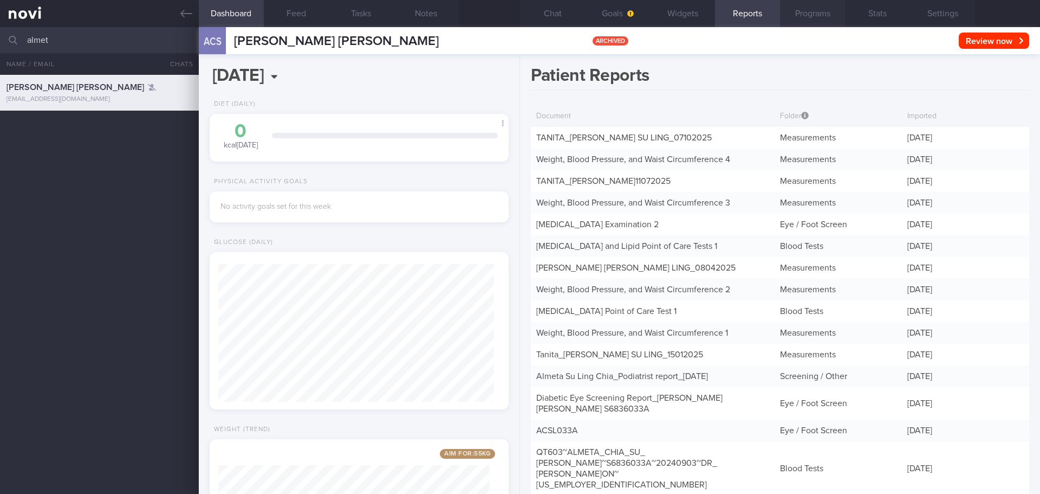
click at [796, 10] on button "Programs" at bounding box center [812, 13] width 65 height 27
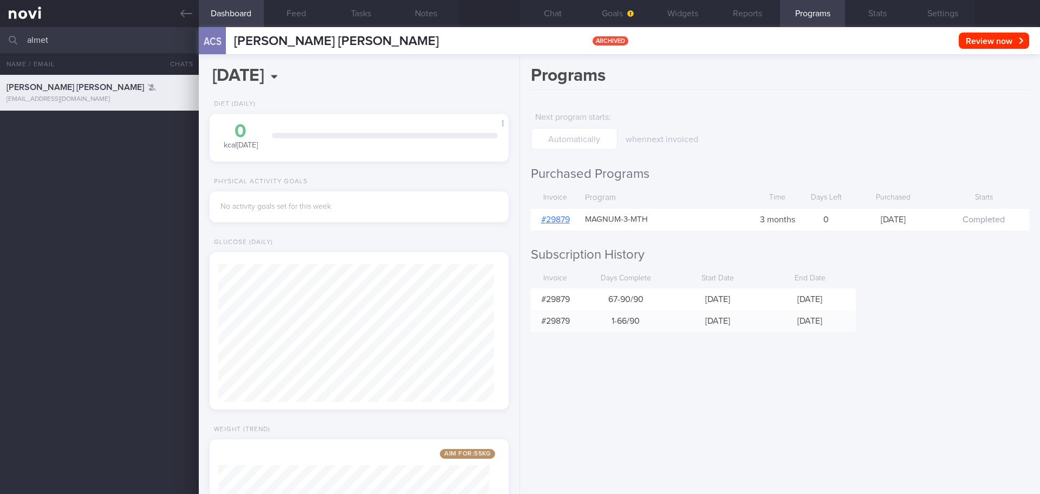
click at [550, 223] on link "# 29879" at bounding box center [555, 219] width 29 height 9
select select "9"
drag, startPoint x: 61, startPoint y: 45, endPoint x: 14, endPoint y: 50, distance: 47.9
click at [14, 50] on div "almet Archived patients Assigned patients All active patients Archived patients" at bounding box center [520, 40] width 1040 height 26
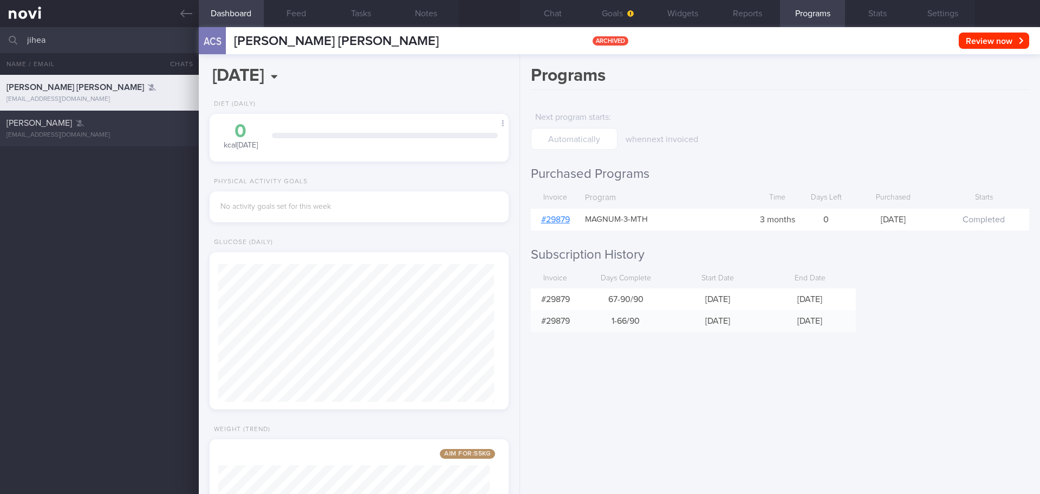
type input "jihea"
click at [97, 129] on div "Choi Jihea jiheasophiechoi@gmail.com" at bounding box center [99, 129] width 199 height 22
type input "GOP"
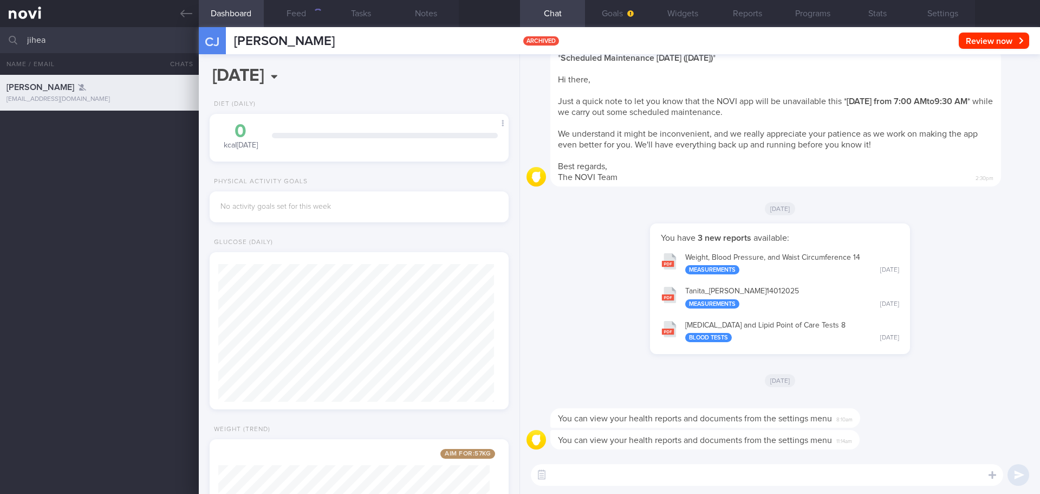
scroll to position [138, 276]
click at [836, 22] on button "Programs" at bounding box center [812, 13] width 65 height 27
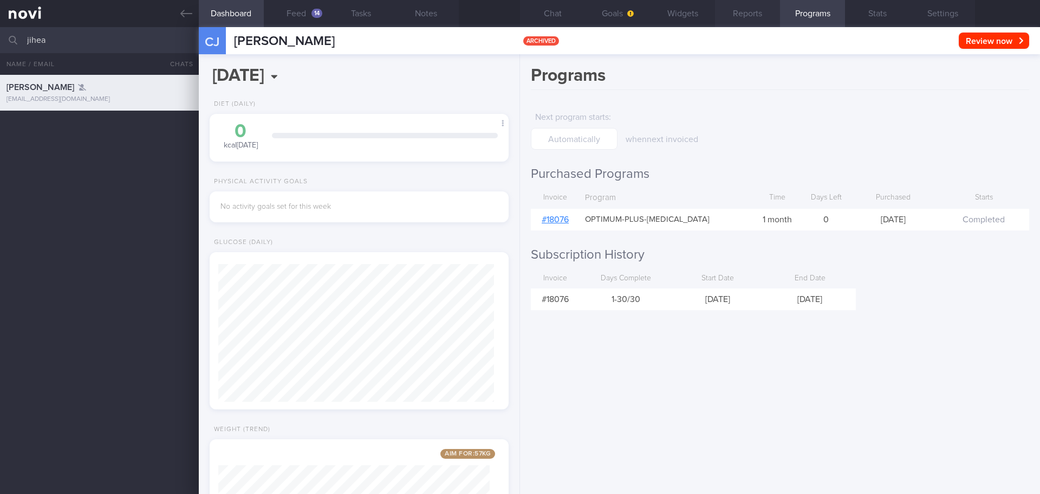
click at [742, 15] on button "Reports" at bounding box center [747, 13] width 65 height 27
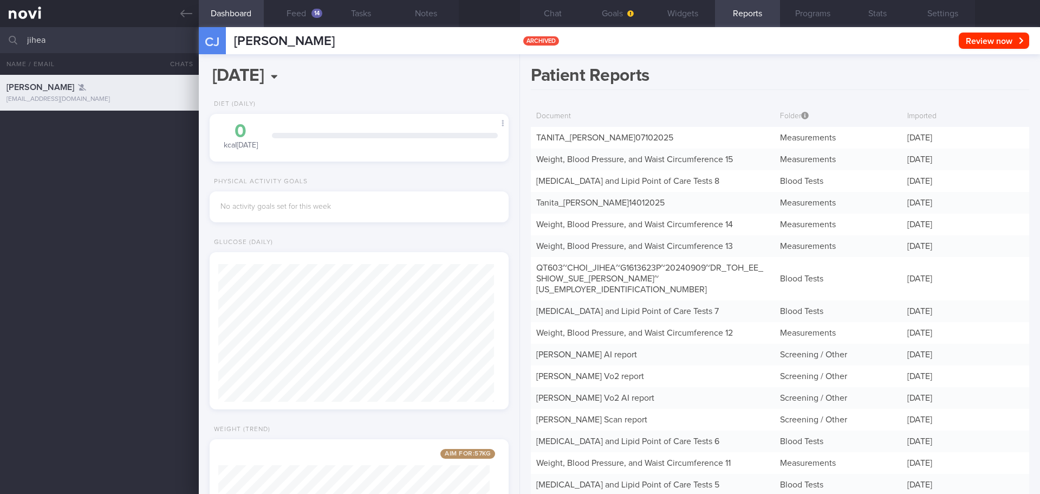
drag, startPoint x: 66, startPoint y: 43, endPoint x: -28, endPoint y: 44, distance: 93.2
click at [0, 44] on html "You are offline! Some functionality will be unavailable Patients New Users Coac…" at bounding box center [520, 247] width 1040 height 494
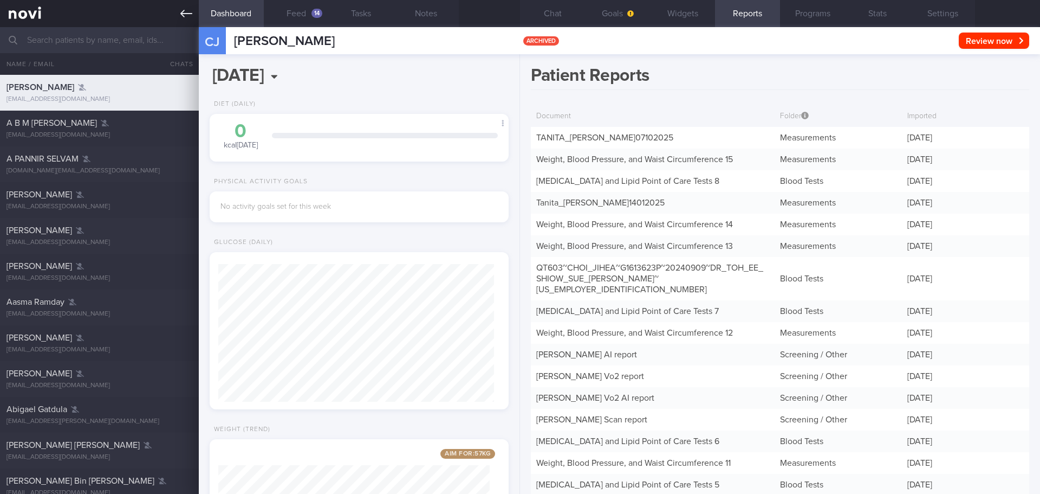
click at [191, 14] on icon at bounding box center [186, 14] width 12 height 8
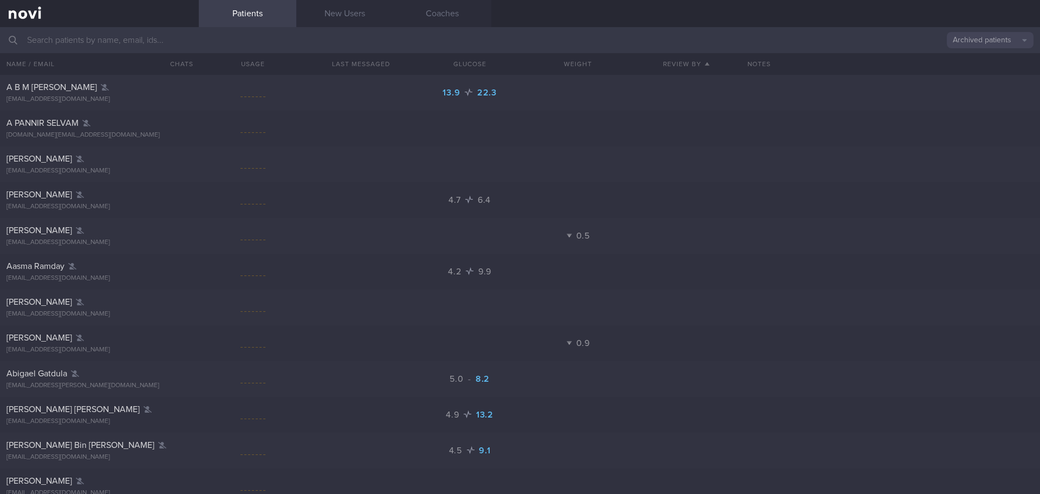
click at [978, 39] on button "Archived patients" at bounding box center [990, 40] width 87 height 16
click at [970, 58] on button "Assigned patients" at bounding box center [990, 58] width 87 height 16
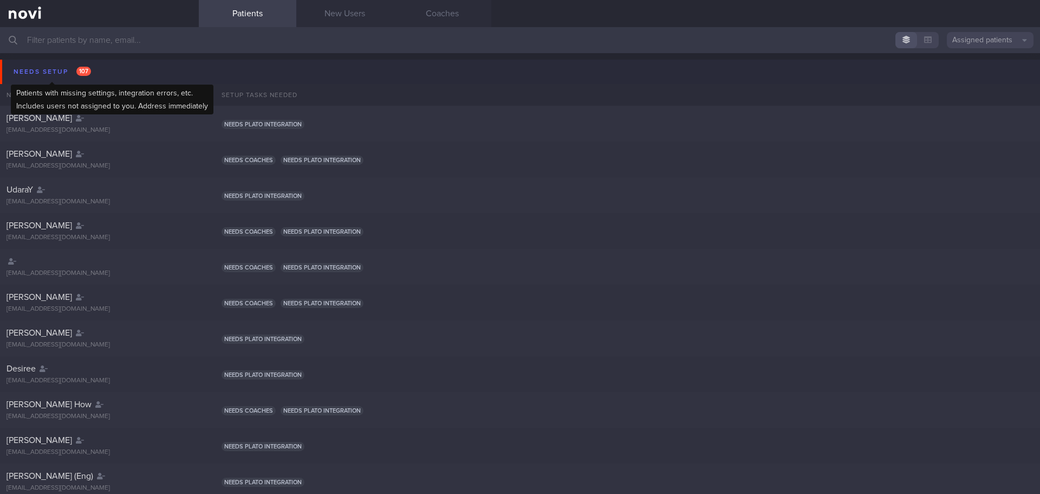
click at [35, 65] on div "Needs setup 107" at bounding box center [52, 71] width 83 height 15
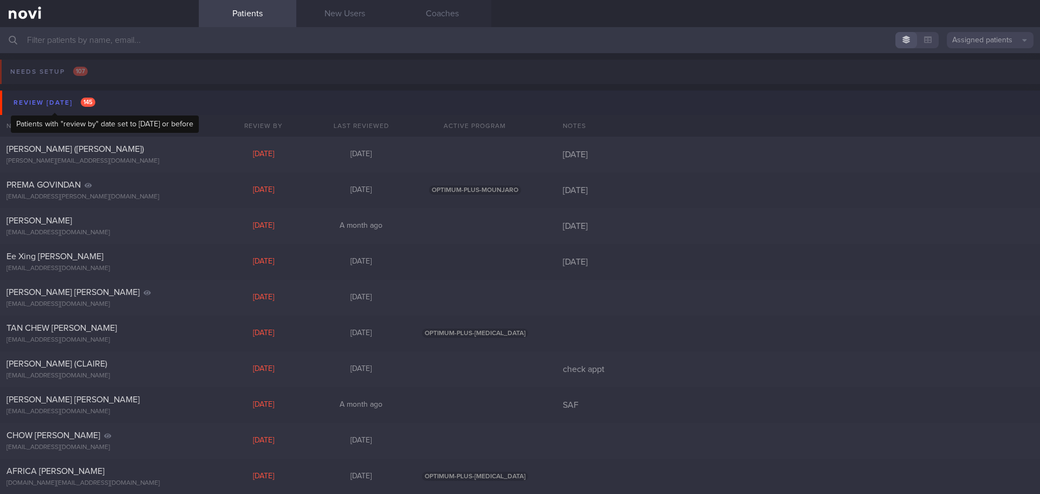
click at [43, 102] on div "Review [DATE] 145" at bounding box center [54, 102] width 87 height 15
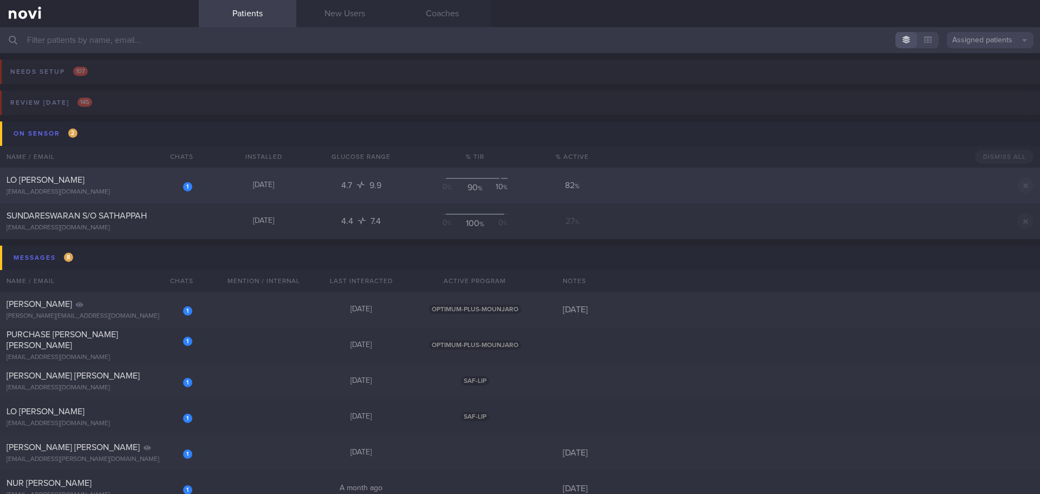
click at [68, 186] on div "1 LO YI FENG, LANCE 8qscd6wnqm@privaterelay.appleid.com" at bounding box center [99, 185] width 199 height 22
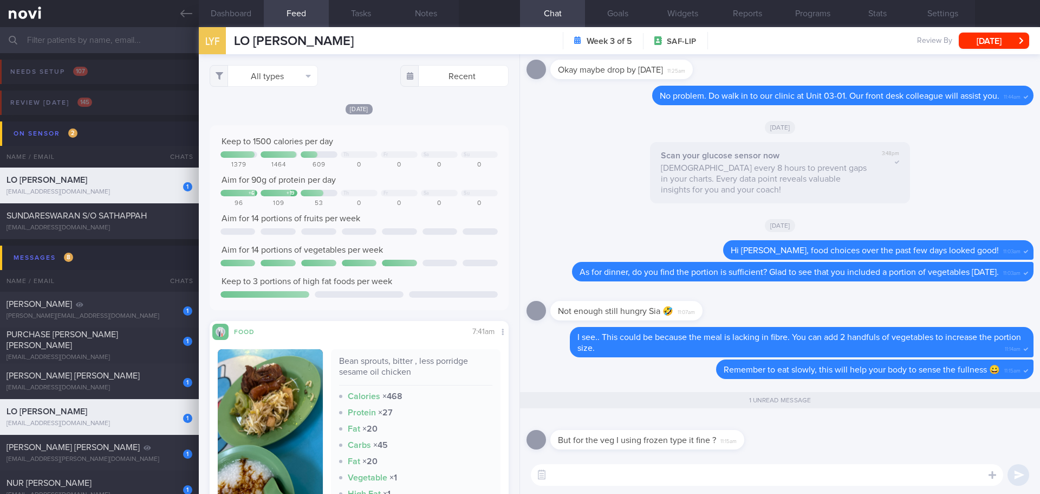
scroll to position [1, 0]
click at [813, 445] on div "But for the veg I using frozen type it fine ? 11:15am" at bounding box center [780, 436] width 507 height 39
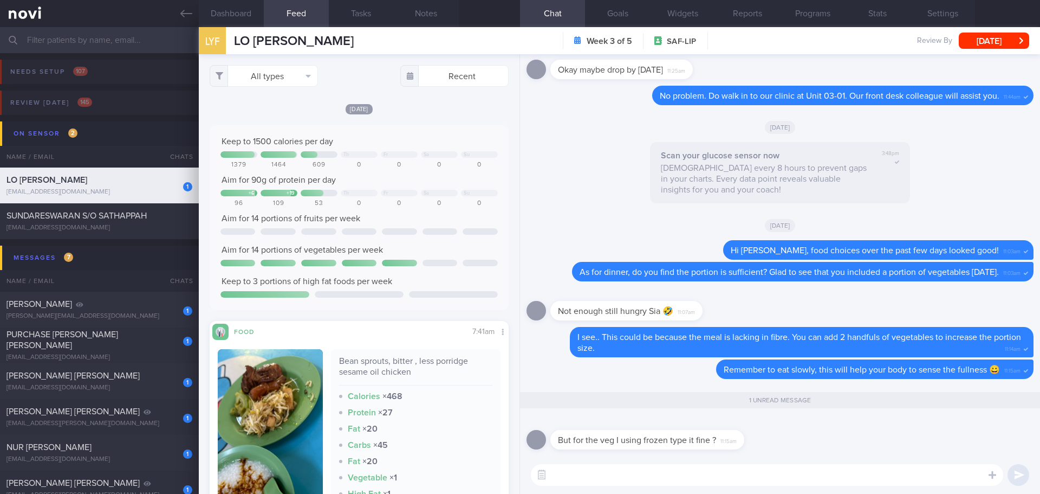
click at [813, 445] on div "But for the veg I using frozen type it fine ? 11:15am" at bounding box center [780, 436] width 507 height 39
click at [767, 477] on textarea at bounding box center [767, 475] width 472 height 22
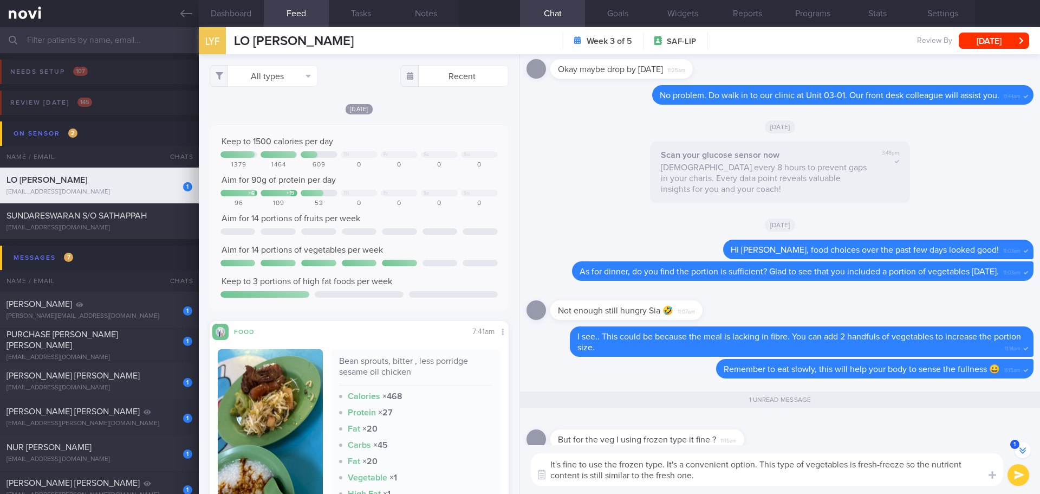
type textarea "It's fine to use the frozen type. It's a convenient option. This type of vegeta…"
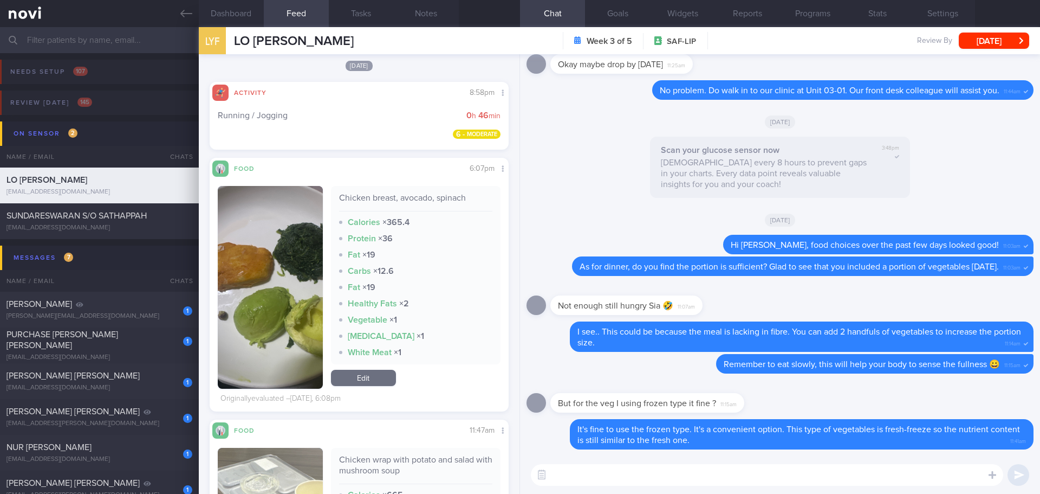
scroll to position [758, 0]
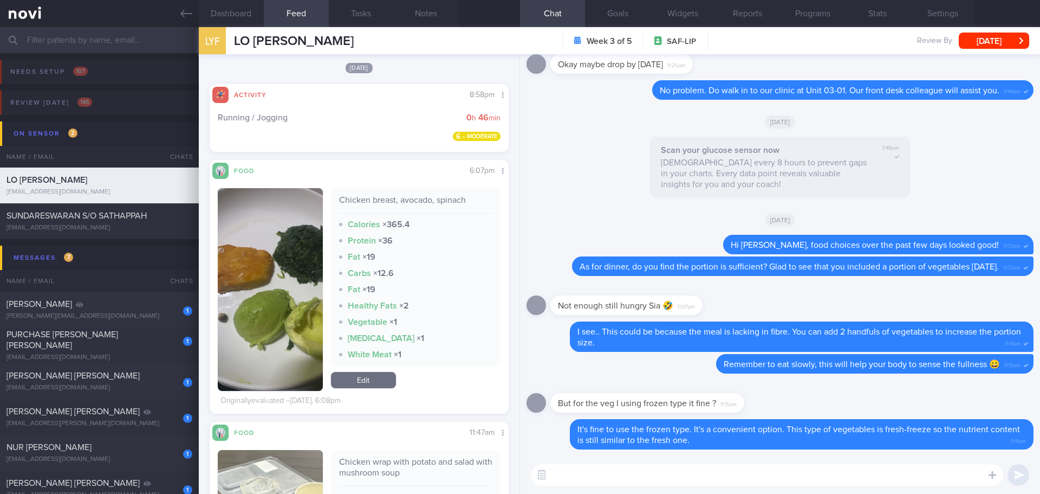
click at [668, 477] on textarea at bounding box center [767, 475] width 472 height 22
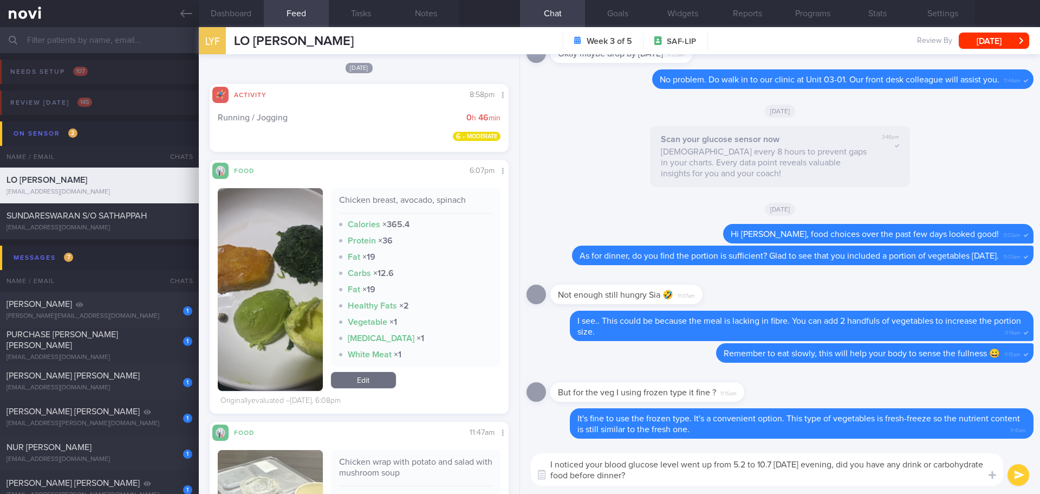
click at [771, 462] on textarea "I noticed your blood glucose level went up from 5.2 to 10.7 yesterday evening, …" at bounding box center [767, 469] width 472 height 33
click at [917, 477] on textarea "I noticed your blood glucose level went up from 5.2 to 10.7mmol/L [DATE] evenin…" at bounding box center [767, 469] width 472 height 33
click at [928, 479] on textarea "I noticed your blood glucose level went up from 5.2 to 10.7mmol/L [DATE] evenin…" at bounding box center [767, 469] width 472 height 33
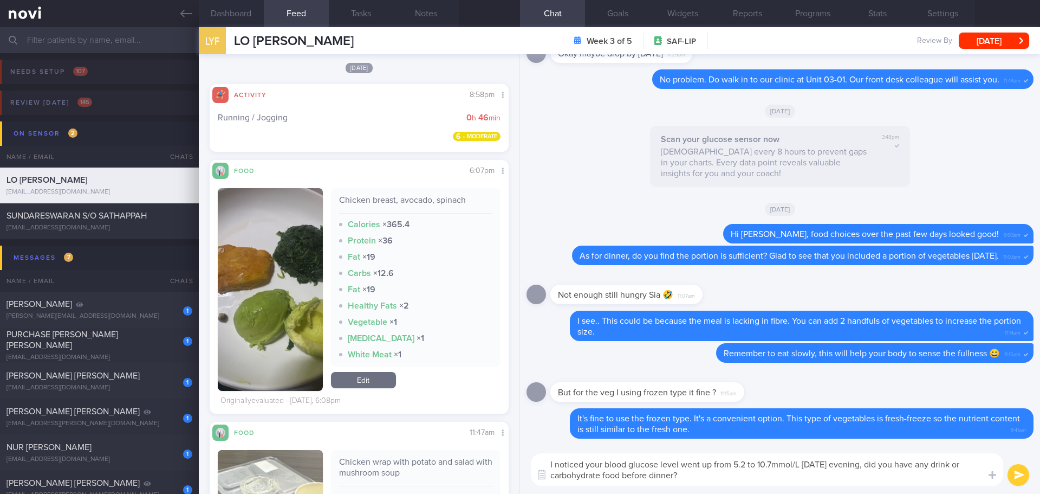
click at [928, 479] on textarea "I noticed your blood glucose level went up from 5.2 to 10.7mmol/L [DATE] evenin…" at bounding box center [767, 469] width 472 height 33
type textarea "I noticed your blood glucose level went up from 5.2 to 10.7mmol/L [DATE] evenin…"
click at [1012, 478] on button "submit" at bounding box center [1019, 475] width 22 height 22
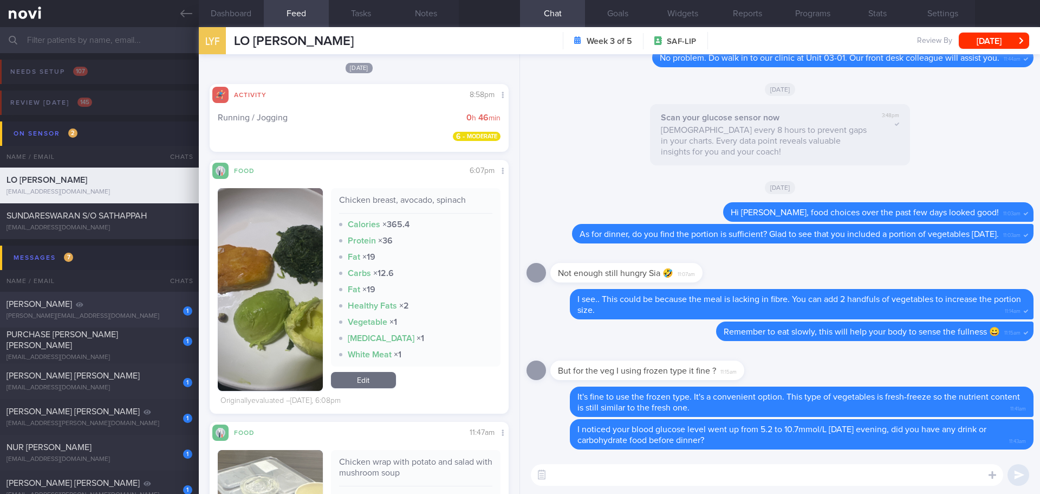
click at [94, 305] on div "[PERSON_NAME]" at bounding box center [98, 303] width 183 height 11
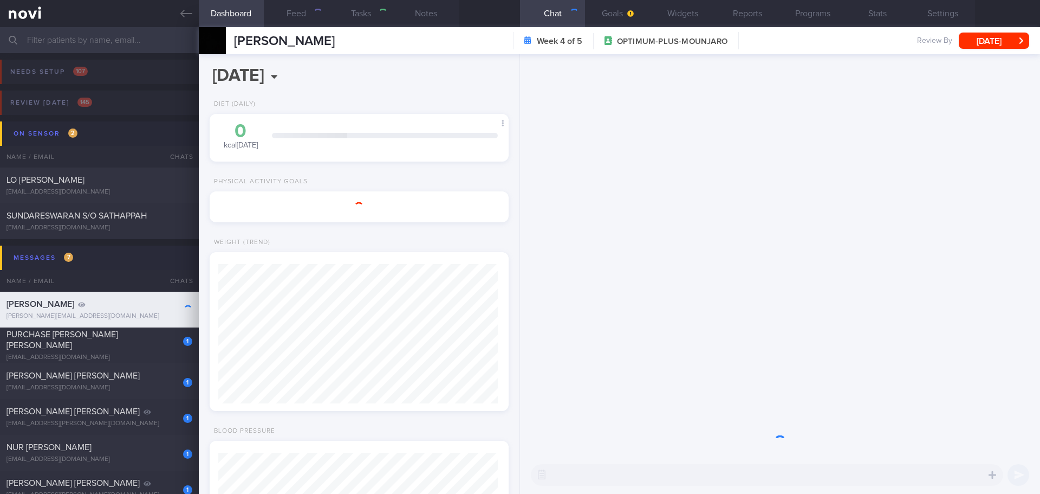
type input "[DATE]"
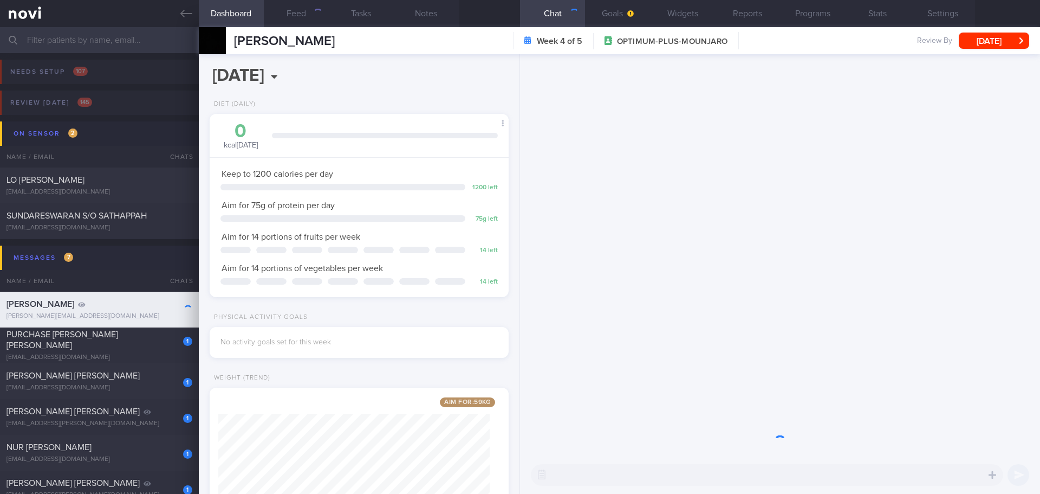
scroll to position [135, 272]
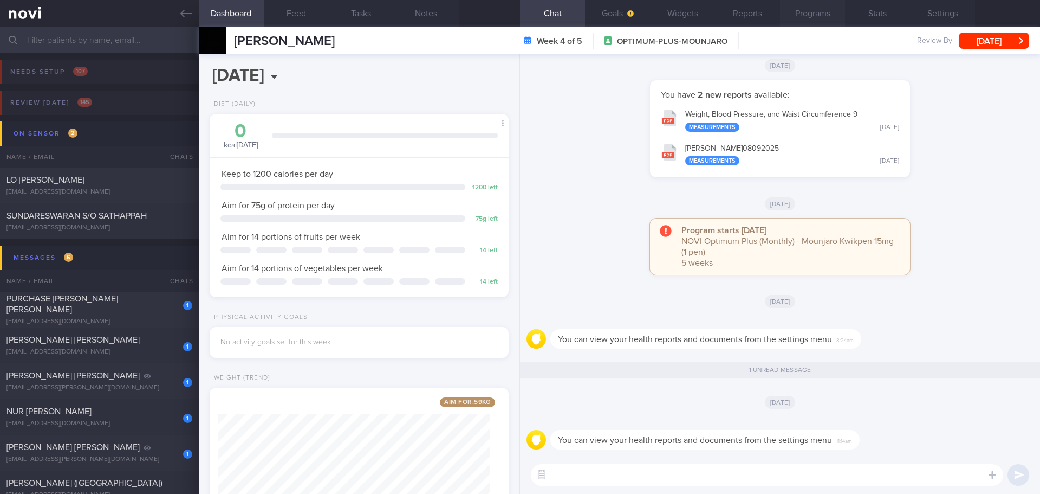
click at [797, 12] on button "Programs" at bounding box center [812, 13] width 65 height 27
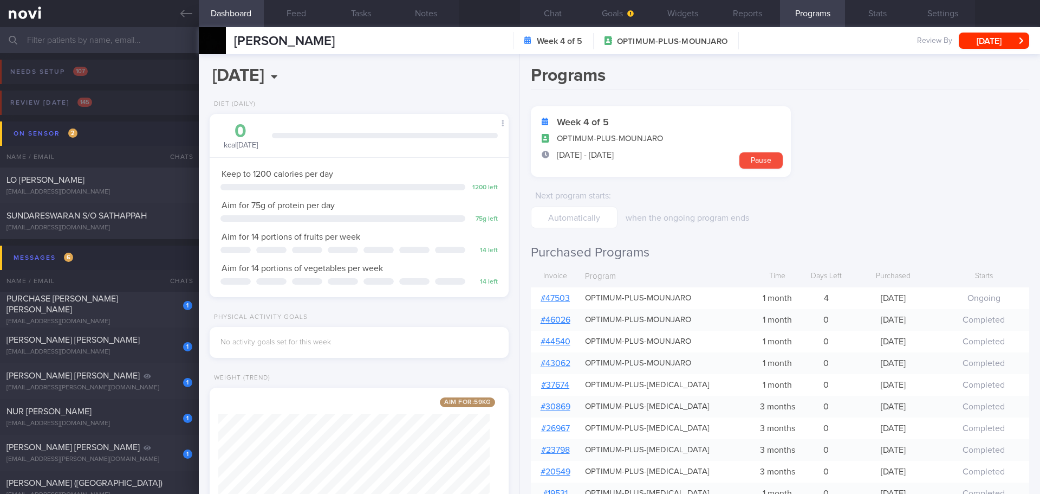
click at [819, 194] on form "Week 4 of 5 OPTIMUM-PLUS-MOUNJARO 12 Sep - 11 Oct Pause Next program starts : w…" at bounding box center [780, 167] width 498 height 122
click at [557, 293] on div "# 47503" at bounding box center [555, 298] width 49 height 22
click at [564, 297] on link "# 47503" at bounding box center [555, 298] width 29 height 9
click at [110, 307] on span "PURCHASE [PERSON_NAME] [PERSON_NAME]" at bounding box center [63, 304] width 112 height 20
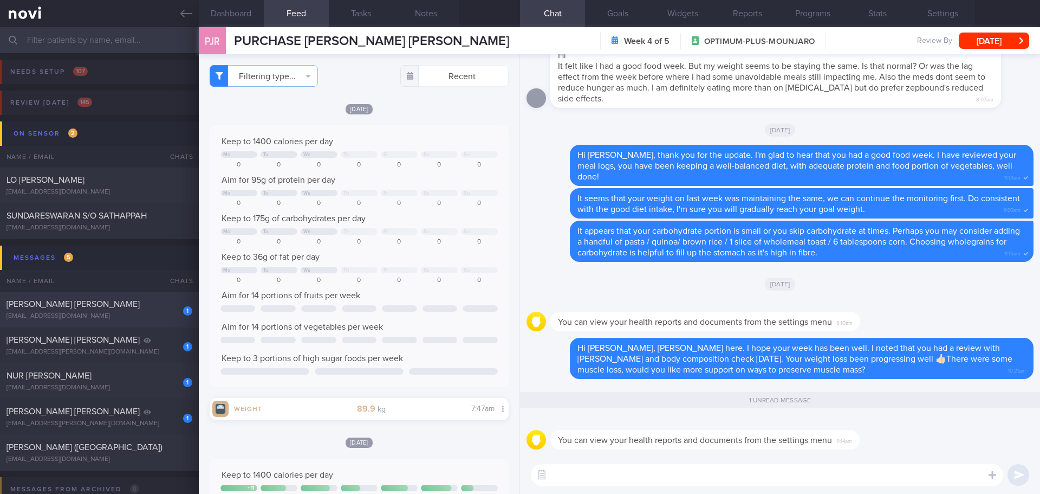
click at [105, 304] on div "[PERSON_NAME] [PERSON_NAME]" at bounding box center [98, 303] width 183 height 11
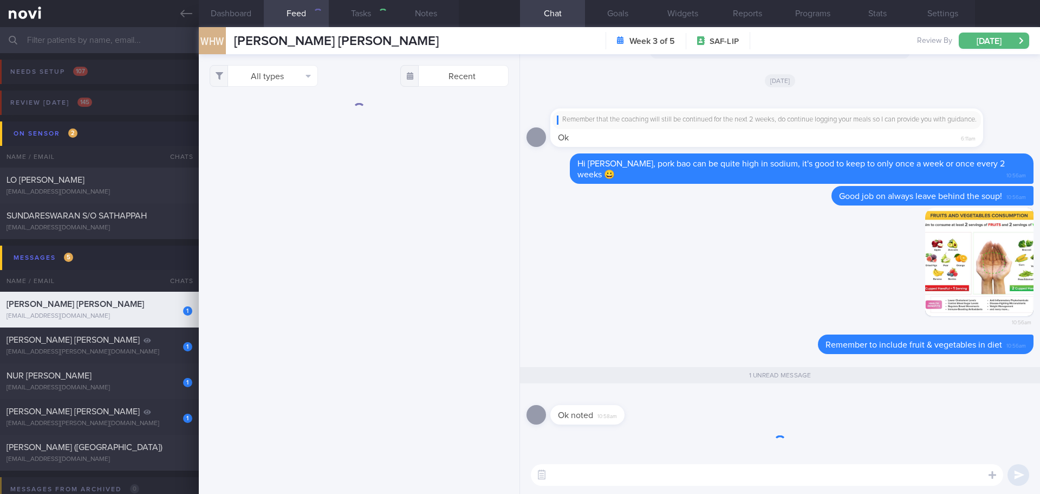
select select "9"
checkbox input "true"
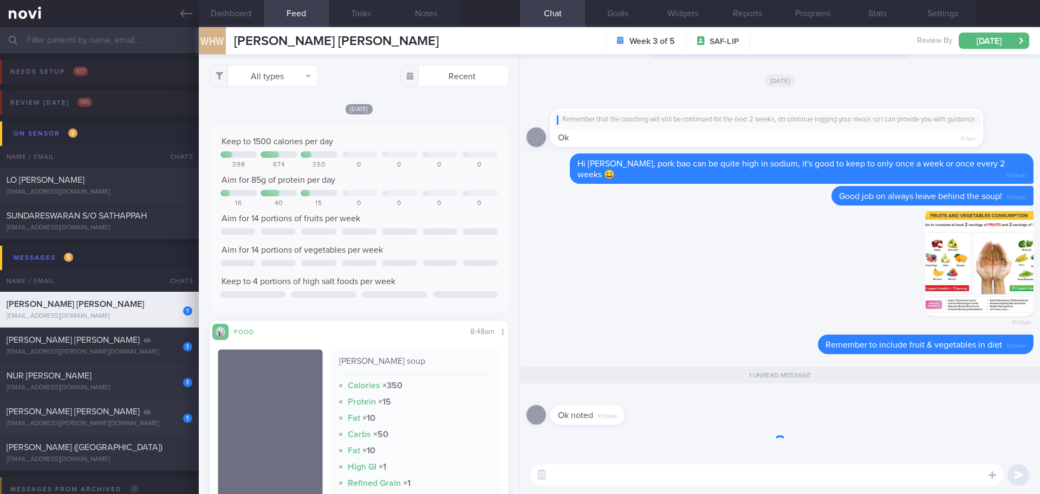
click at [115, 416] on div "[PERSON_NAME] [PERSON_NAME]" at bounding box center [98, 411] width 183 height 11
type input "[DATE]"
select select "8"
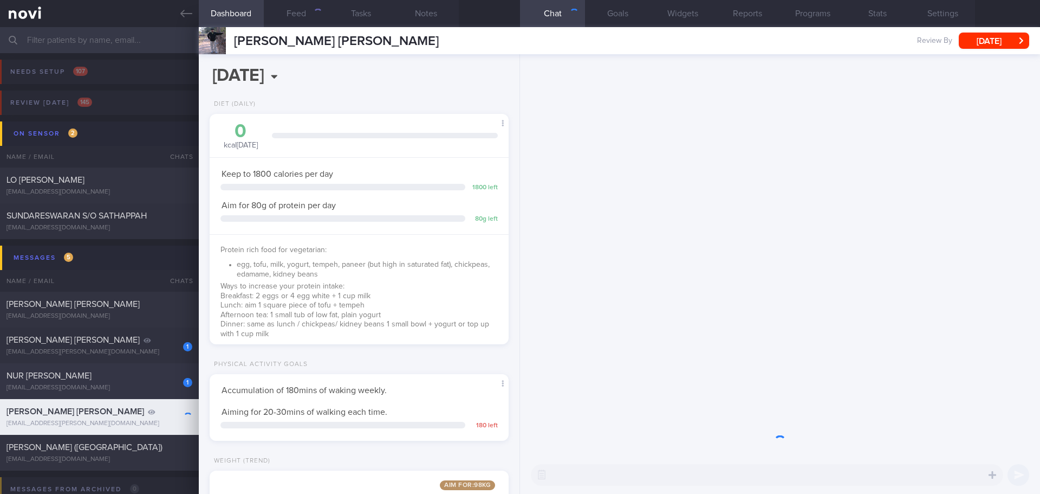
scroll to position [135, 272]
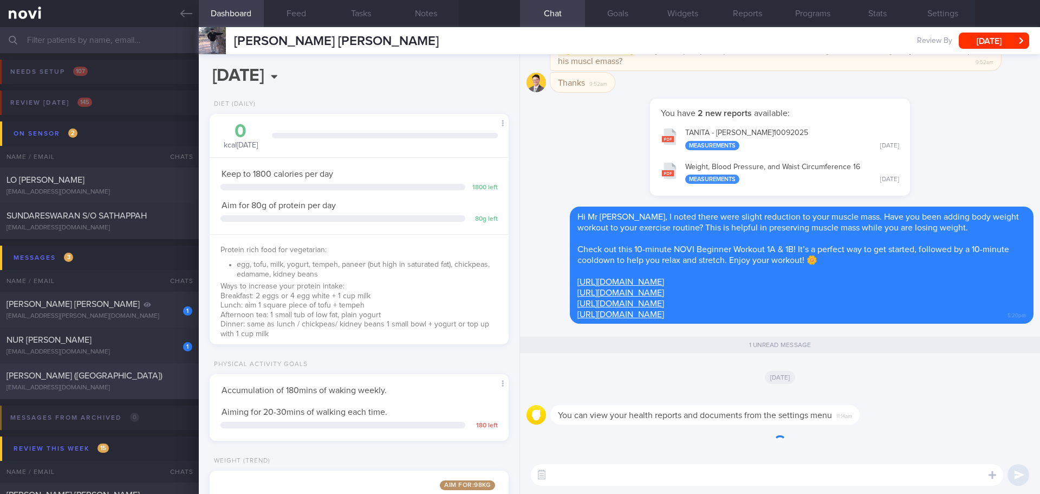
click at [115, 385] on div "[EMAIL_ADDRESS][DOMAIN_NAME]" at bounding box center [100, 388] width 186 height 8
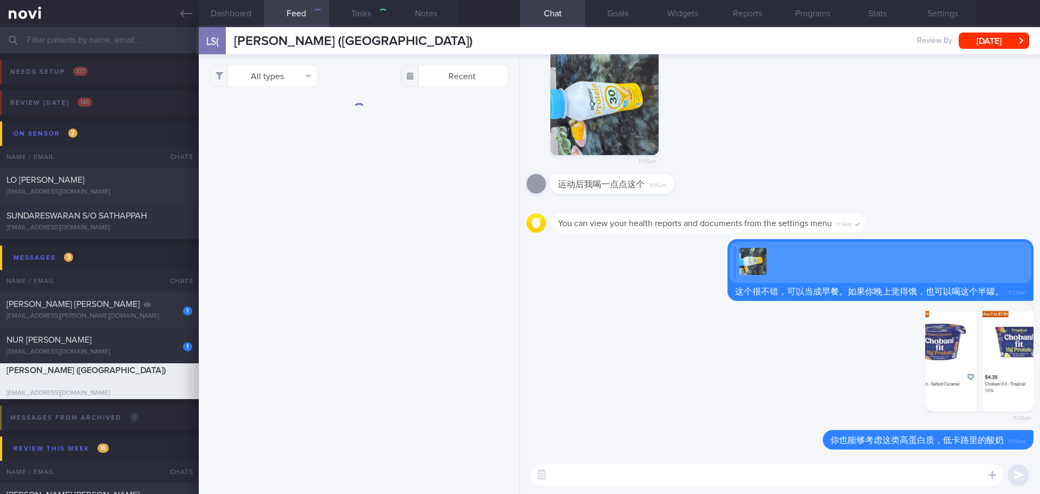
select select "9"
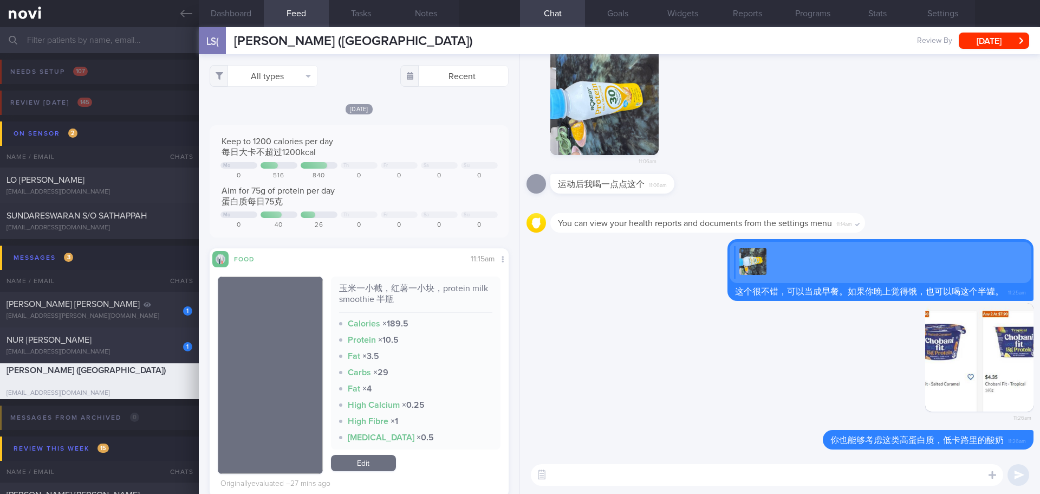
click at [92, 339] on span "NUR [PERSON_NAME]" at bounding box center [49, 339] width 85 height 9
type input "[DATE]"
select select "8"
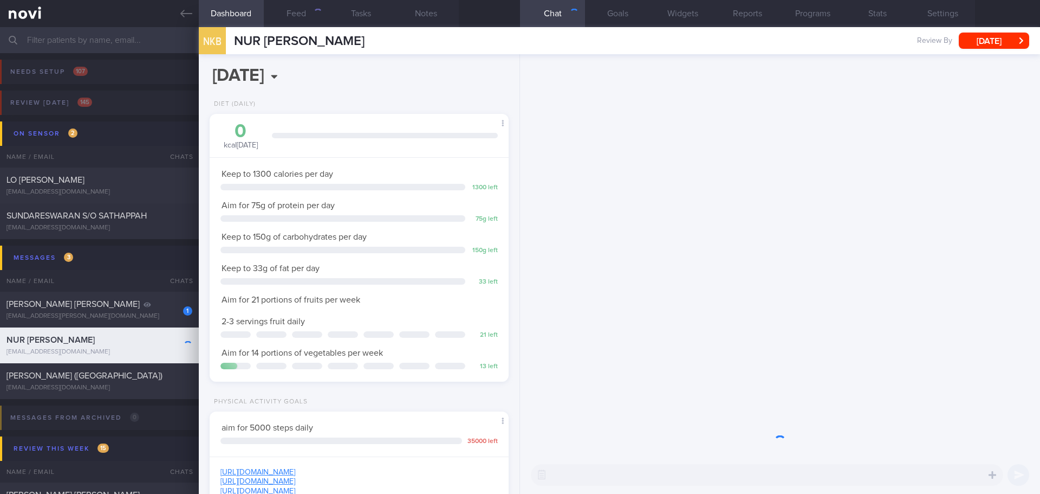
scroll to position [151, 272]
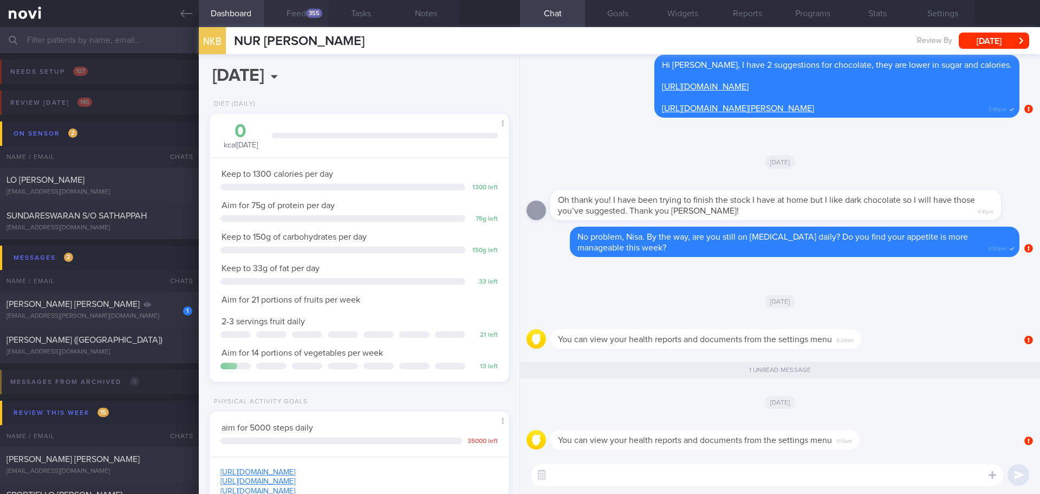
click at [301, 5] on button "Feed 355" at bounding box center [296, 13] width 65 height 27
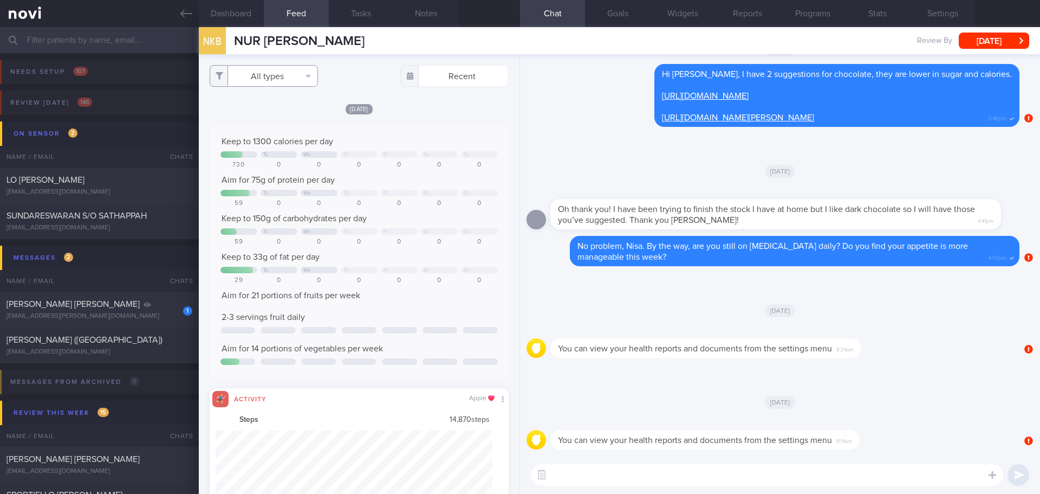
click at [304, 80] on button "All types" at bounding box center [264, 76] width 108 height 22
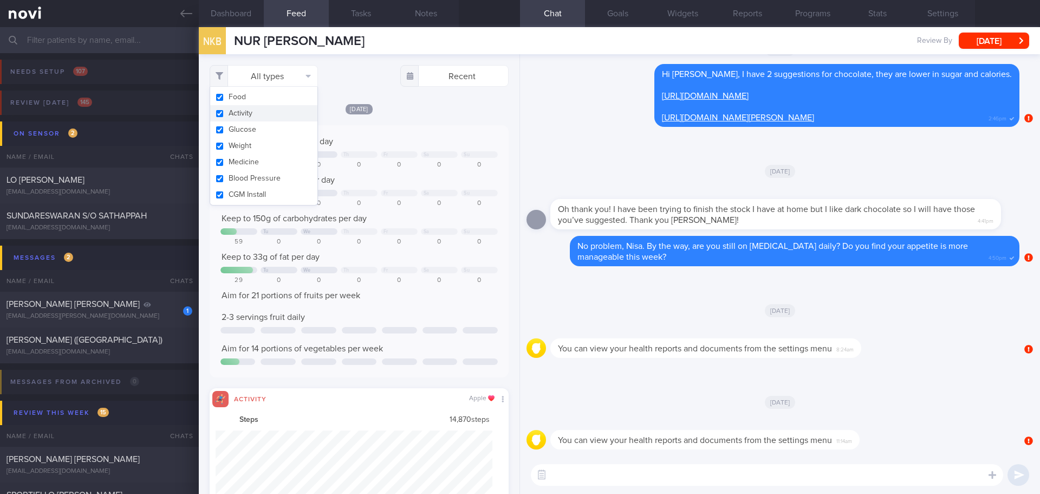
click at [284, 114] on button "Activity" at bounding box center [263, 113] width 107 height 16
checkbox input "false"
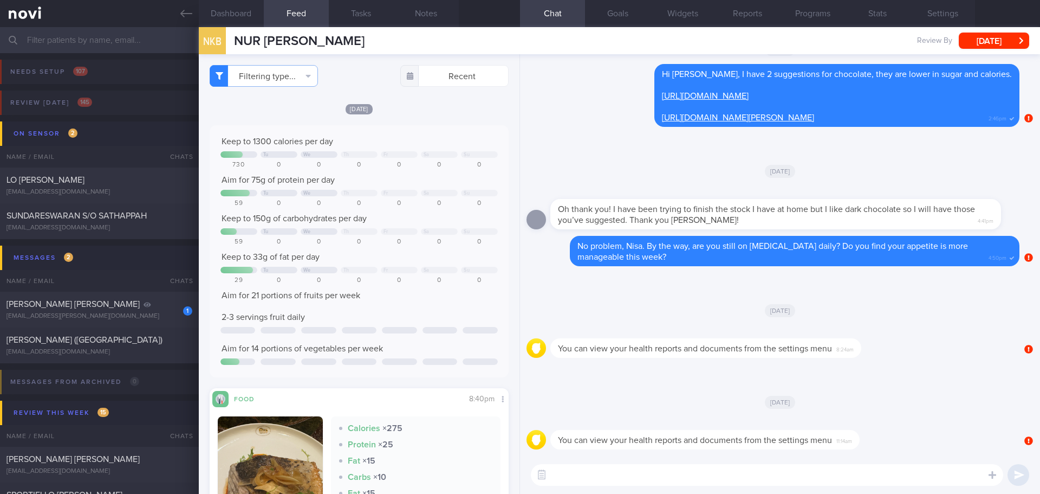
click at [405, 122] on div "Mon, 6 Oct Keep to 1300 calories per day Tu We Th Fr Sa Su 730 0 0 0 0 0 0 Aim …" at bounding box center [359, 352] width 299 height 498
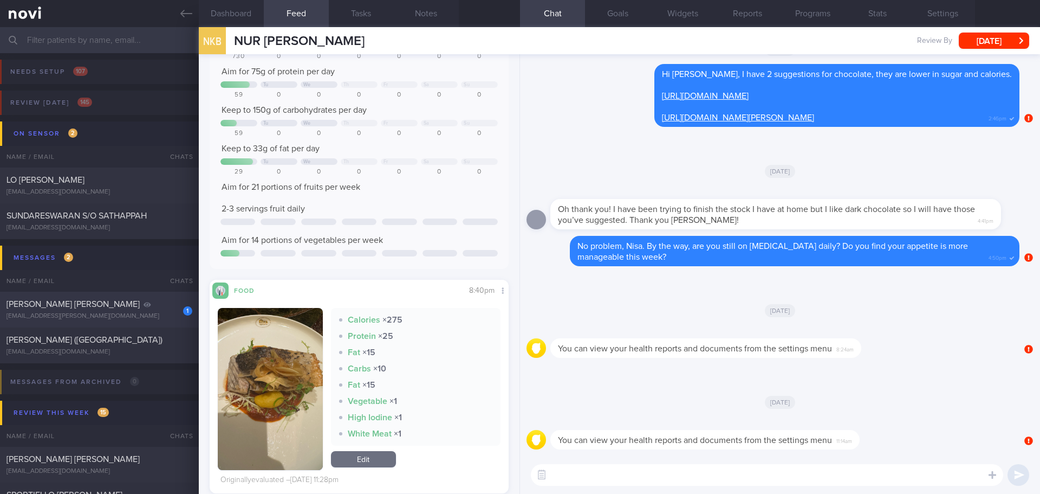
click at [55, 313] on div "[EMAIL_ADDRESS][PERSON_NAME][DOMAIN_NAME]" at bounding box center [100, 316] width 186 height 8
type input "[DATE]"
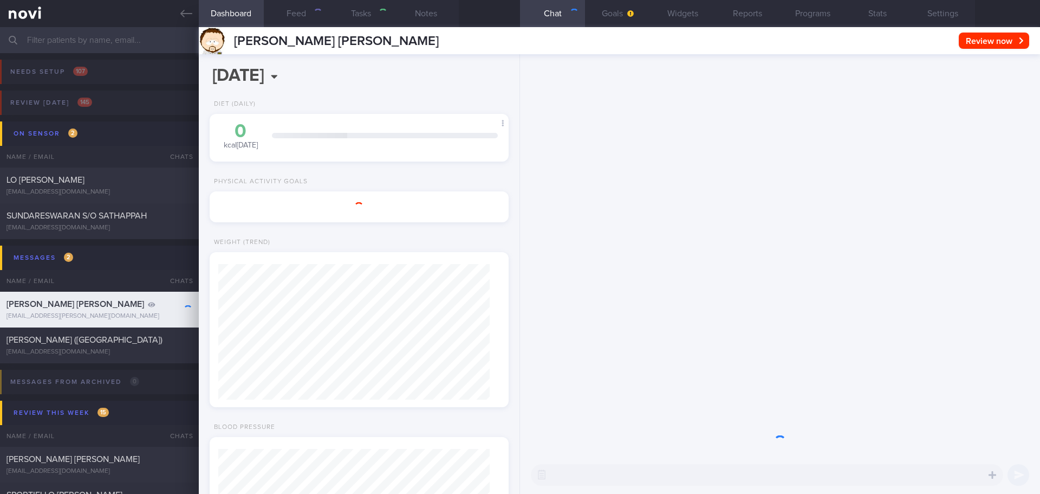
select select "9"
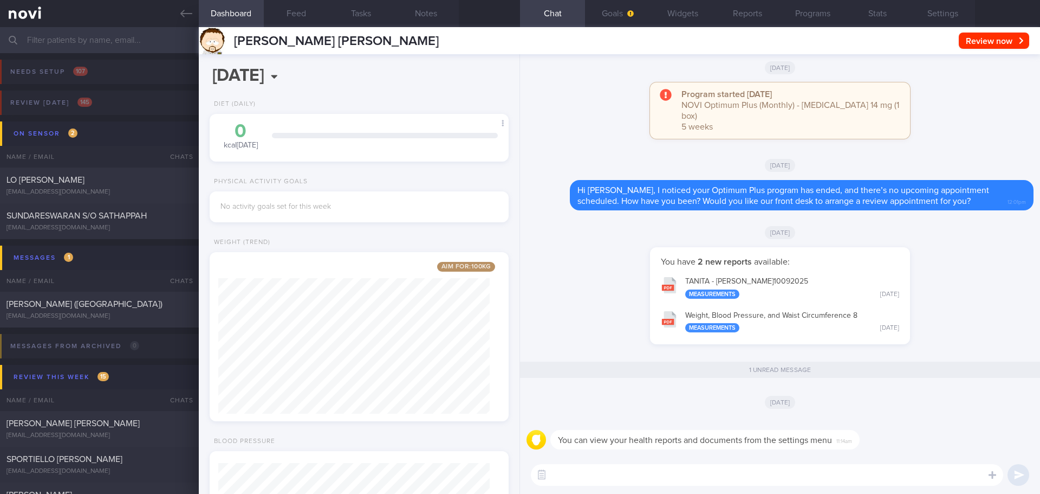
click at [66, 30] on input "text" at bounding box center [520, 40] width 1040 height 26
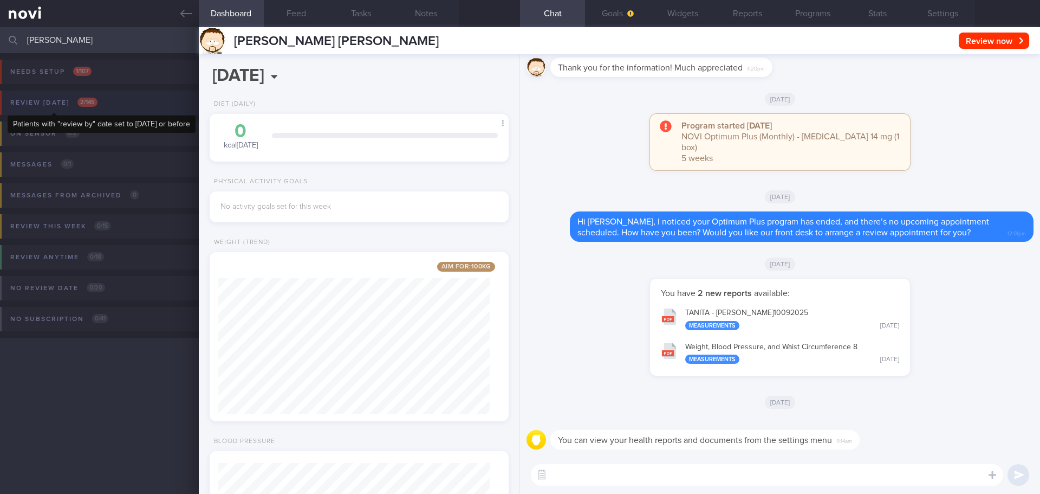
type input "sharon"
click at [94, 100] on span "2 / 145" at bounding box center [87, 102] width 20 height 9
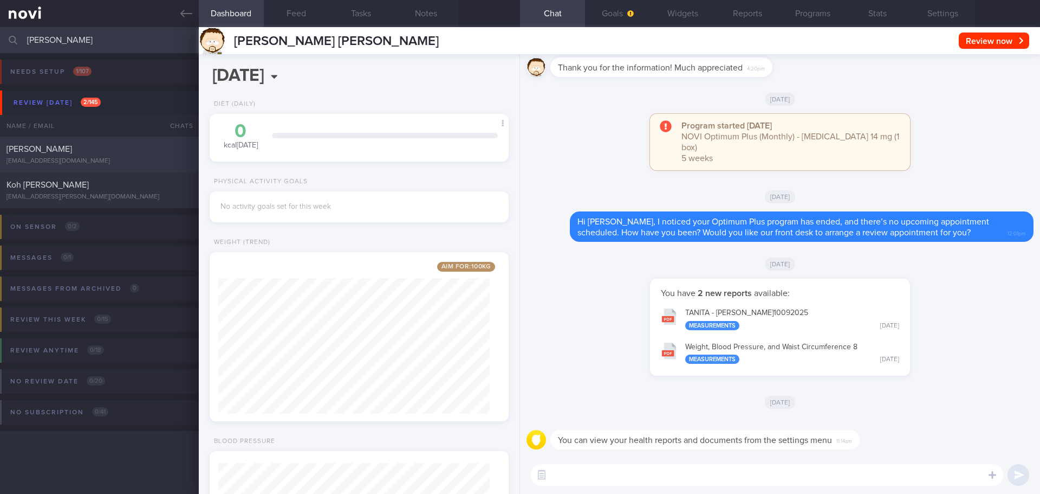
click at [90, 142] on div "Ong Sharon sobg@hotmail.com Wed, 24 Sep 21 days ago OPTIMUM-PLUS-RYBELSUS" at bounding box center [520, 155] width 1040 height 36
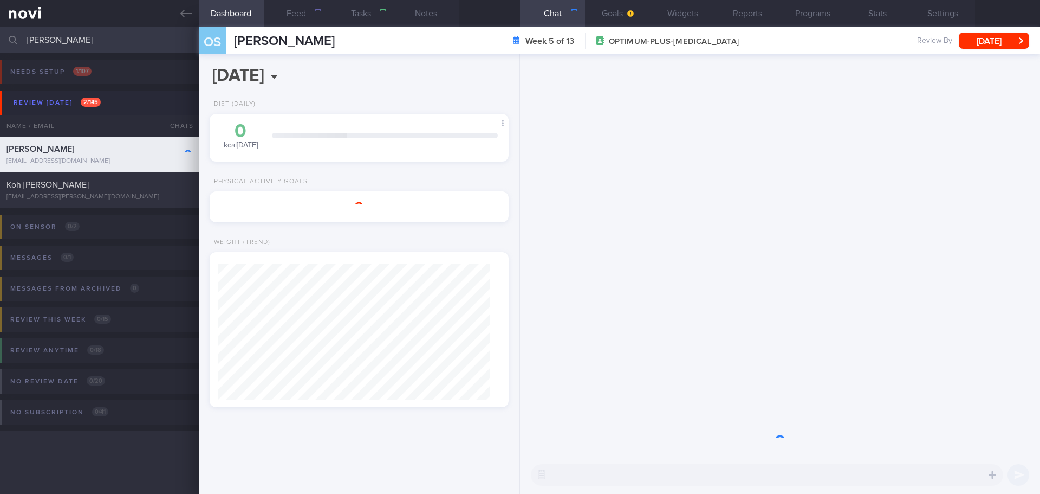
select select "8"
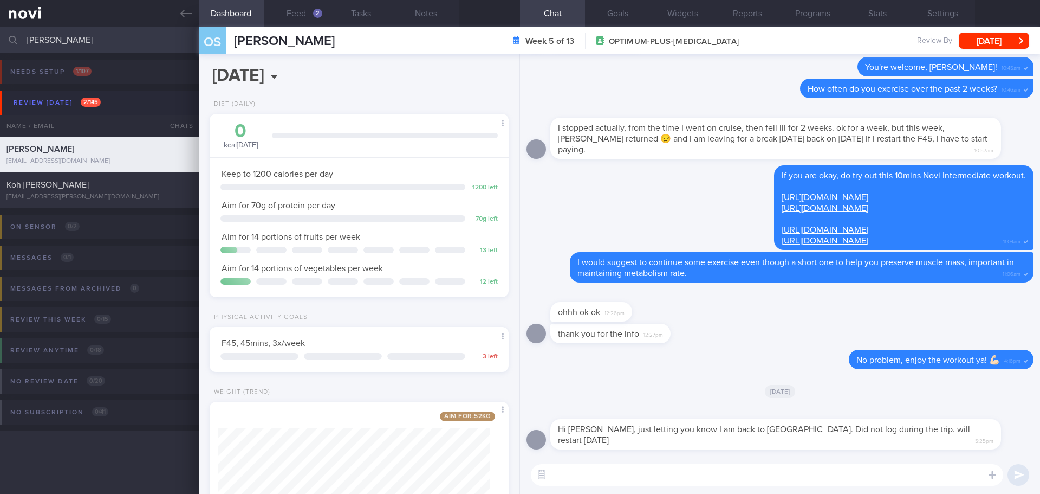
click at [769, 471] on textarea at bounding box center [767, 475] width 472 height 22
click at [954, 474] on textarea "Hi Sharon, sorry for my late response. Welcome back to SG! I hope you have had …" at bounding box center [767, 475] width 472 height 22
type textarea "Hi Sharon, sorry for my late response. Welcome back to SG! I hope you have had …"
click at [1011, 476] on button "submit" at bounding box center [1019, 475] width 22 height 22
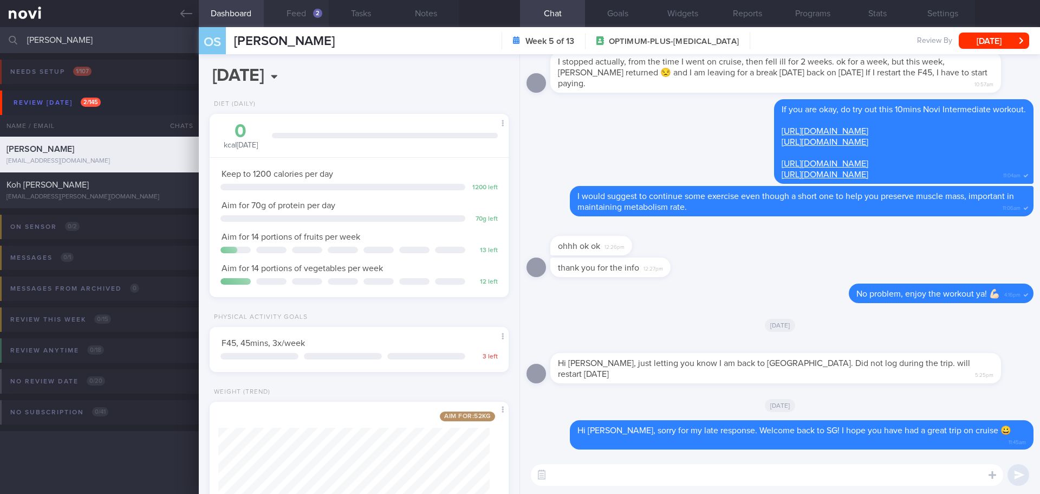
click at [310, 22] on button "Feed 2" at bounding box center [296, 13] width 65 height 27
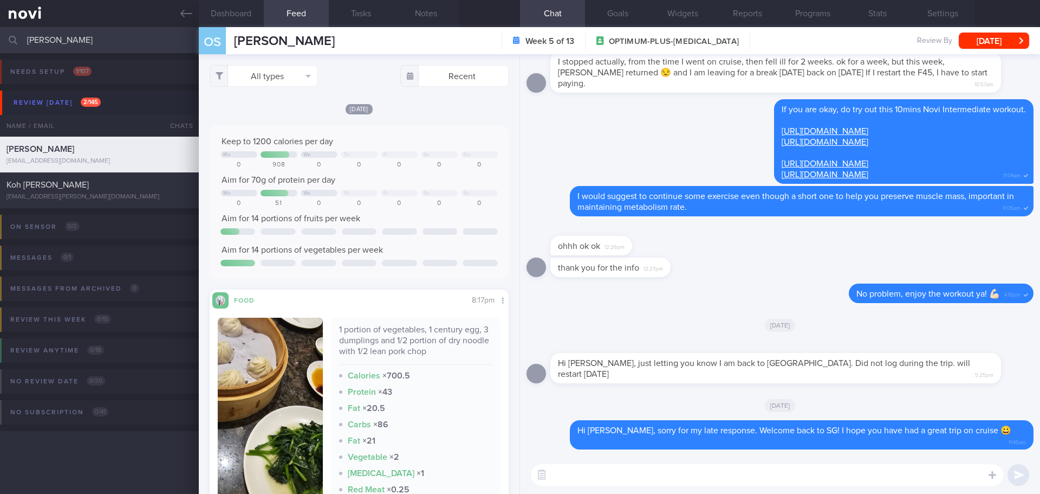
click at [395, 135] on div "Keep to 1200 calories per day Mo We Th Fr Sa Su 0 908 0 0 0 0 0 Aim for 70g of …" at bounding box center [359, 201] width 299 height 153
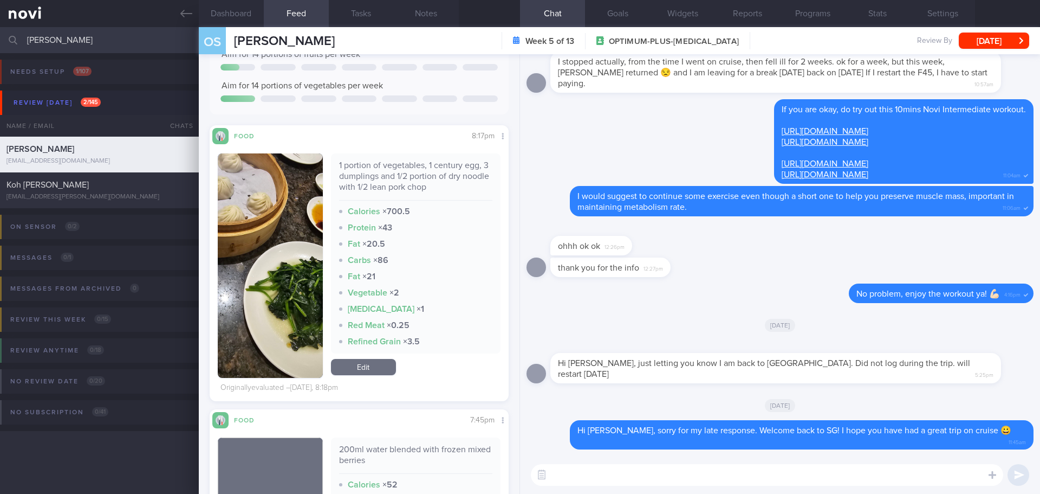
scroll to position [163, 0]
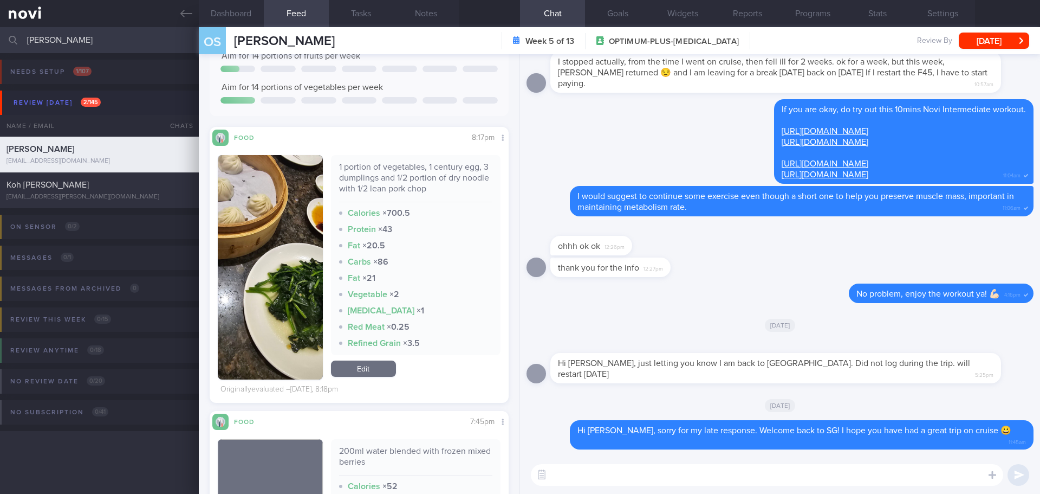
click at [283, 190] on img "button" at bounding box center [270, 267] width 105 height 224
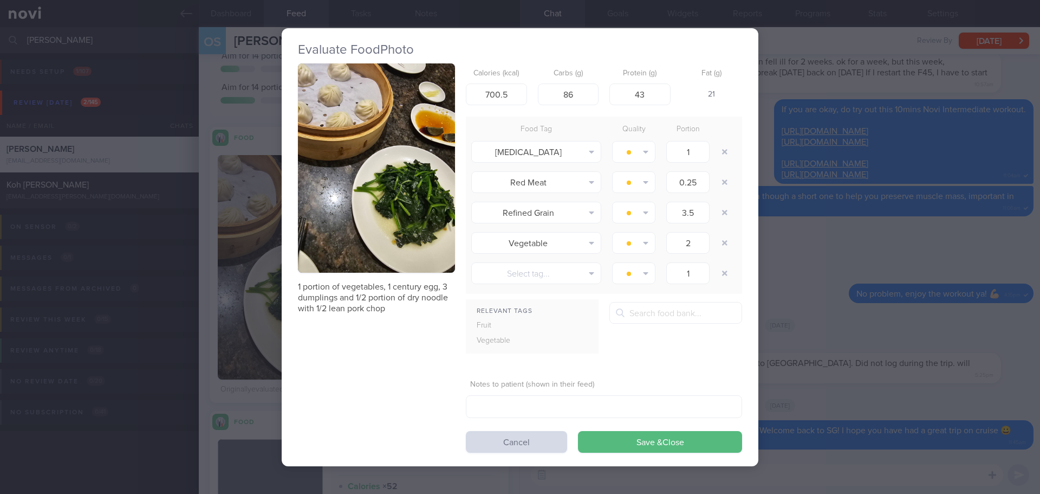
click at [335, 135] on button "button" at bounding box center [376, 168] width 157 height 210
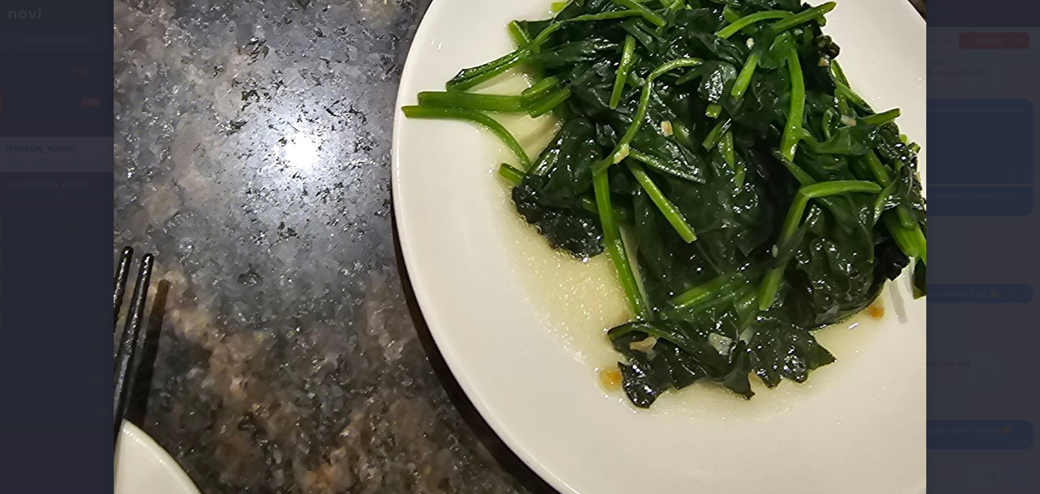
scroll to position [596, 0]
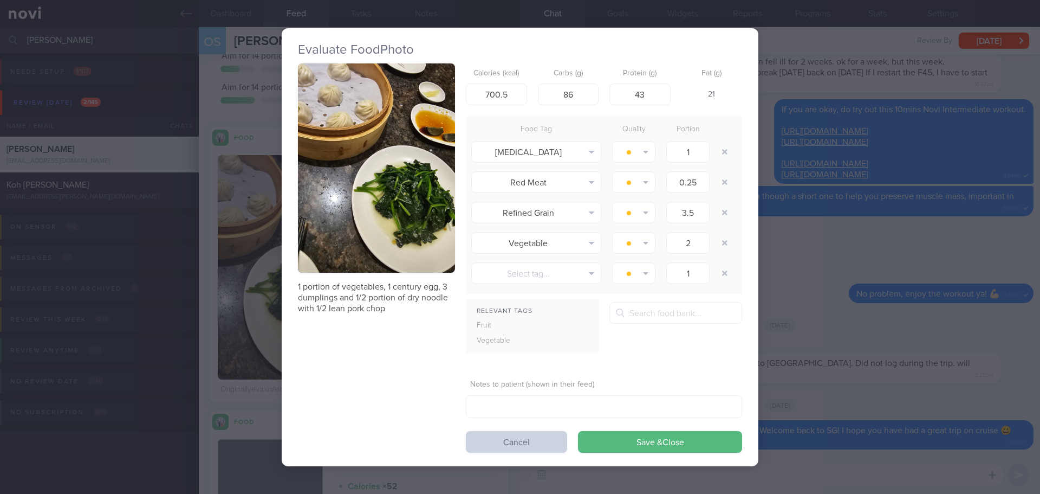
click at [525, 445] on button "Cancel" at bounding box center [516, 442] width 101 height 22
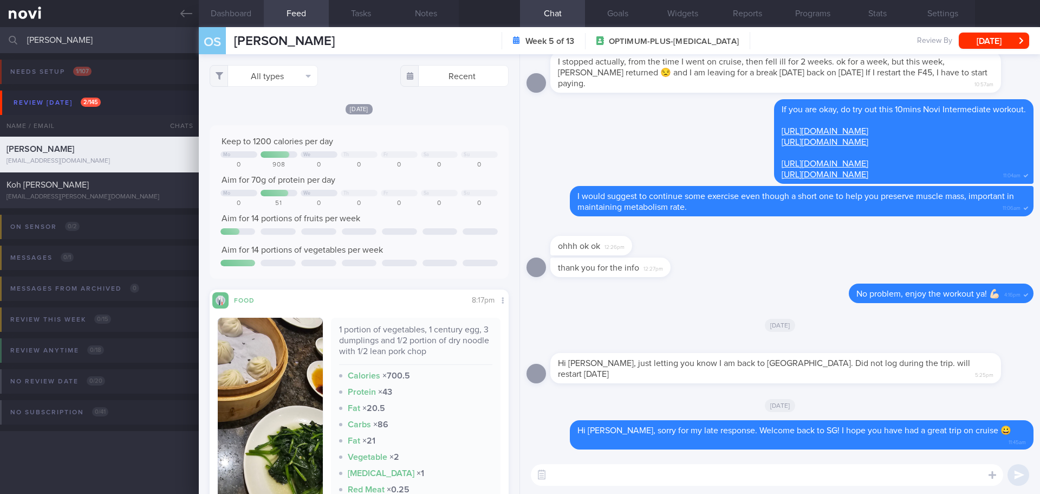
click at [254, 18] on button "Dashboard" at bounding box center [231, 13] width 65 height 27
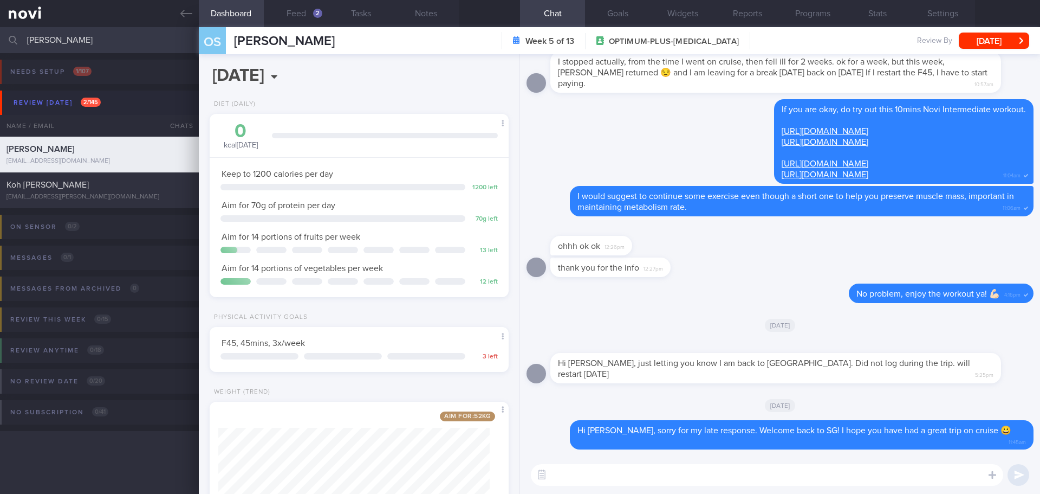
scroll to position [104, 0]
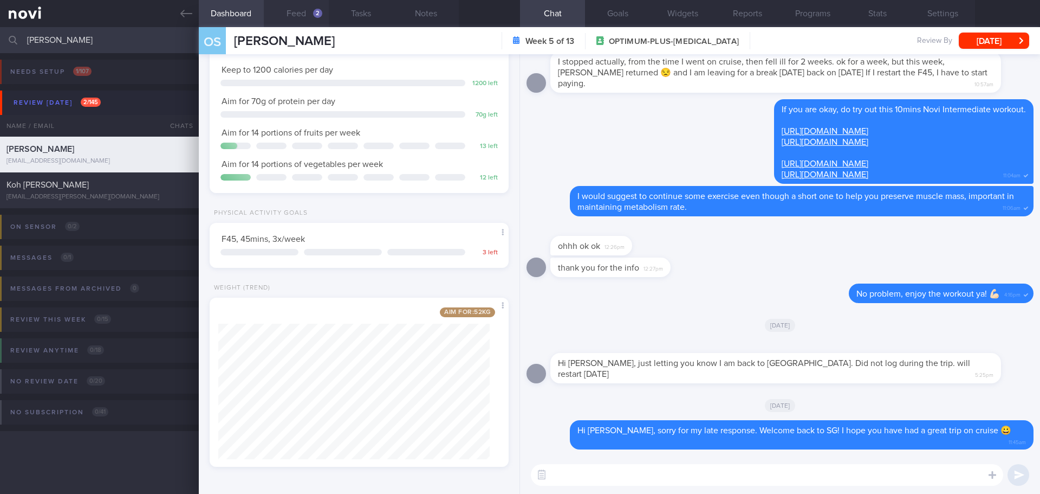
click at [313, 20] on button "Feed 2" at bounding box center [296, 13] width 65 height 27
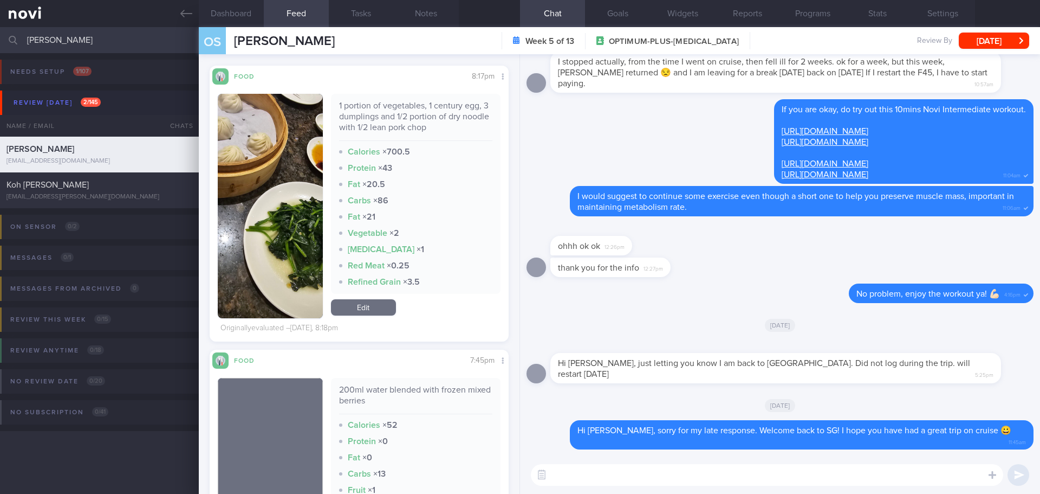
scroll to position [217, 0]
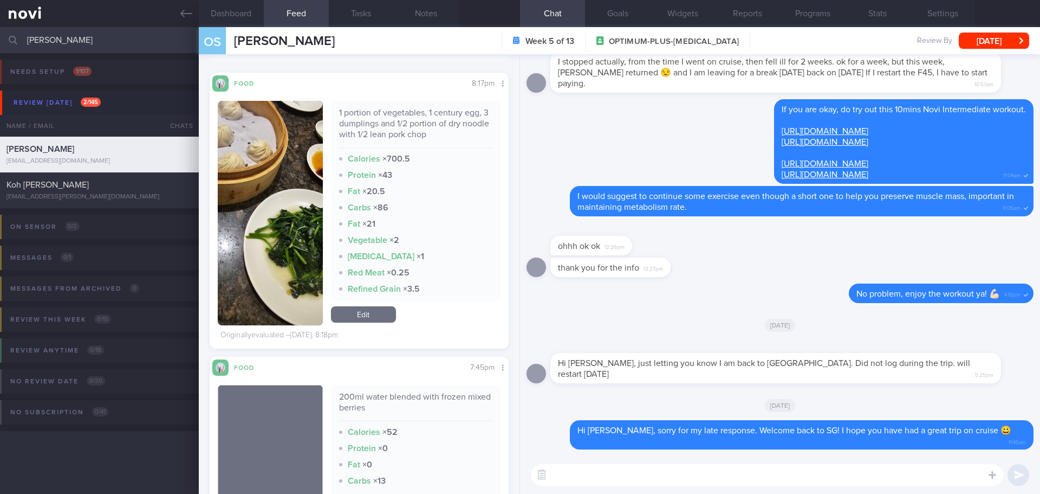
click at [562, 472] on textarea at bounding box center [767, 475] width 472 height 22
type textarea "M"
click at [940, 483] on textarea "Yesterday's meal was well-balanced. I'm glad that you included a good portion o…" at bounding box center [767, 475] width 472 height 22
type textarea "Yesterday's meal was well-balanced. I'm glad that you included a good portion o…"
click at [1012, 474] on button "submit" at bounding box center [1019, 475] width 22 height 22
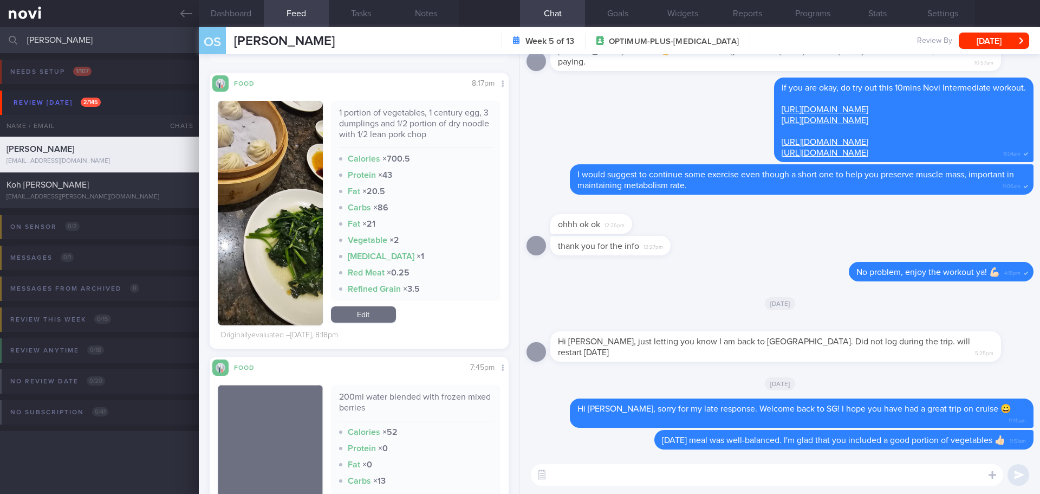
drag, startPoint x: 66, startPoint y: 29, endPoint x: -10, endPoint y: 46, distance: 78.1
click at [0, 46] on html "You are offline! Some functionality will be unavailable Patients New Users Coac…" at bounding box center [520, 247] width 1040 height 494
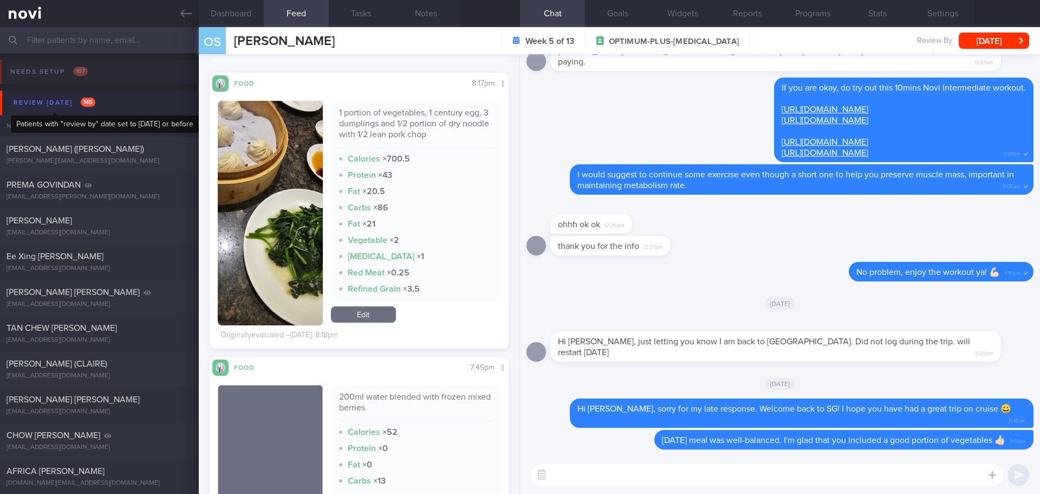
click at [55, 98] on div "Review [DATE] 145" at bounding box center [54, 102] width 87 height 15
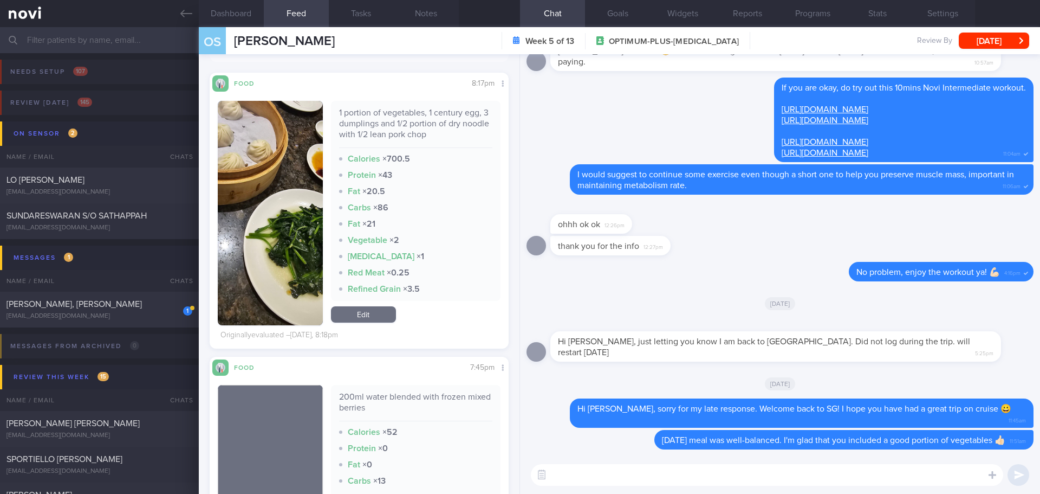
drag, startPoint x: 118, startPoint y: 308, endPoint x: 593, endPoint y: 63, distance: 534.7
click at [117, 308] on div "[PERSON_NAME], [PERSON_NAME]" at bounding box center [98, 303] width 183 height 11
type input "[DATE]"
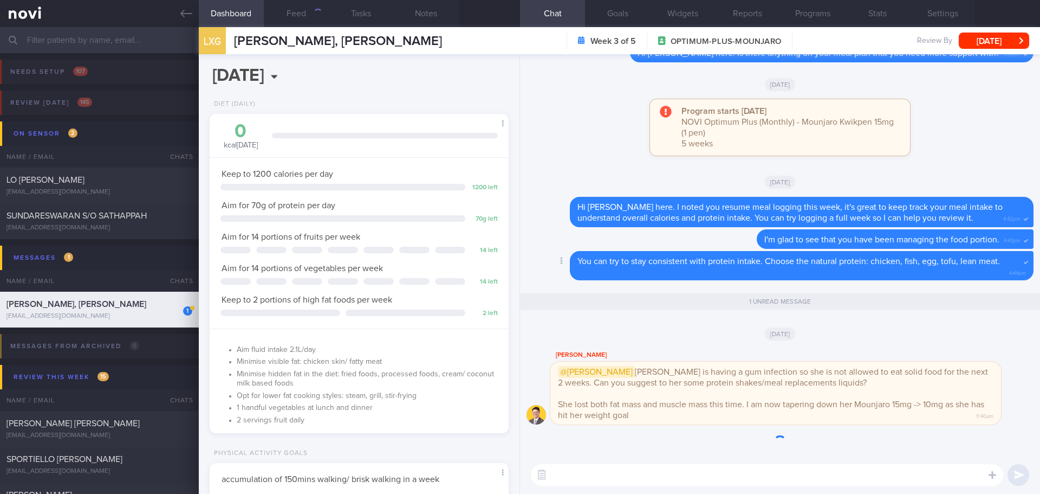
scroll to position [1, 0]
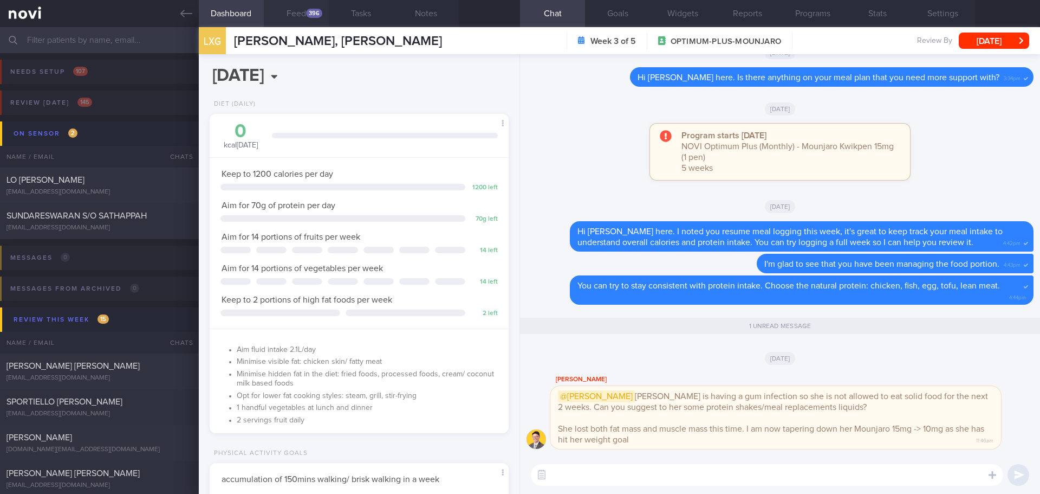
click at [298, 15] on button "Feed 396" at bounding box center [296, 13] width 65 height 27
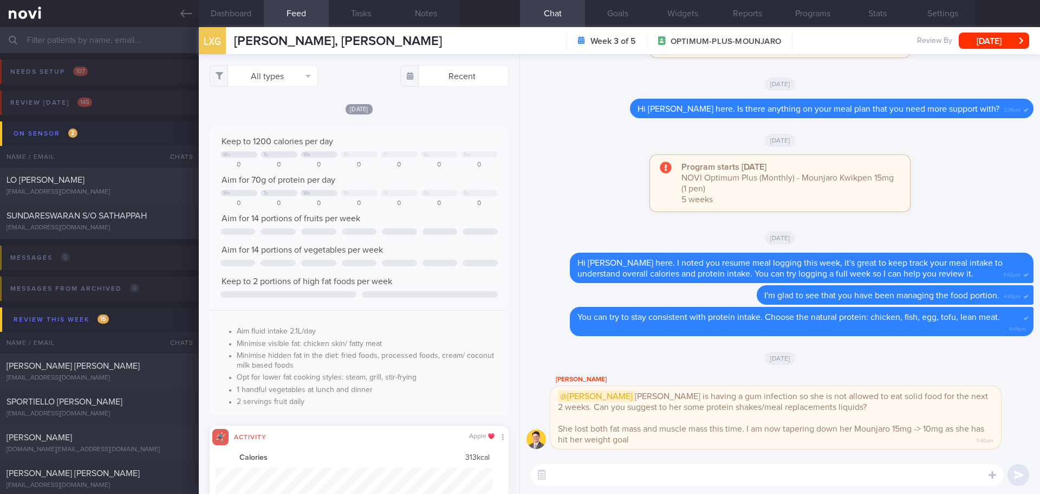
scroll to position [69, 277]
click at [279, 73] on button "All types" at bounding box center [264, 76] width 108 height 22
click at [264, 109] on button "Activity" at bounding box center [263, 113] width 107 height 16
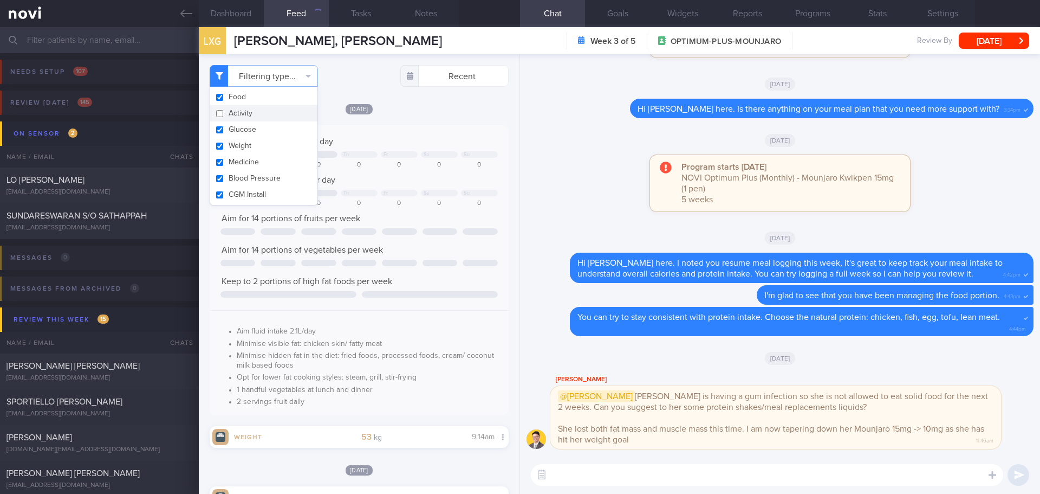
checkbox input "false"
click at [408, 118] on div "Today Keep to 1200 calories per day Mo Tu We Th Fr Sa Su 0 0 0 0 0 0 0 Aim for …" at bounding box center [359, 275] width 299 height 345
click at [86, 229] on div "[EMAIL_ADDRESS][DOMAIN_NAME]" at bounding box center [100, 228] width 186 height 8
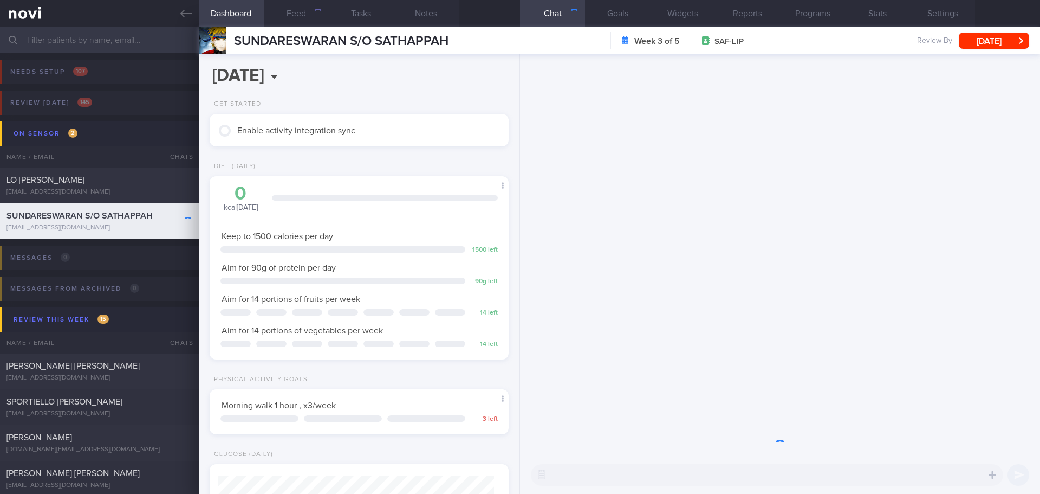
scroll to position [138, 276]
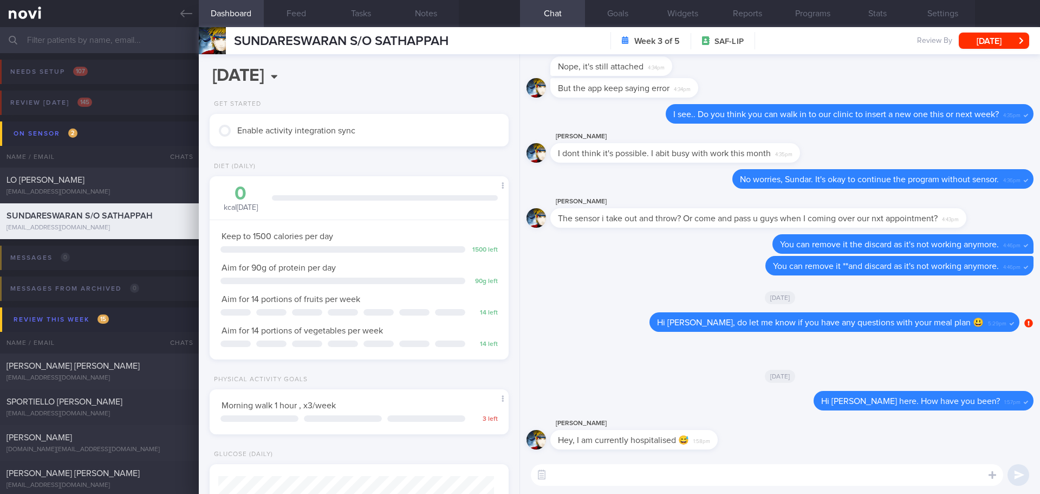
click at [789, 472] on textarea at bounding box center [767, 475] width 472 height 22
type textarea "Hey Sundar, sorry to hear that you are hospitalised. Do you mind to share what …"
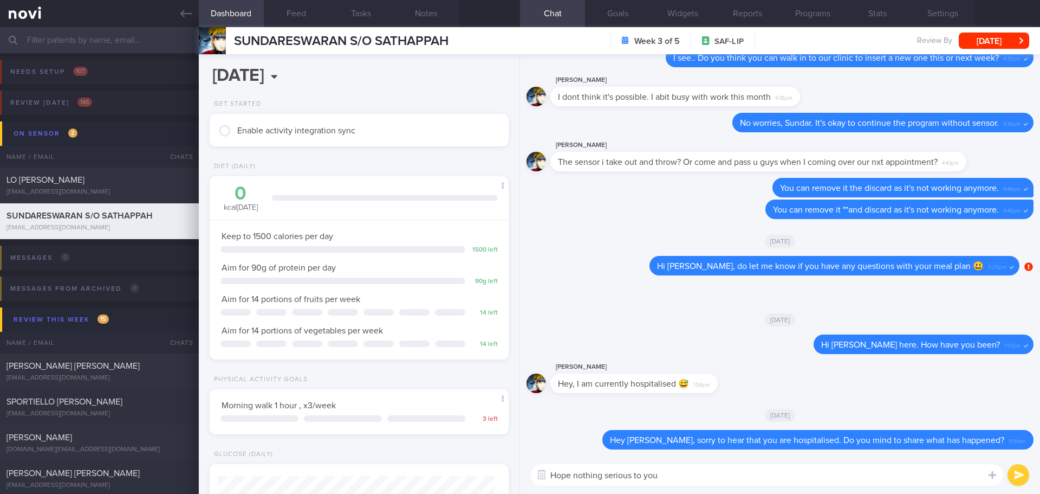
type textarea "Hope nothing serious to you"
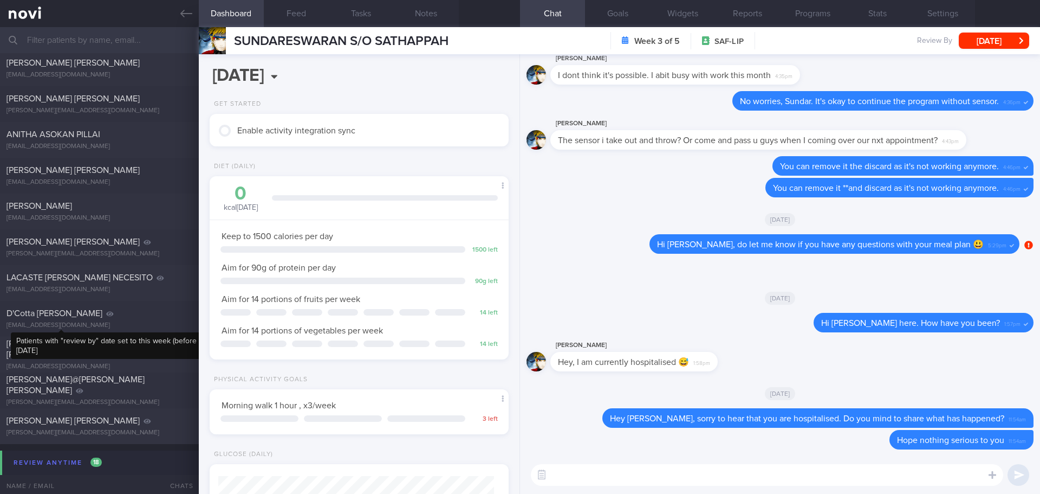
scroll to position [0, 0]
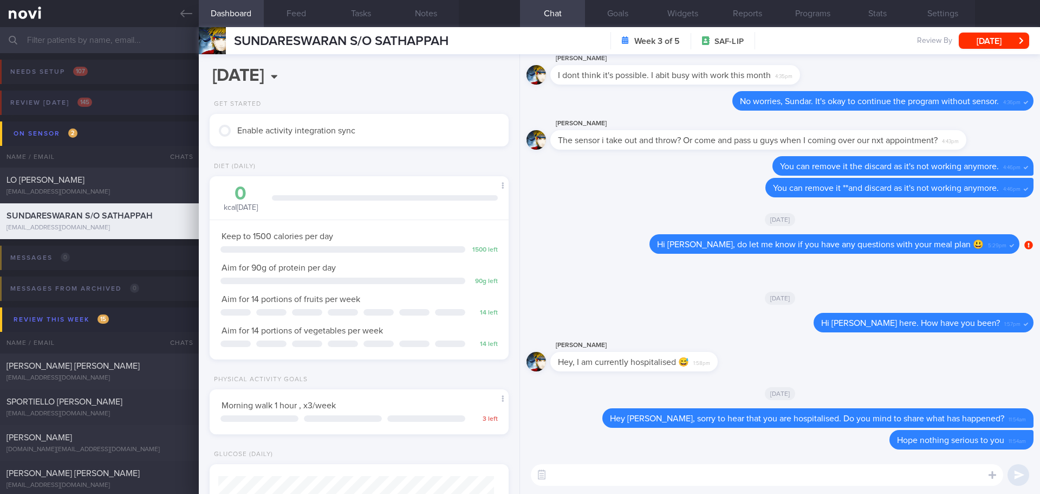
click at [100, 108] on button "Review [DATE] 145" at bounding box center [518, 105] width 1043 height 31
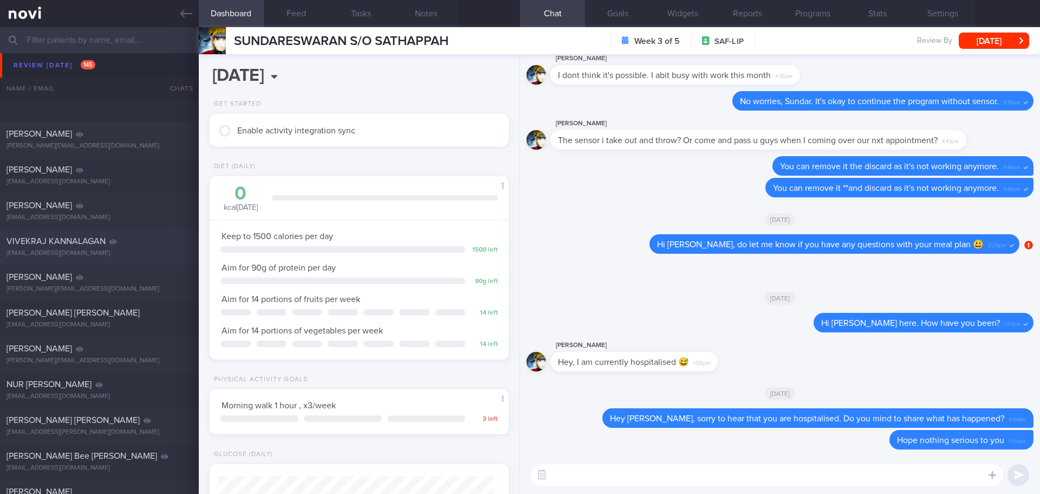
scroll to position [1788, 0]
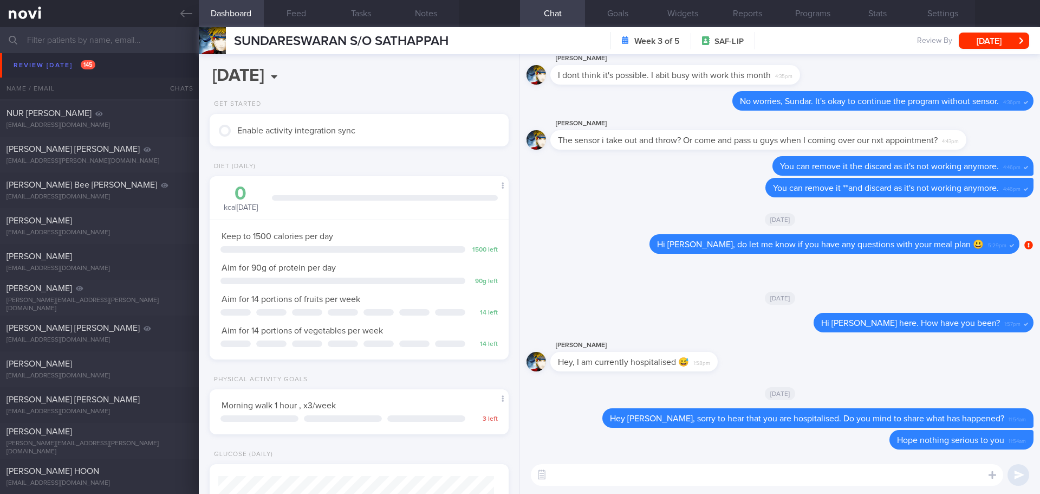
click at [124, 42] on input "text" at bounding box center [520, 40] width 1040 height 26
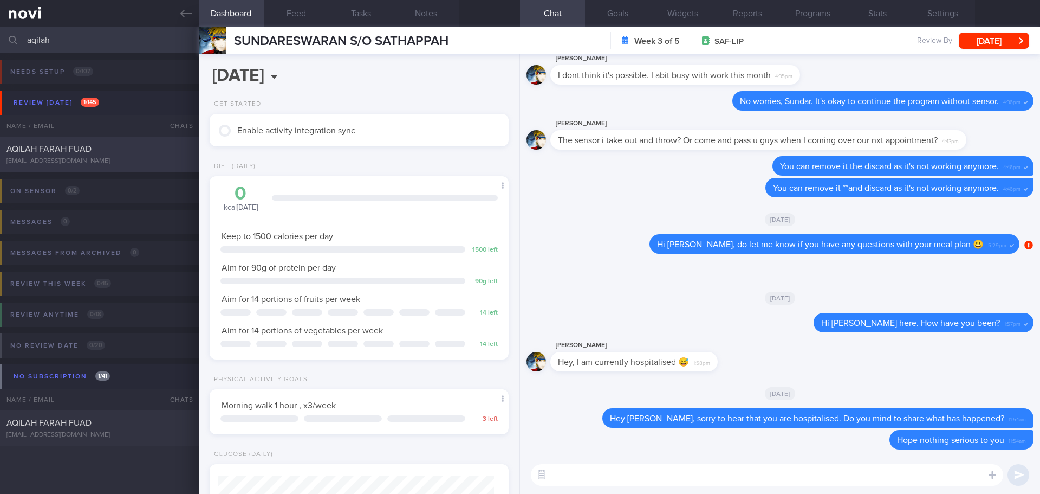
type input "aqilah"
click at [112, 158] on div "[EMAIL_ADDRESS][DOMAIN_NAME]" at bounding box center [100, 161] width 186 height 8
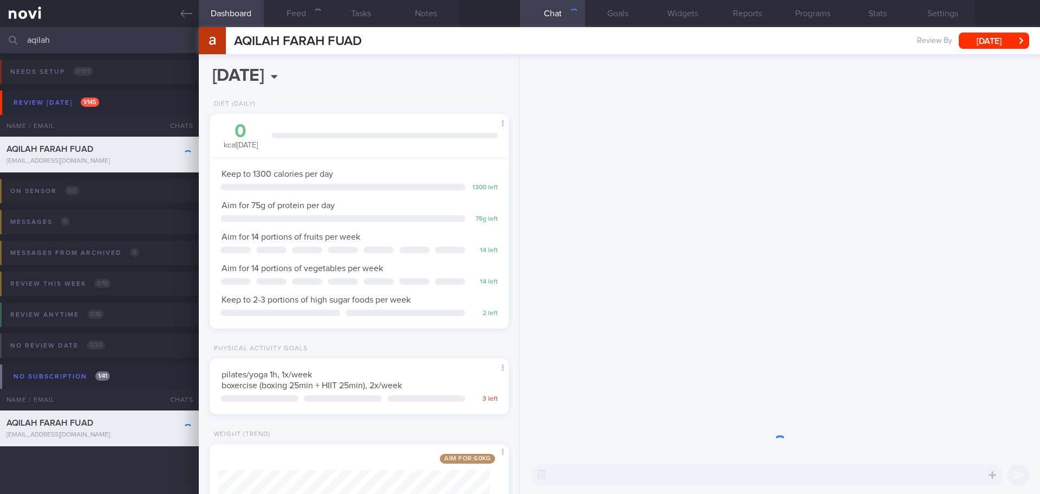
scroll to position [151, 272]
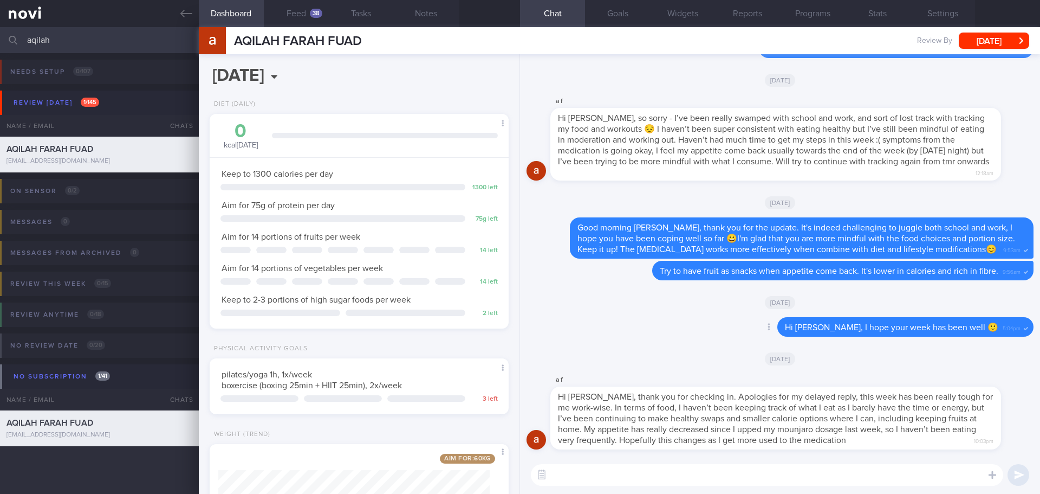
click at [640, 326] on div "Delete Hi Aqilah, I hope your week has been well 🙂 5:04pm" at bounding box center [780, 330] width 507 height 26
drag, startPoint x: 690, startPoint y: 300, endPoint x: 549, endPoint y: 166, distance: 194.3
click at [690, 300] on div "[DATE]" at bounding box center [780, 302] width 507 height 30
click at [314, 11] on div "38" at bounding box center [316, 13] width 12 height 9
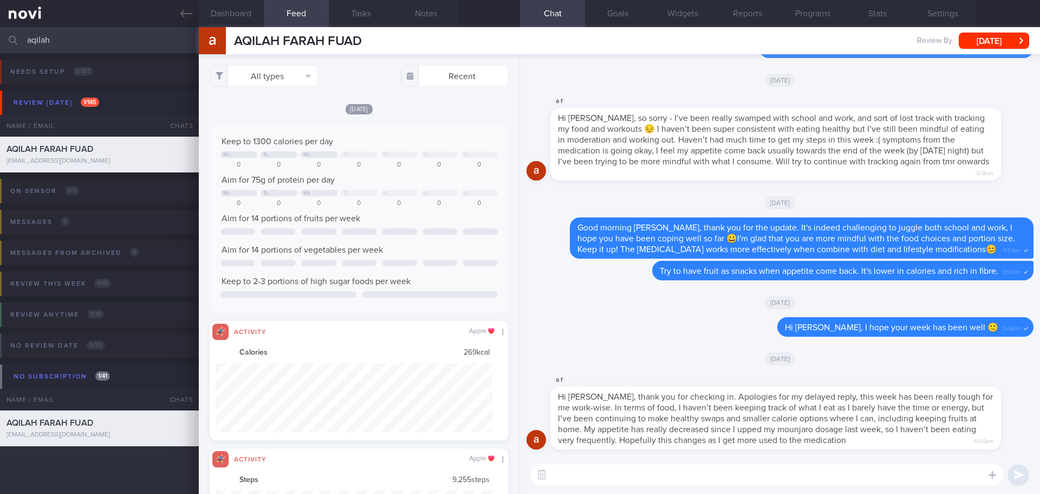
scroll to position [69, 277]
click at [289, 77] on button "All types" at bounding box center [264, 76] width 108 height 22
click at [278, 113] on button "Activity" at bounding box center [263, 113] width 107 height 16
checkbox input "false"
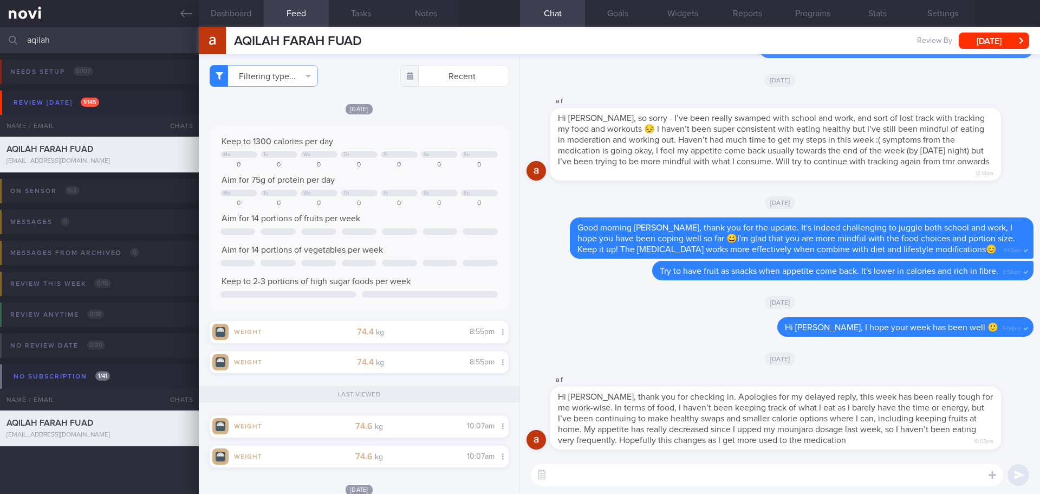
click at [453, 109] on div "[DATE]" at bounding box center [359, 108] width 299 height 11
click at [593, 329] on div "Delete Hi Aqilah, I hope your week has been well 🙂 5:04pm" at bounding box center [780, 330] width 507 height 26
click at [777, 476] on textarea at bounding box center [767, 475] width 472 height 22
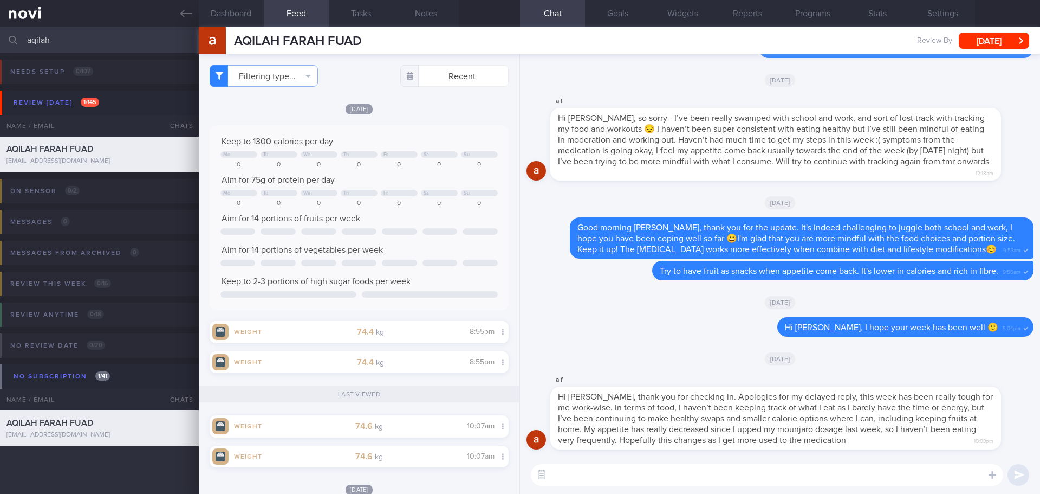
click at [778, 476] on textarea at bounding box center [767, 475] width 472 height 22
click at [732, 477] on textarea at bounding box center [767, 475] width 472 height 22
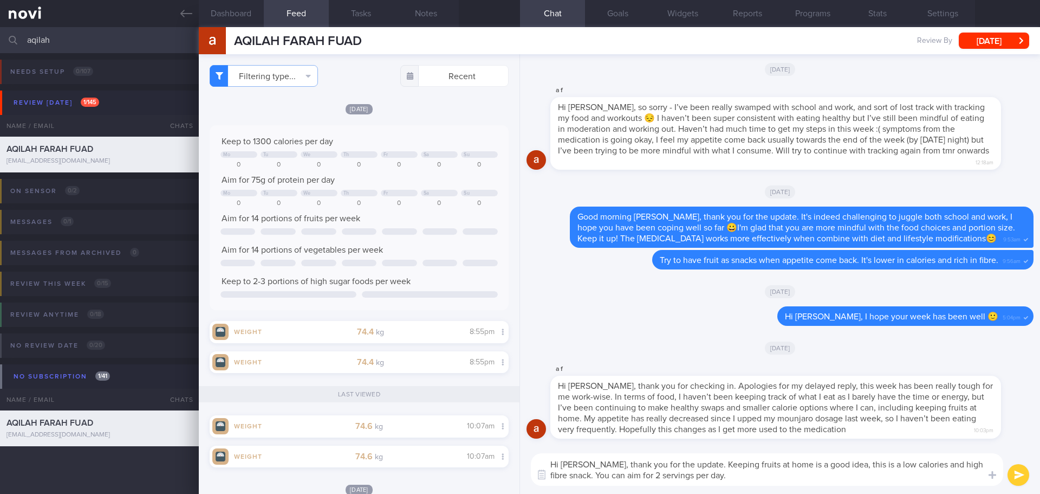
type textarea "Hi Aqilah, thank you for the update. Keeping fruits at home is a good idea, thi…"
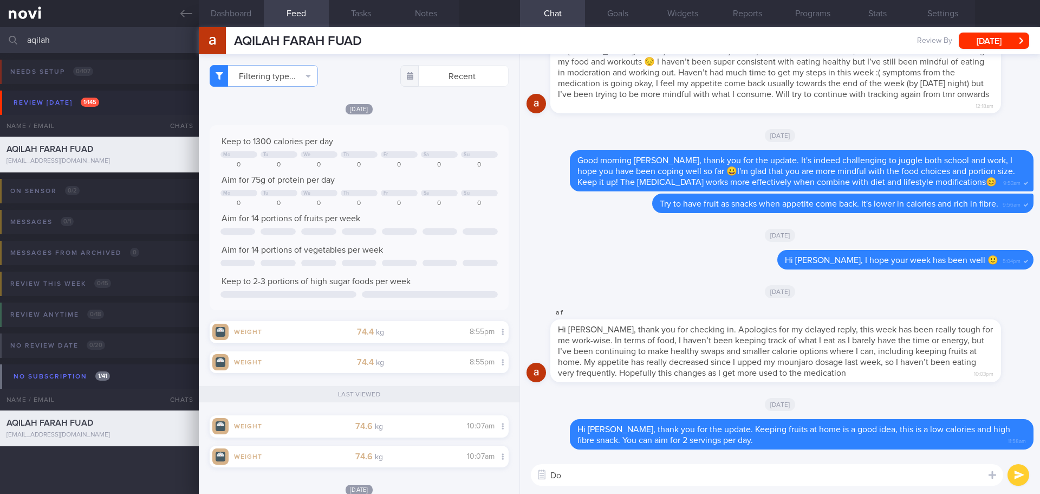
type textarea "D"
type textarea "d"
type textarea "Do you experience any side effect after increased mounjaro dose?"
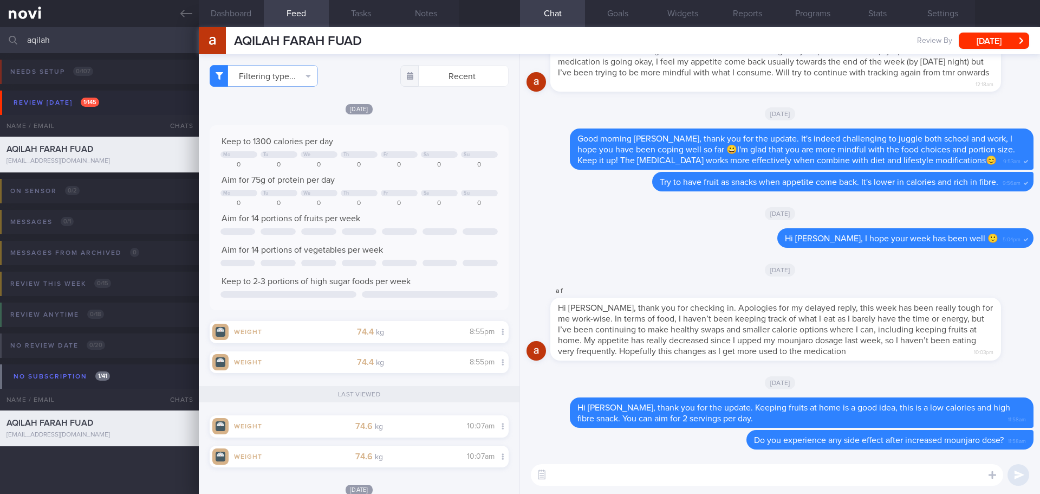
drag, startPoint x: 56, startPoint y: 38, endPoint x: -2, endPoint y: 42, distance: 58.1
click at [0, 42] on html "You are offline! Some functionality will be unavailable Patients New Users Coac…" at bounding box center [520, 247] width 1040 height 494
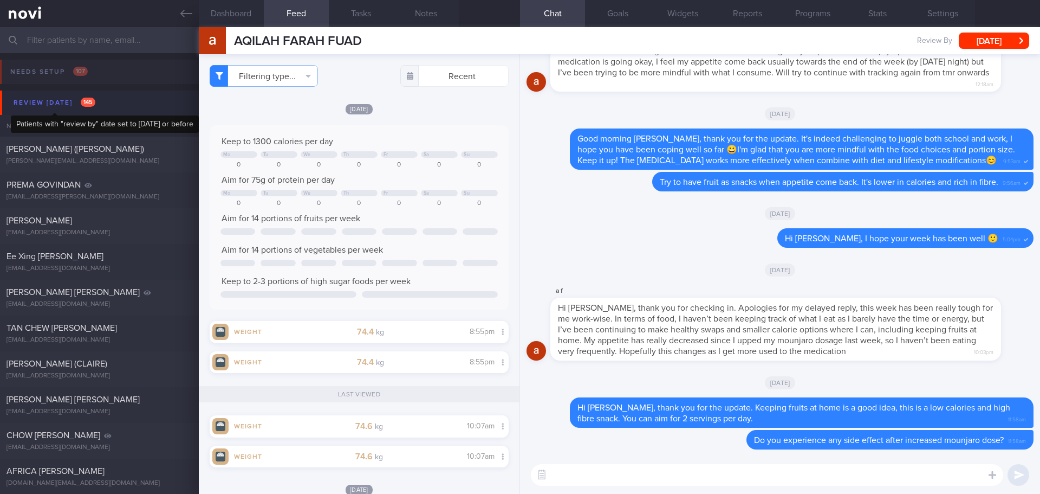
click at [63, 105] on div "Review [DATE] 145" at bounding box center [54, 102] width 87 height 15
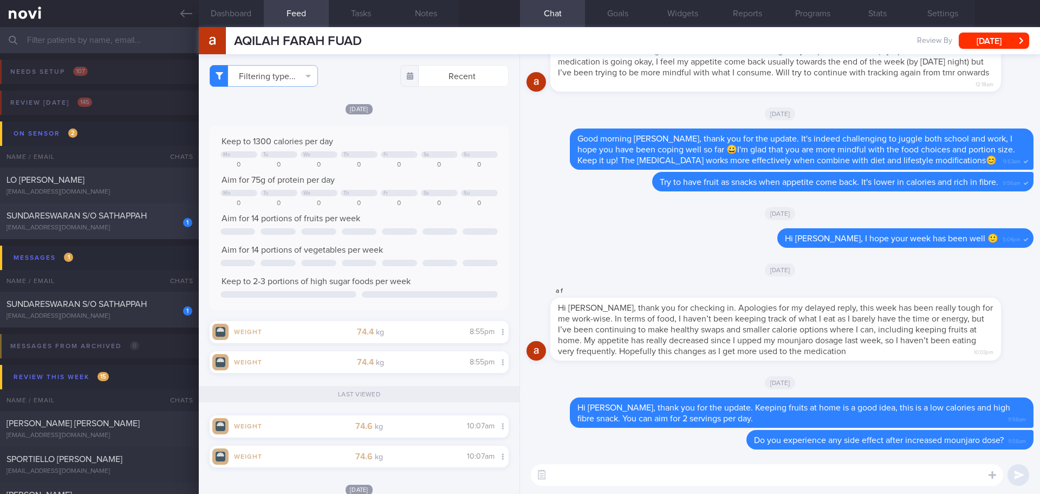
click at [128, 229] on div "[EMAIL_ADDRESS][DOMAIN_NAME]" at bounding box center [100, 228] width 186 height 8
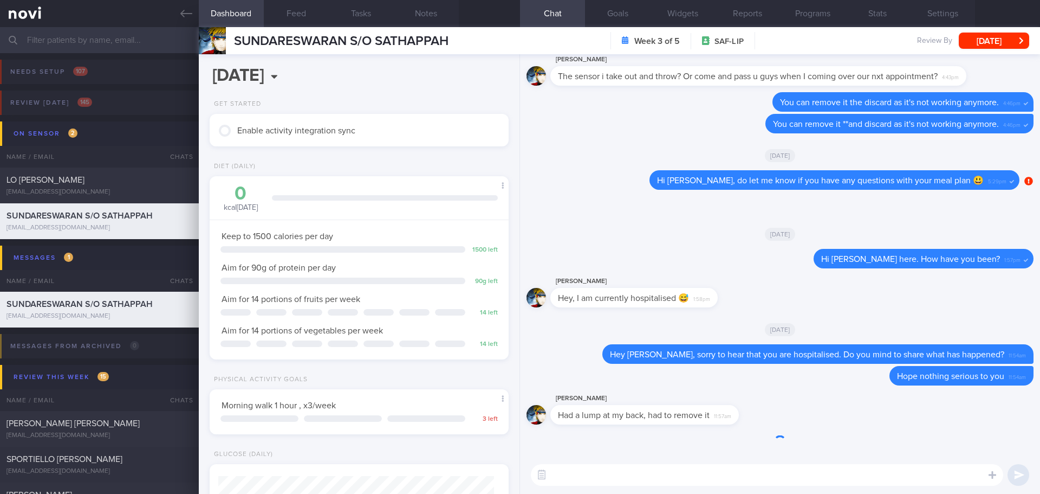
scroll to position [138, 276]
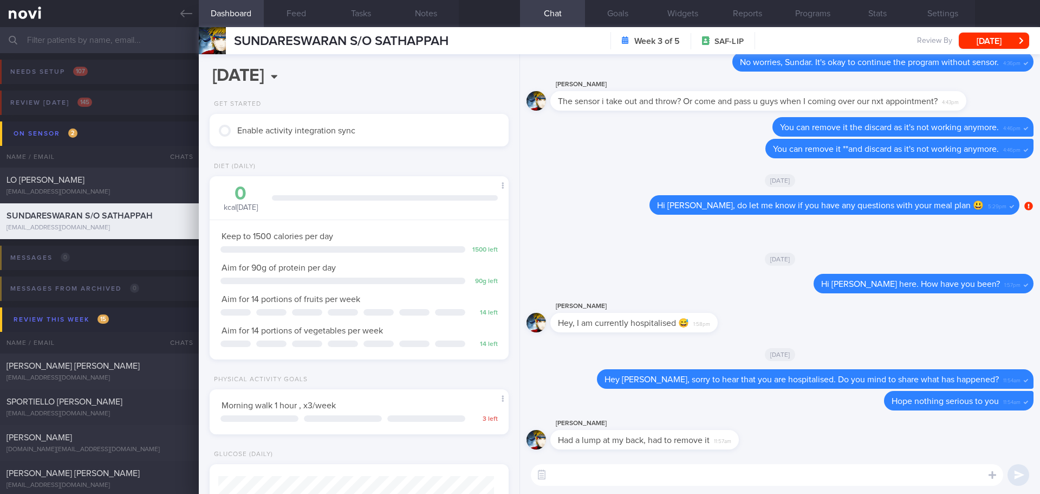
click at [732, 476] on textarea at bounding box center [767, 475] width 472 height 22
click at [688, 469] on textarea at bounding box center [767, 475] width 472 height 22
click at [688, 468] on textarea at bounding box center [767, 475] width 472 height 22
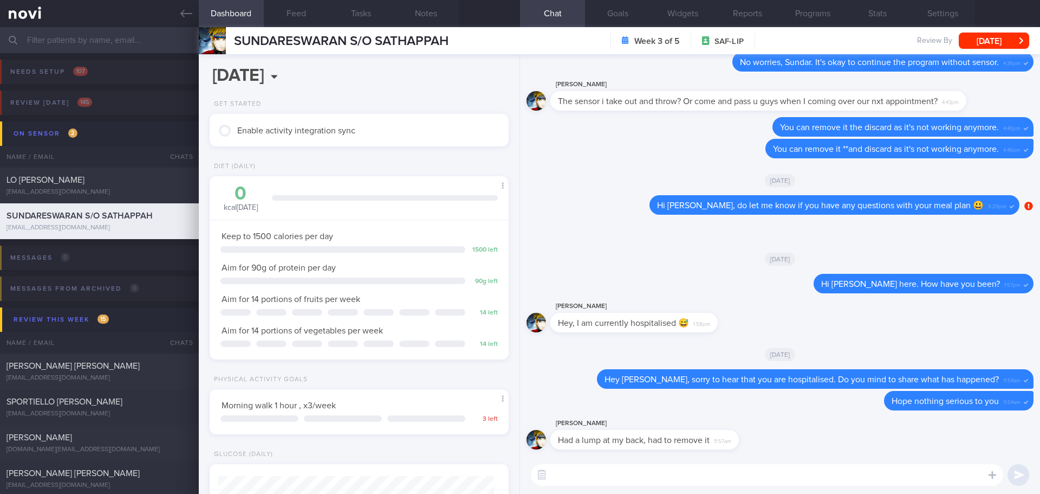
click at [688, 468] on textarea at bounding box center [767, 475] width 472 height 22
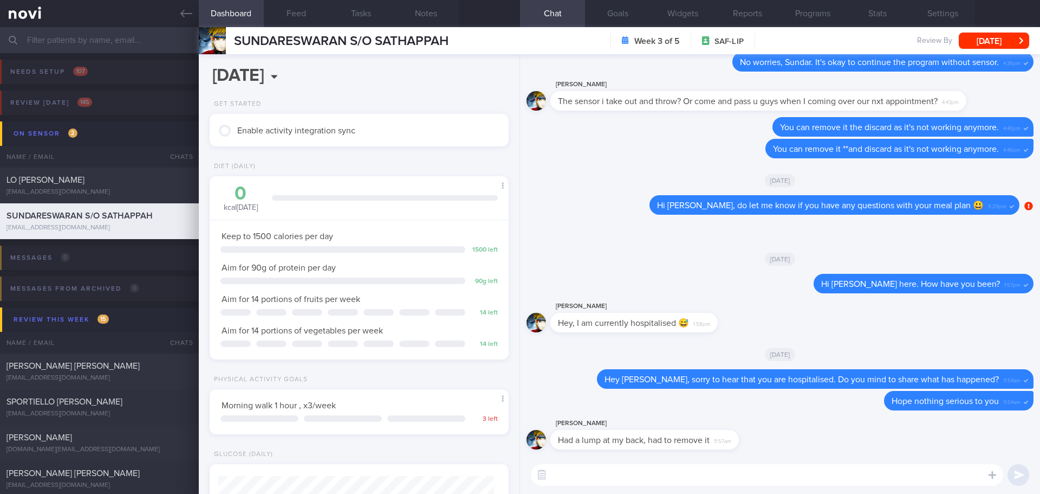
click at [688, 468] on textarea at bounding box center [767, 475] width 472 height 22
type textarea "Got it. Have you done the surgery?"
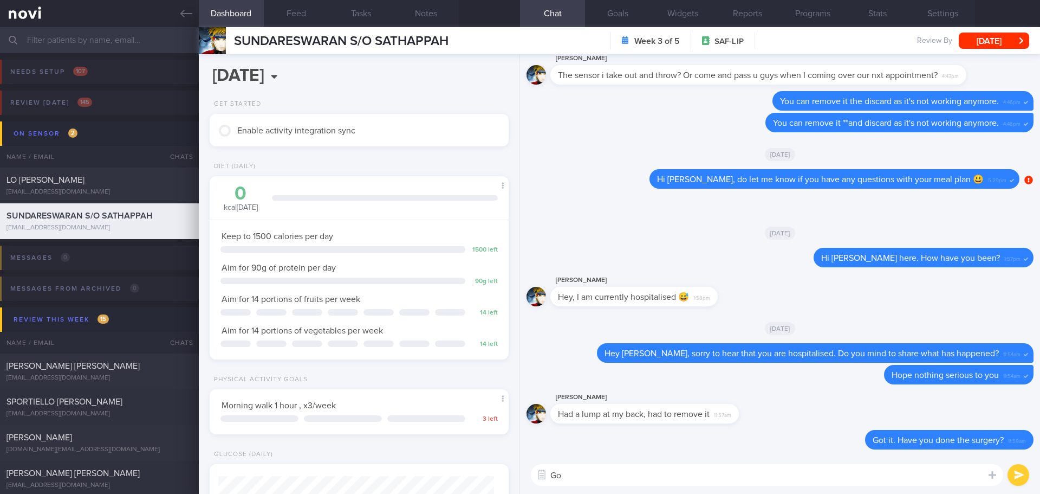
type textarea "G"
type textarea "Do remember to grab enough of protein for recovery, Sundar."
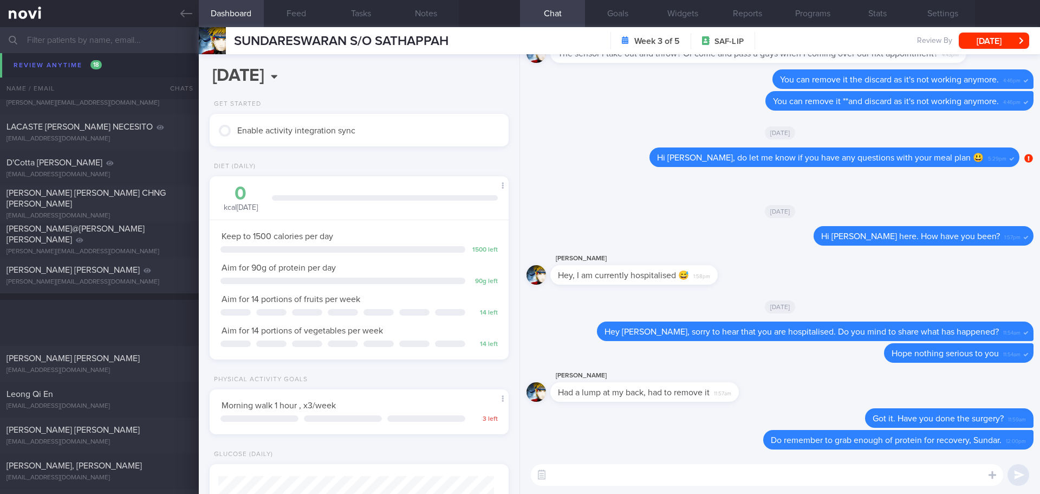
scroll to position [1029, 0]
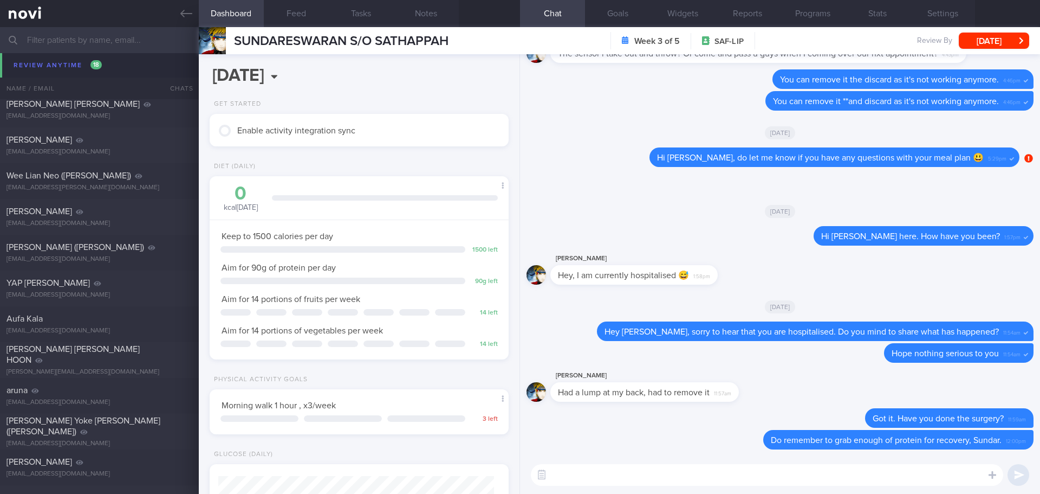
click at [73, 65] on div "[PERSON_NAME]" at bounding box center [98, 68] width 183 height 11
click at [64, 63] on div "[PERSON_NAME]" at bounding box center [98, 68] width 183 height 11
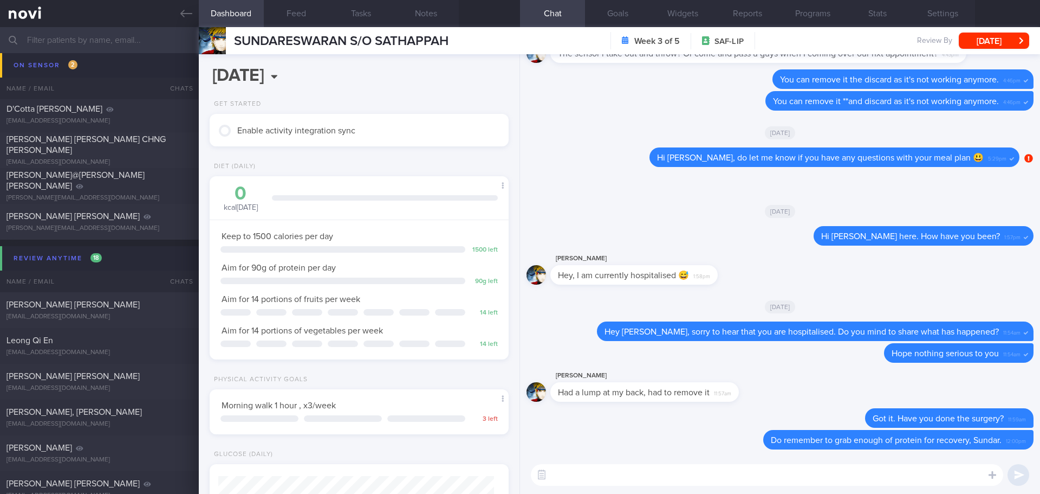
scroll to position [0, 0]
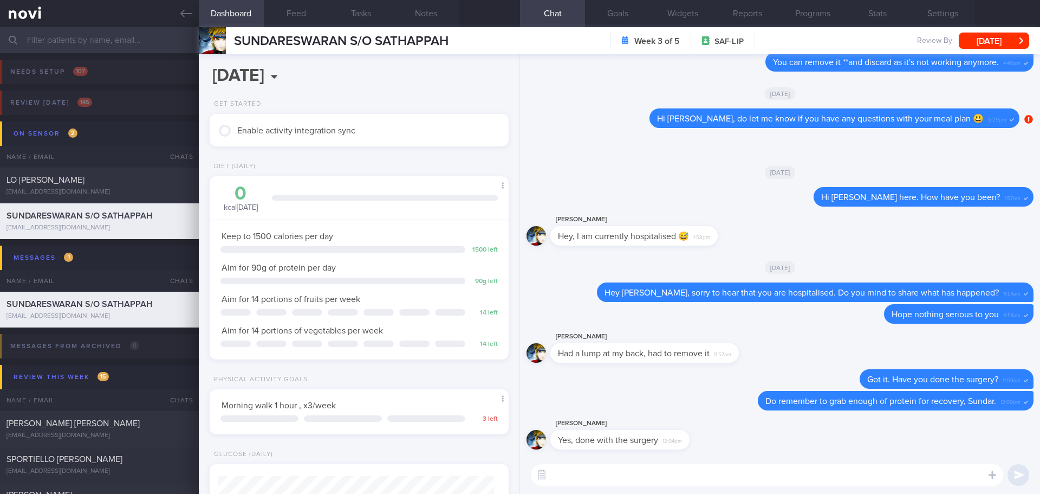
click at [713, 453] on div "sundar eswaran Yes, done with the surgery 12:04pm" at bounding box center [780, 436] width 507 height 39
click at [702, 470] on textarea at bounding box center [767, 475] width 472 height 22
click at [287, 18] on button "Feed" at bounding box center [296, 13] width 65 height 27
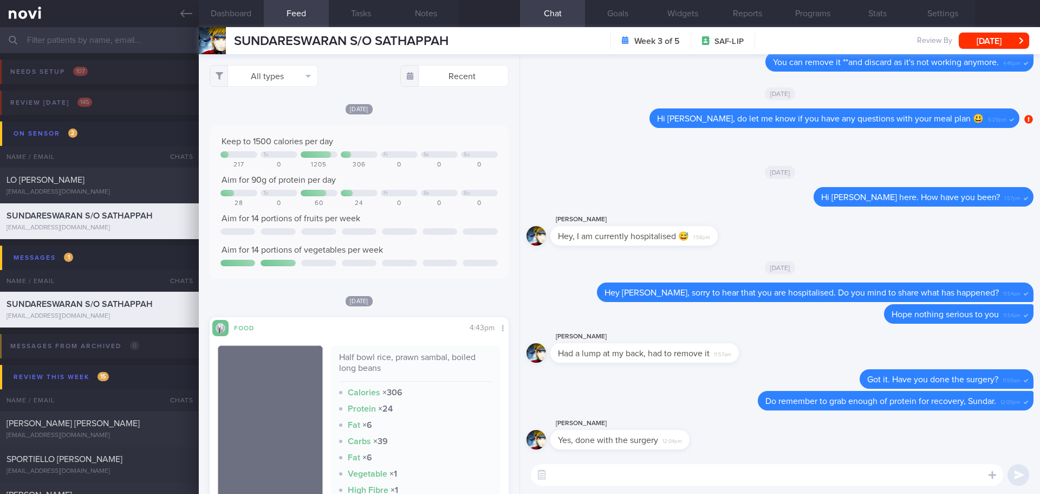
click at [671, 471] on textarea at bounding box center [767, 475] width 472 height 22
click at [671, 472] on textarea at bounding box center [767, 475] width 472 height 22
type textarea "H"
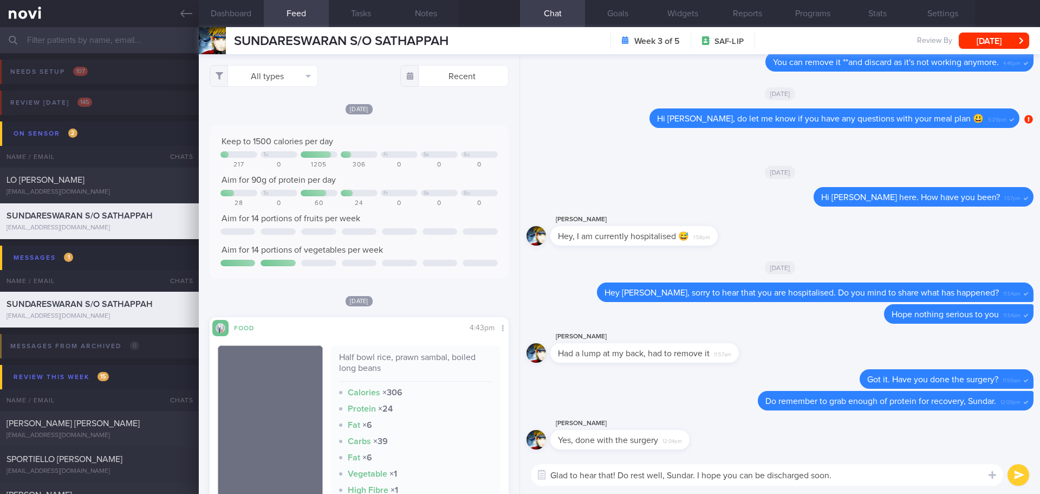
type textarea "Glad to hear that! Do rest well, Sundar. I hope you can be discharged soon."
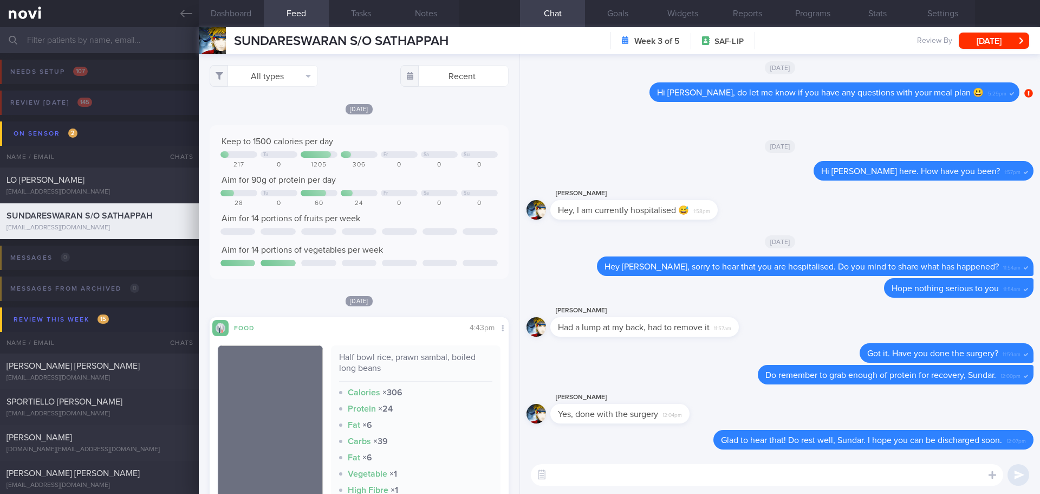
click at [60, 95] on div "Review [DATE] 145" at bounding box center [51, 102] width 87 height 15
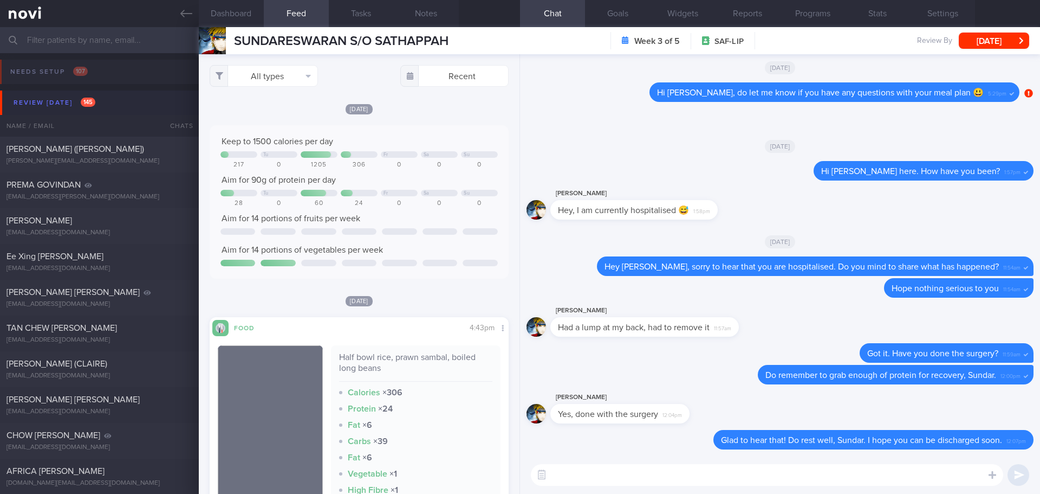
click at [50, 107] on div "Review [DATE] 145" at bounding box center [54, 102] width 87 height 15
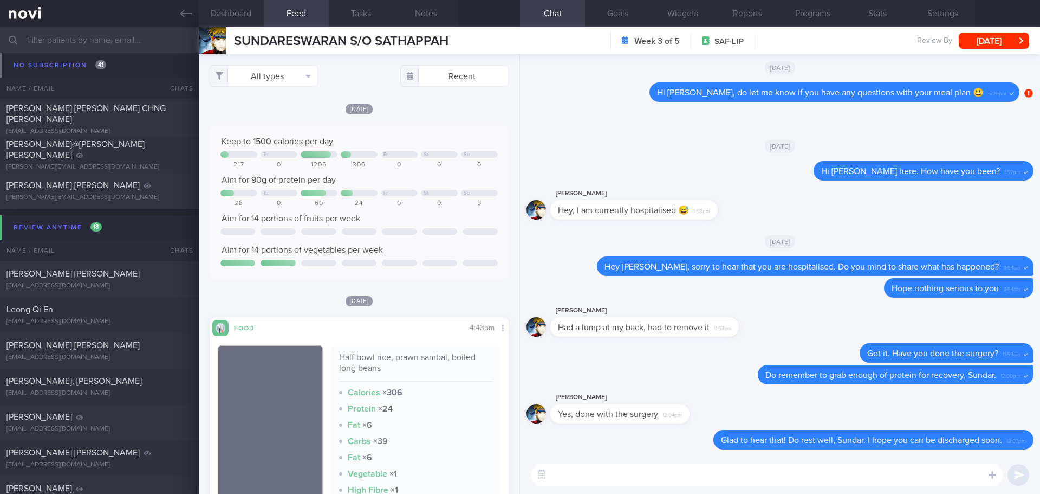
scroll to position [3414, 0]
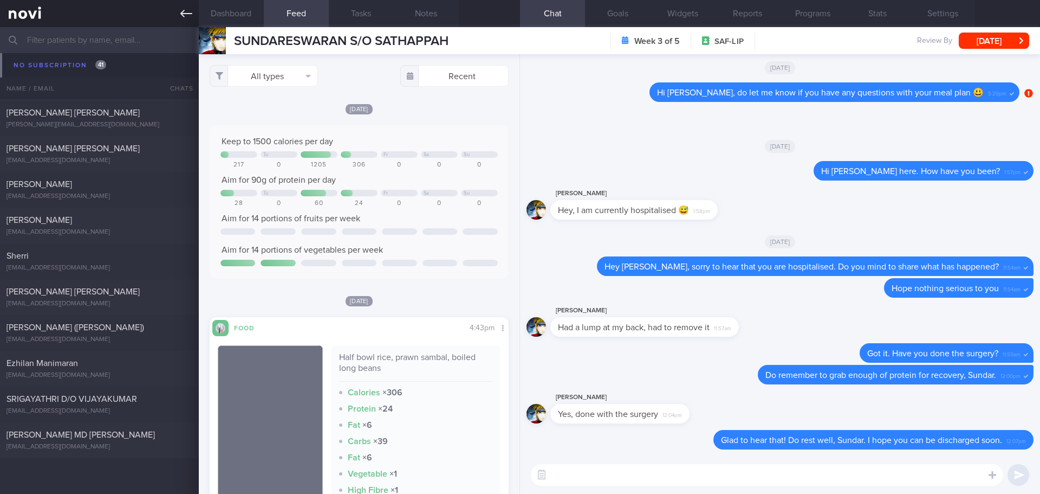
click at [196, 15] on link at bounding box center [99, 13] width 199 height 27
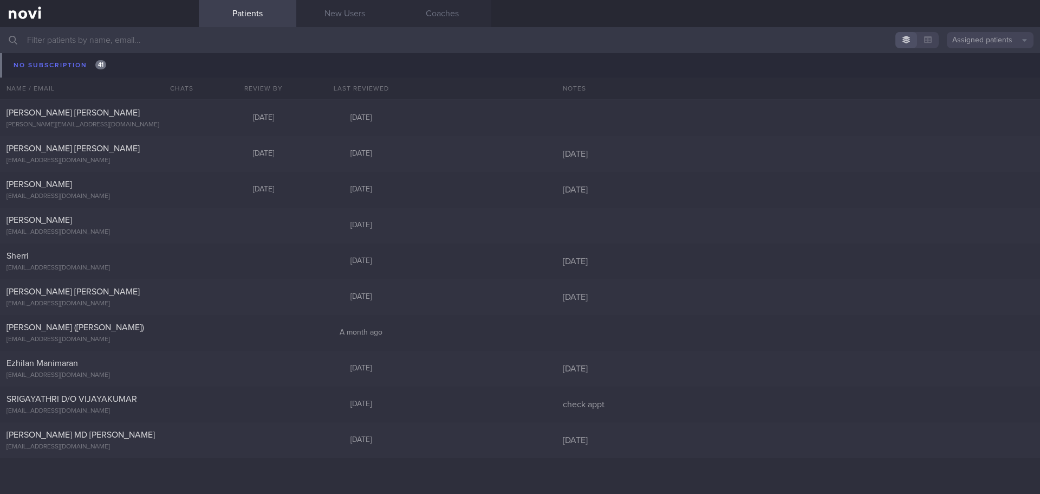
click at [80, 64] on div "Fiona Heng xuecanfly@gmail.com Today 7 days ago 3/10/25" at bounding box center [520, 47] width 1040 height 36
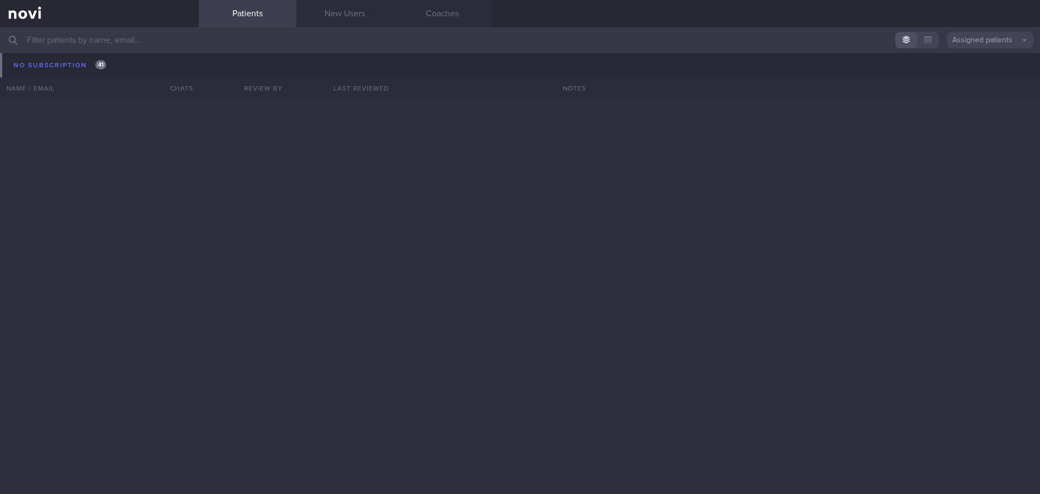
scroll to position [2656, 0]
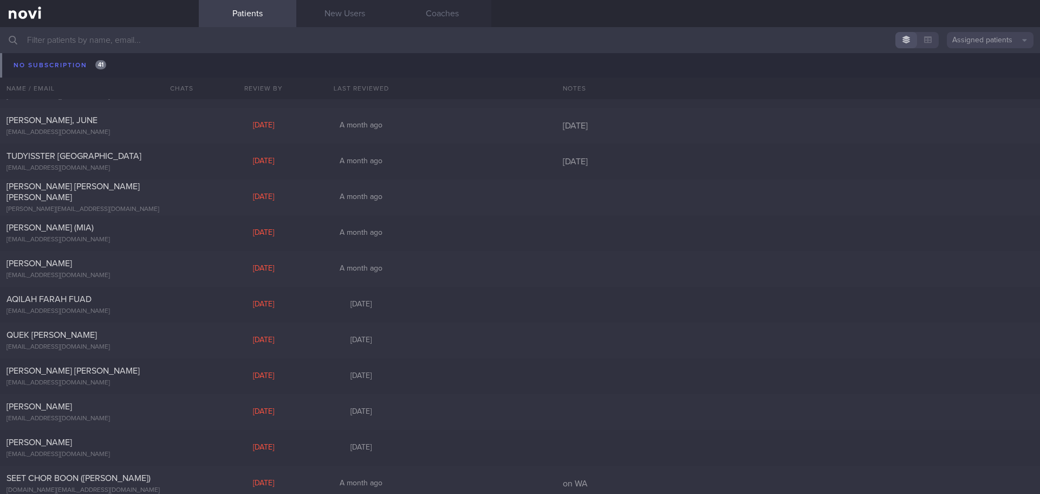
click at [76, 63] on div "[EMAIL_ADDRESS][DOMAIN_NAME]" at bounding box center [100, 61] width 186 height 8
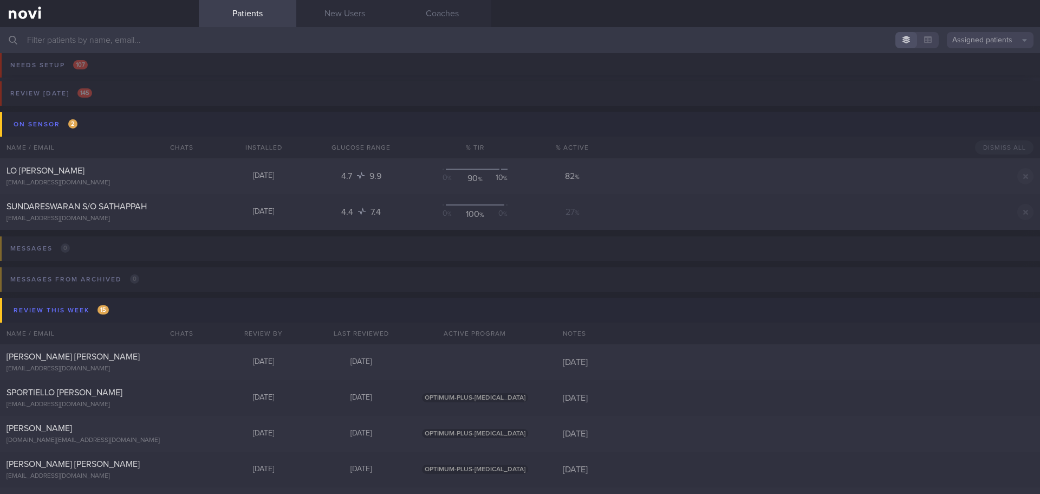
scroll to position [0, 0]
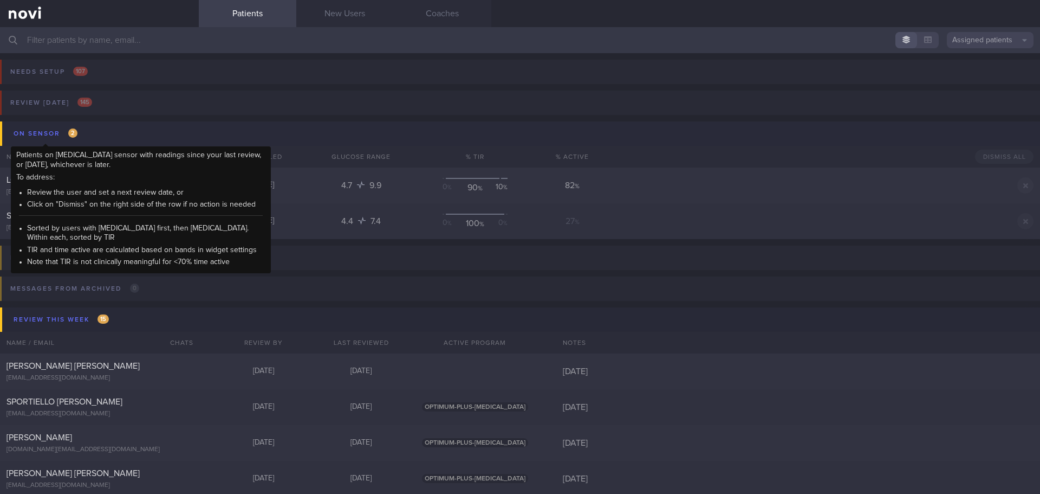
click at [52, 133] on div "On sensor 2" at bounding box center [45, 133] width 69 height 15
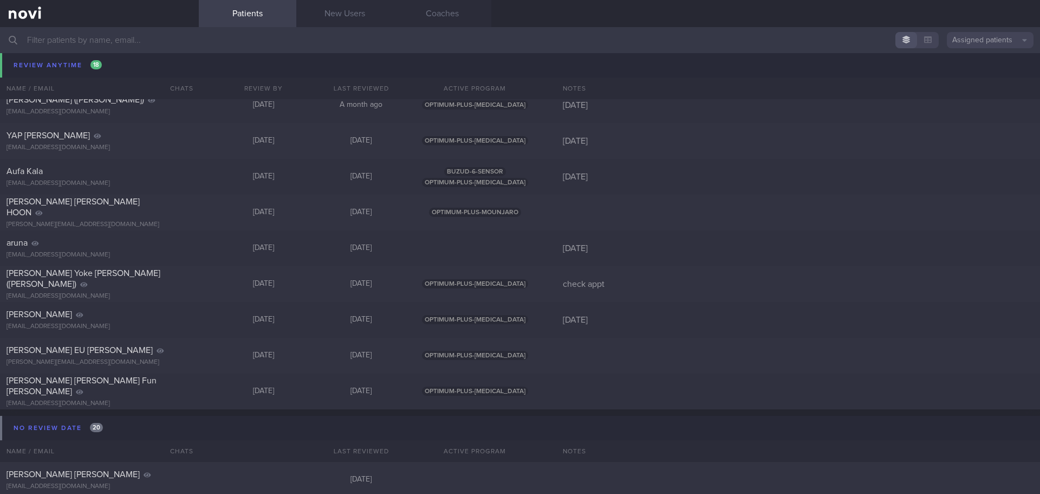
scroll to position [975, 0]
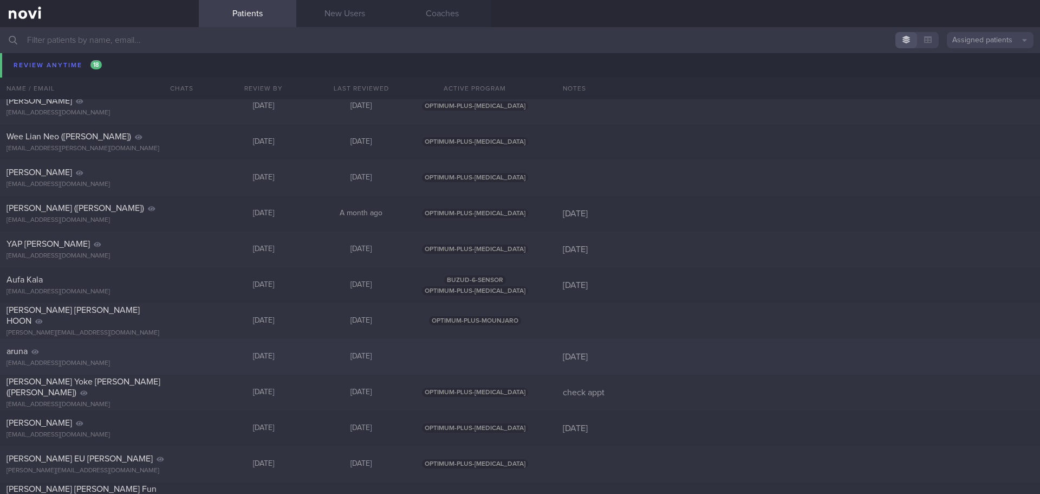
click at [205, 354] on div "aruna palaniappanaruna@outlook.com Wed, 19 Nov 2 months ago 14/11/25" at bounding box center [520, 357] width 1040 height 36
select select "10"
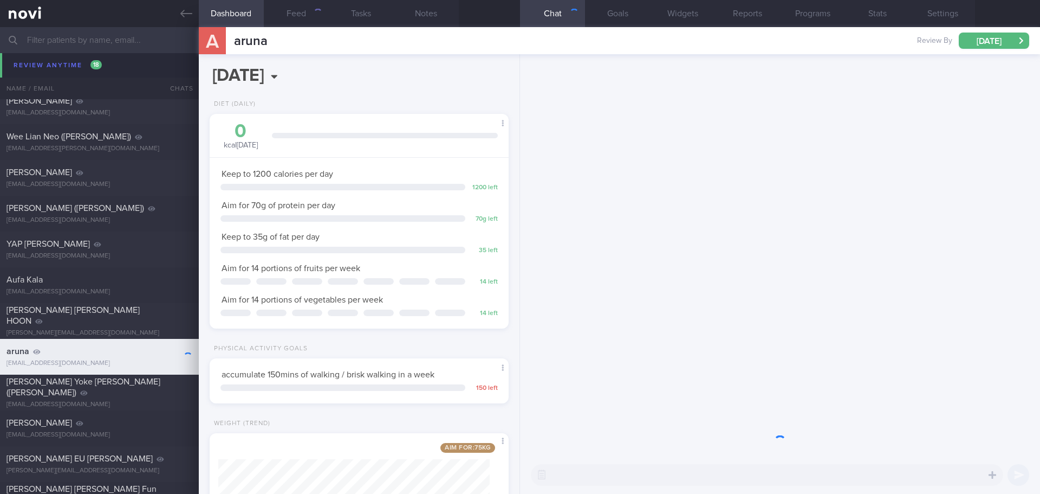
scroll to position [151, 272]
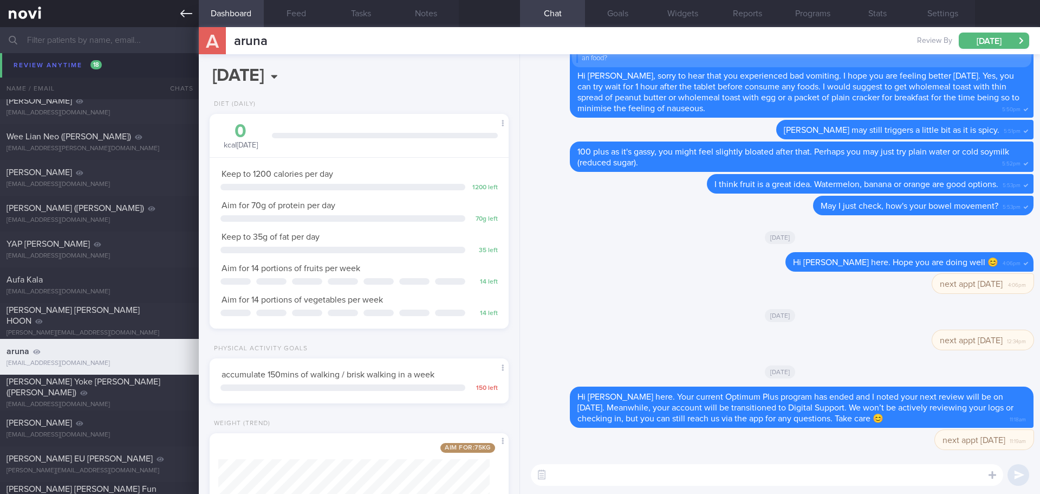
click at [192, 13] on icon at bounding box center [186, 14] width 12 height 12
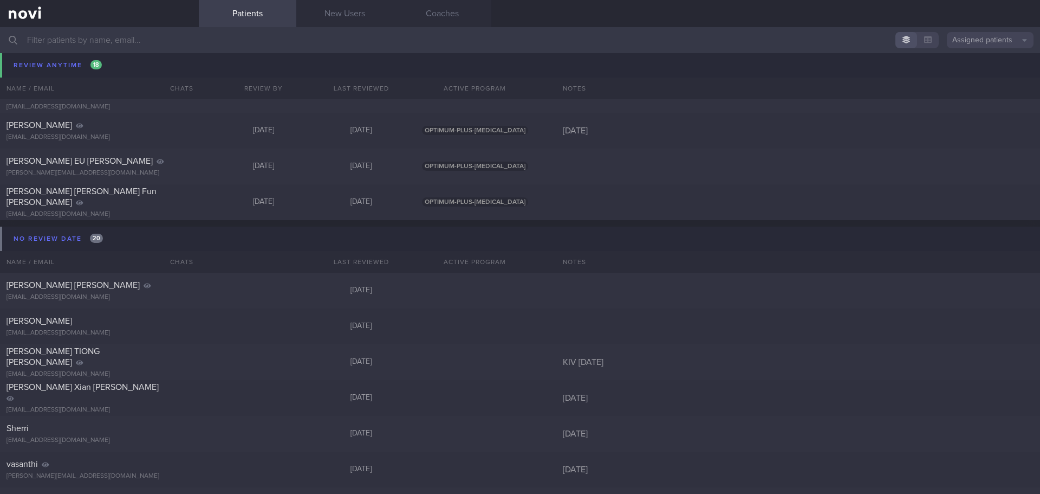
scroll to position [1300, 0]
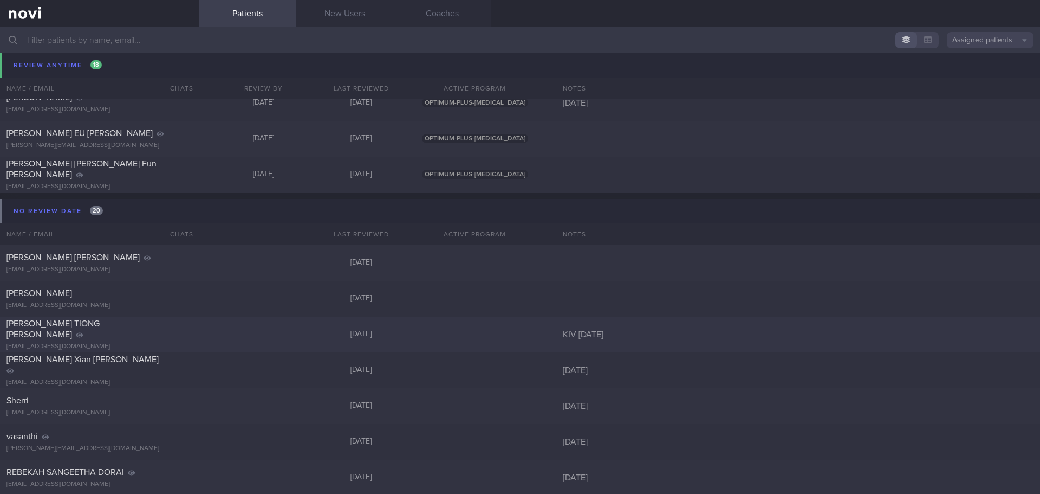
click at [534, 328] on div "KEITH TEO TIONG GEE keithteo69@gmail.com 8 months ago KIV Aug'25" at bounding box center [520, 334] width 1040 height 36
select select "9"
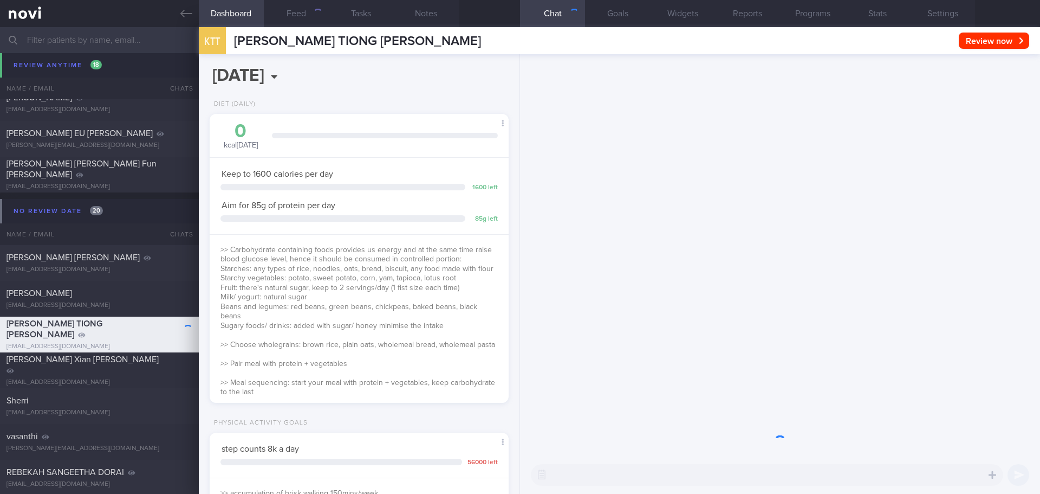
scroll to position [138, 276]
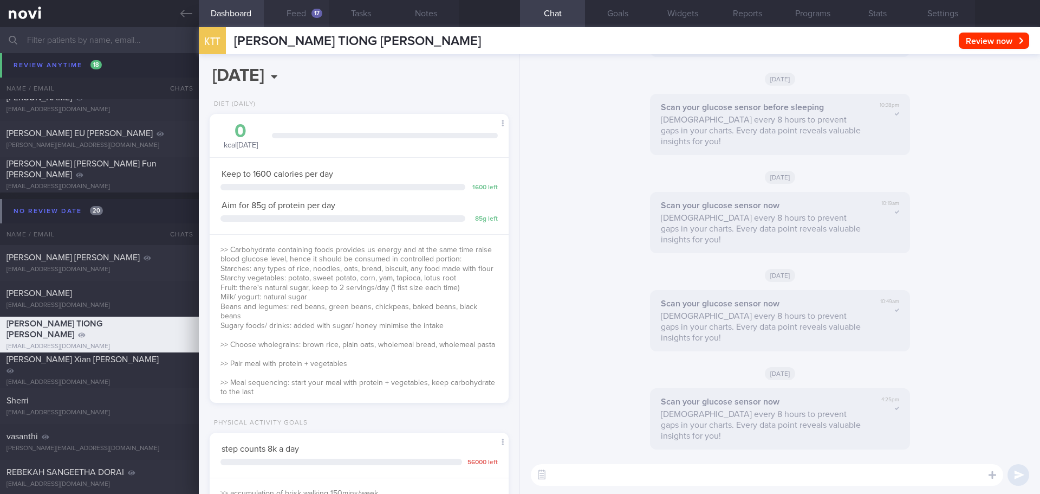
click at [316, 14] on div "17" at bounding box center [316, 13] width 11 height 9
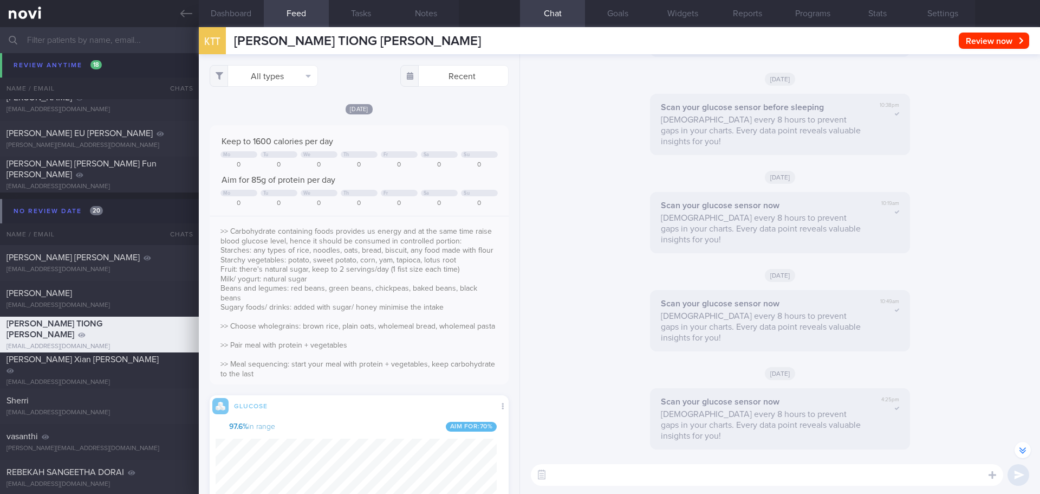
scroll to position [69, 277]
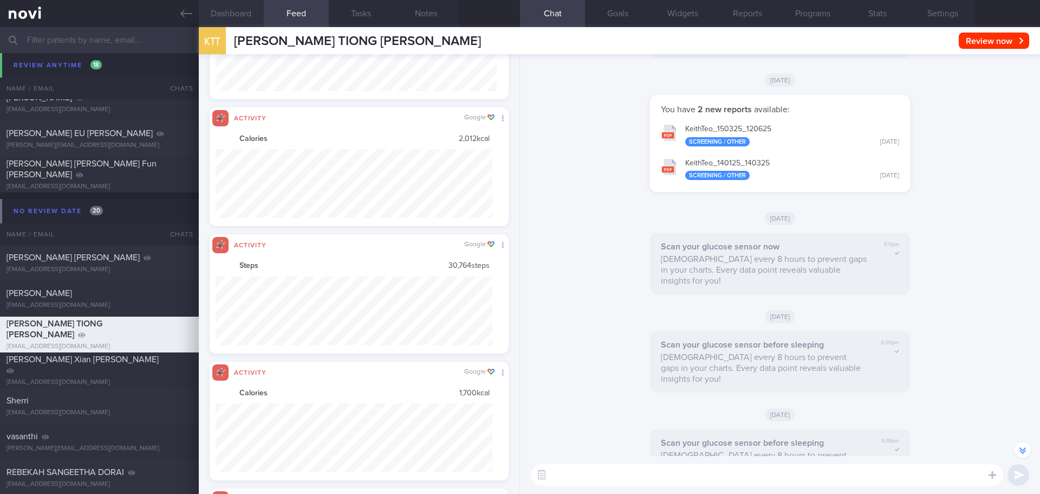
click at [238, 16] on button "Dashboard" at bounding box center [231, 13] width 65 height 27
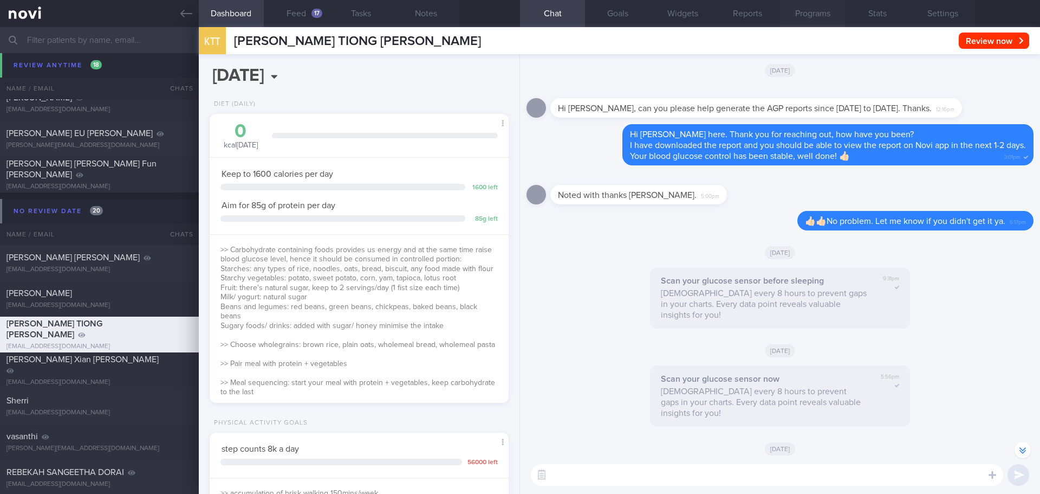
click at [820, 15] on button "Programs" at bounding box center [812, 13] width 65 height 27
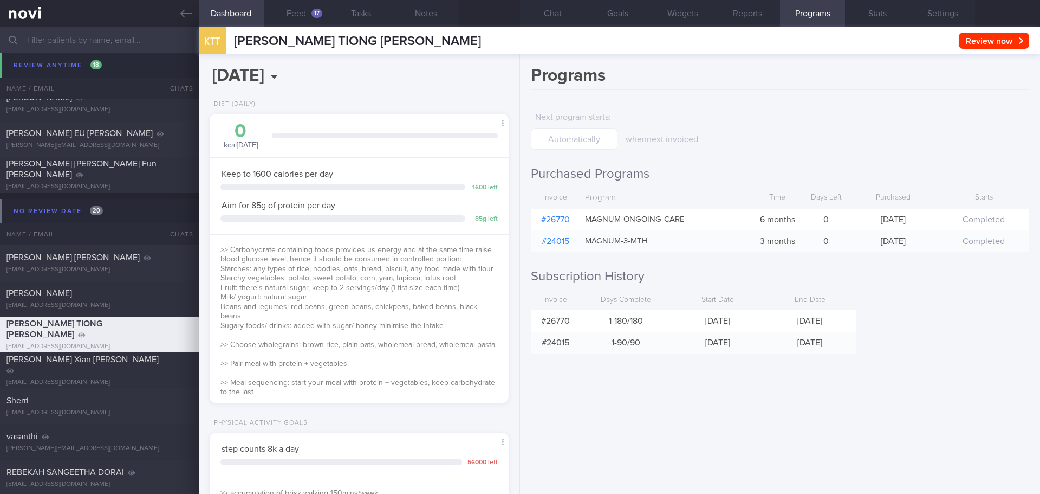
click at [556, 218] on link "# 26770" at bounding box center [555, 219] width 29 height 9
click at [553, 16] on button "Chat" at bounding box center [552, 13] width 65 height 27
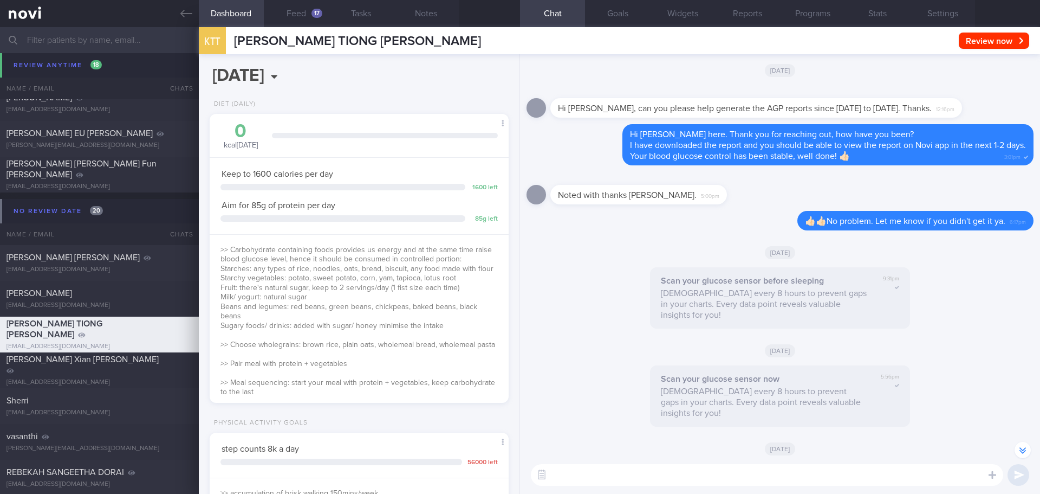
click at [624, 471] on textarea at bounding box center [767, 475] width 472 height 22
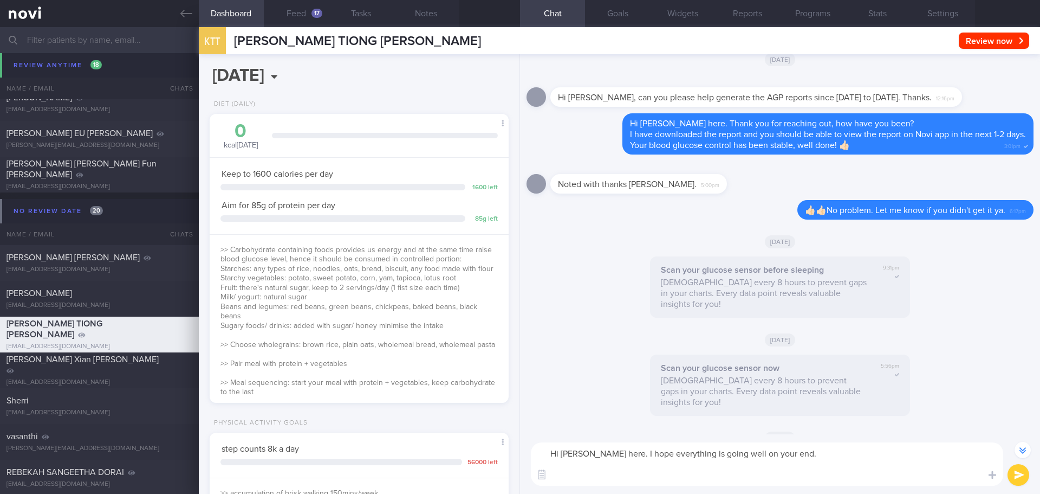
scroll to position [-780, 0]
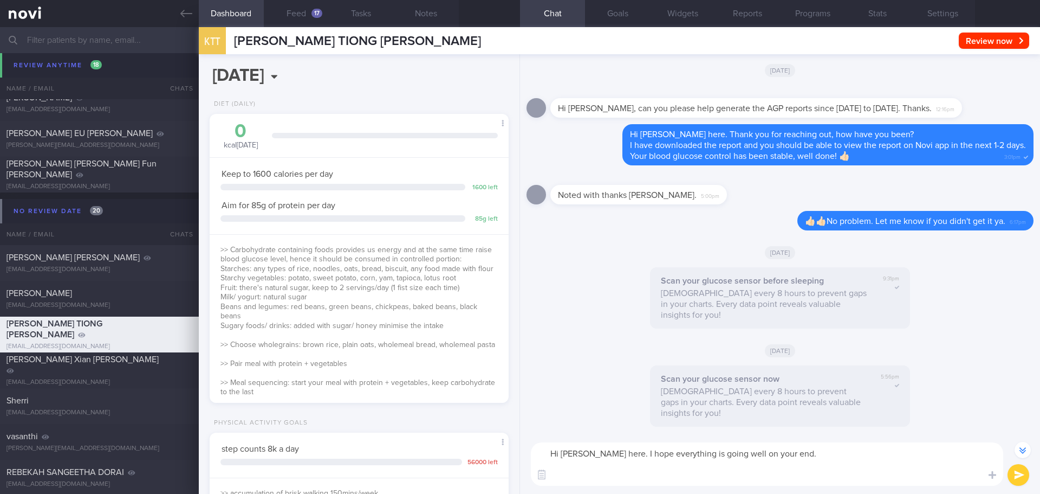
click at [909, 365] on div "[DATE]" at bounding box center [780, 350] width 507 height 30
click at [577, 475] on textarea "Hi Mr Keith, Elizabeth here. I hope everything is going well on your end." at bounding box center [767, 463] width 472 height 43
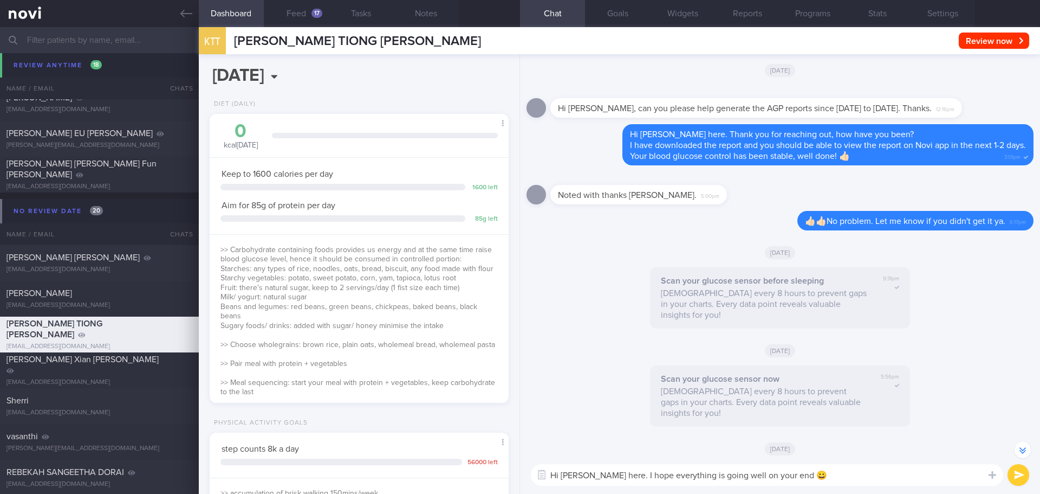
click at [872, 474] on textarea "Hi [PERSON_NAME] here. I hope everything is going well on your end 😀" at bounding box center [767, 475] width 472 height 22
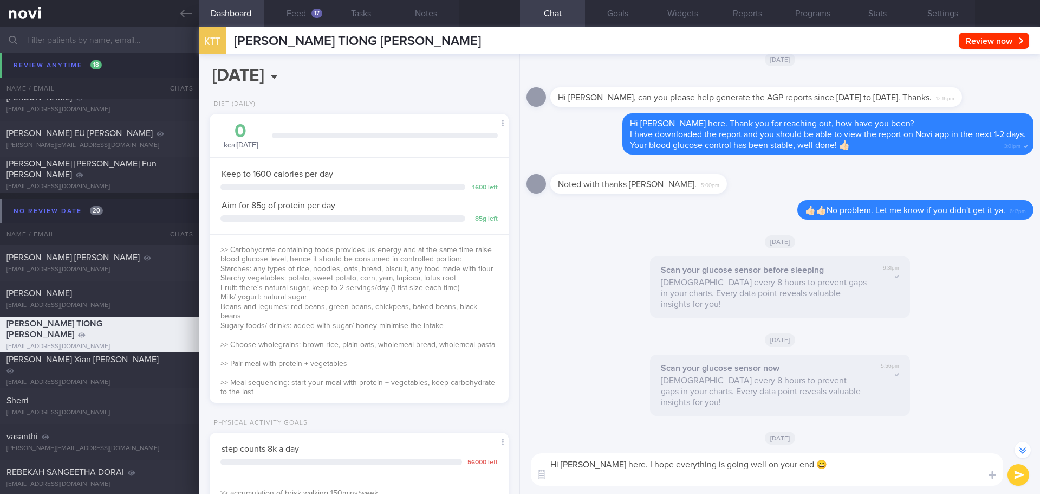
scroll to position [-769, 0]
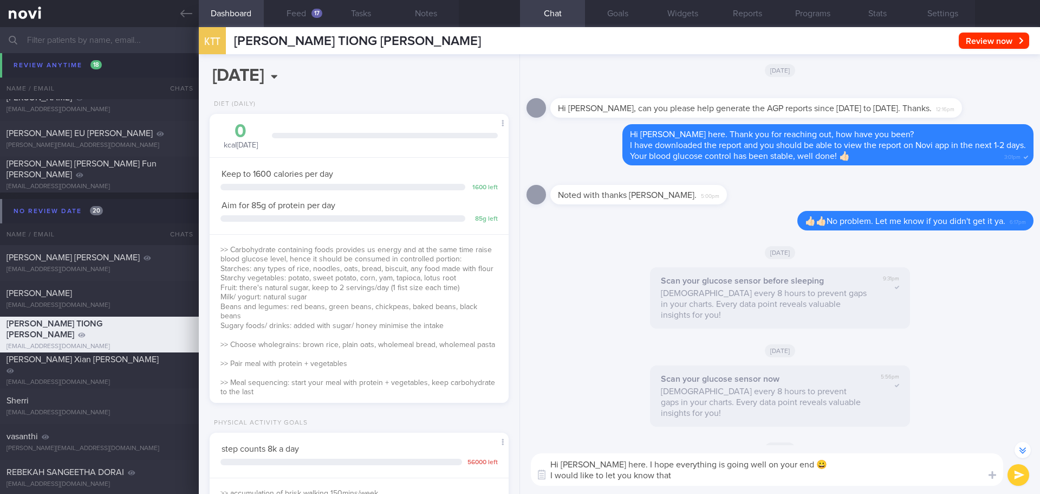
click at [693, 475] on textarea "Hi Mr Keith, Elizabeth here. I hope everything is going well on your end 😀 I wo…" at bounding box center [767, 469] width 472 height 33
paste textarea "Your NoviHealth account will be archived shortly to mark the end of the program…"
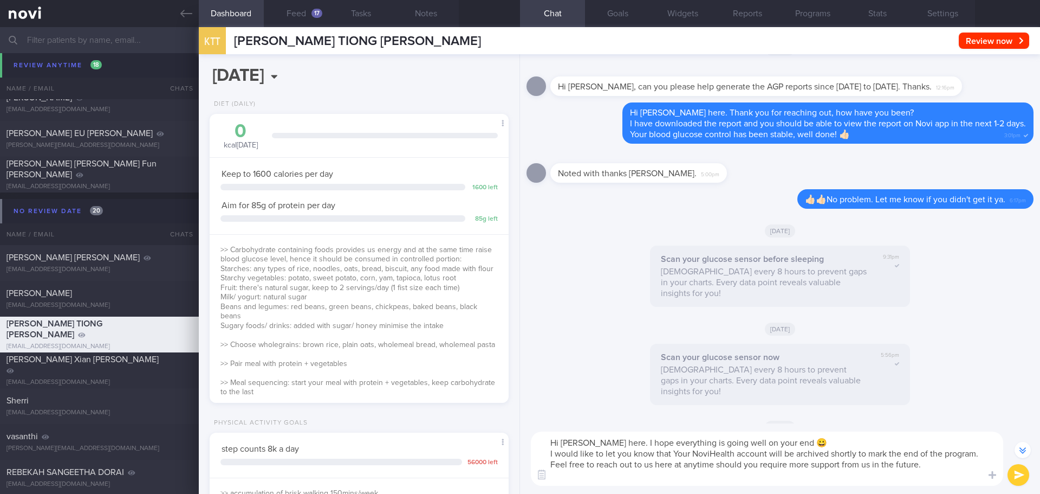
scroll to position [-791, 0]
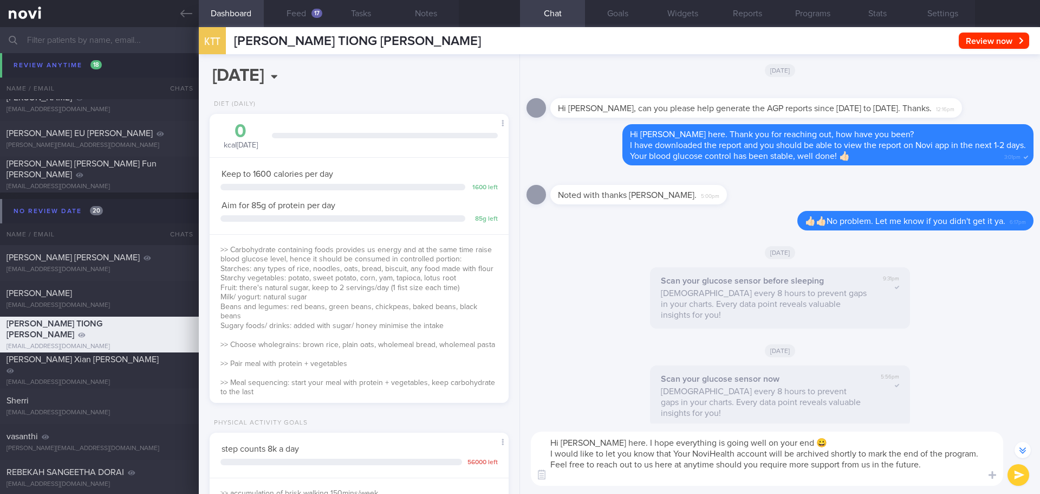
click at [677, 453] on textarea "Hi Mr Keith, Elizabeth here. I hope everything is going well on your end 😀 I wo…" at bounding box center [767, 458] width 472 height 54
click at [619, 474] on textarea "Hi Mr Keith, Elizabeth here. I hope everything is going well on your end 😀 I wo…" at bounding box center [767, 458] width 472 height 54
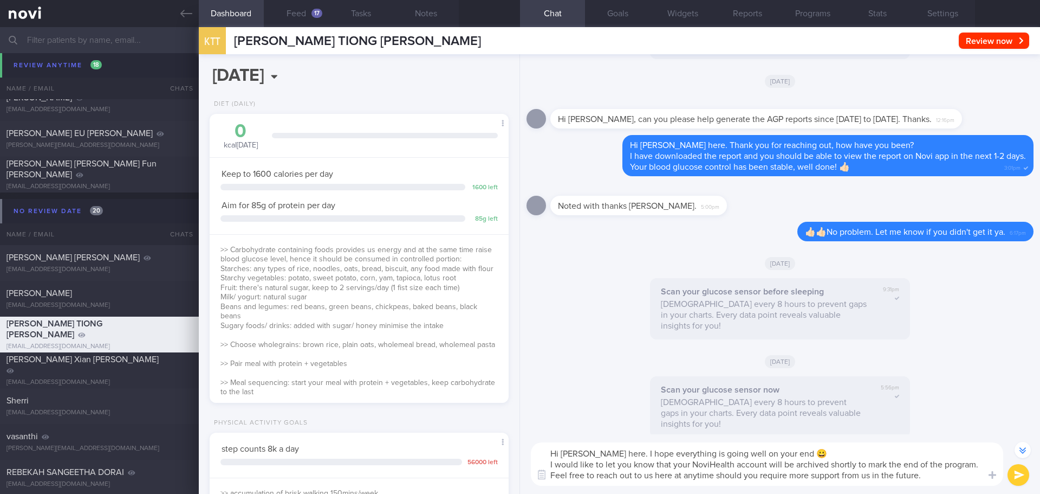
scroll to position [-780, 0]
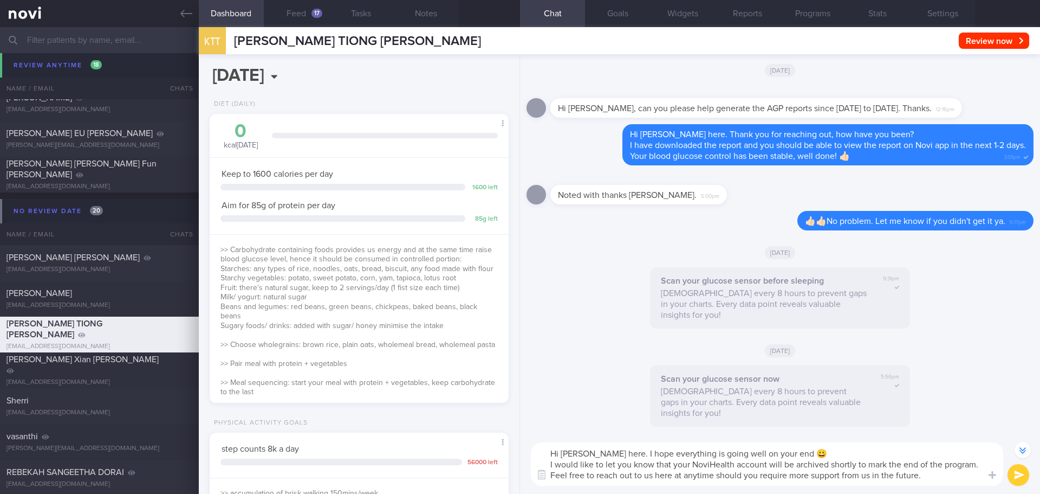
click at [847, 451] on textarea "Hi Mr Keith, Elizabeth here. I hope everything is going well on your end 😀 I wo…" at bounding box center [767, 463] width 472 height 43
drag, startPoint x: 632, startPoint y: 462, endPoint x: 606, endPoint y: 464, distance: 26.1
click at [606, 464] on textarea "Hi Mr Keith, Elizabeth here. I hope everything is going well on your end 😀 I wo…" at bounding box center [767, 463] width 472 height 43
click at [933, 472] on textarea "Hi [PERSON_NAME] here. I hope everything is going well on your end 😀 I would li…" at bounding box center [767, 463] width 472 height 43
click at [938, 477] on textarea "Hi [PERSON_NAME] here. I hope everything is going well on your end 😀 I would li…" at bounding box center [767, 463] width 472 height 43
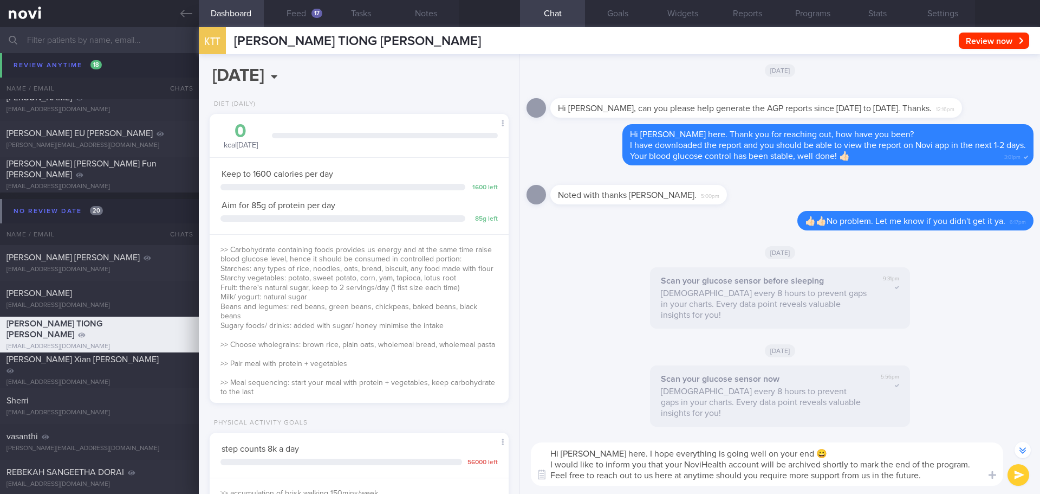
click at [939, 477] on textarea "Hi [PERSON_NAME] here. I hope everything is going well on your end 😀 I would li…" at bounding box center [767, 463] width 472 height 43
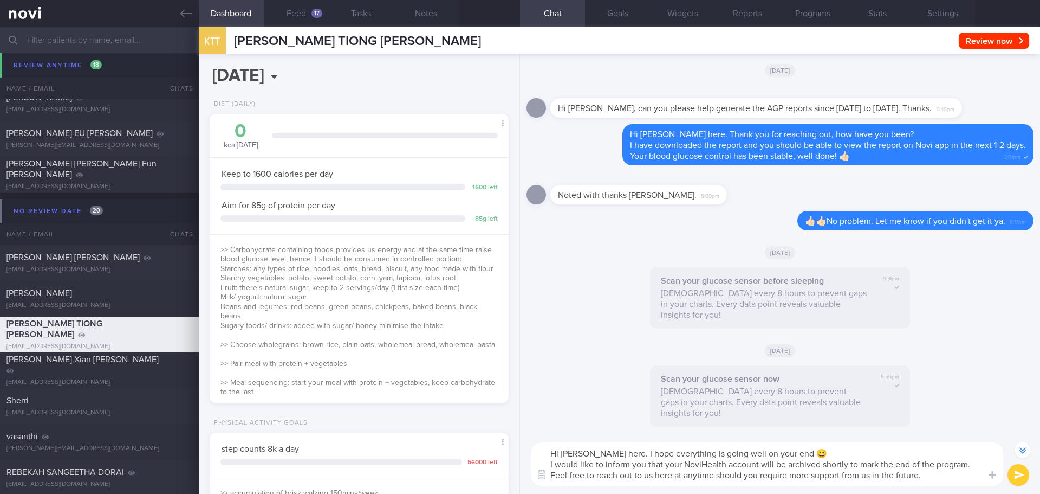
click at [937, 475] on textarea "Hi [PERSON_NAME] here. I hope everything is going well on your end 😀 I would li…" at bounding box center [767, 463] width 472 height 43
click at [945, 471] on textarea "Hi [PERSON_NAME] here. I hope everything is going well on your end 😀 I would li…" at bounding box center [767, 463] width 472 height 43
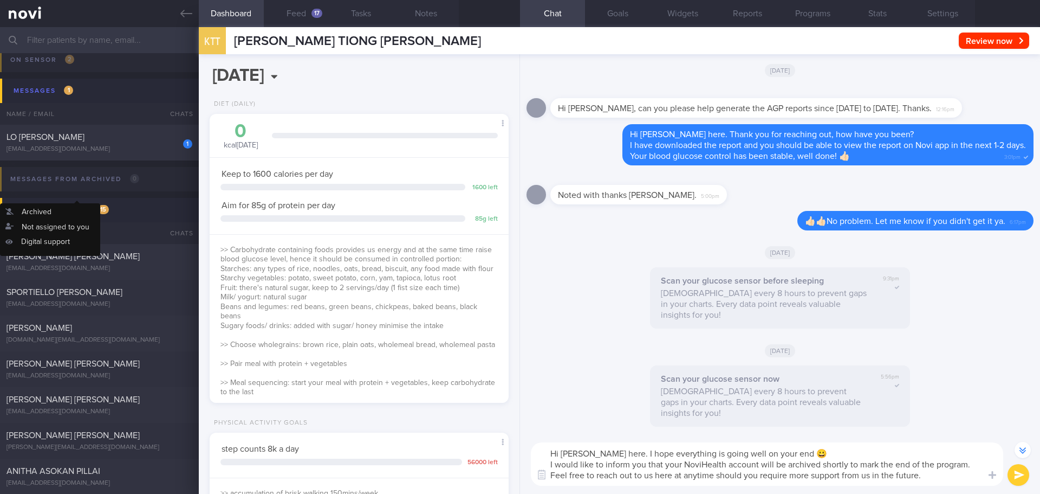
scroll to position [0, 0]
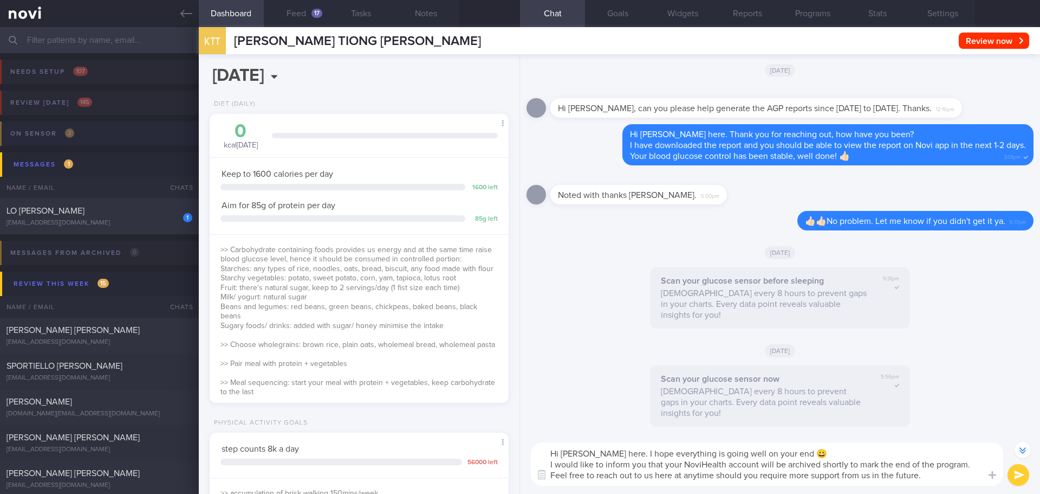
click at [83, 131] on button "On sensor 2" at bounding box center [518, 136] width 1043 height 31
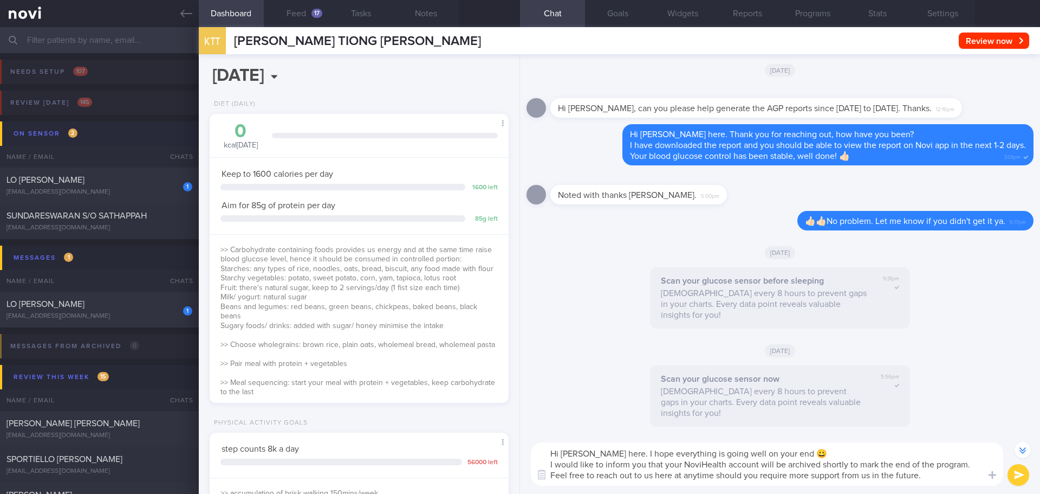
click at [83, 131] on button "On sensor 2" at bounding box center [521, 133] width 1043 height 24
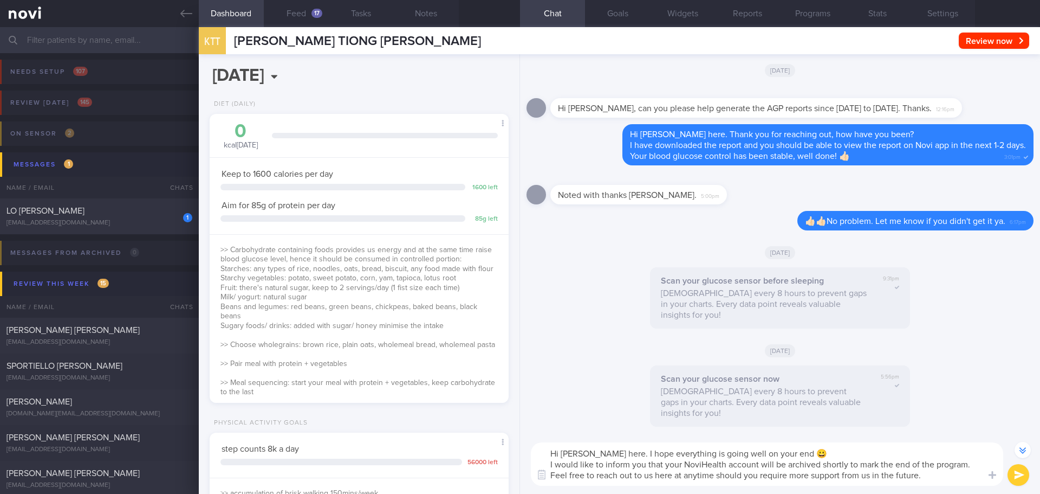
click at [952, 476] on textarea "Hi [PERSON_NAME] here. I hope everything is going well on your end 😀 I would li…" at bounding box center [767, 463] width 472 height 43
type textarea "Hi [PERSON_NAME] here. I hope everything is going well on your end 😀 I would li…"
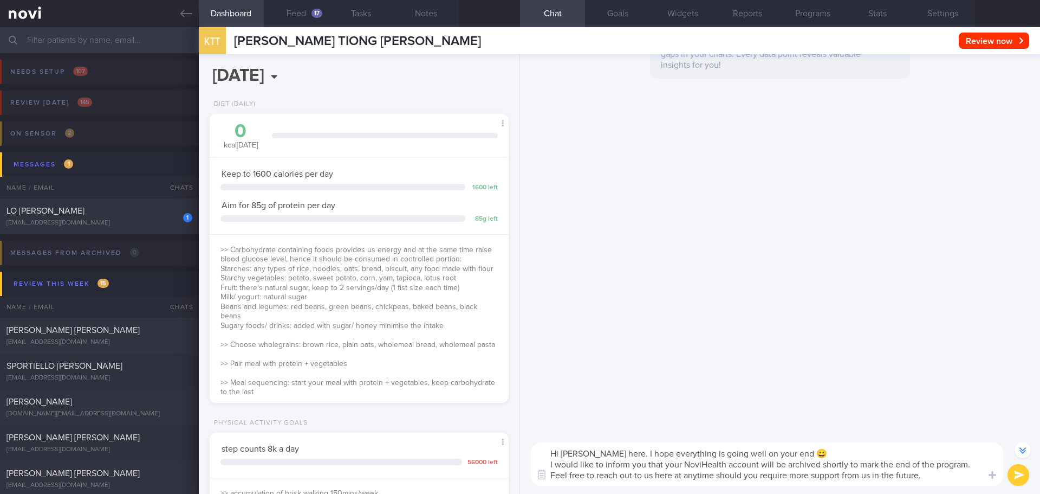
select select "9"
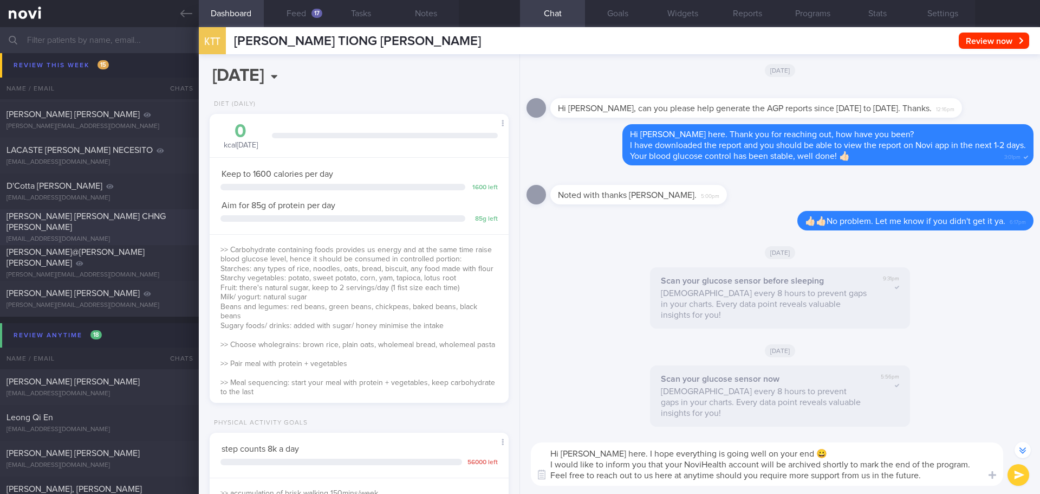
scroll to position [433, 0]
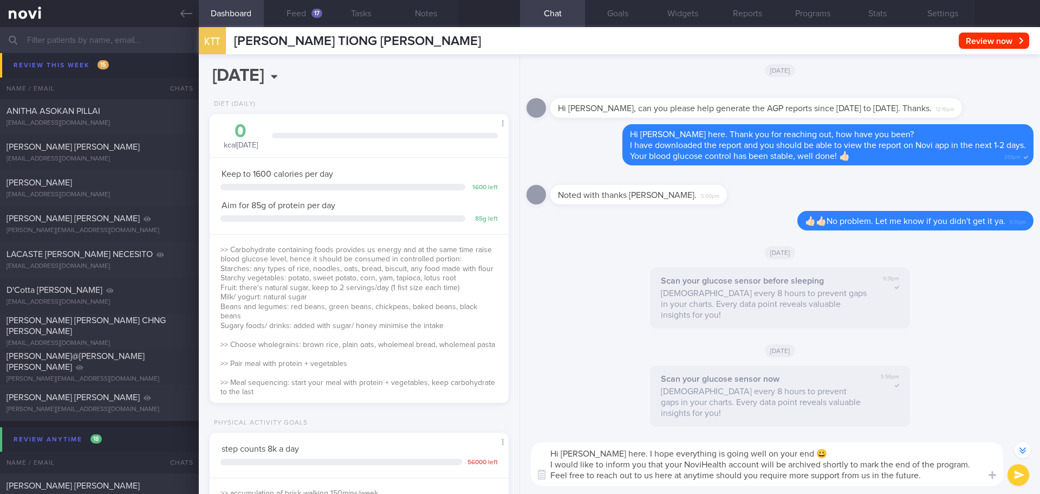
click at [926, 479] on textarea "Hi [PERSON_NAME] here. I hope everything is going well on your end 😀 I would li…" at bounding box center [767, 463] width 472 height 43
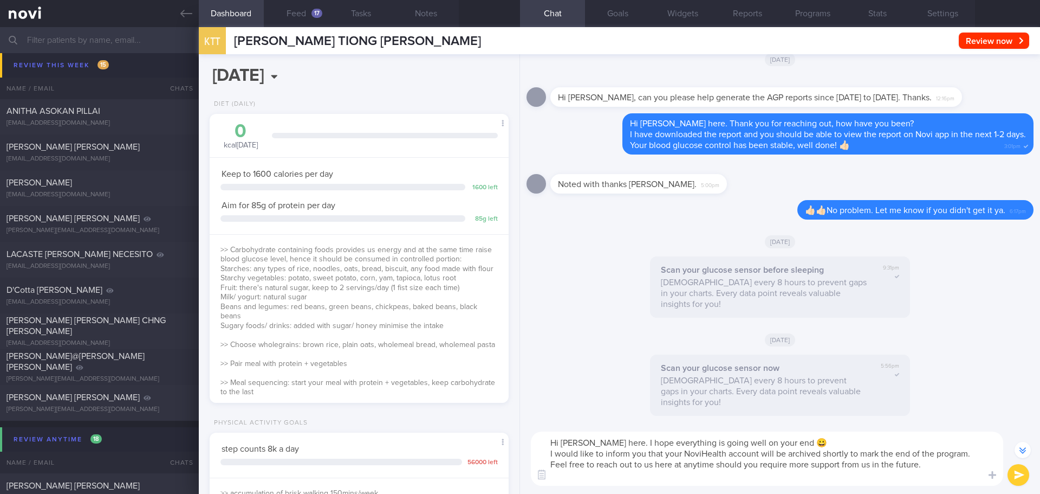
scroll to position [-791, 0]
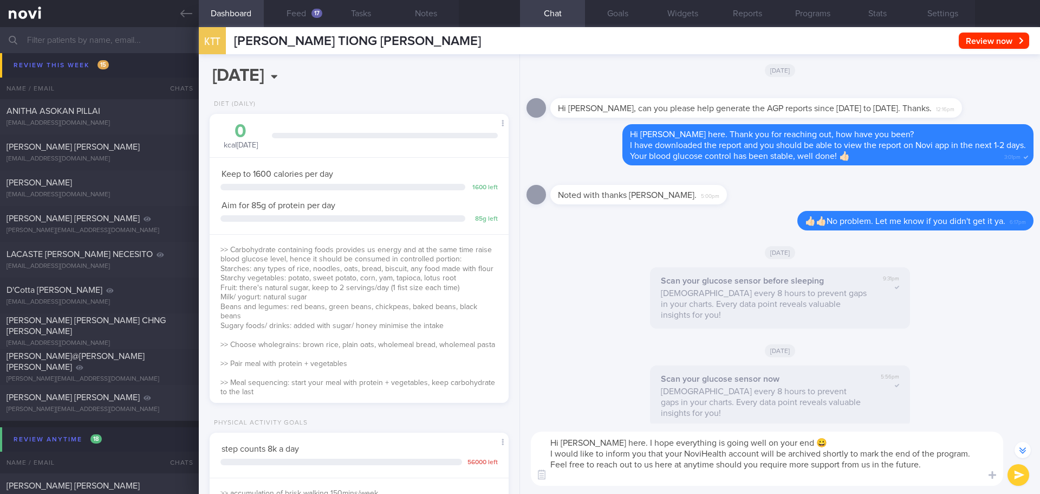
paste textarea "Take care and we wish you the best of health!"
type textarea "Hi [PERSON_NAME] here. I hope everything is going well on your end 😀 I would li…"
click at [1011, 476] on button "submit" at bounding box center [1019, 475] width 22 height 22
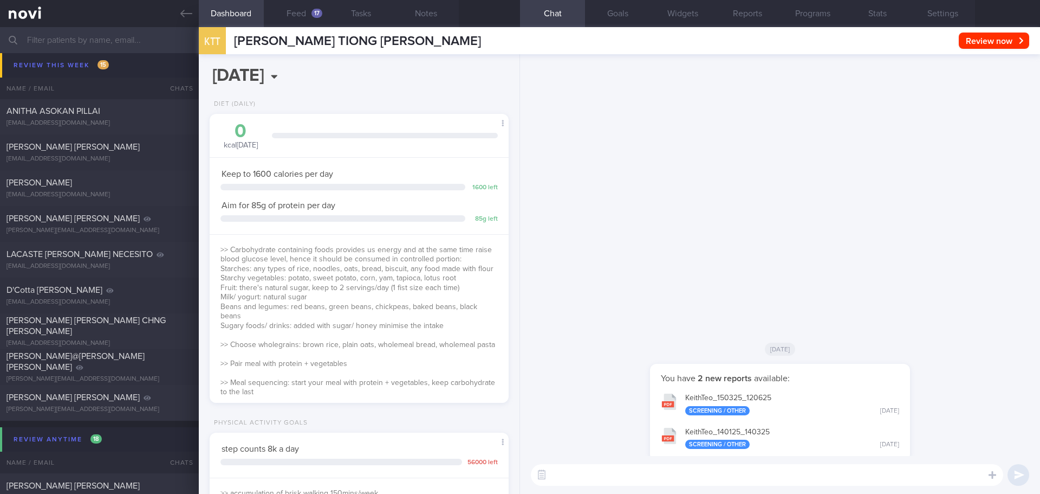
scroll to position [0, 0]
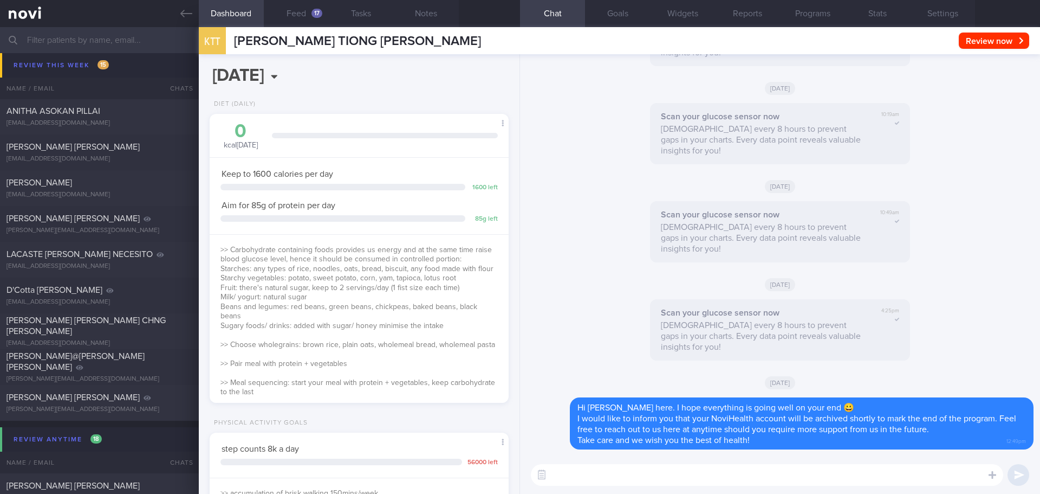
click at [64, 42] on input "text" at bounding box center [520, 40] width 1040 height 26
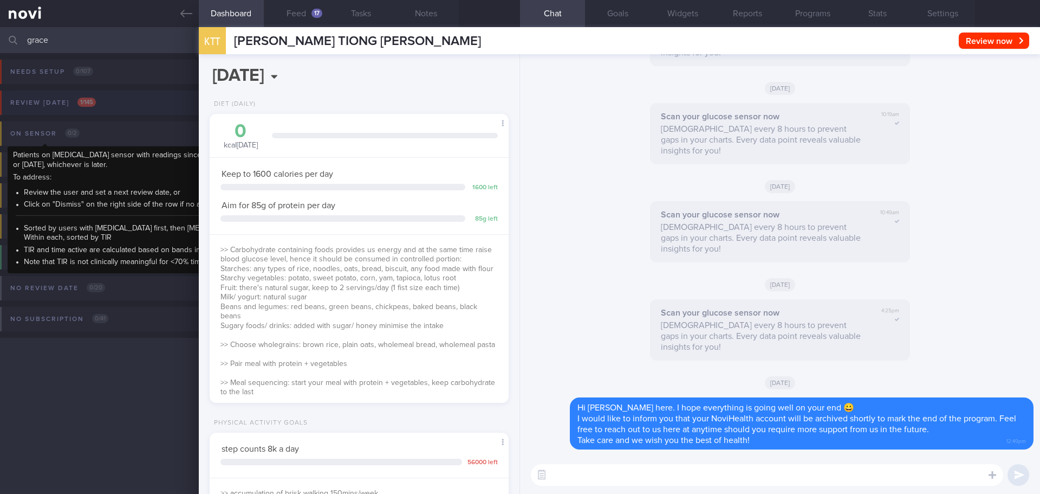
type input "grace"
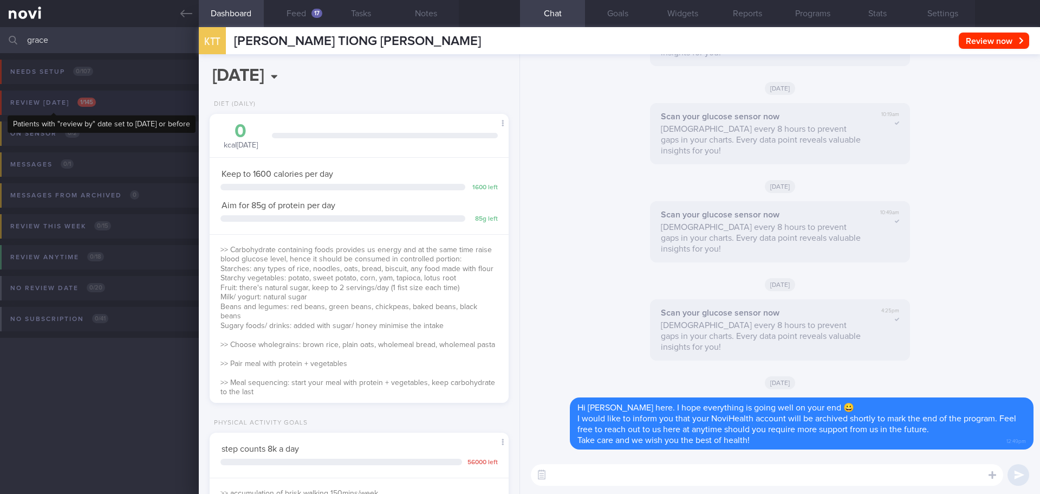
click at [82, 105] on span "1 / 145" at bounding box center [86, 102] width 18 height 9
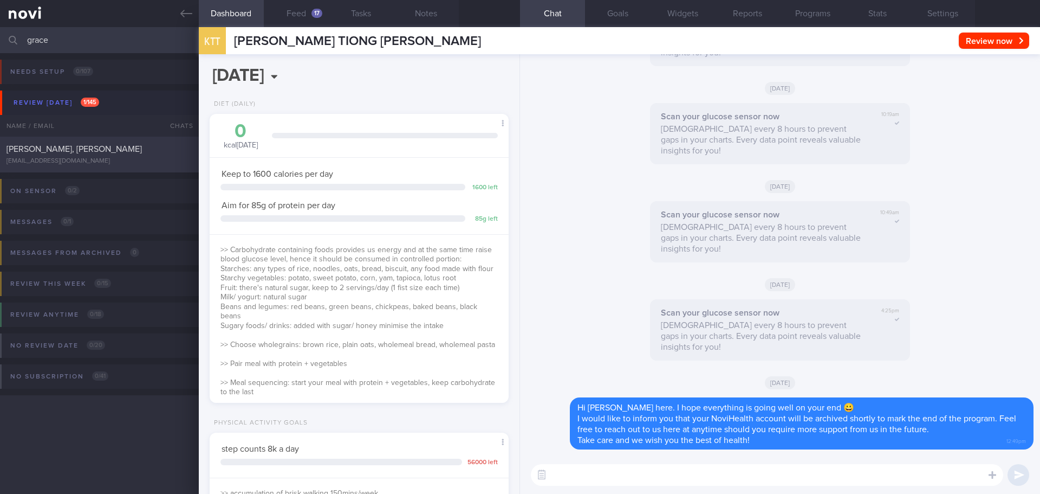
click at [87, 160] on div "[EMAIL_ADDRESS][DOMAIN_NAME]" at bounding box center [100, 161] width 186 height 8
type input "[DATE]"
checkbox input "false"
select select "8"
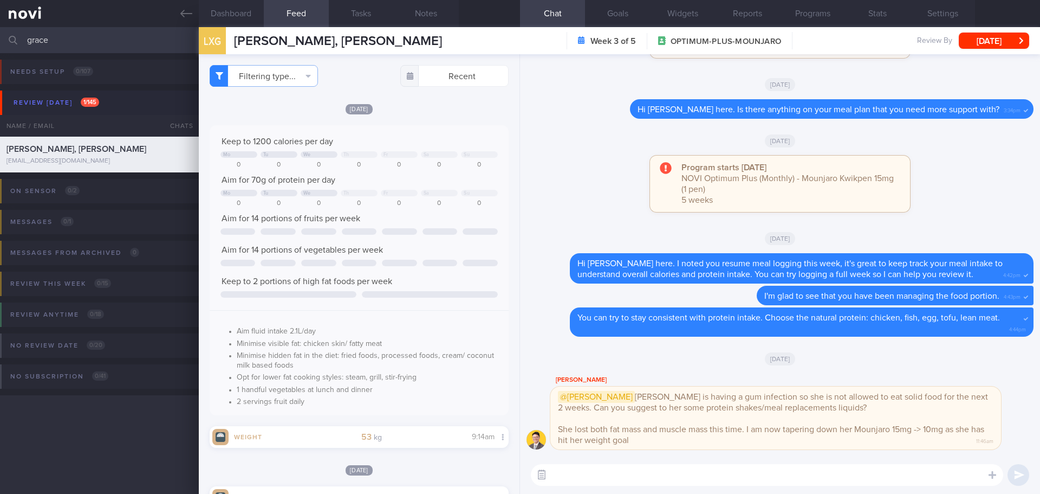
click at [543, 478] on button "button" at bounding box center [542, 475] width 20 height 20
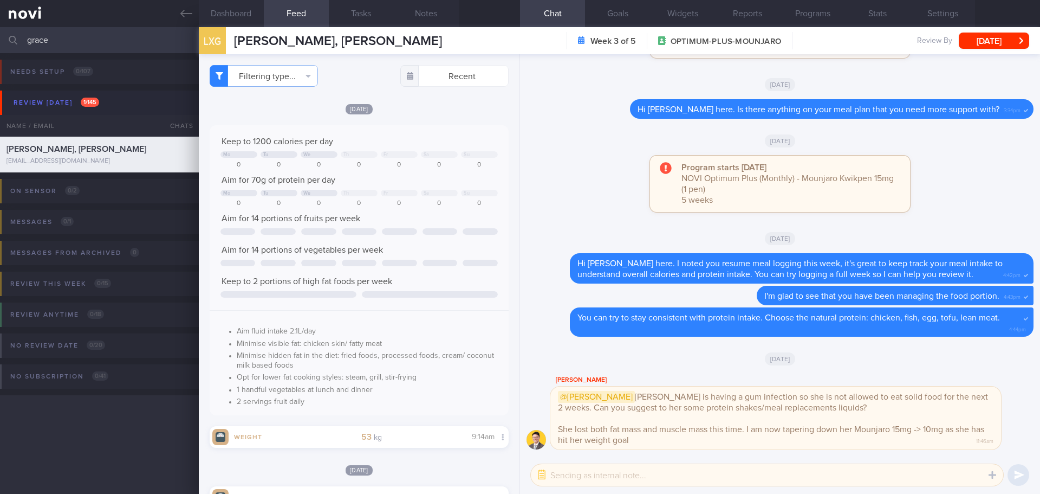
click at [579, 479] on textarea at bounding box center [767, 475] width 472 height 22
type textarea "Noted with thanks, [PERSON_NAME]."
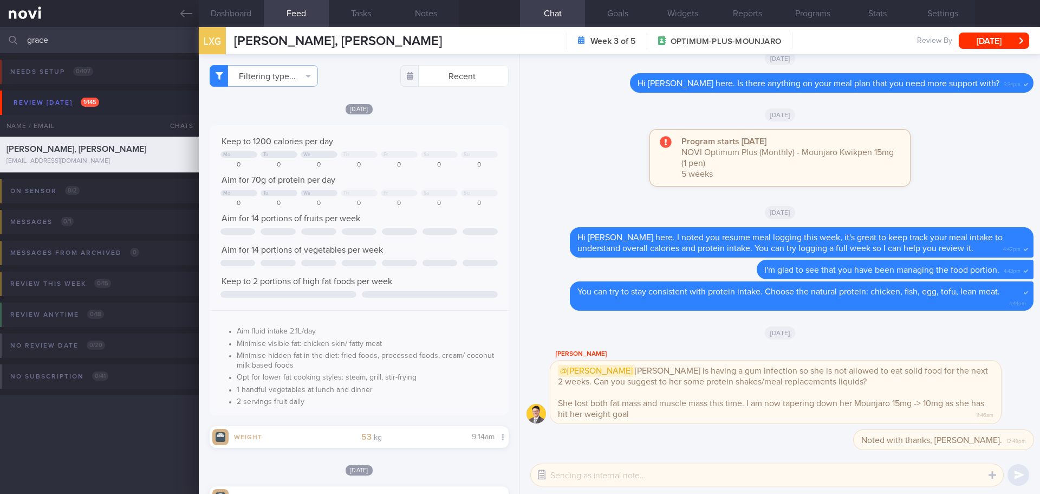
click at [542, 482] on button "button" at bounding box center [542, 475] width 20 height 20
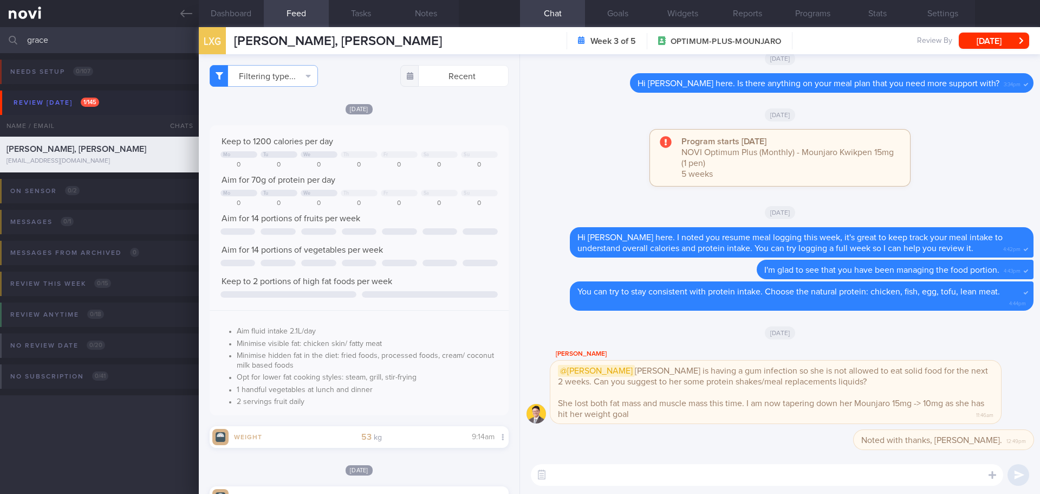
click at [568, 479] on textarea at bounding box center [767, 475] width 472 height 22
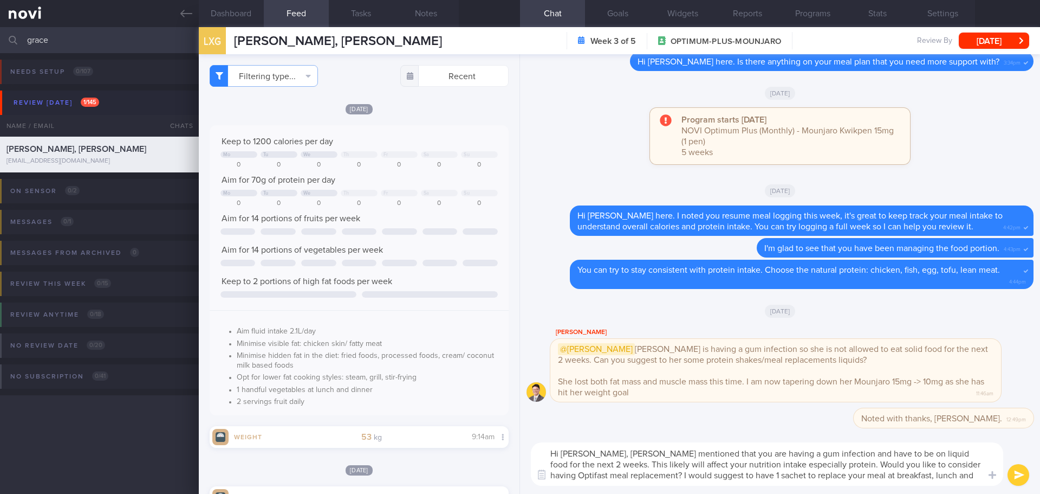
drag, startPoint x: 749, startPoint y: 475, endPoint x: 829, endPoint y: 475, distance: 79.6
click at [829, 475] on textarea "Hi [PERSON_NAME], [PERSON_NAME] mentioned that you are having a gum infection a…" at bounding box center [767, 463] width 472 height 43
click at [906, 482] on textarea "Hi [PERSON_NAME], [PERSON_NAME] mentioned that you are having a gum infection a…" at bounding box center [767, 463] width 472 height 43
type textarea "Hi [PERSON_NAME], [PERSON_NAME] mentioned that you are having a gum infection a…"
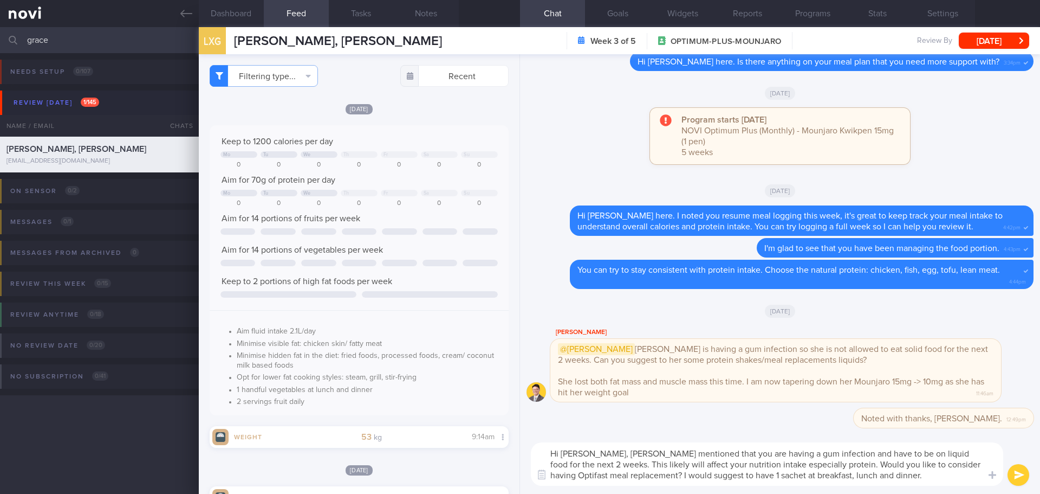
click at [1023, 471] on button "submit" at bounding box center [1019, 475] width 22 height 22
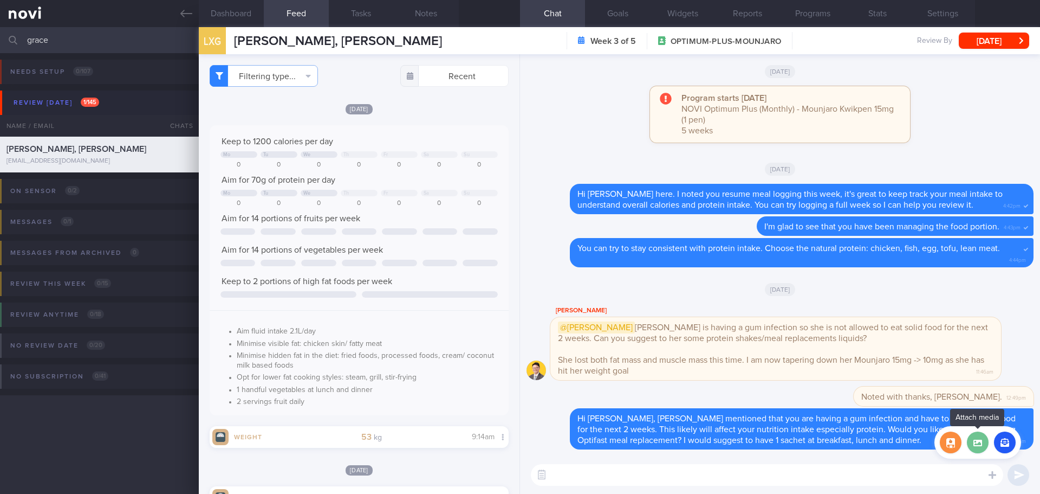
click at [977, 441] on label at bounding box center [978, 442] width 22 height 22
click at [0, 0] on input "file" at bounding box center [0, 0] width 0 height 0
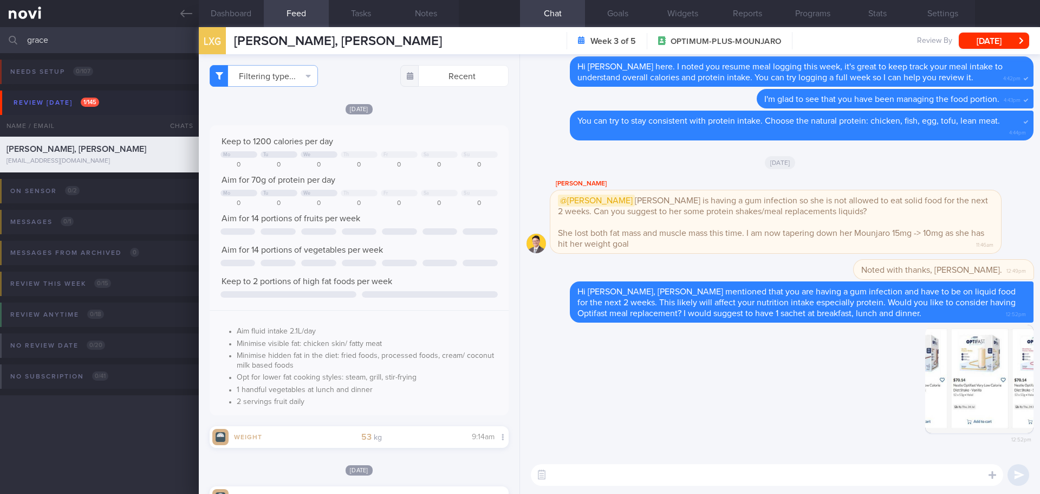
drag, startPoint x: 57, startPoint y: 38, endPoint x: -9, endPoint y: 43, distance: 66.8
click at [0, 43] on html "You are offline! Some functionality will be unavailable Patients New Users Coac…" at bounding box center [520, 247] width 1040 height 494
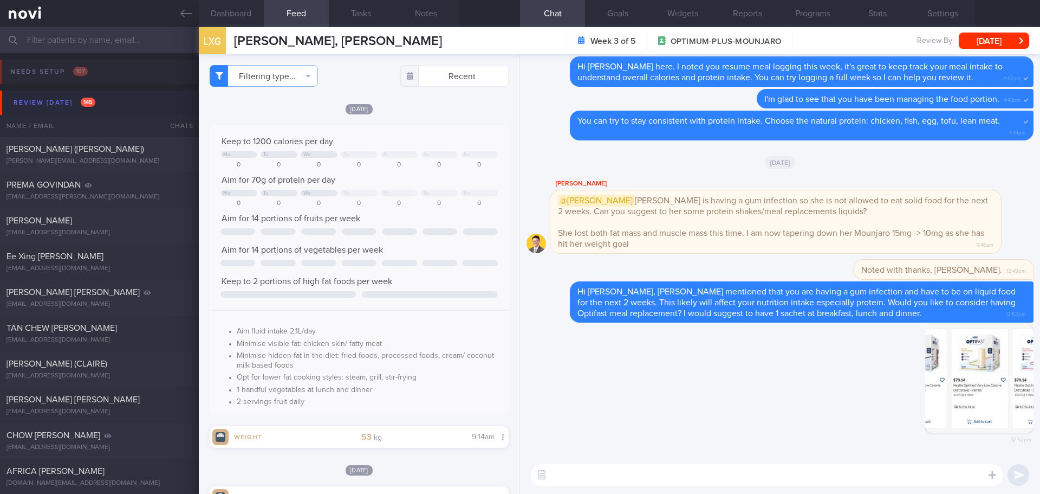
click at [66, 93] on button "Review [DATE] 145" at bounding box center [521, 102] width 1043 height 24
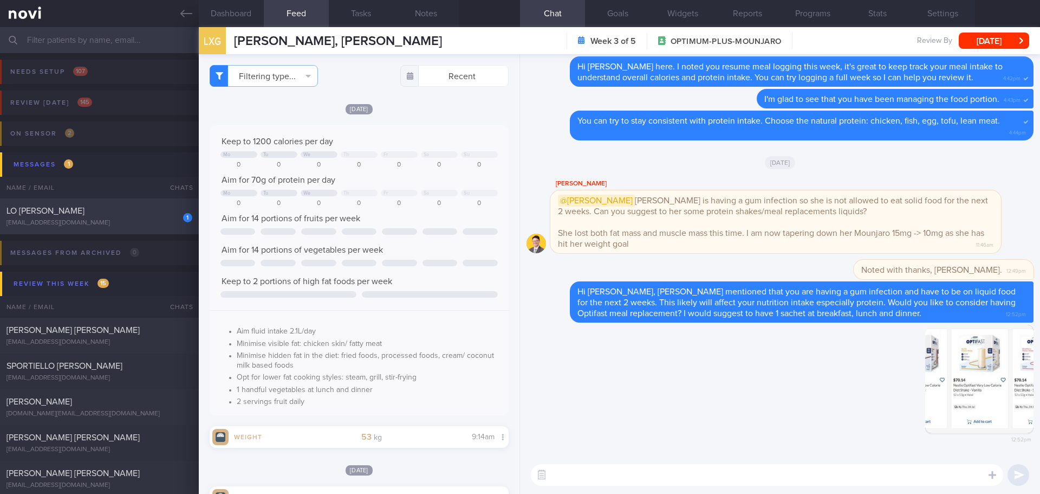
click at [142, 215] on div "LO [PERSON_NAME]" at bounding box center [98, 210] width 183 height 11
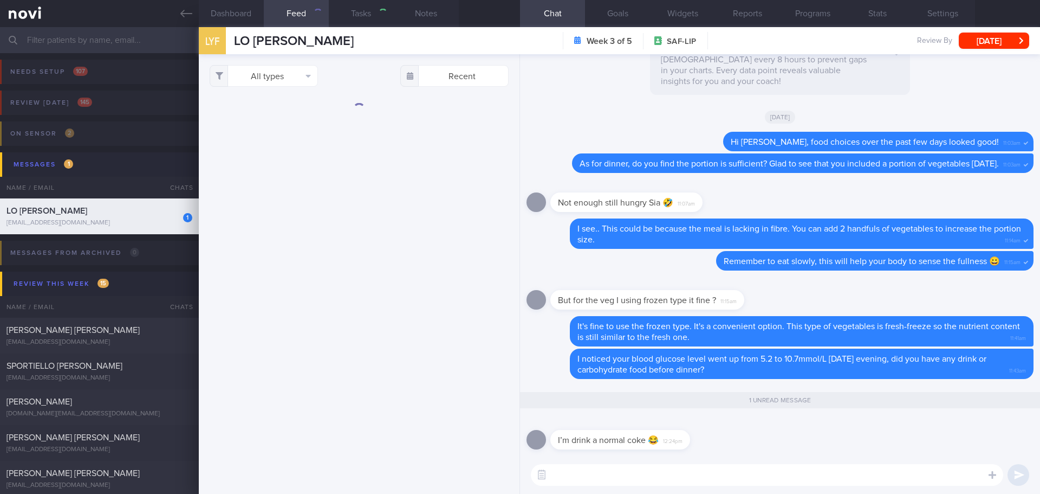
checkbox input "true"
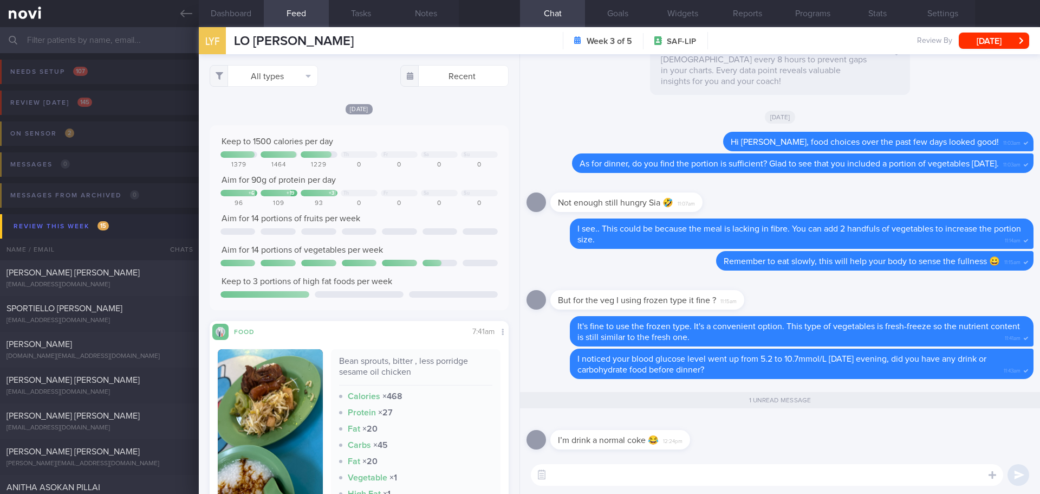
click at [634, 481] on textarea at bounding box center [767, 475] width 472 height 22
type textarea "Ahhhh... I see.. Good to keep added sugar drink minimum because it spikes blood…"
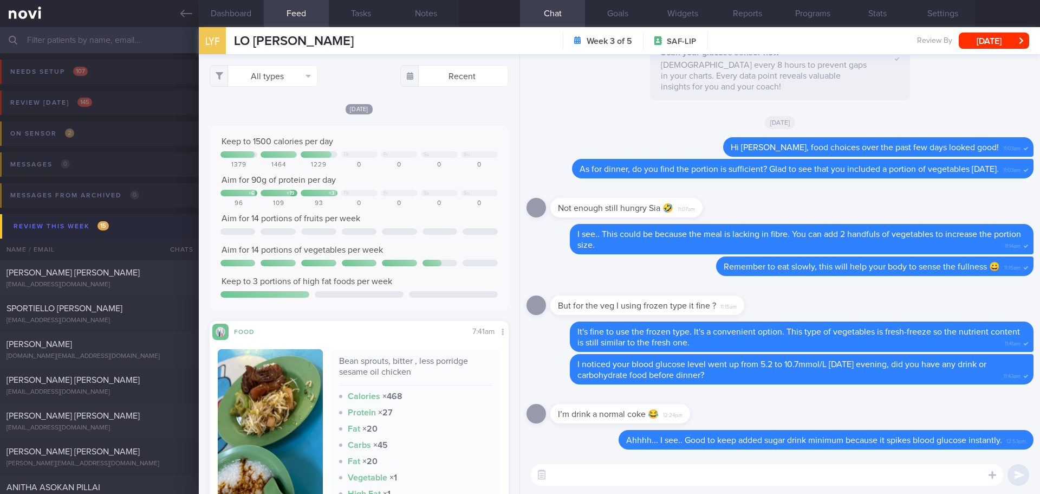
click at [74, 218] on button "Review this week 15" at bounding box center [521, 226] width 1043 height 24
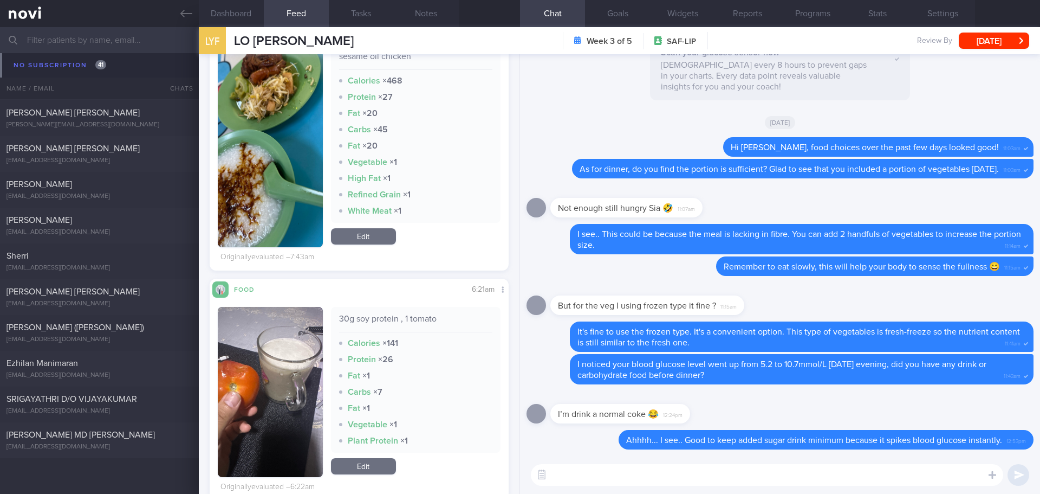
scroll to position [325, 0]
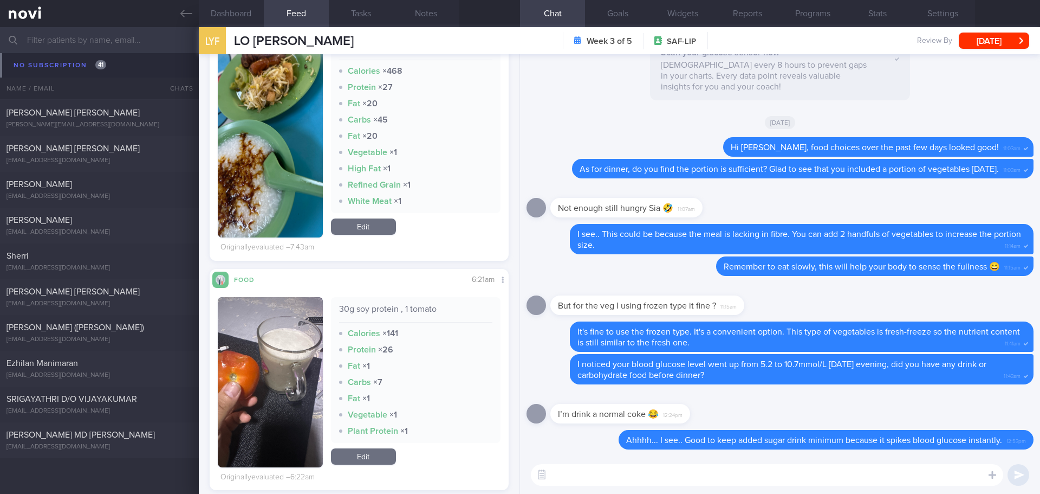
click at [665, 471] on textarea at bounding box center [767, 475] width 472 height 22
type textarea "You can consider coke zero next time 😀"
click at [1015, 470] on button "submit" at bounding box center [1019, 475] width 22 height 22
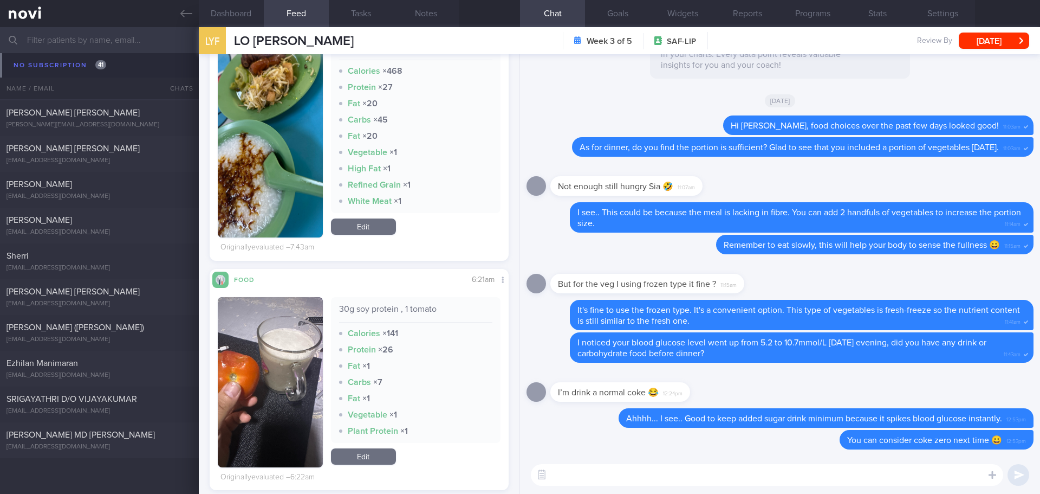
click at [28, 70] on div "[PERSON_NAME] [PERSON_NAME] [EMAIL_ADDRESS][DOMAIN_NAME] [DATE] [DATE] [DATE]" at bounding box center [520, 82] width 1040 height 36
